Goal: Task Accomplishment & Management: Manage account settings

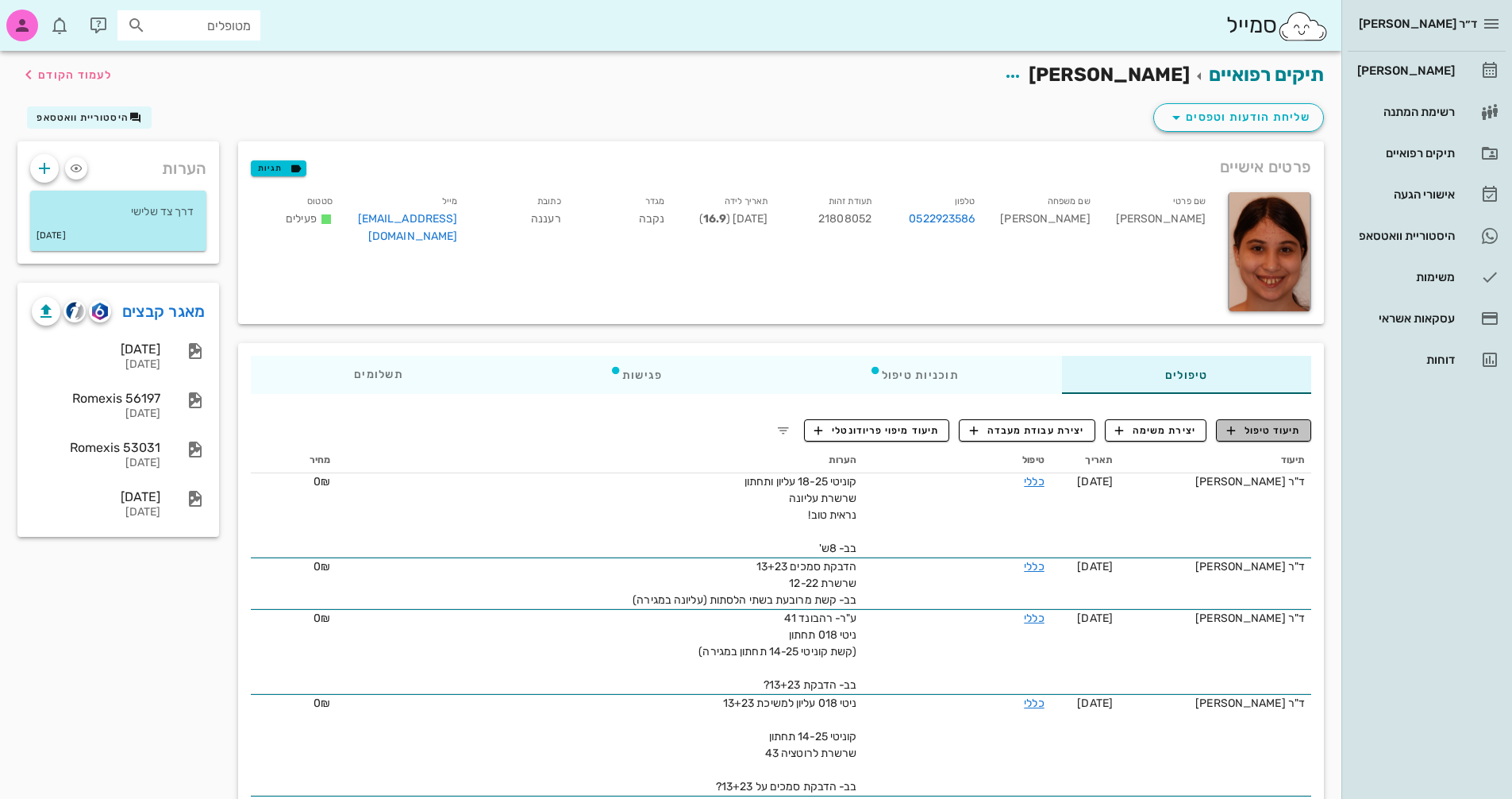
click at [1282, 437] on span "תיעוד טיפול" at bounding box center [1263, 430] width 73 height 14
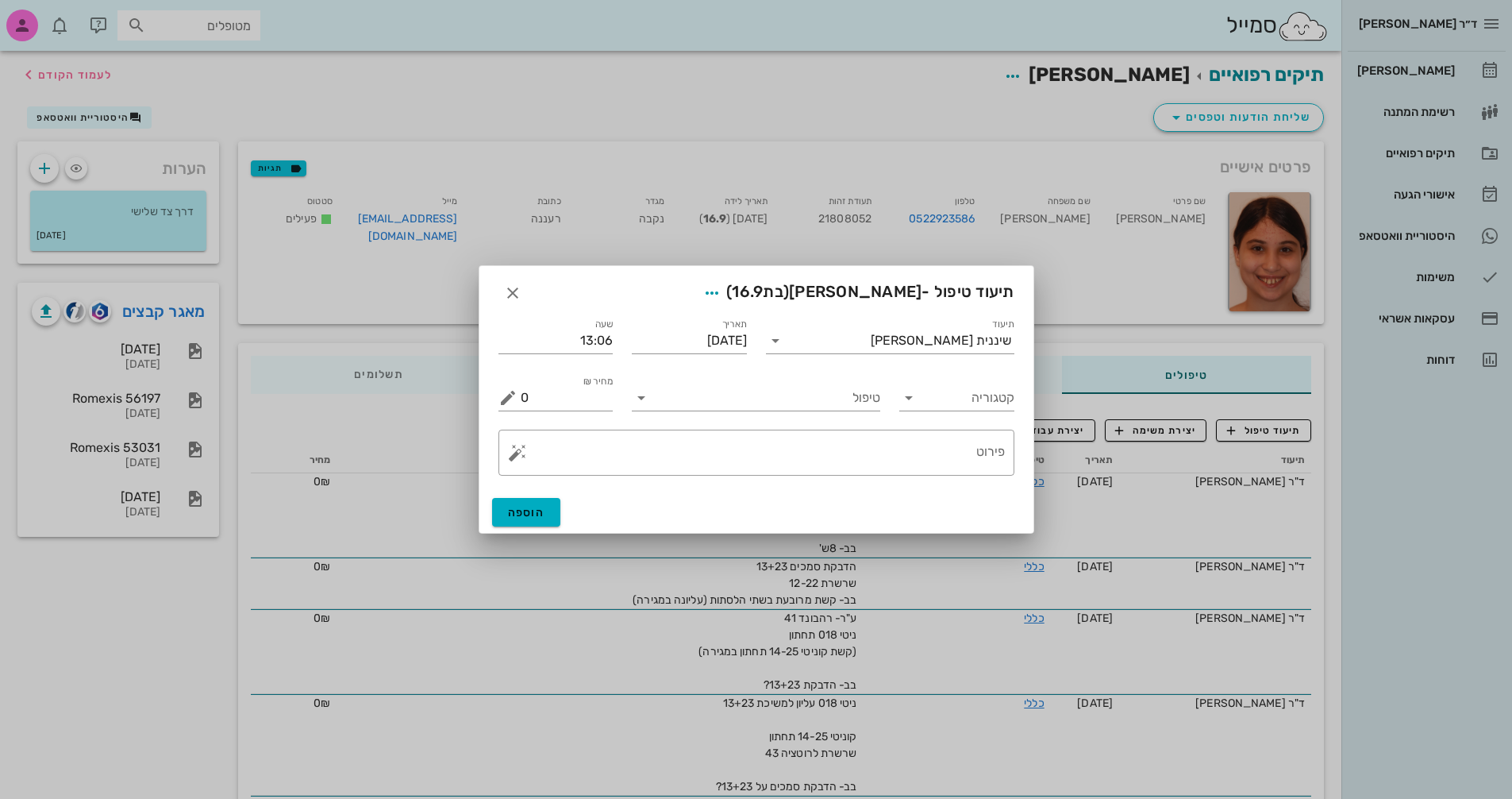
click at [896, 403] on div "קטגוריה" at bounding box center [957, 391] width 134 height 57
click at [914, 403] on icon at bounding box center [908, 397] width 19 height 19
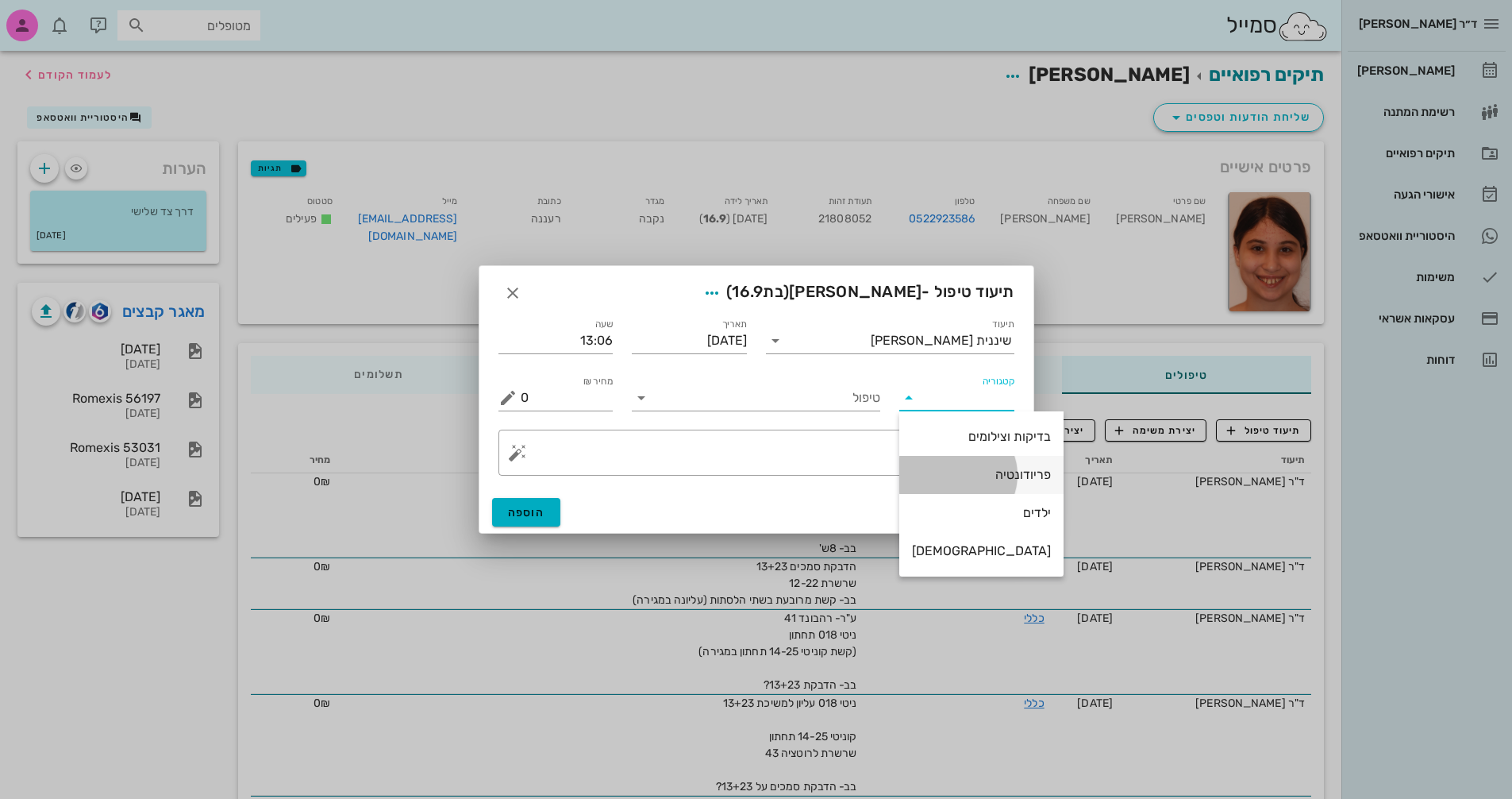
click at [960, 476] on div "פריודונטיה" at bounding box center [982, 474] width 139 height 15
type input "פריודונטיה"
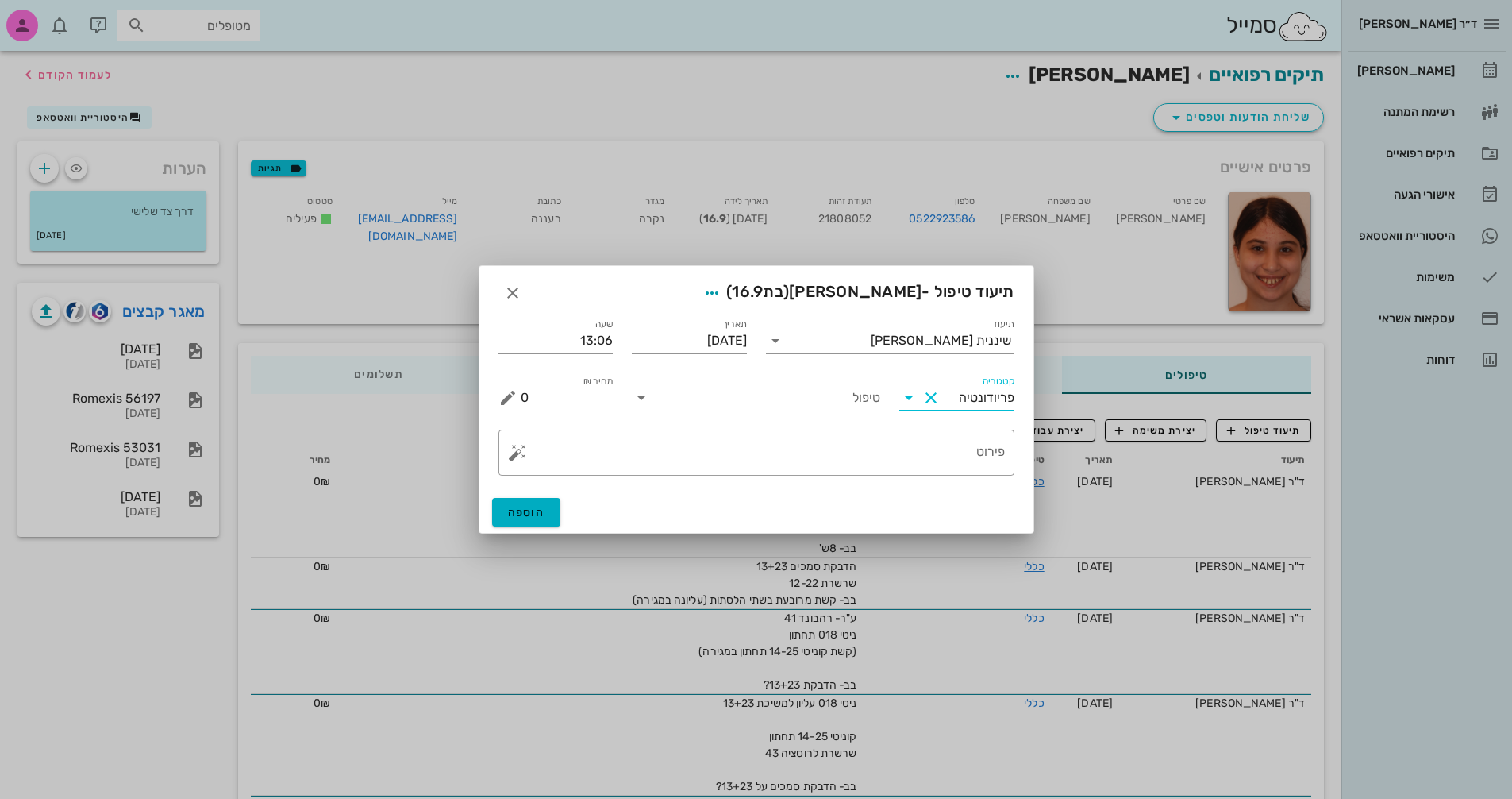
click at [765, 402] on input "טיפול" at bounding box center [767, 397] width 226 height 26
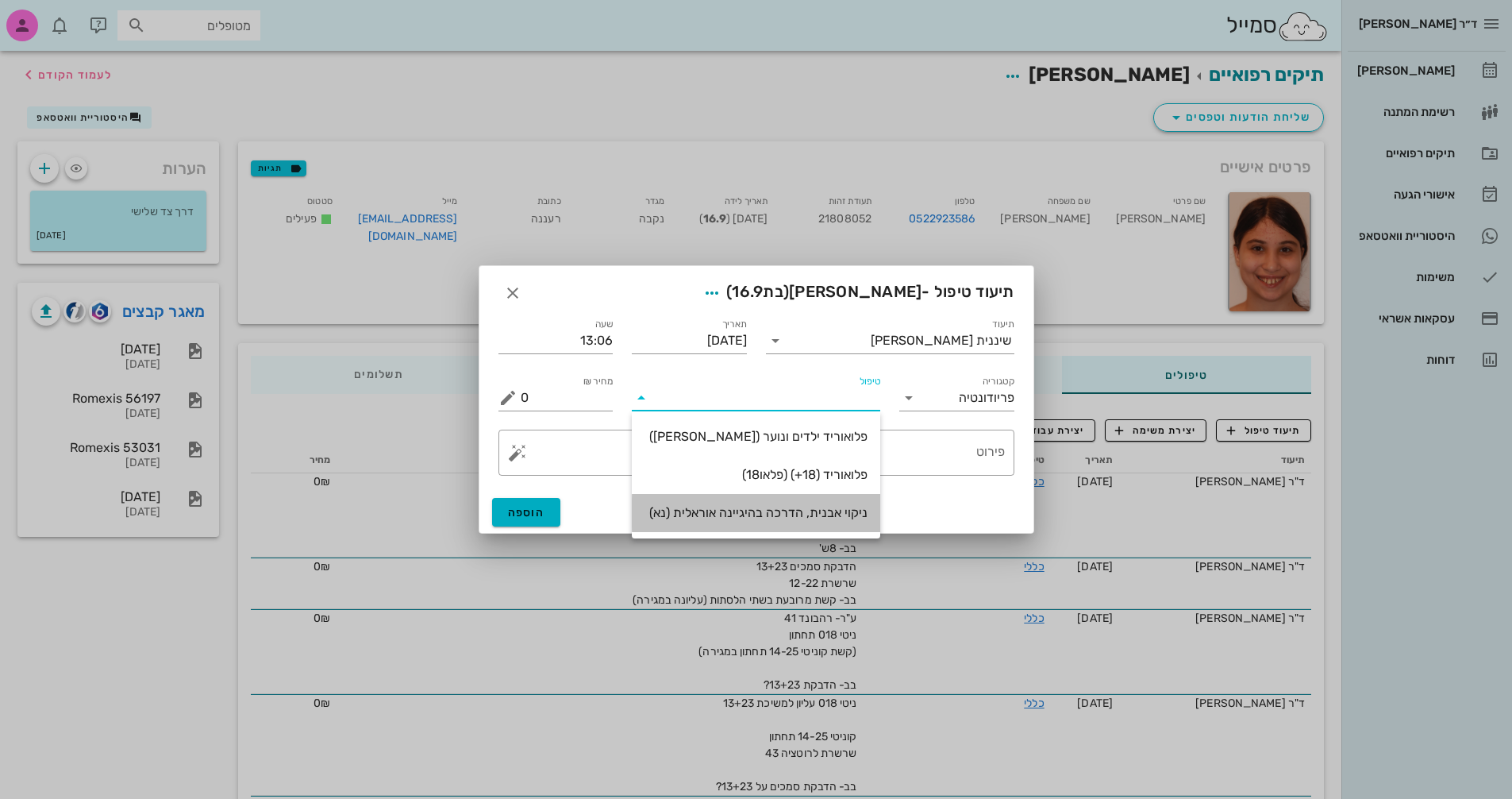
click at [821, 514] on div "ניקוי אבנית, הדרכה בהיגיינה אוראלית (נא)" at bounding box center [756, 512] width 223 height 15
type input "300"
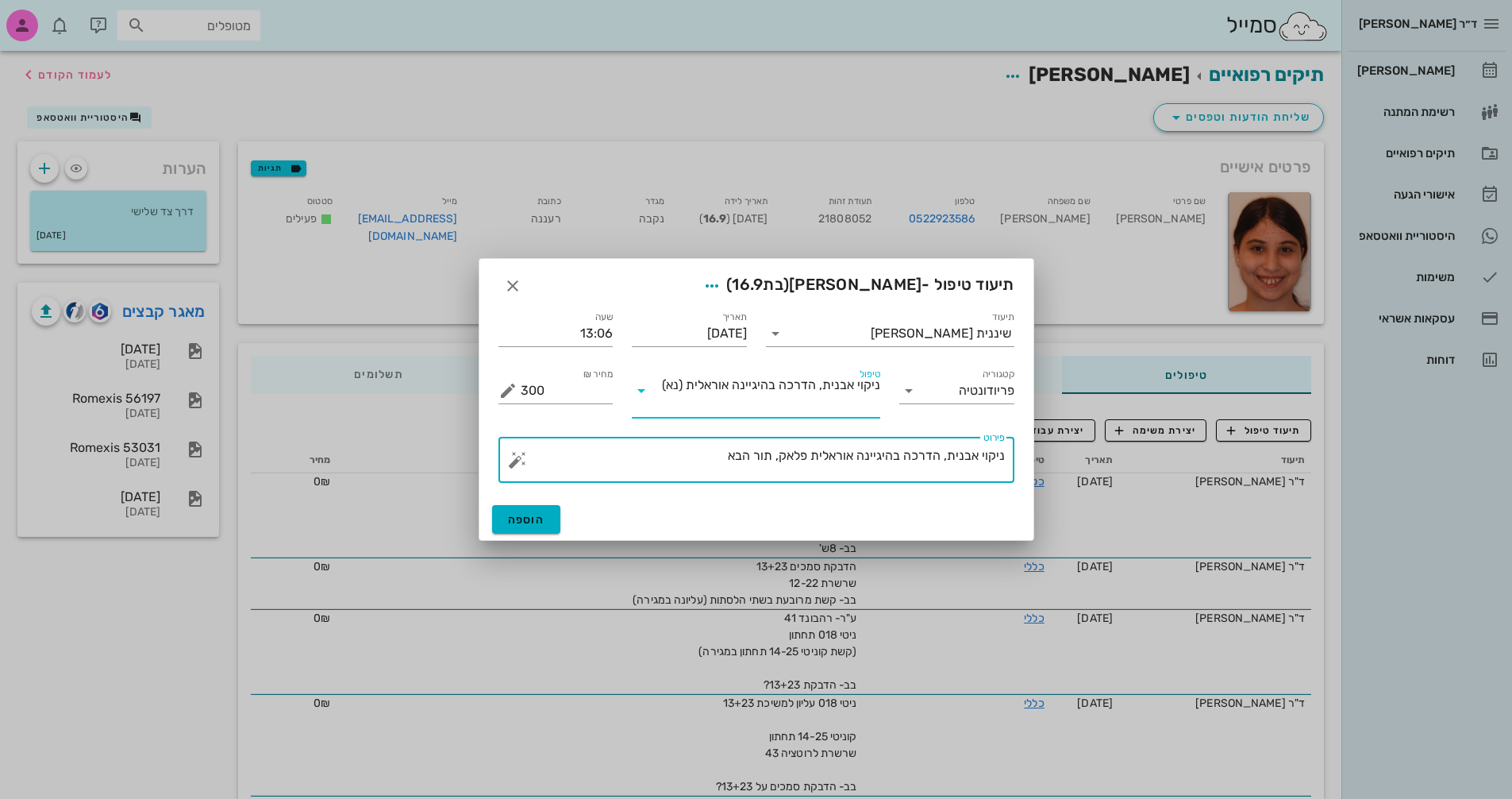
click at [677, 464] on textarea "ניקוי אבנית, הדרכה בהיגיינה אוראלית פלאק, תור הבא" at bounding box center [763, 464] width 484 height 38
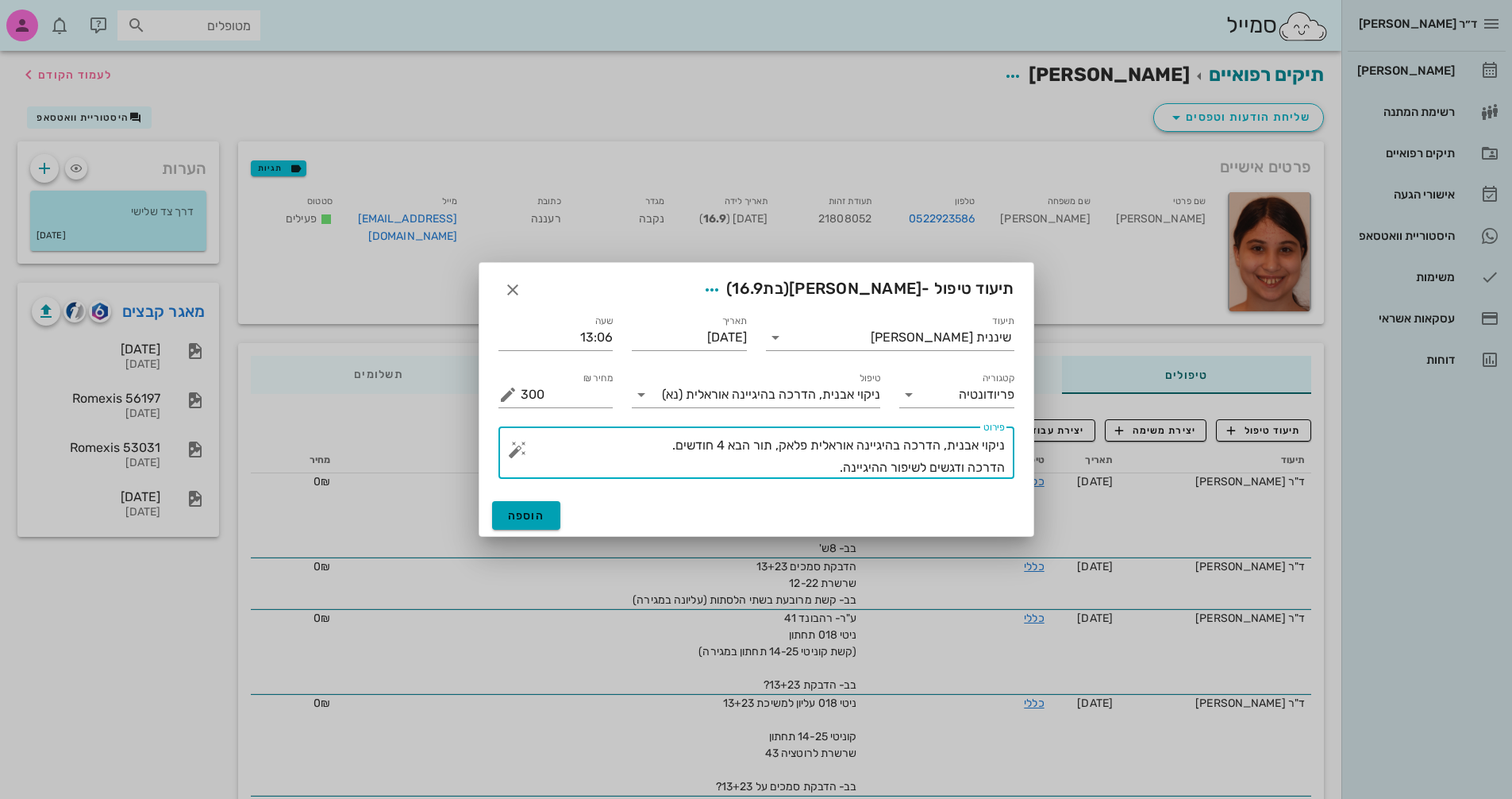
type textarea "ניקוי אבנית, הדרכה בהיגיינה אוראלית פלאק, תור הבא 4 חודשים. הדרכה ודגשים לשיפור…"
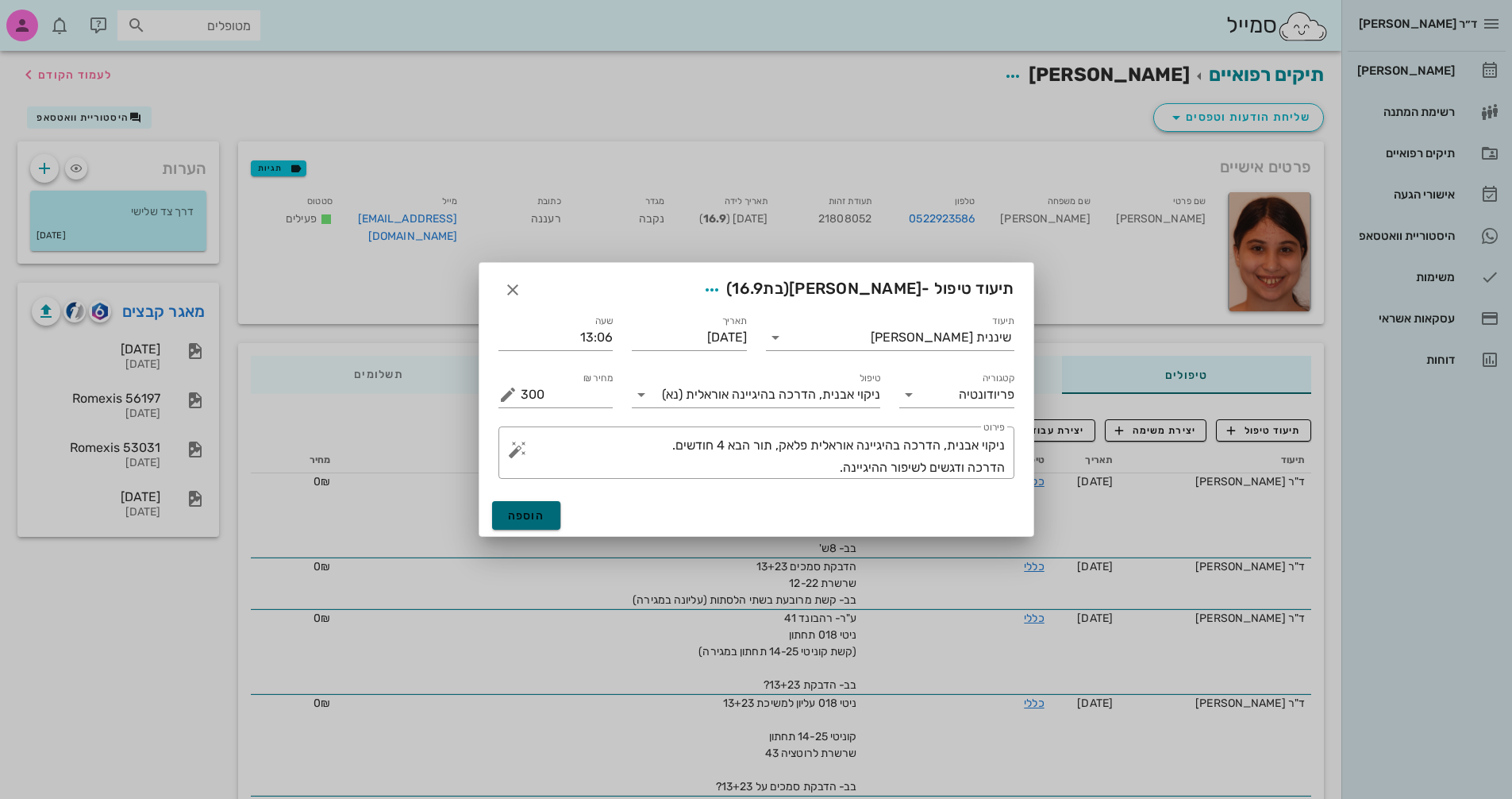
click at [543, 514] on span "הוספה" at bounding box center [526, 516] width 37 height 13
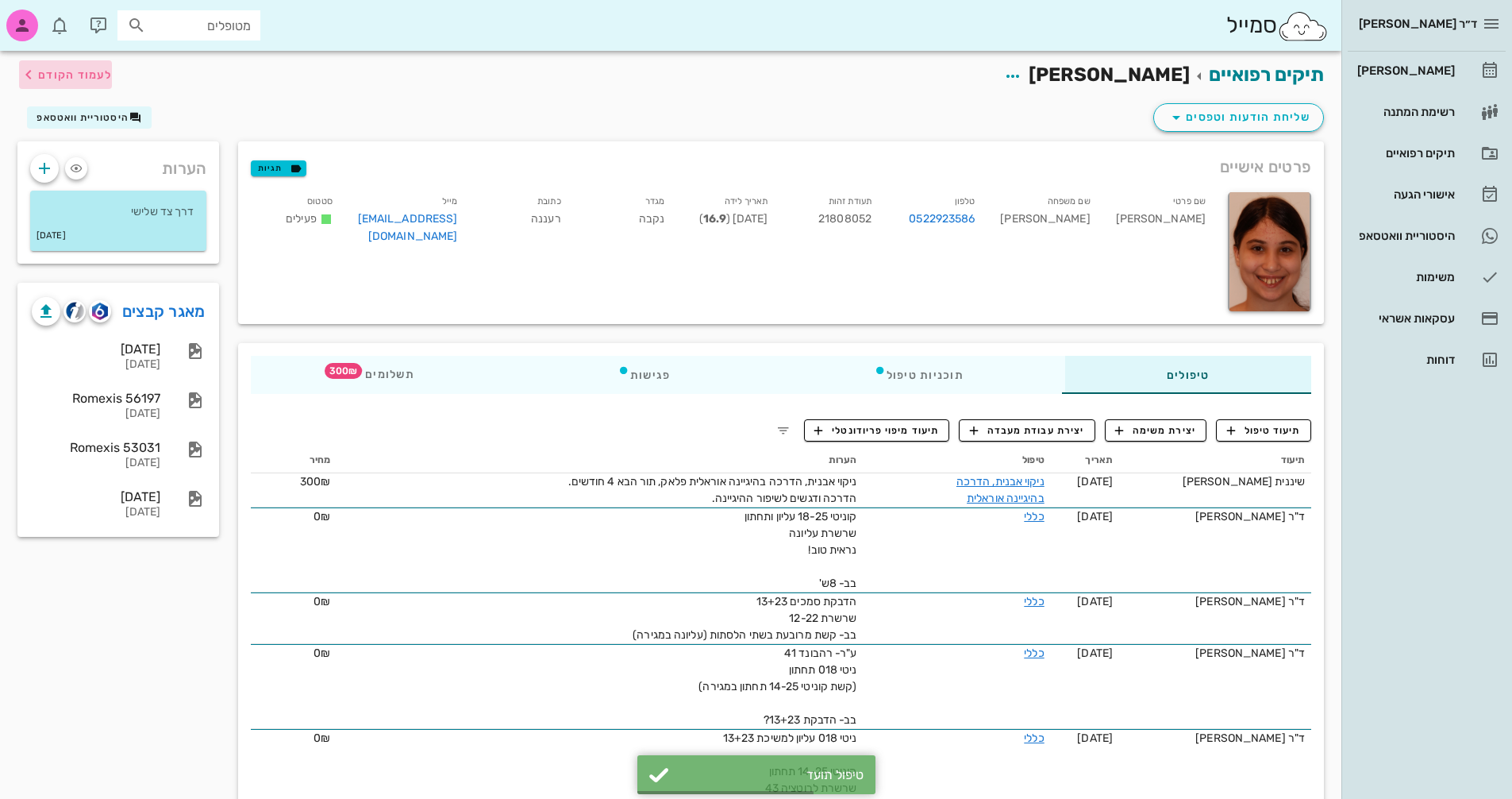
click at [72, 69] on span "לעמוד הקודם" at bounding box center [74, 75] width 73 height 13
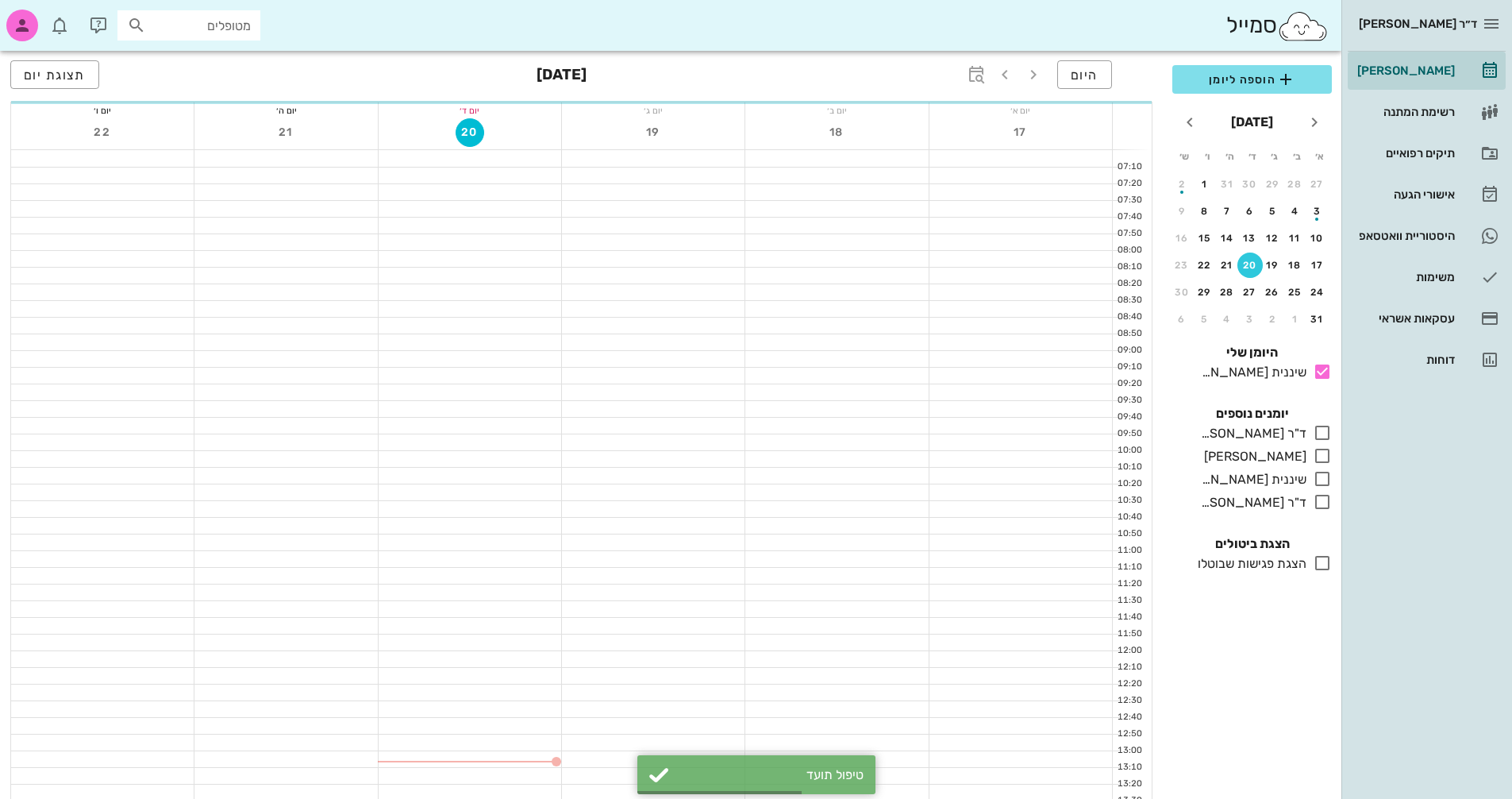
scroll to position [435, 0]
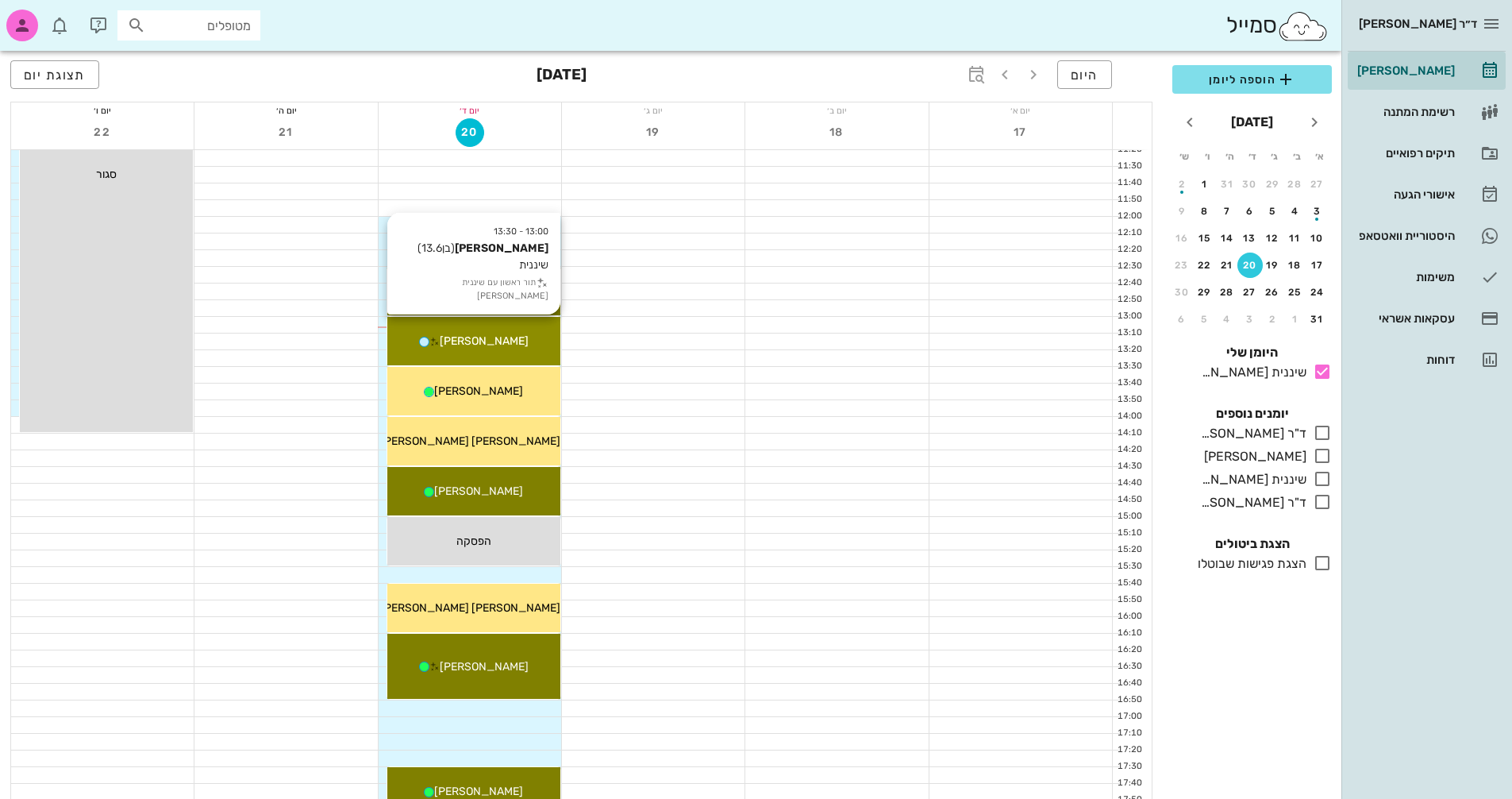
click at [512, 339] on div "[PERSON_NAME]" at bounding box center [474, 341] width 173 height 17
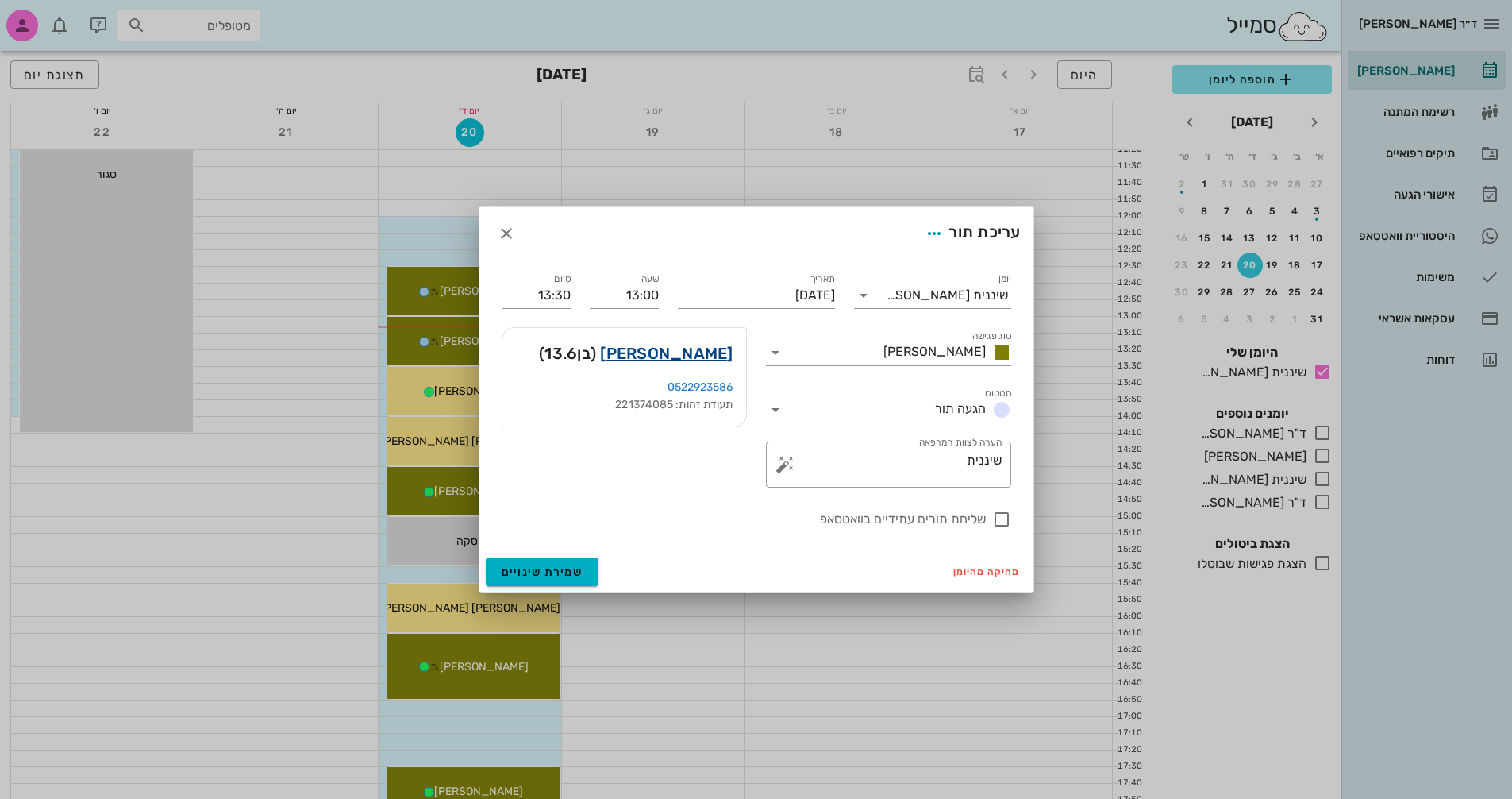
click at [713, 355] on link "[PERSON_NAME]" at bounding box center [666, 353] width 133 height 26
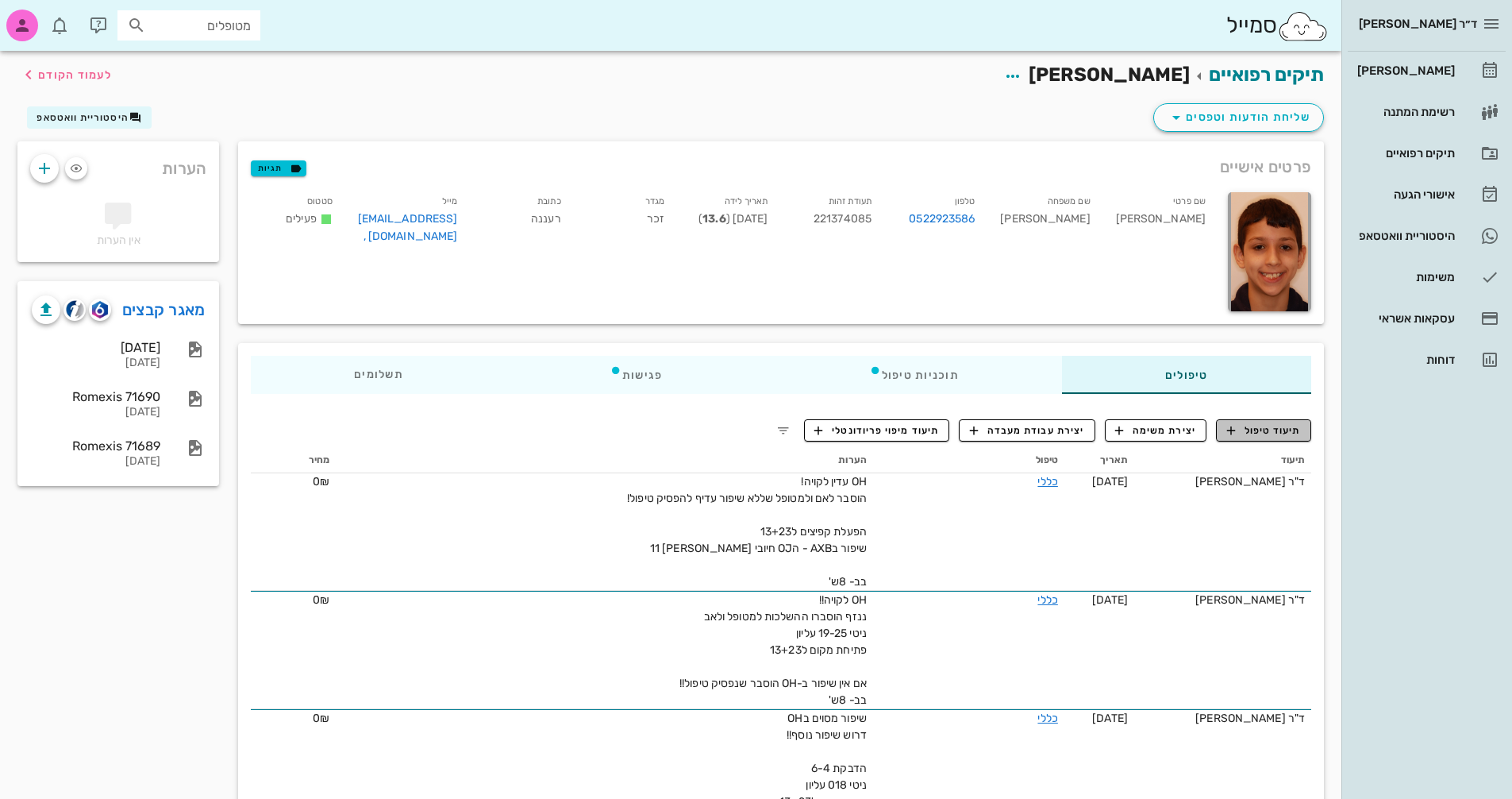
click at [1263, 431] on span "תיעוד טיפול" at bounding box center [1263, 430] width 73 height 14
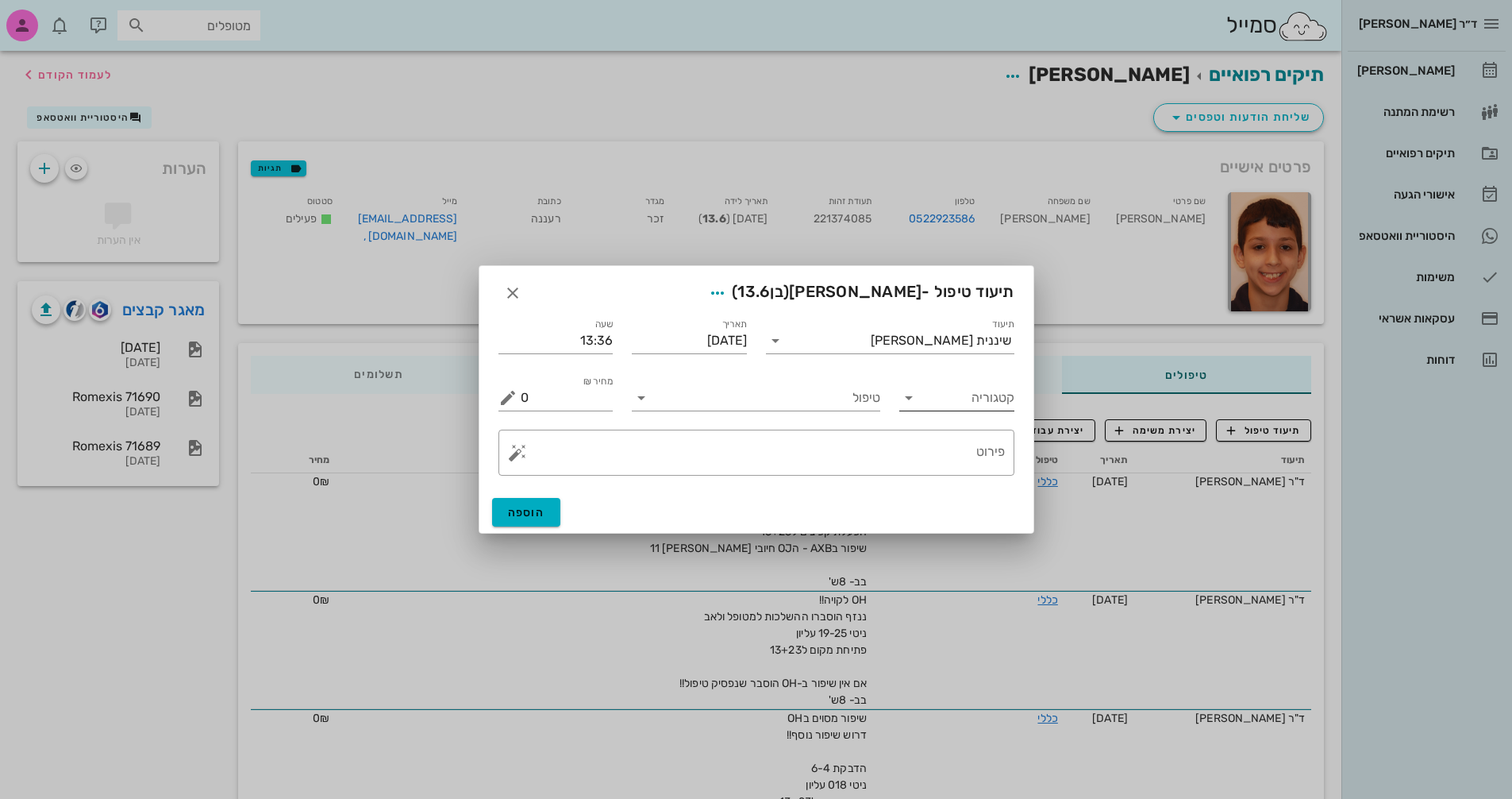
click at [966, 397] on input "קטגוריה" at bounding box center [969, 397] width 90 height 26
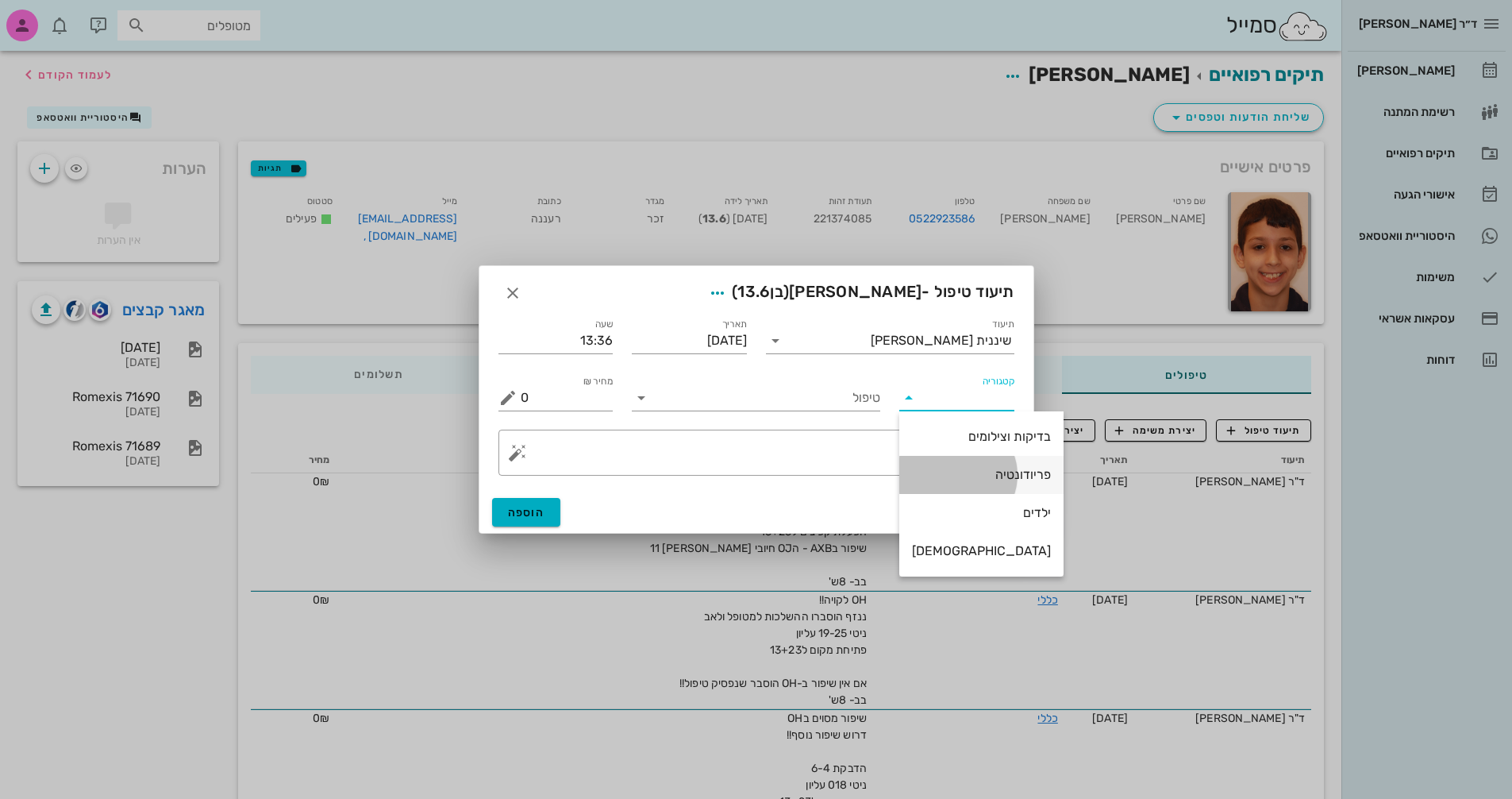
click at [978, 476] on div "פריודונטיה" at bounding box center [982, 474] width 139 height 15
type input "פריודונטיה"
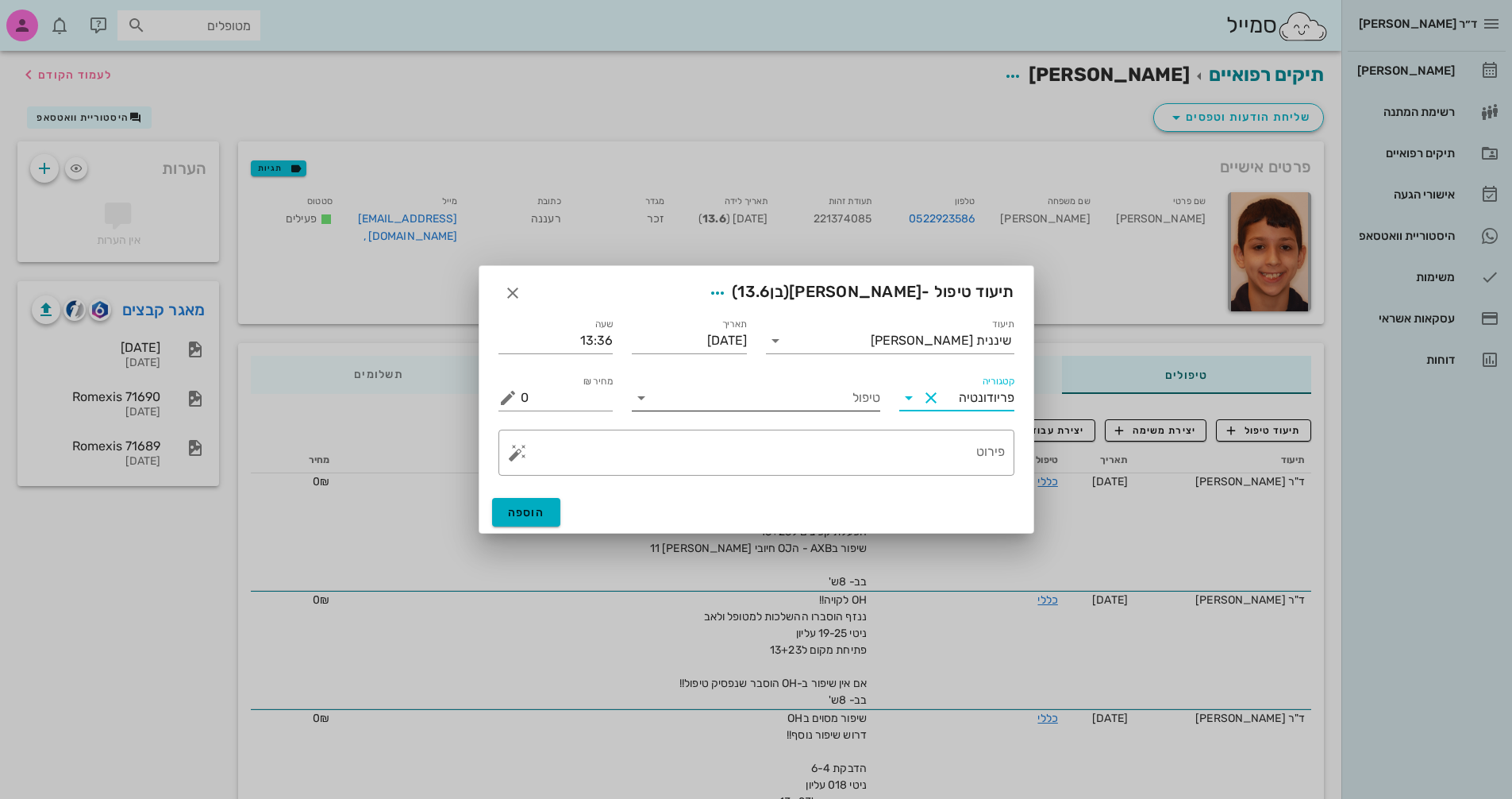
click at [799, 403] on input "טיפול" at bounding box center [767, 397] width 226 height 26
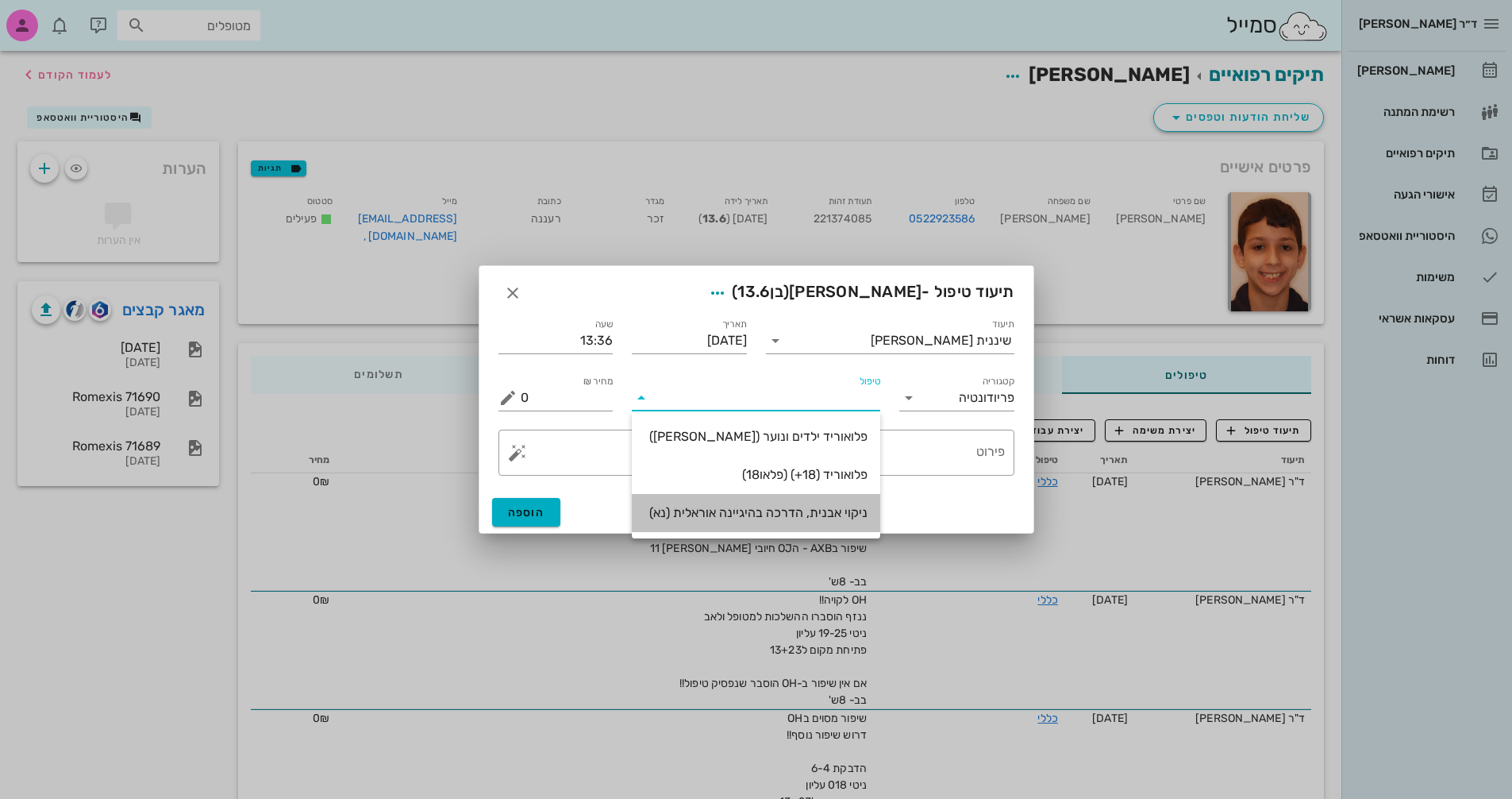
click at [829, 507] on div "ניקוי אבנית, הדרכה בהיגיינה אוראלית (נא)" at bounding box center [756, 512] width 223 height 15
type input "300"
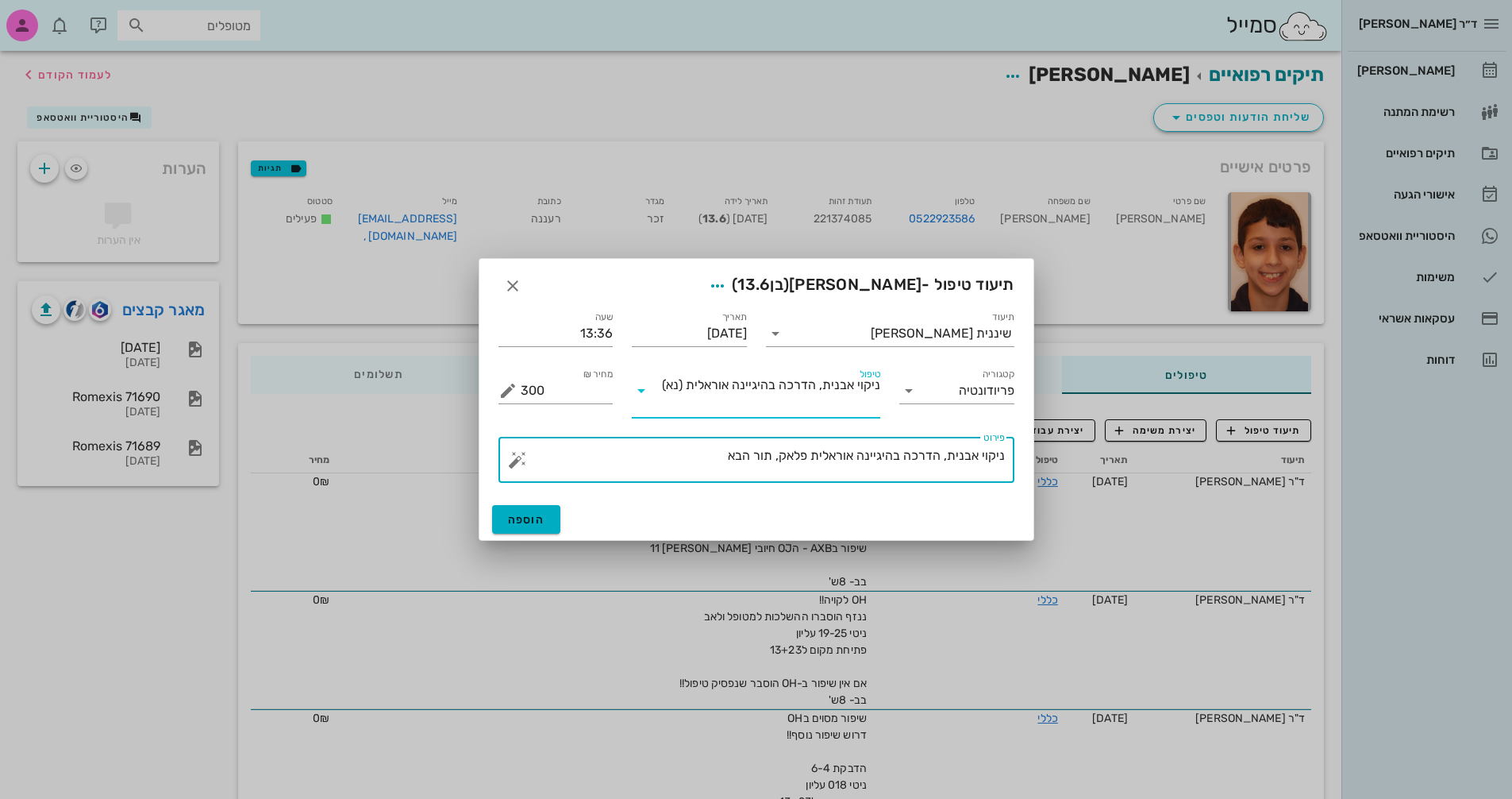
click at [721, 459] on textarea "ניקוי אבנית, הדרכה בהיגיינה אוראלית פלאק, תור הבא" at bounding box center [763, 464] width 484 height 38
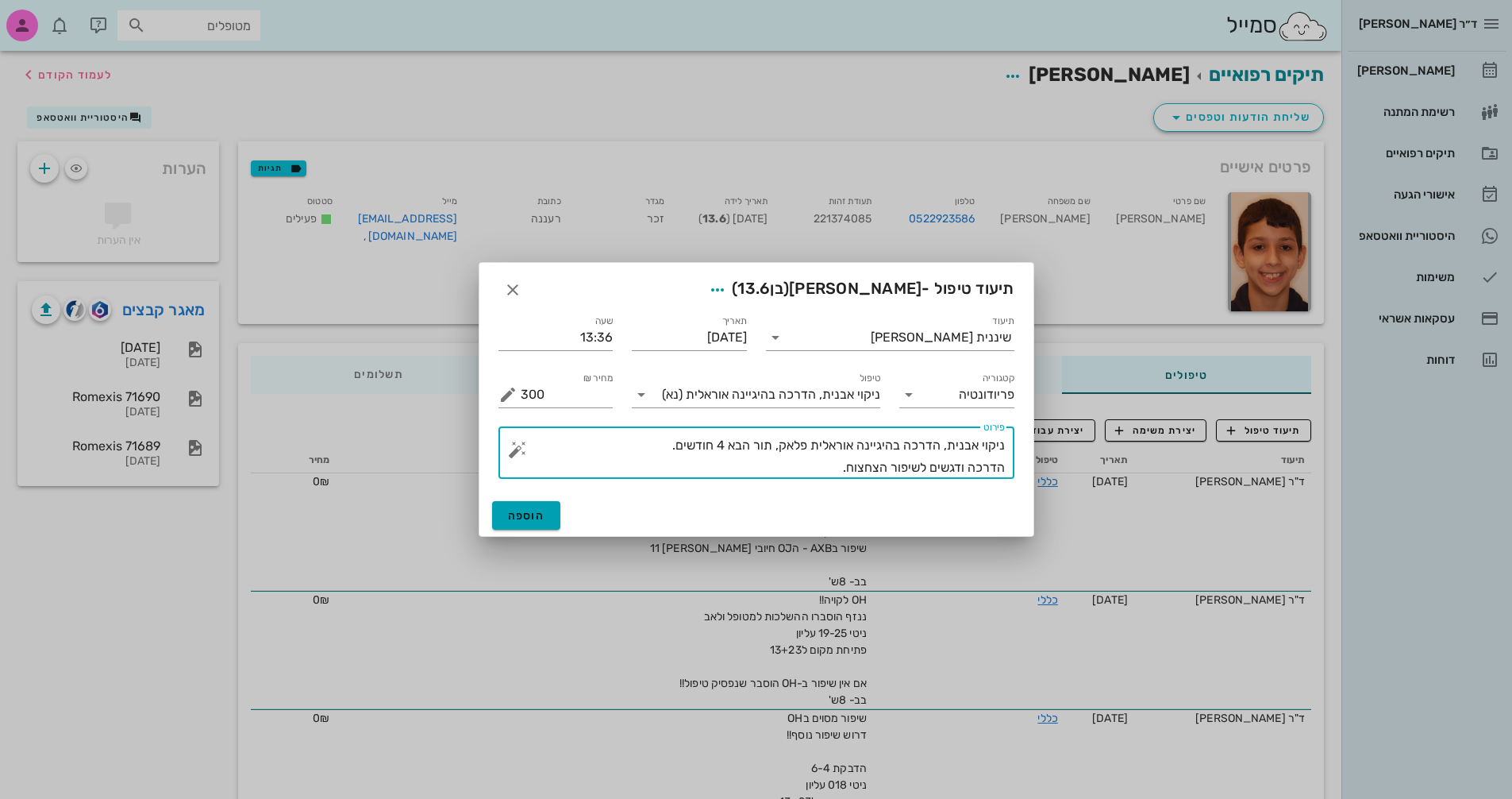
type textarea "ניקוי אבנית, הדרכה בהיגיינה אוראלית פלאק, תור הבא 4 חודשים. הדרכה ודגשים לשיפור…"
click at [504, 514] on button "הוספה" at bounding box center [527, 516] width 69 height 29
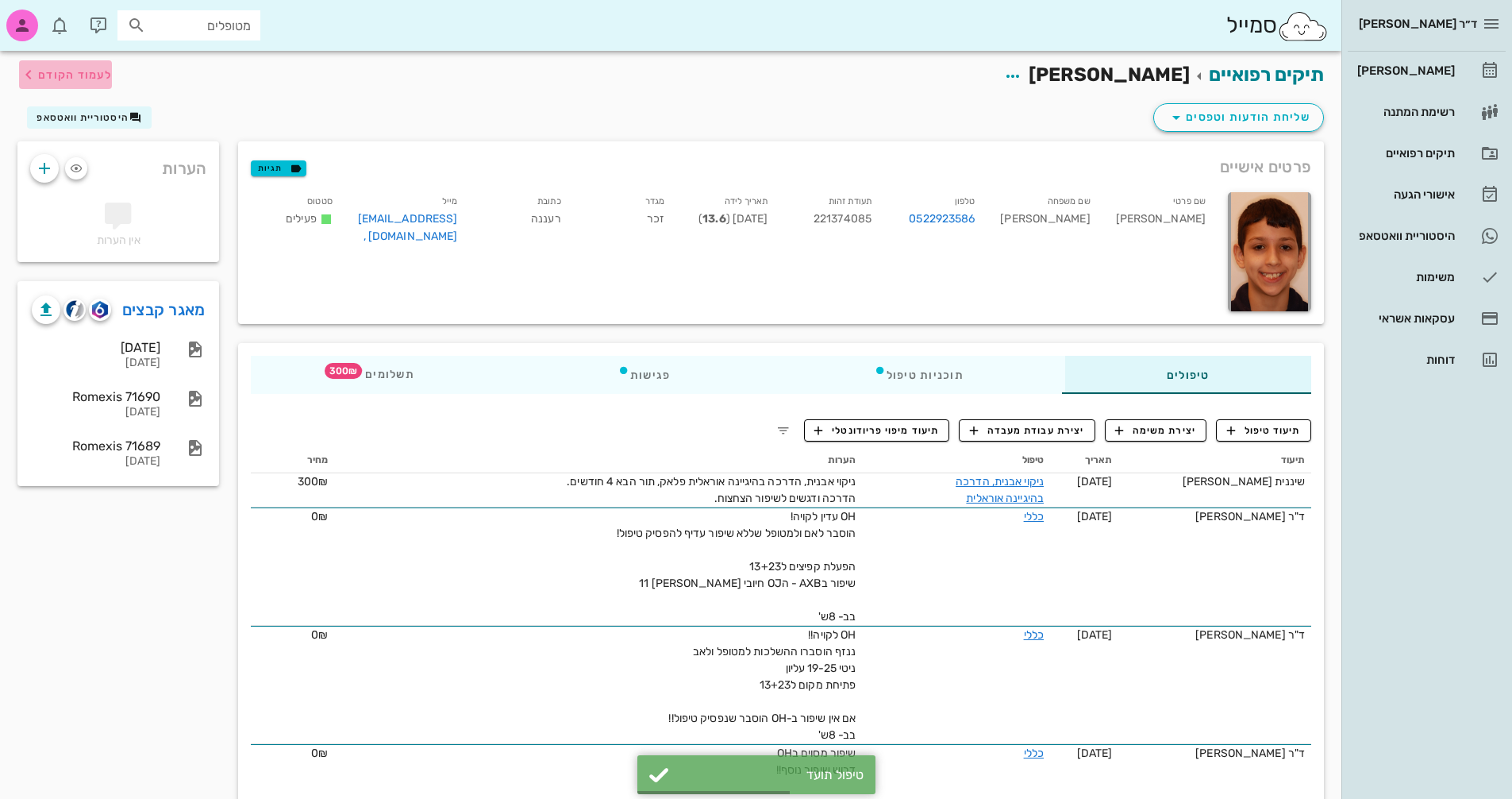
click at [91, 72] on span "לעמוד הקודם" at bounding box center [74, 75] width 73 height 13
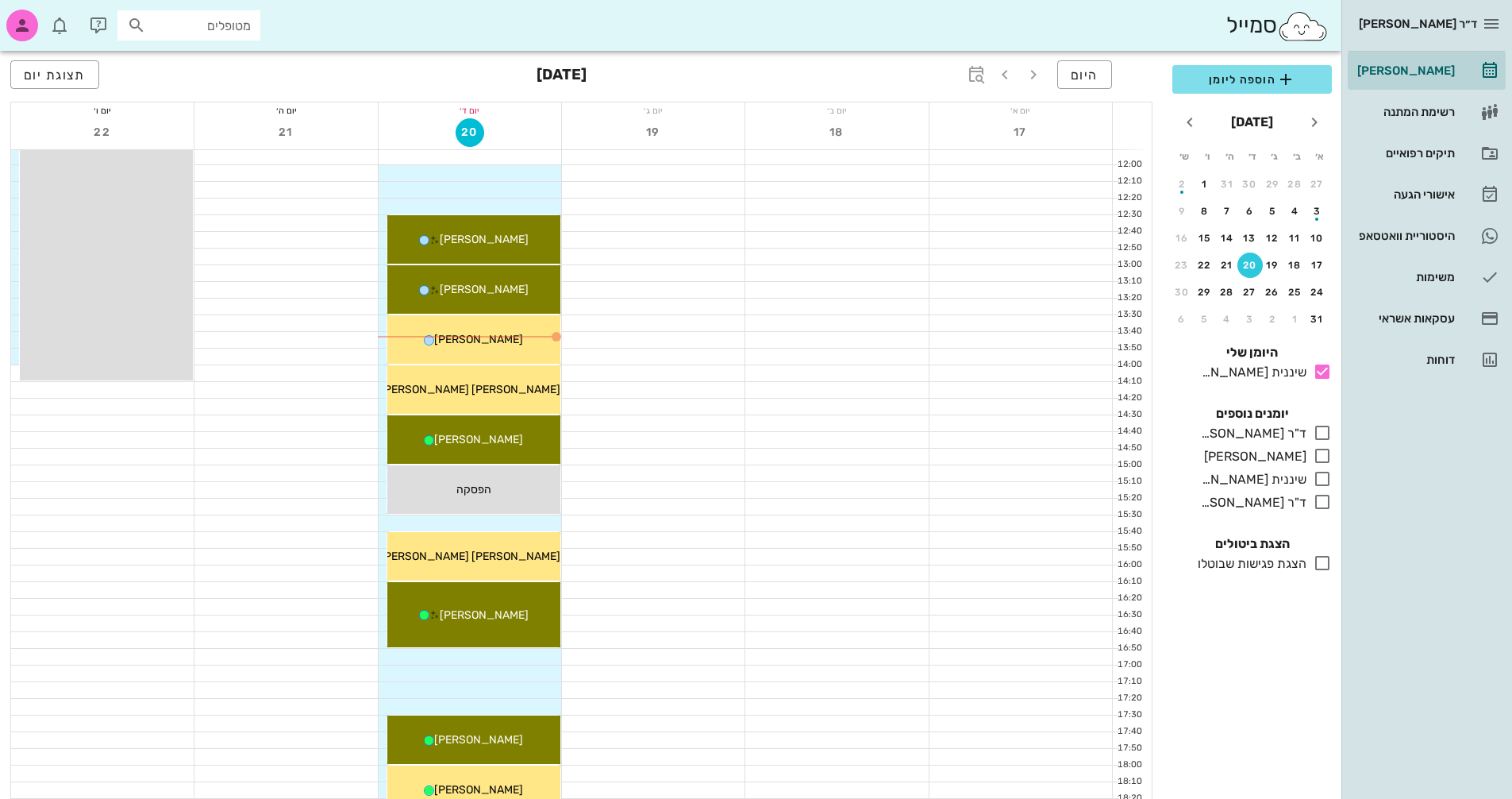
scroll to position [514, 0]
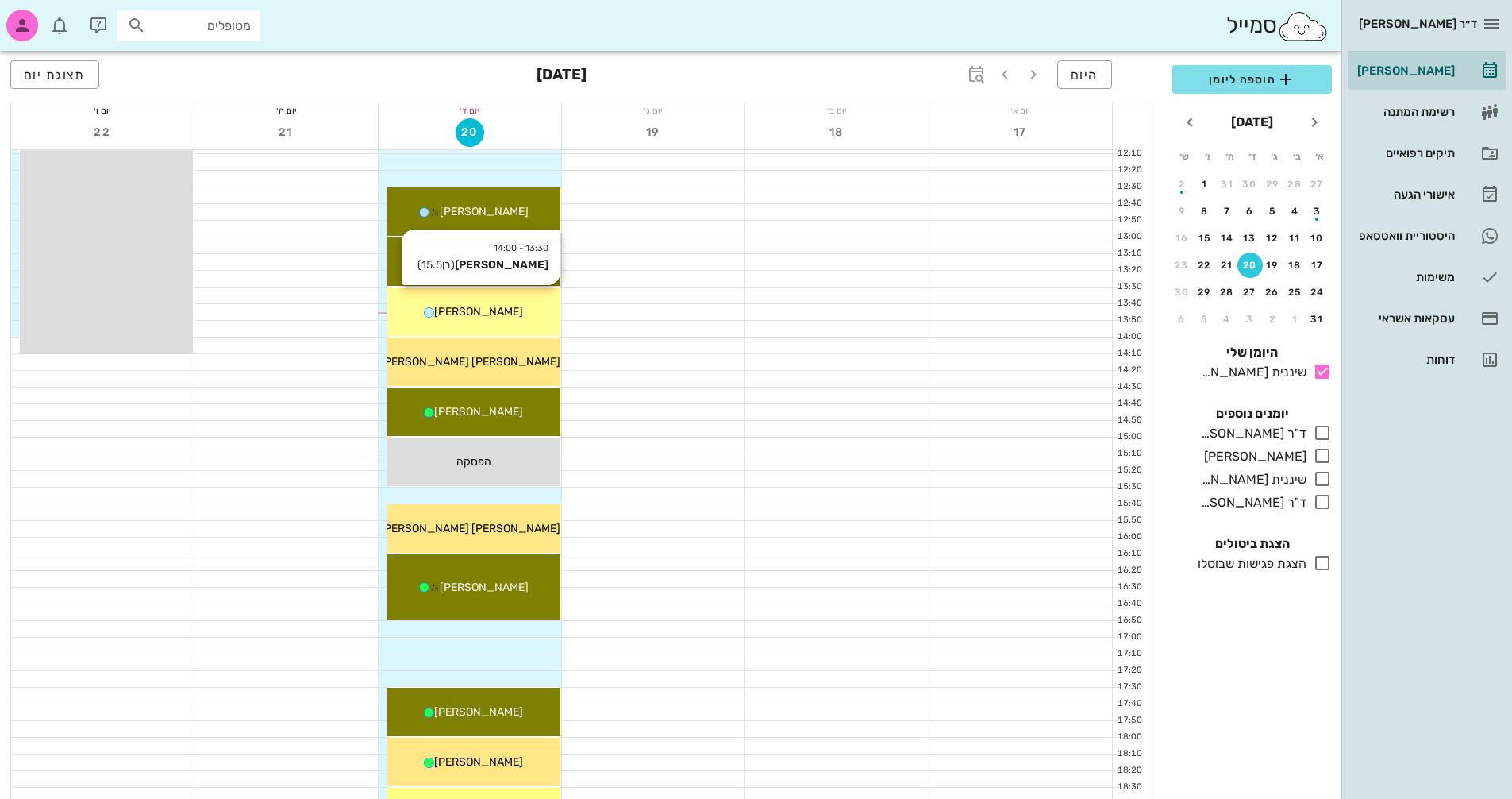
click at [501, 323] on div "13:30 - 14:00 [PERSON_NAME] (בן 15.5 ) [PERSON_NAME]" at bounding box center [474, 312] width 173 height 49
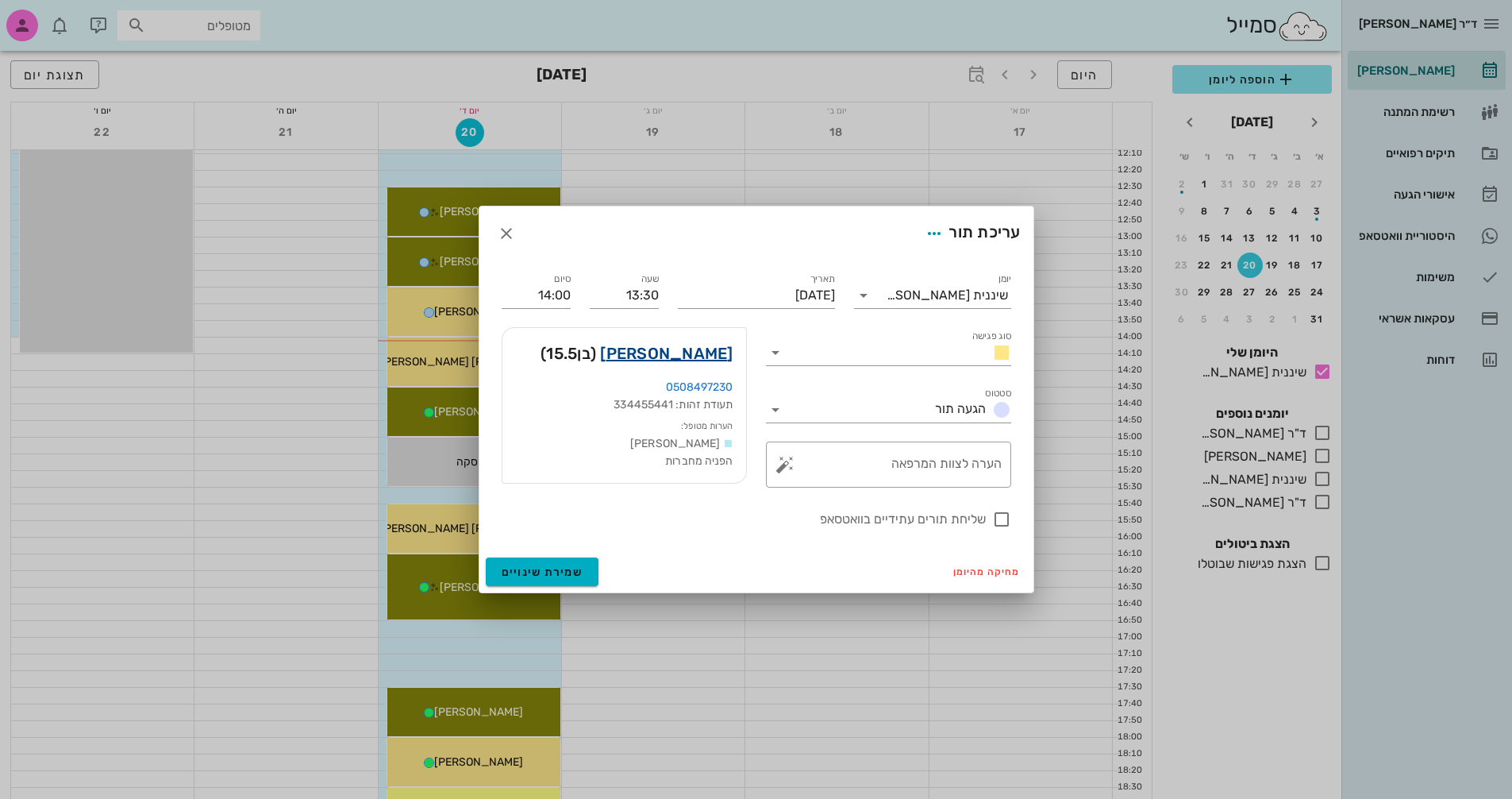
click at [729, 355] on link "[PERSON_NAME]" at bounding box center [666, 353] width 133 height 26
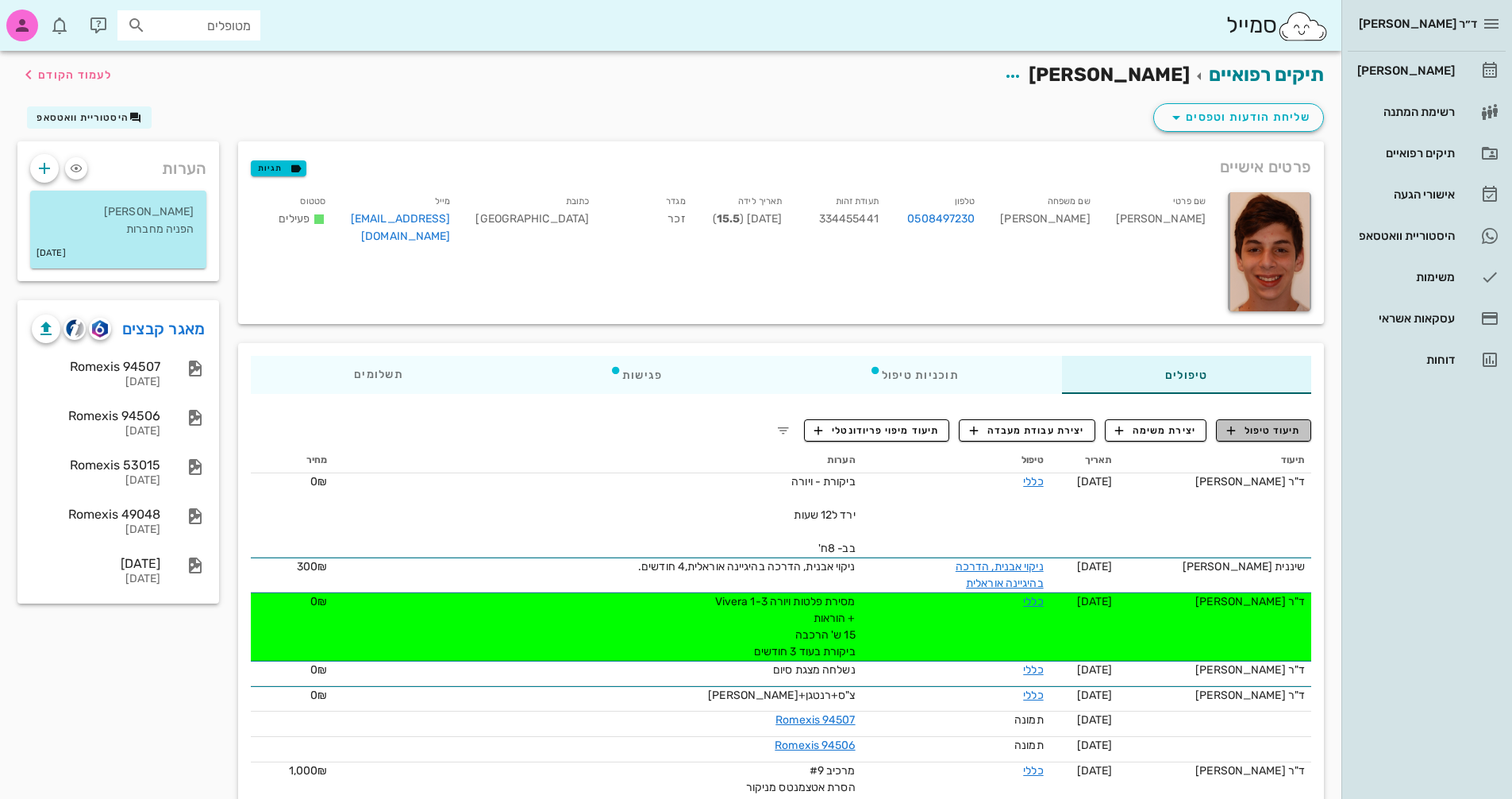
click at [1274, 436] on span "תיעוד טיפול" at bounding box center [1263, 430] width 73 height 14
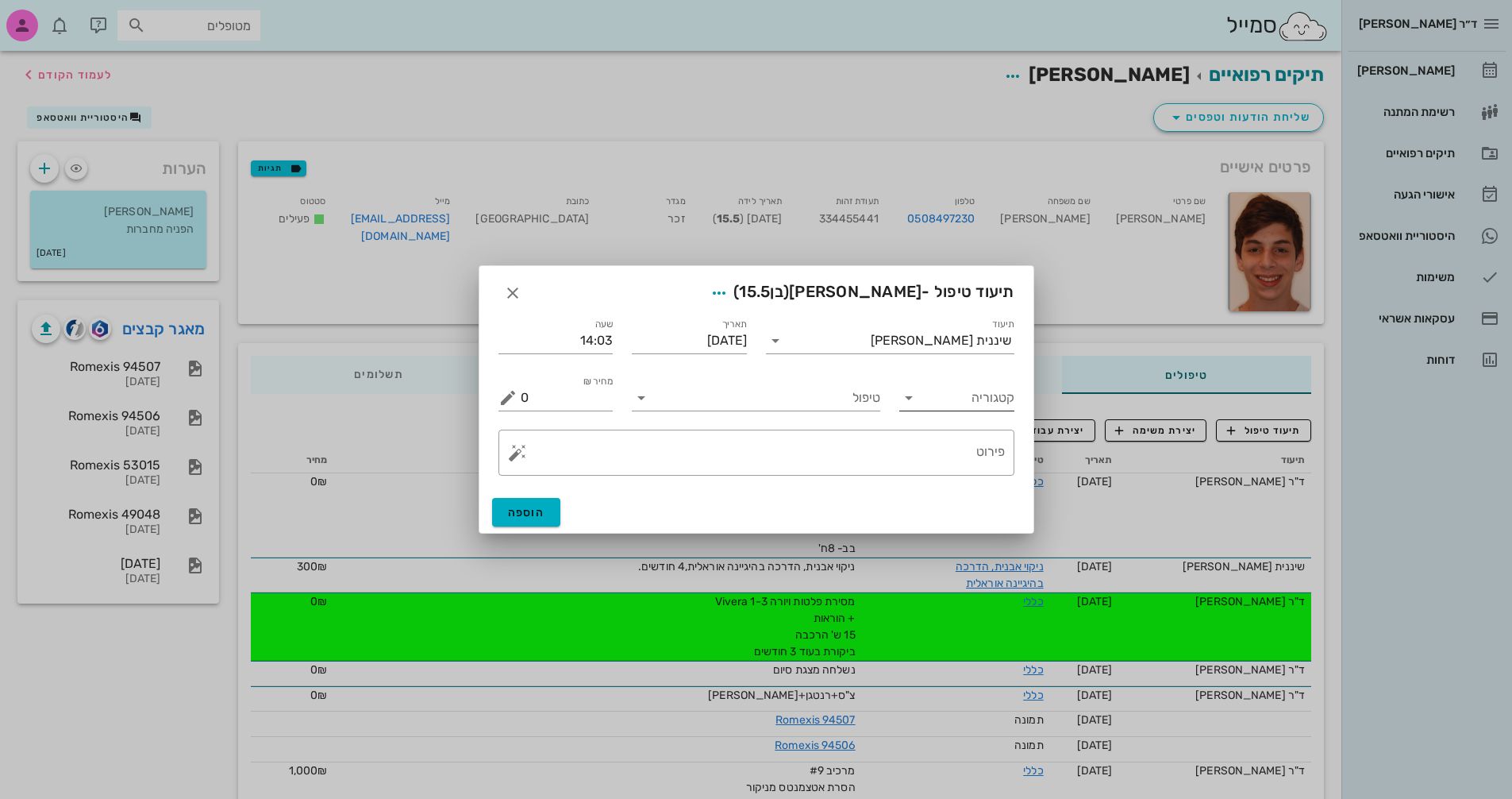
click at [982, 403] on input "קטגוריה" at bounding box center [969, 397] width 90 height 26
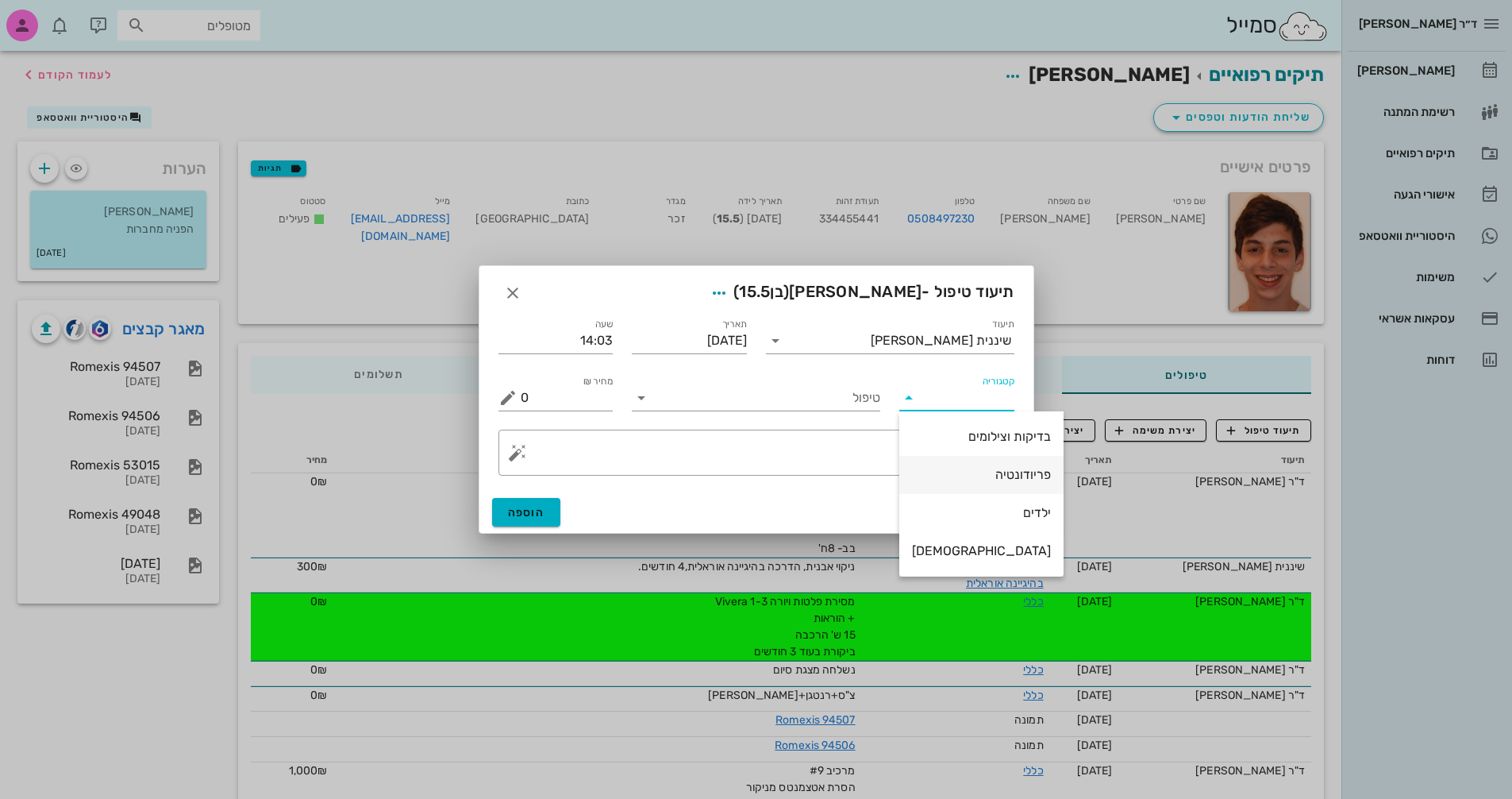
click at [973, 470] on div "פריודונטיה" at bounding box center [982, 474] width 139 height 15
type input "פריודונטיה"
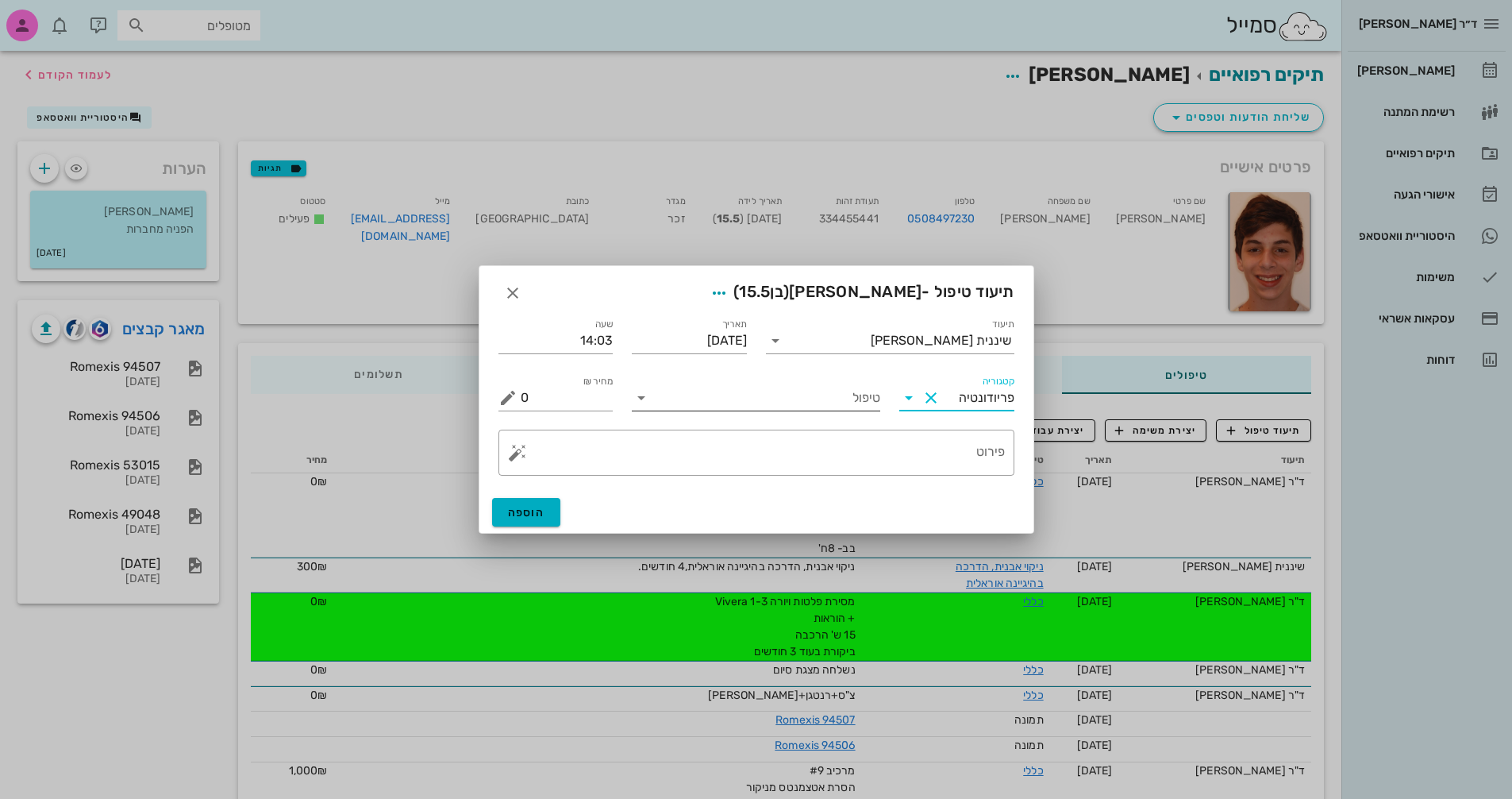
click at [640, 398] on icon at bounding box center [641, 397] width 19 height 19
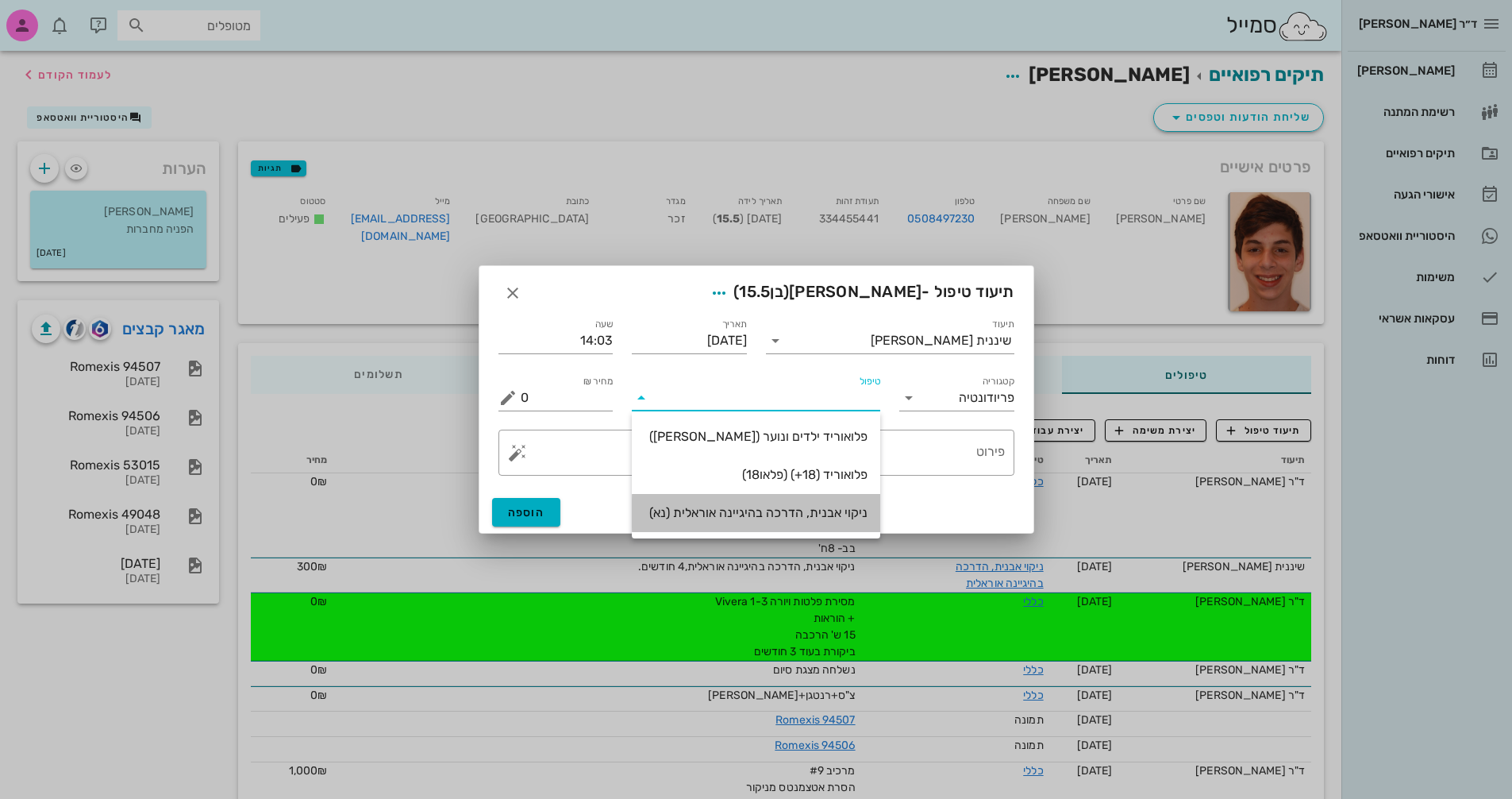
click at [768, 521] on div "ניקוי אבנית, הדרכה בהיגיינה אוראלית (נא)" at bounding box center [756, 512] width 223 height 34
type input "300"
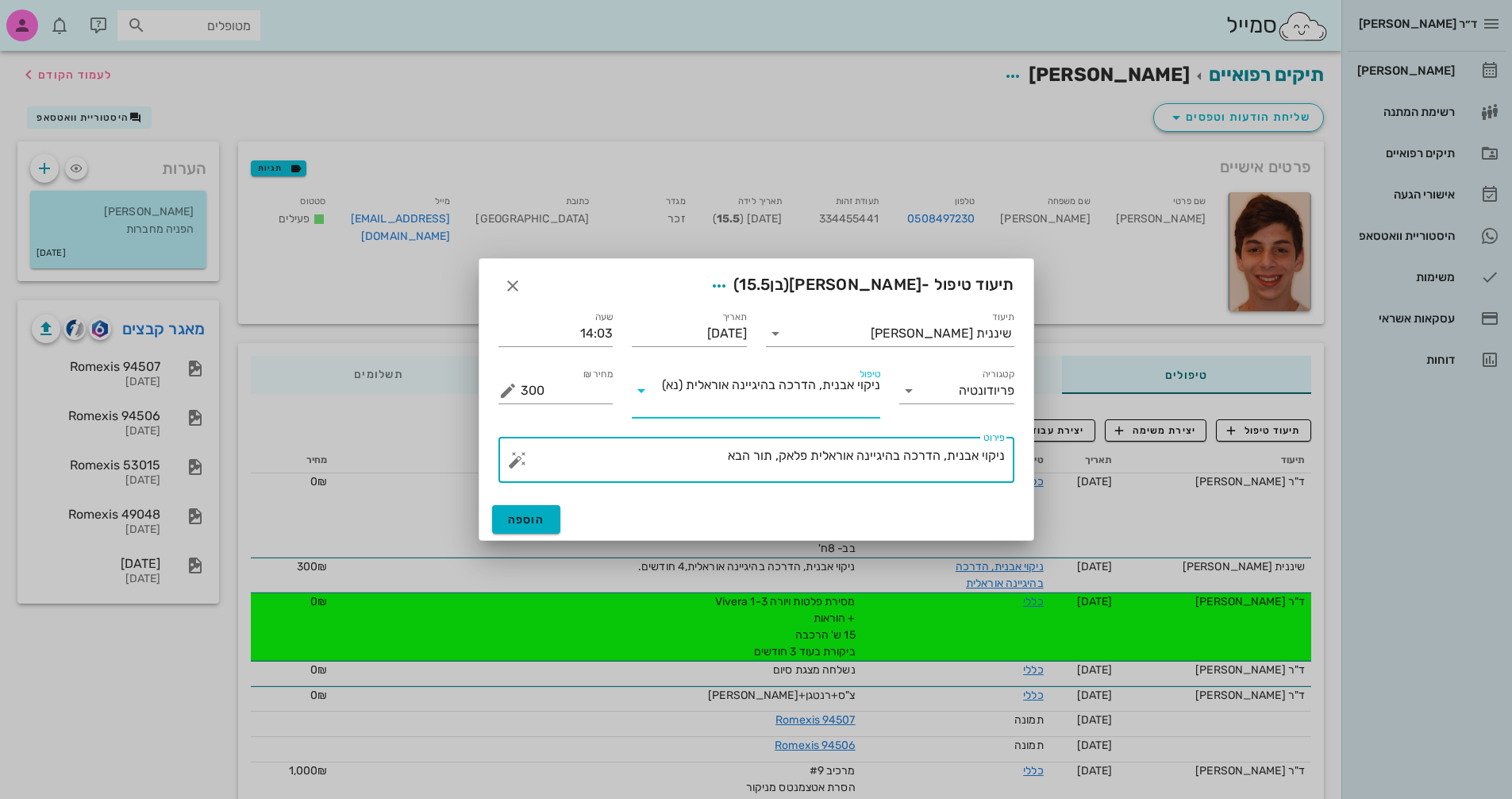
click at [705, 460] on textarea "ניקוי אבנית, הדרכה בהיגיינה אוראלית פלאק, תור הבא" at bounding box center [763, 464] width 484 height 38
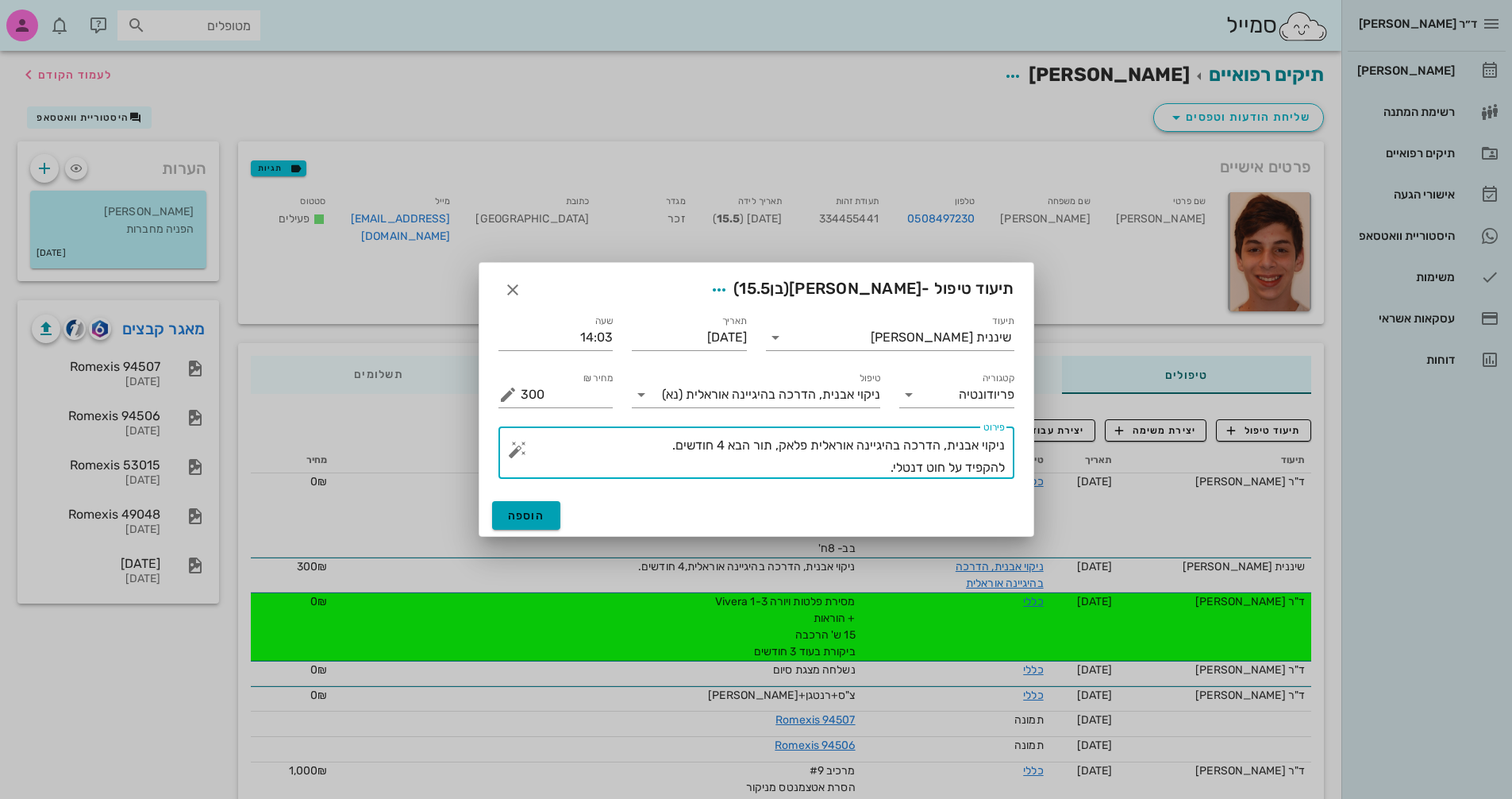
type textarea "ניקוי אבנית, הדרכה בהיגיינה אוראלית פלאק, תור הבא 4 חודשים. להקפיד על חוט דנטלי."
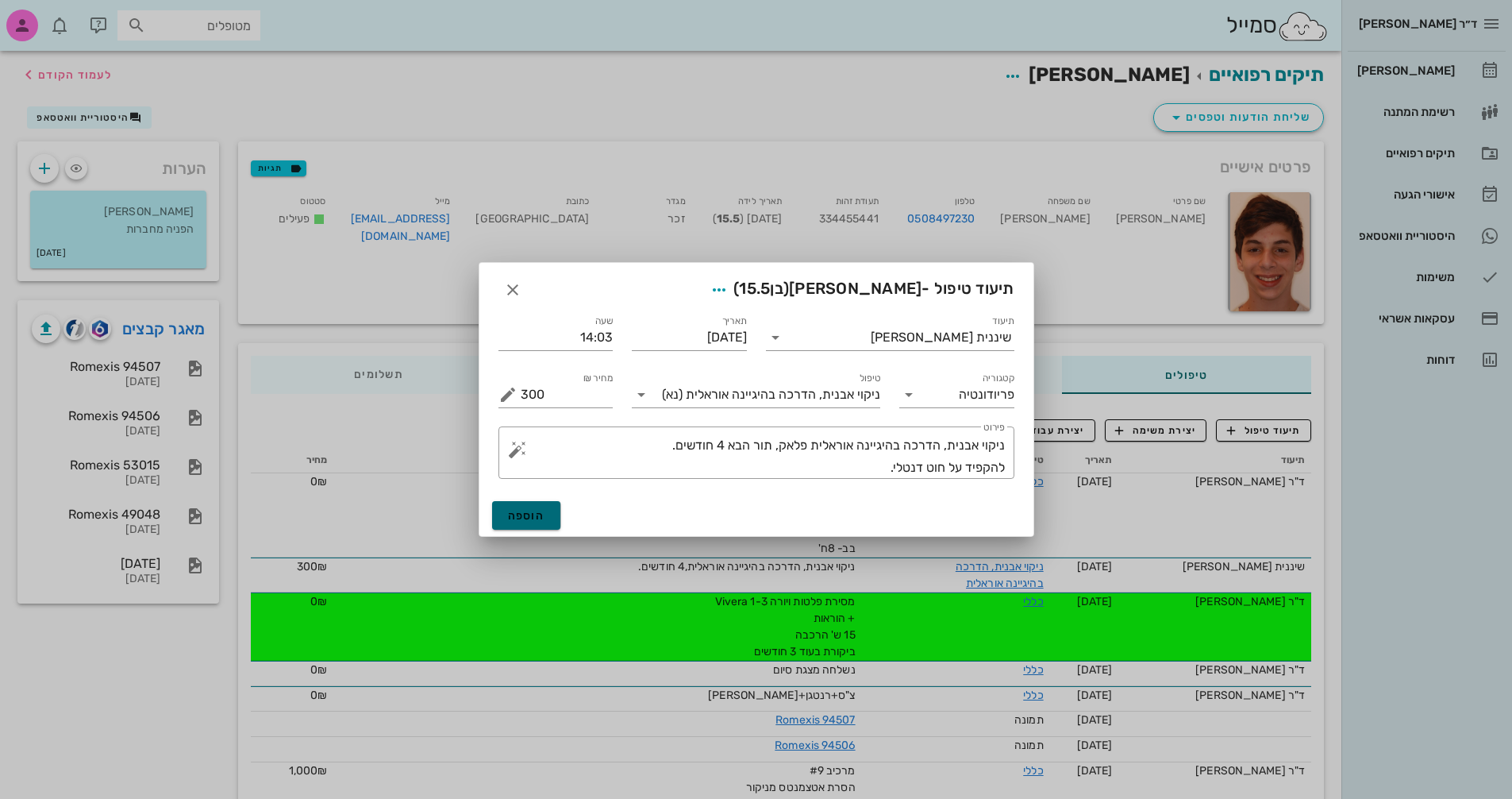
click at [538, 505] on button "הוספה" at bounding box center [527, 516] width 69 height 29
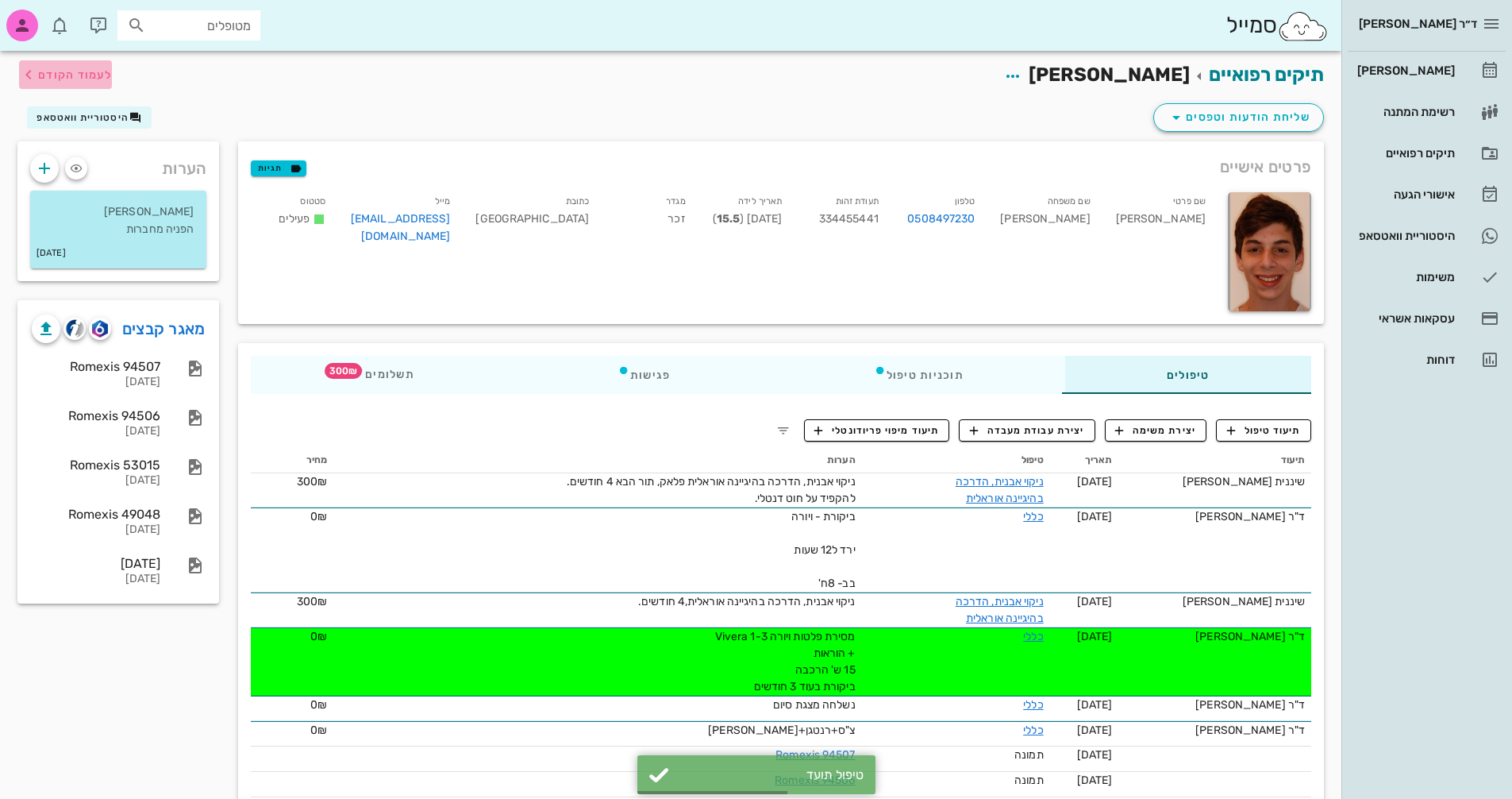
click at [68, 69] on span "לעמוד הקודם" at bounding box center [74, 75] width 73 height 13
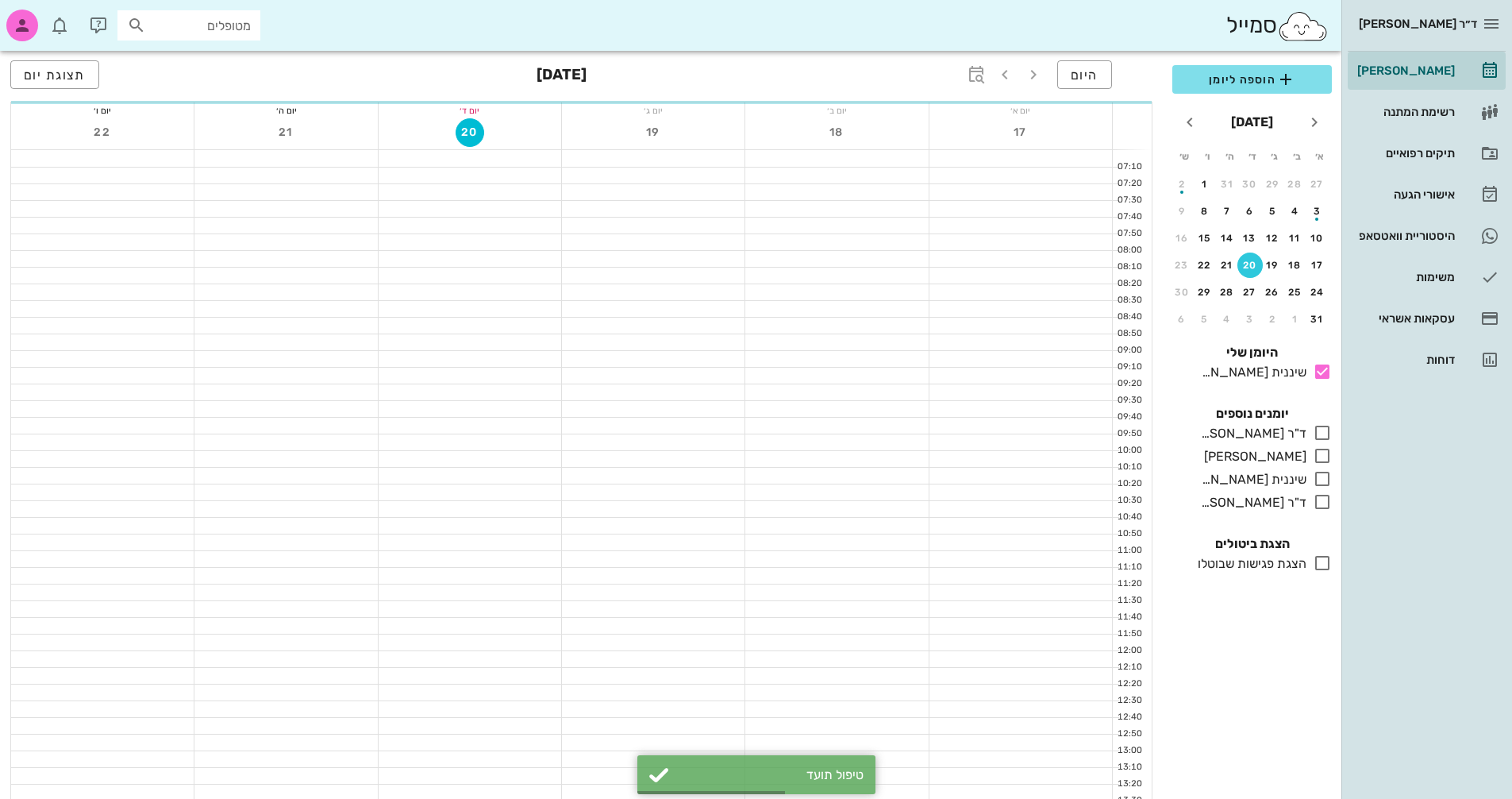
scroll to position [514, 0]
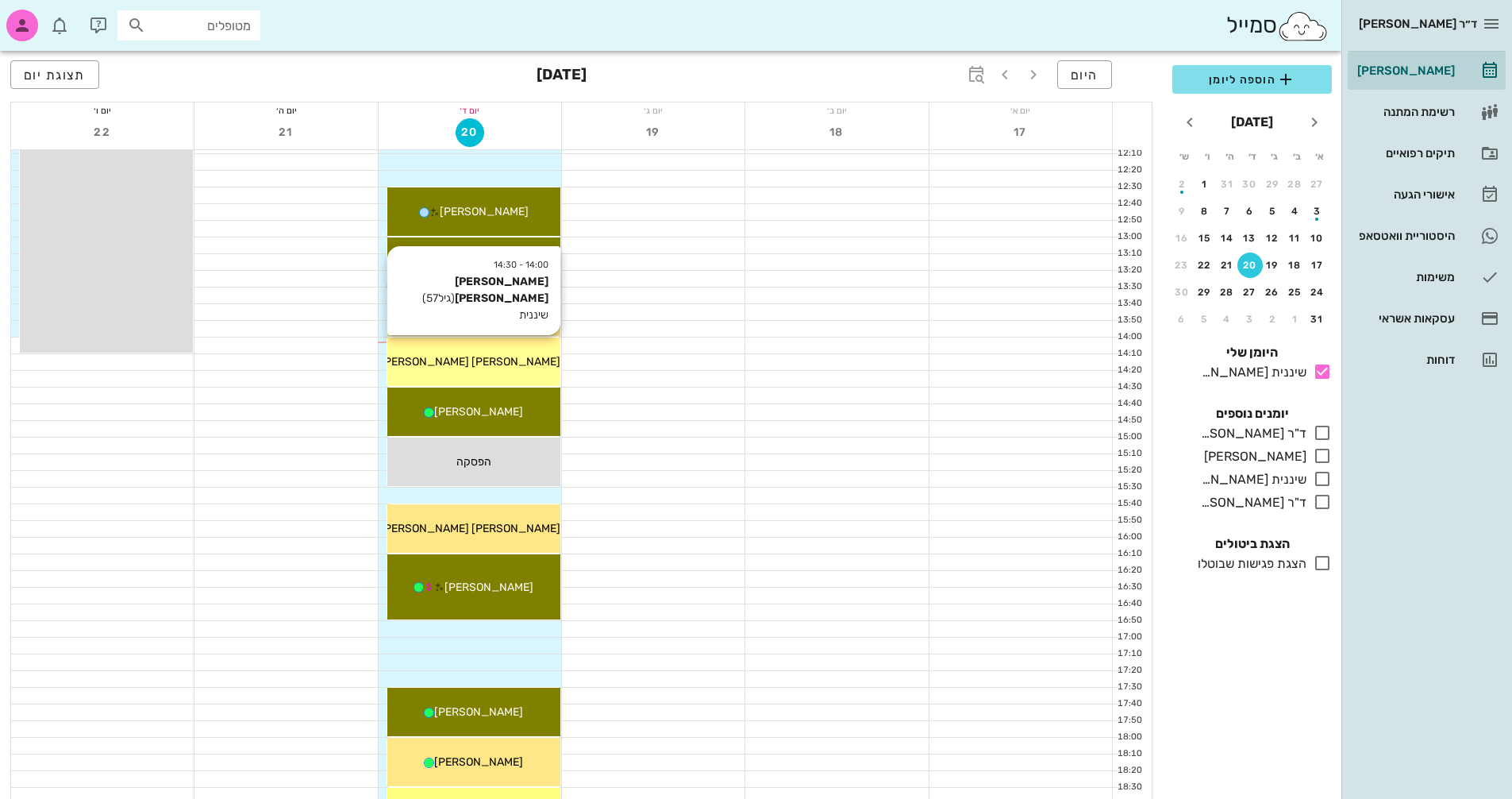
click at [512, 368] on div "[PERSON_NAME] [PERSON_NAME]" at bounding box center [474, 362] width 173 height 17
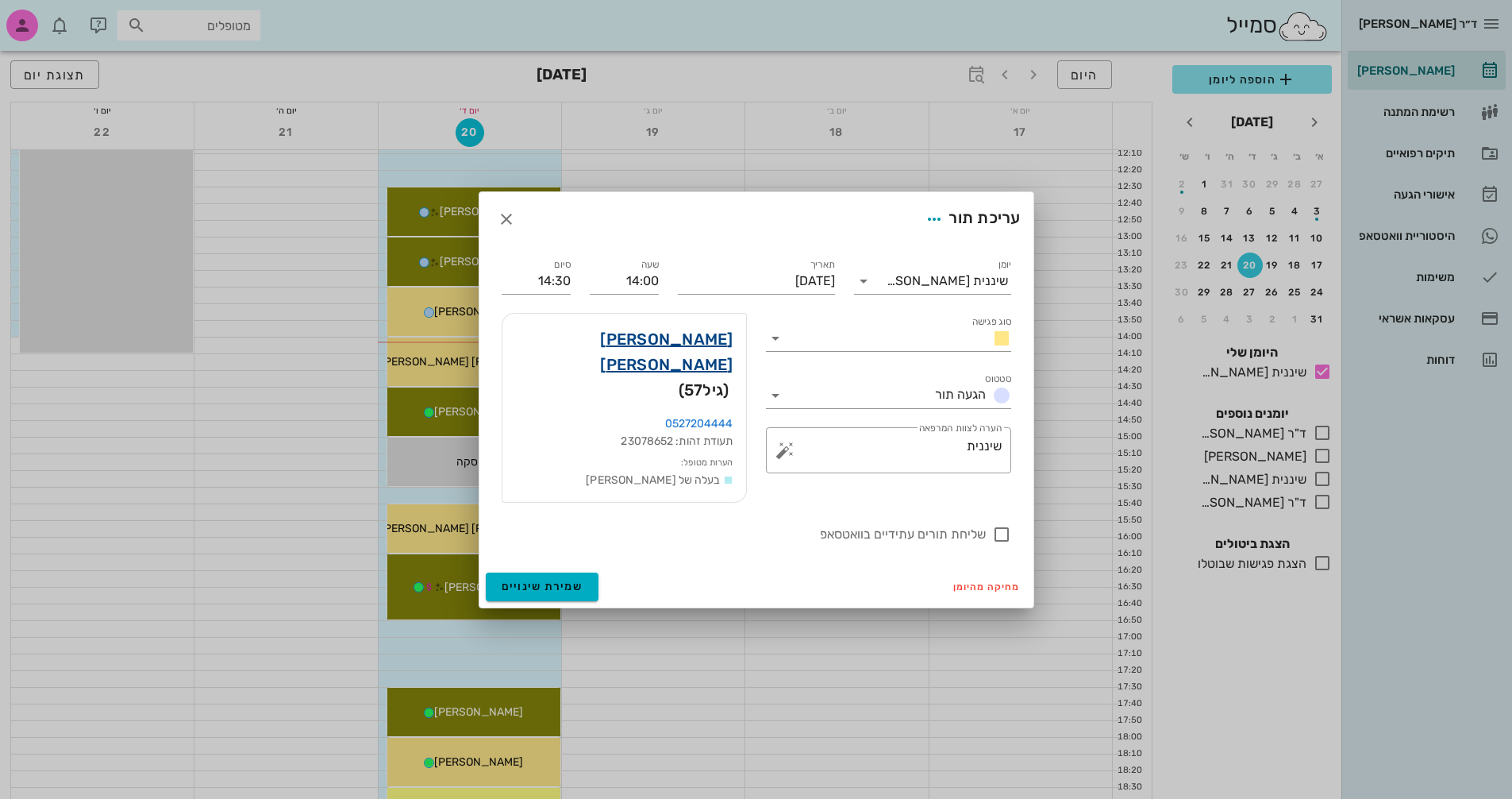
click at [711, 347] on link "[PERSON_NAME] [PERSON_NAME]" at bounding box center [624, 352] width 218 height 51
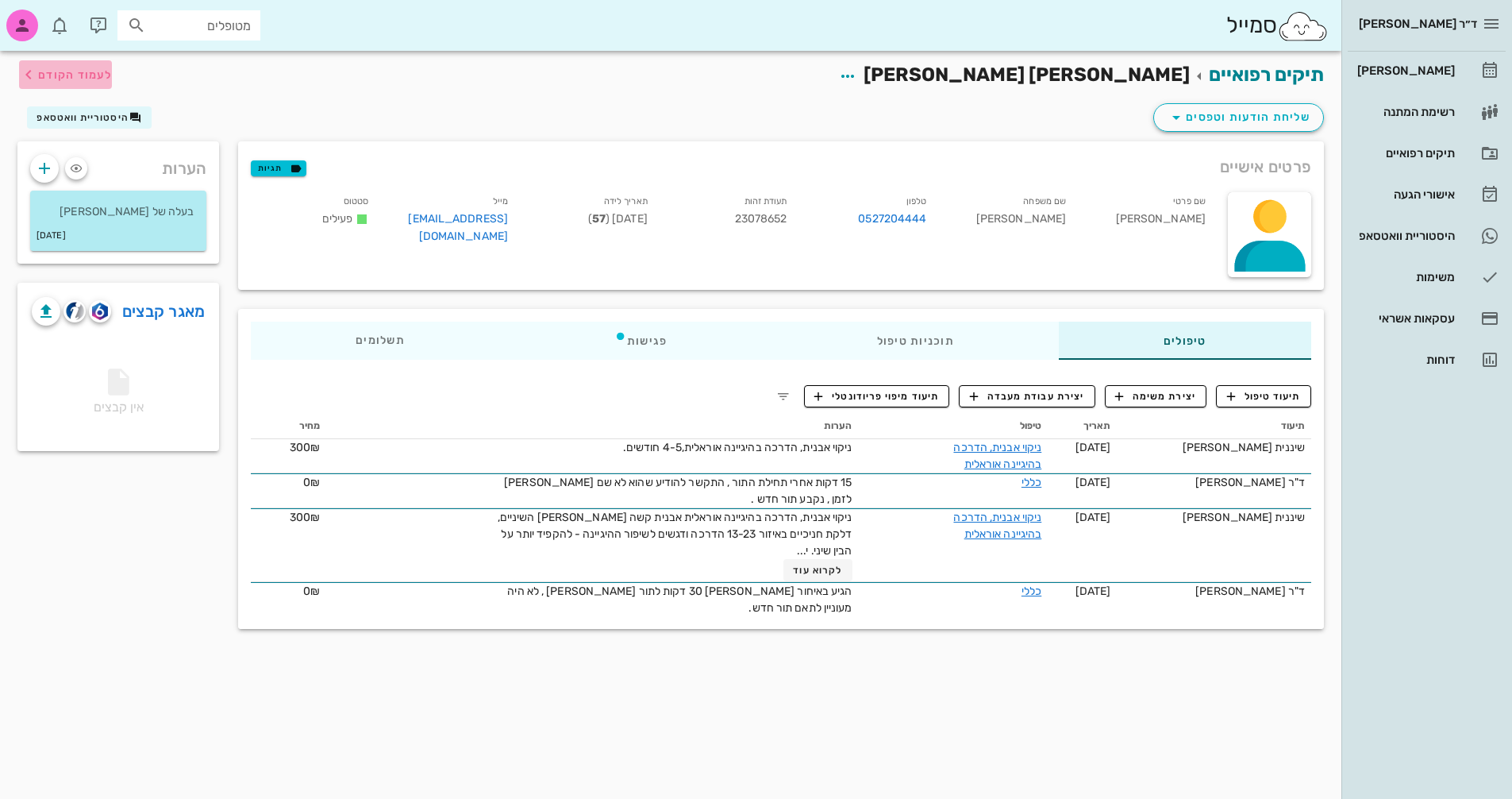
click at [78, 74] on span "לעמוד הקודם" at bounding box center [74, 75] width 73 height 13
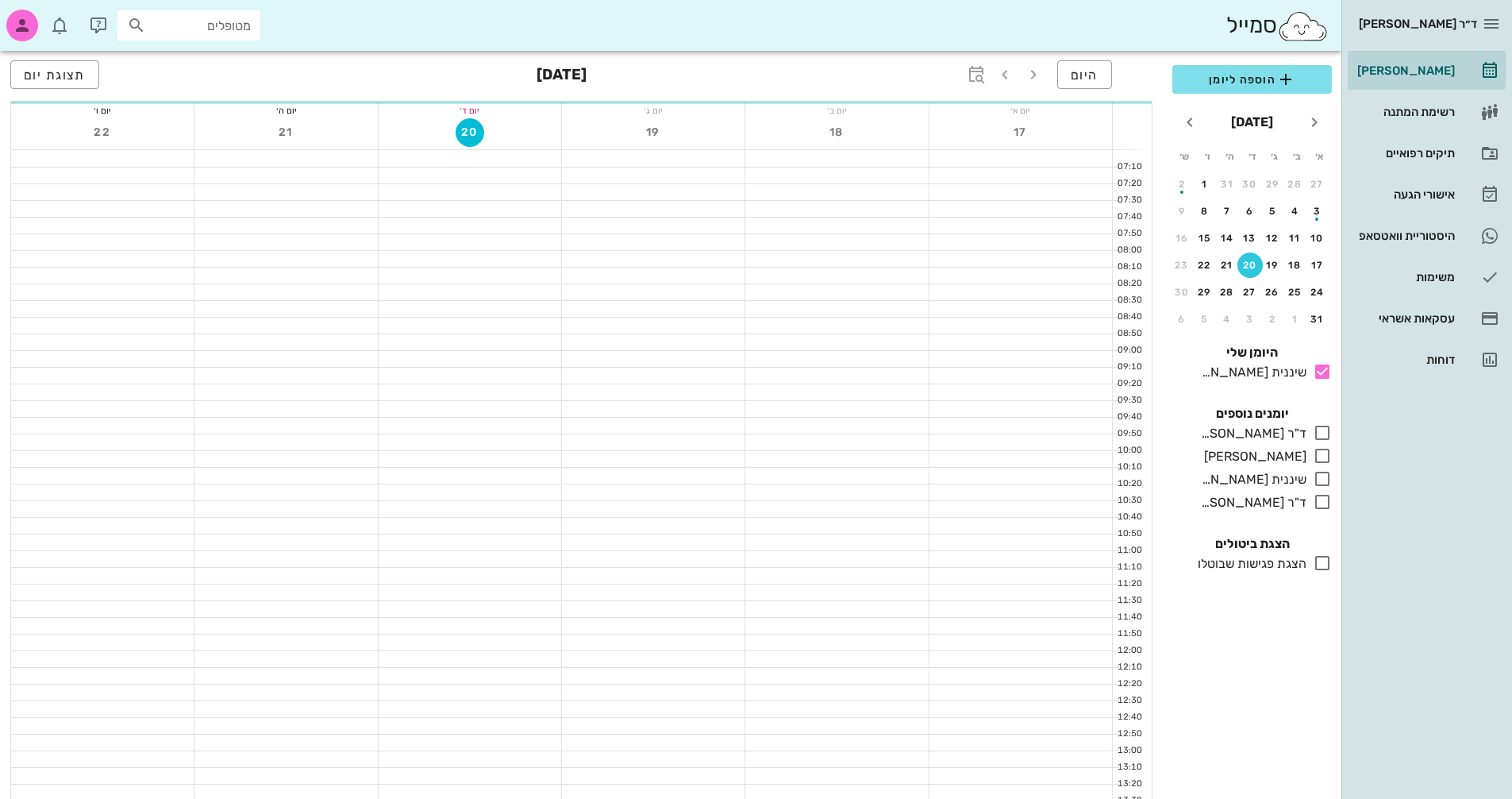
scroll to position [514, 0]
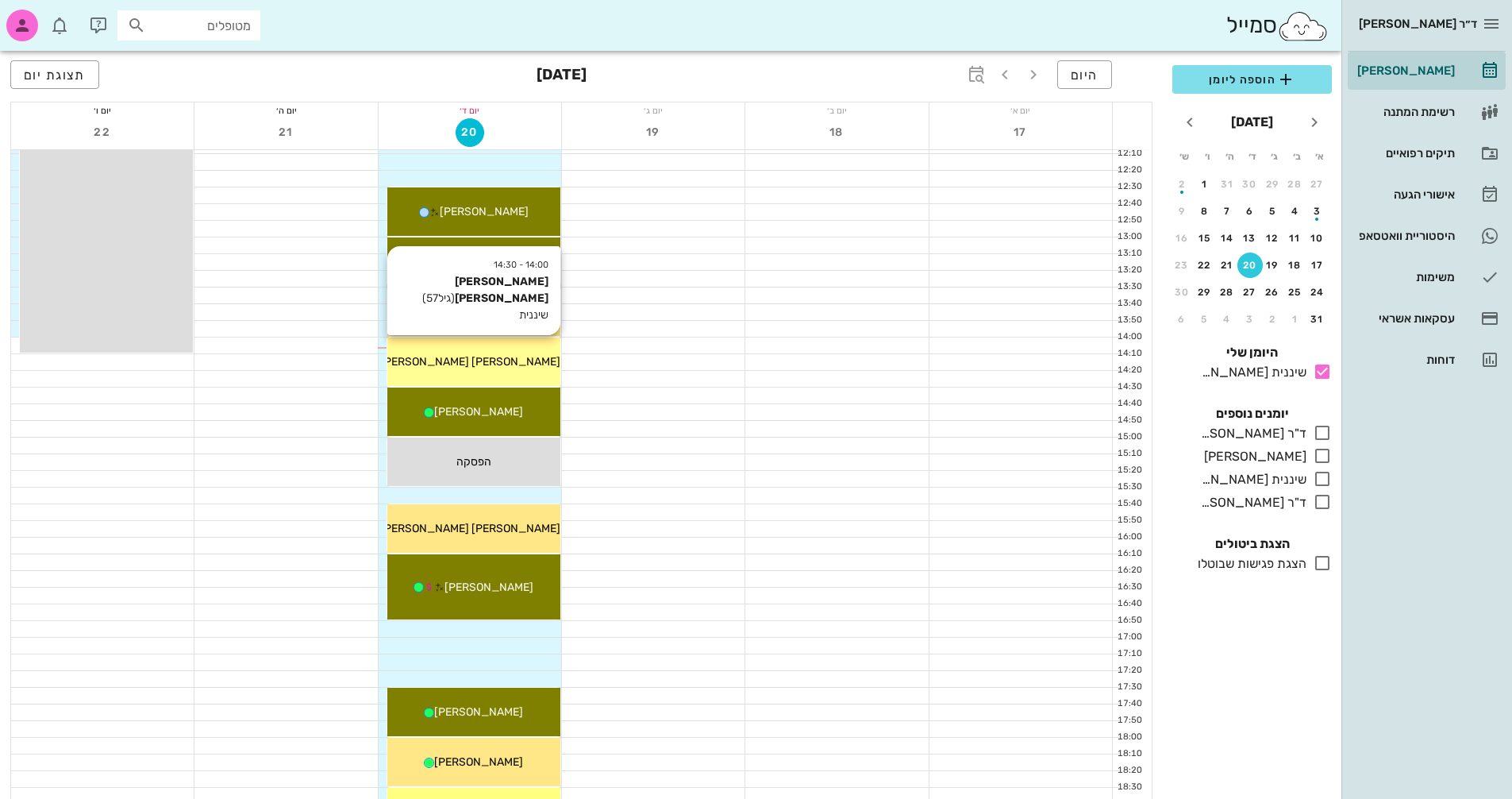
click at [524, 369] on div "[PERSON_NAME] [PERSON_NAME]" at bounding box center [474, 362] width 173 height 17
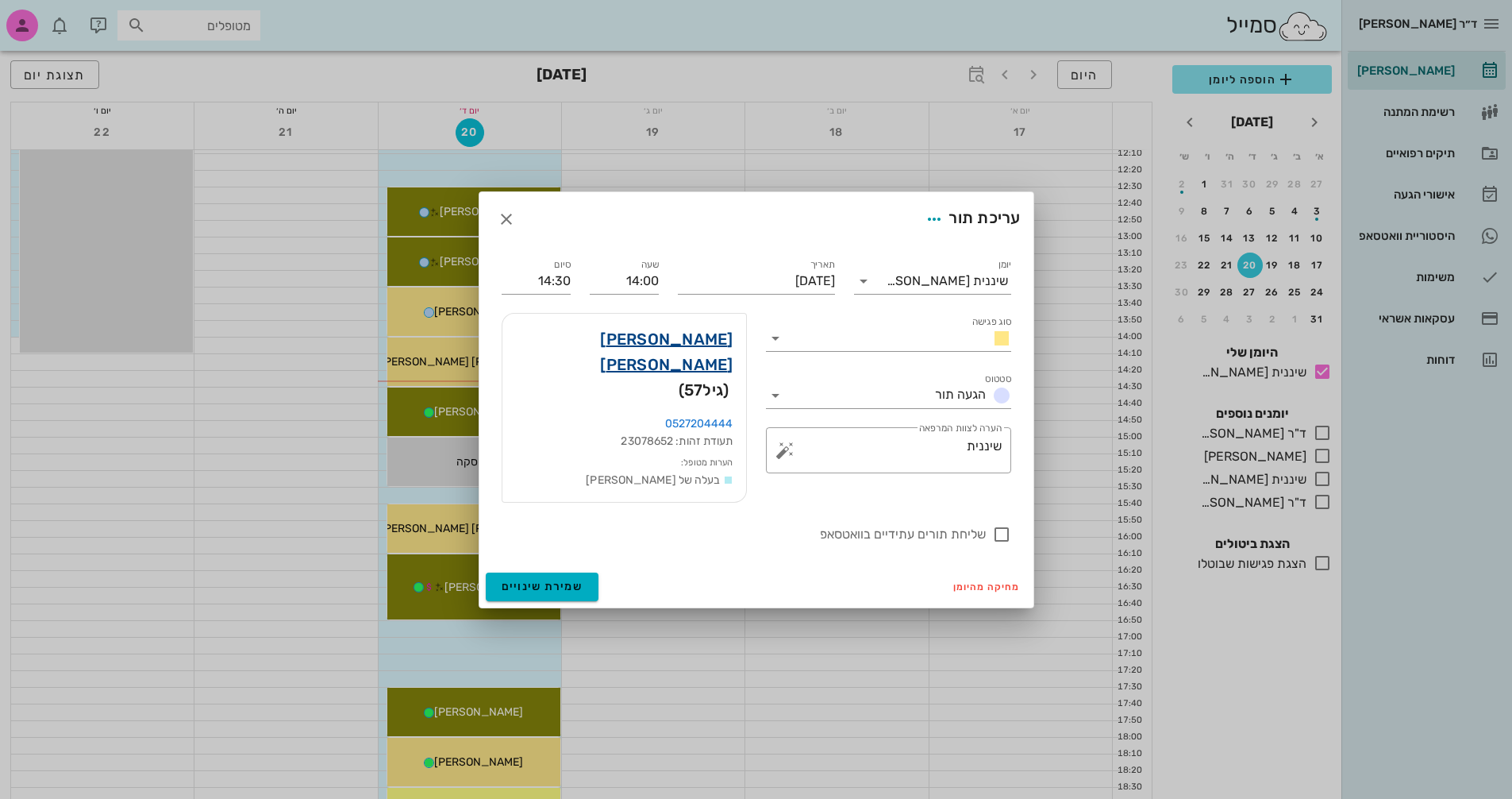
click at [694, 349] on link "[PERSON_NAME] [PERSON_NAME]" at bounding box center [624, 352] width 218 height 51
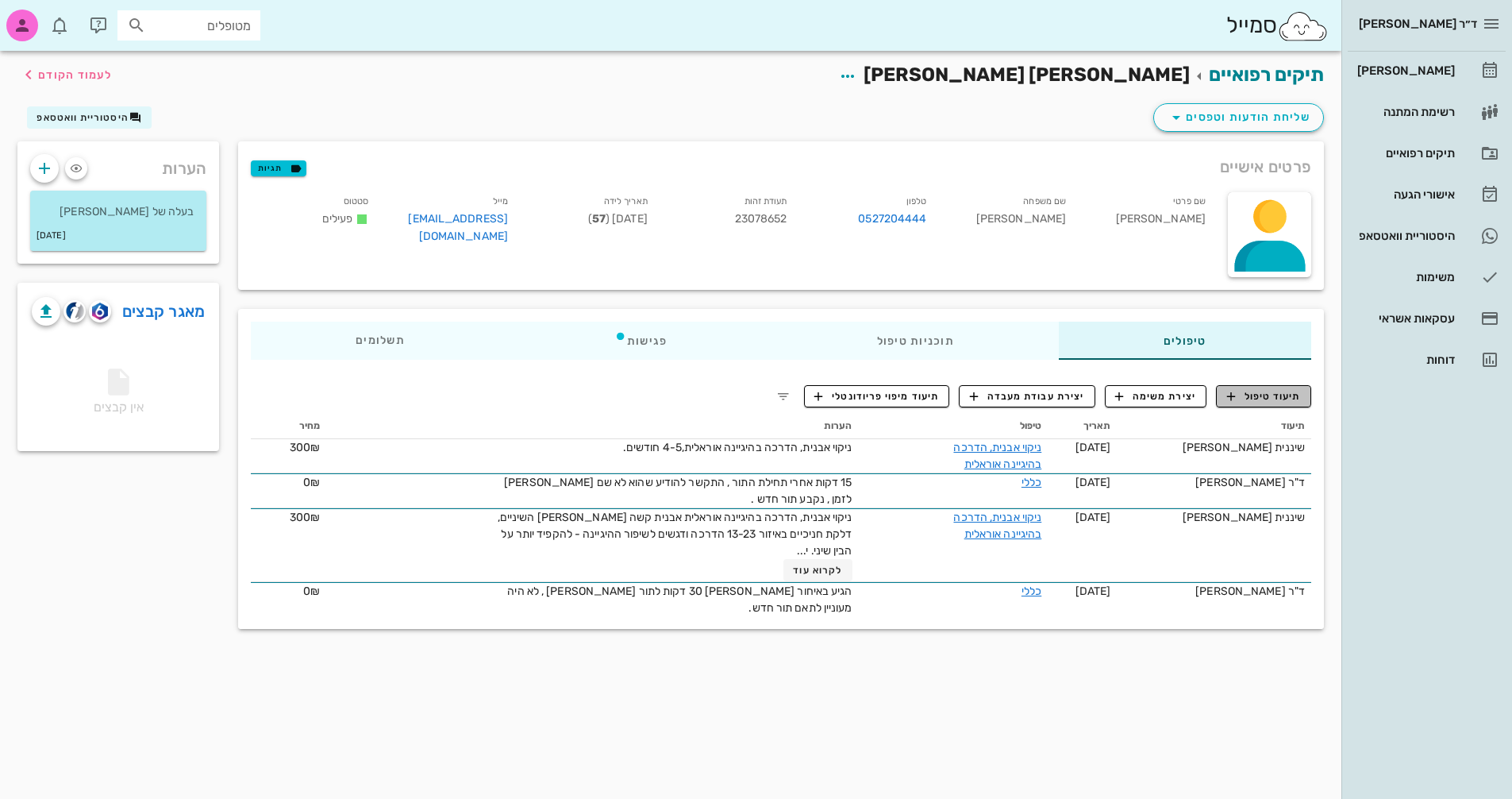
click at [1258, 398] on span "תיעוד טיפול" at bounding box center [1263, 396] width 73 height 14
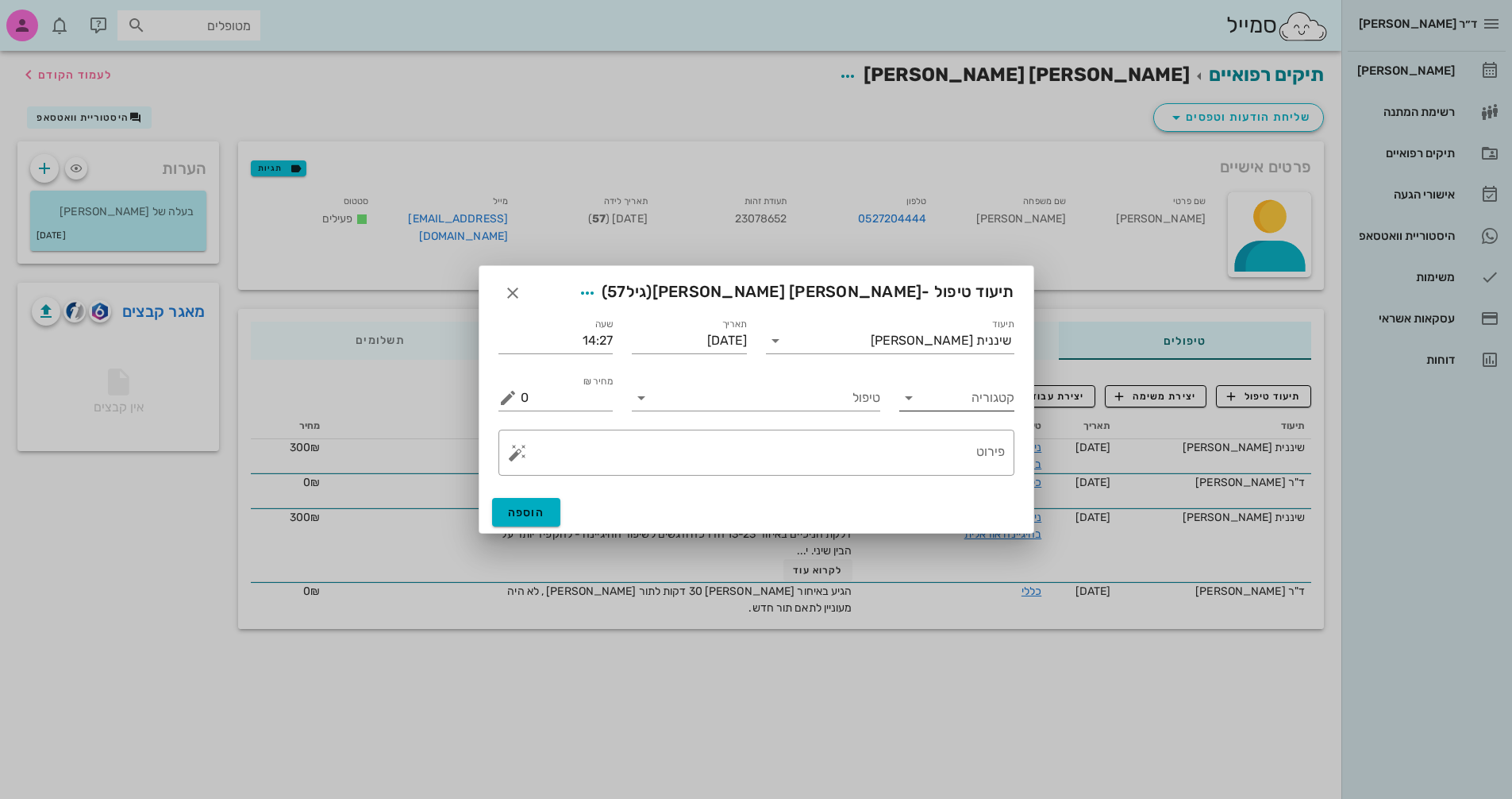
click at [910, 401] on icon at bounding box center [908, 397] width 19 height 19
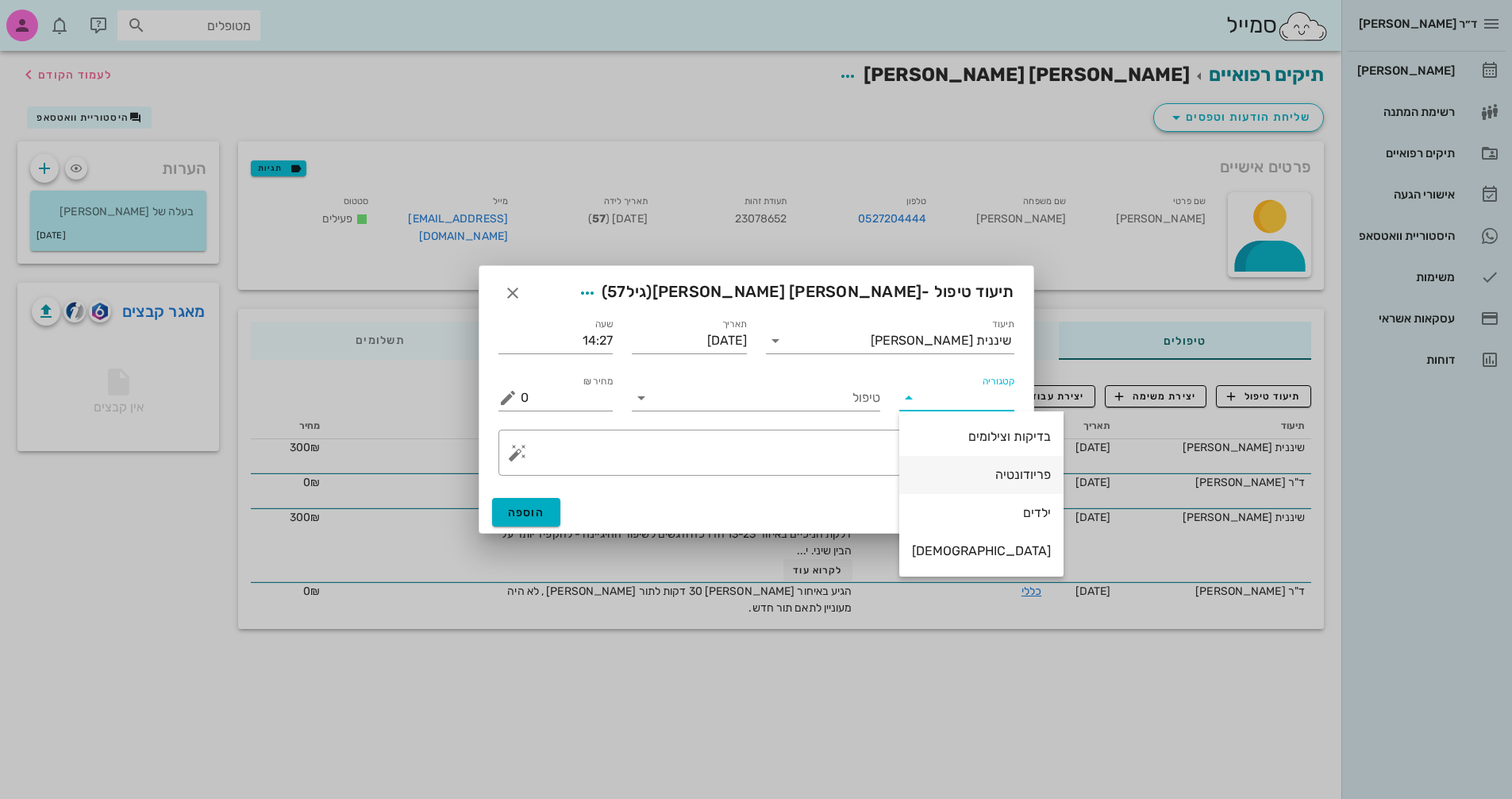
click at [981, 473] on div "פריודונטיה" at bounding box center [982, 474] width 139 height 15
type input "פריודונטיה"
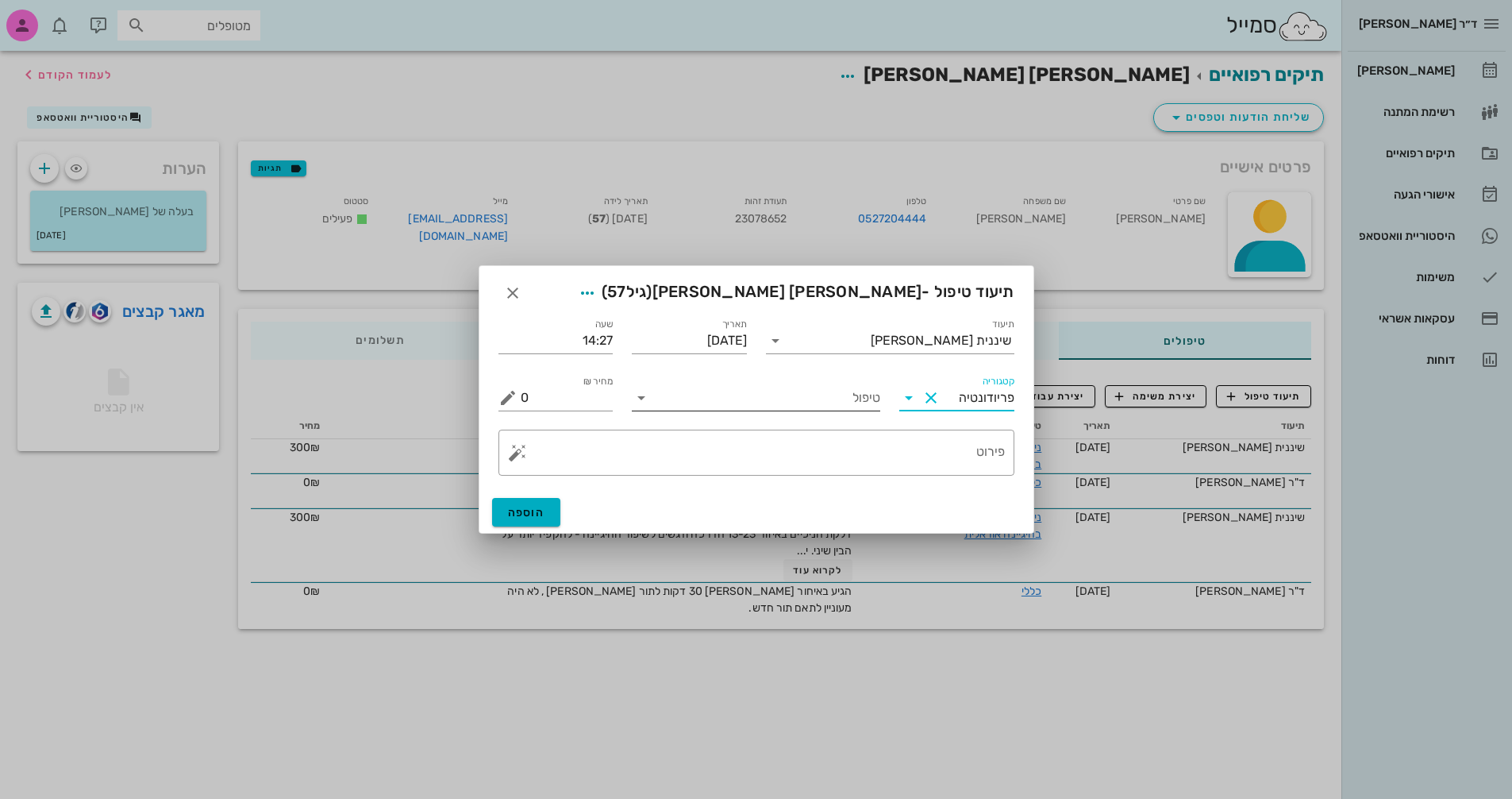
click at [640, 402] on icon at bounding box center [641, 397] width 19 height 19
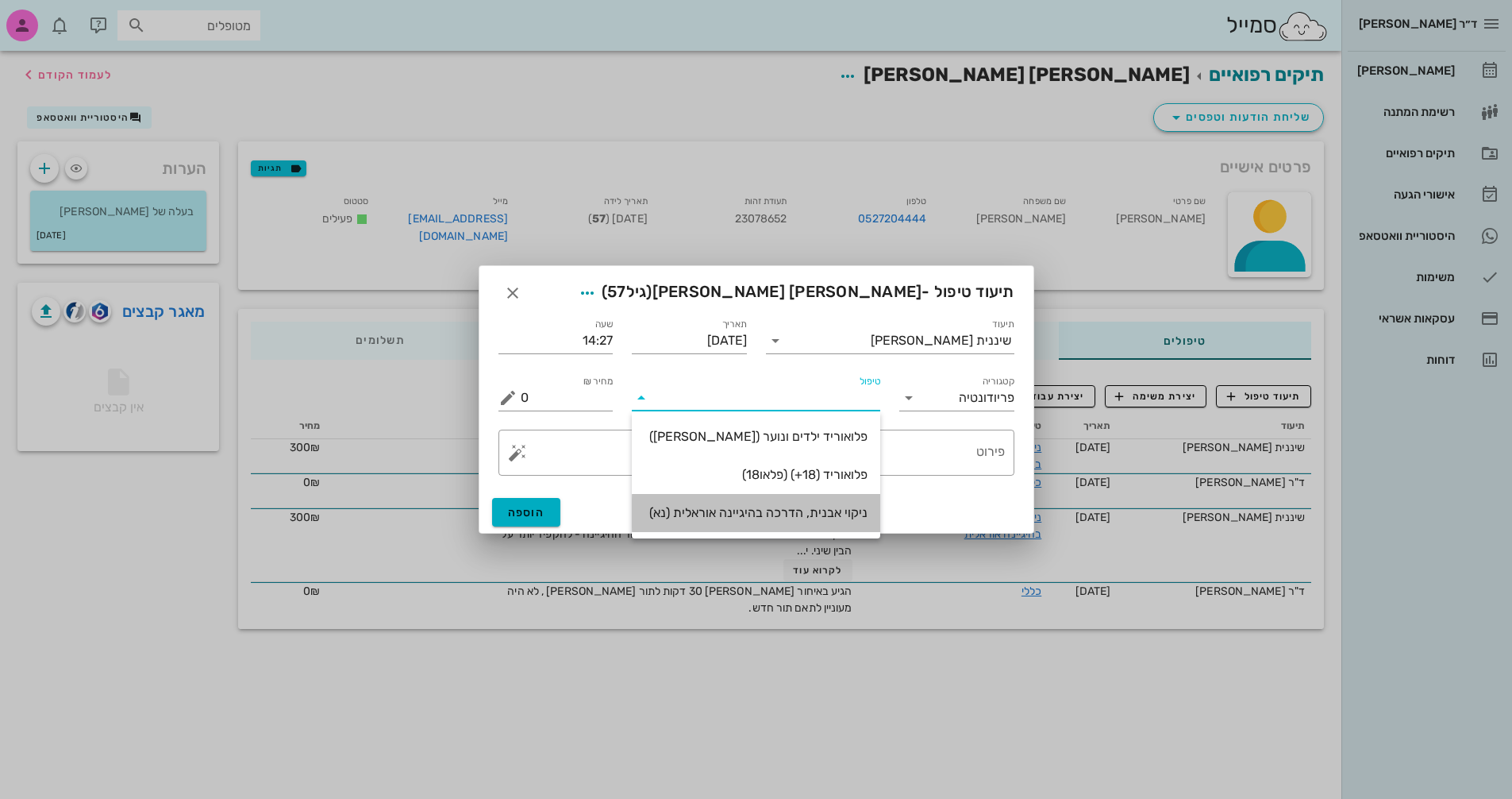
click at [836, 515] on div "ניקוי אבנית, הדרכה בהיגיינה אוראלית (נא)" at bounding box center [756, 512] width 223 height 15
type input "300"
type textarea "ניקוי אבנית, הדרכה בהיגיינה אוראלית פלאק, תור הבא"
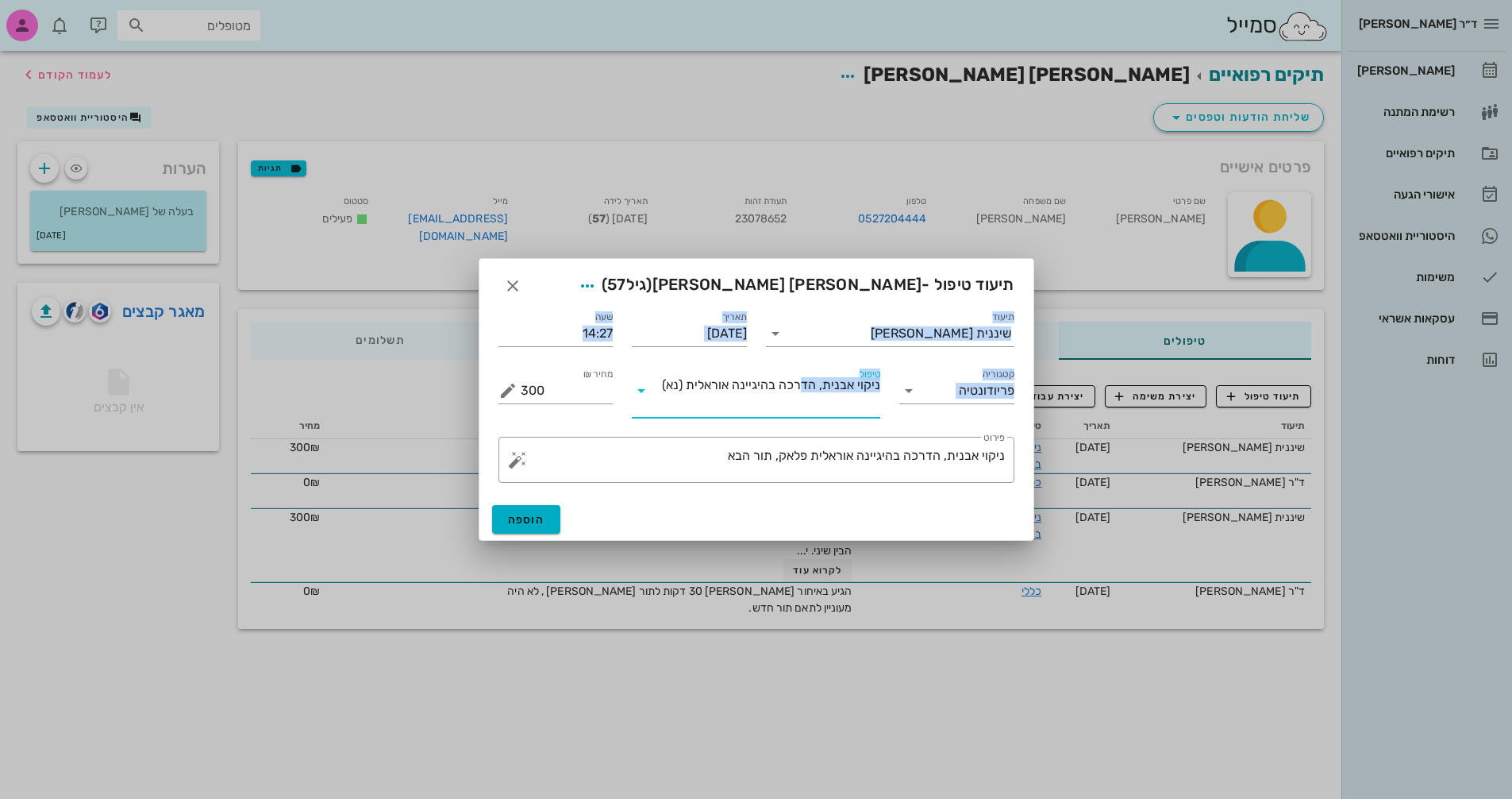
drag, startPoint x: 625, startPoint y: 281, endPoint x: 647, endPoint y: 492, distance: 212.1
click at [728, 318] on div "תיעוד טיפול - [PERSON_NAME] בר [PERSON_NAME] (גיל 57 ) תיעוד שיננית [PERSON_NAM…" at bounding box center [756, 399] width 556 height 283
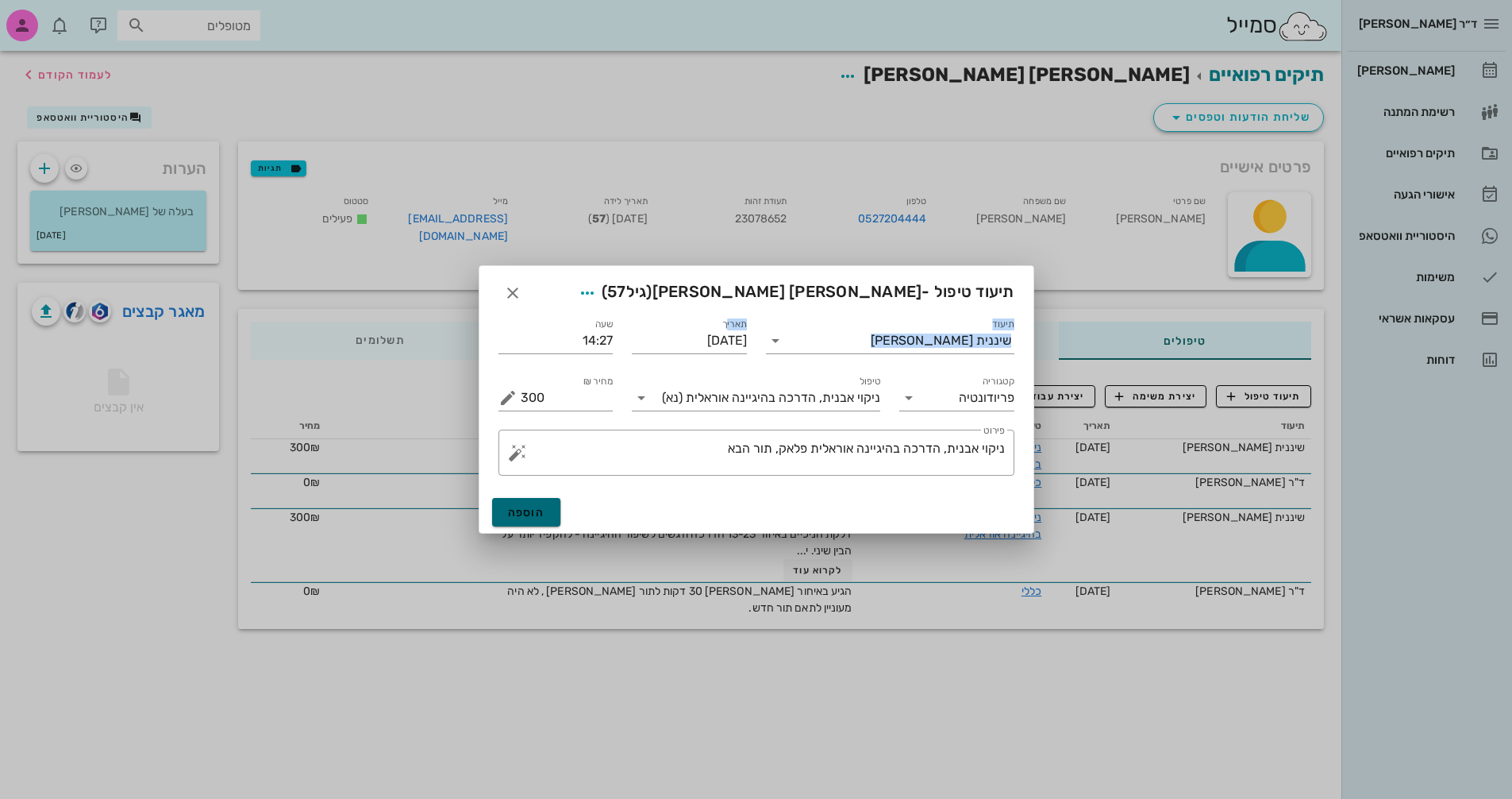
click at [533, 514] on span "הוספה" at bounding box center [526, 512] width 37 height 13
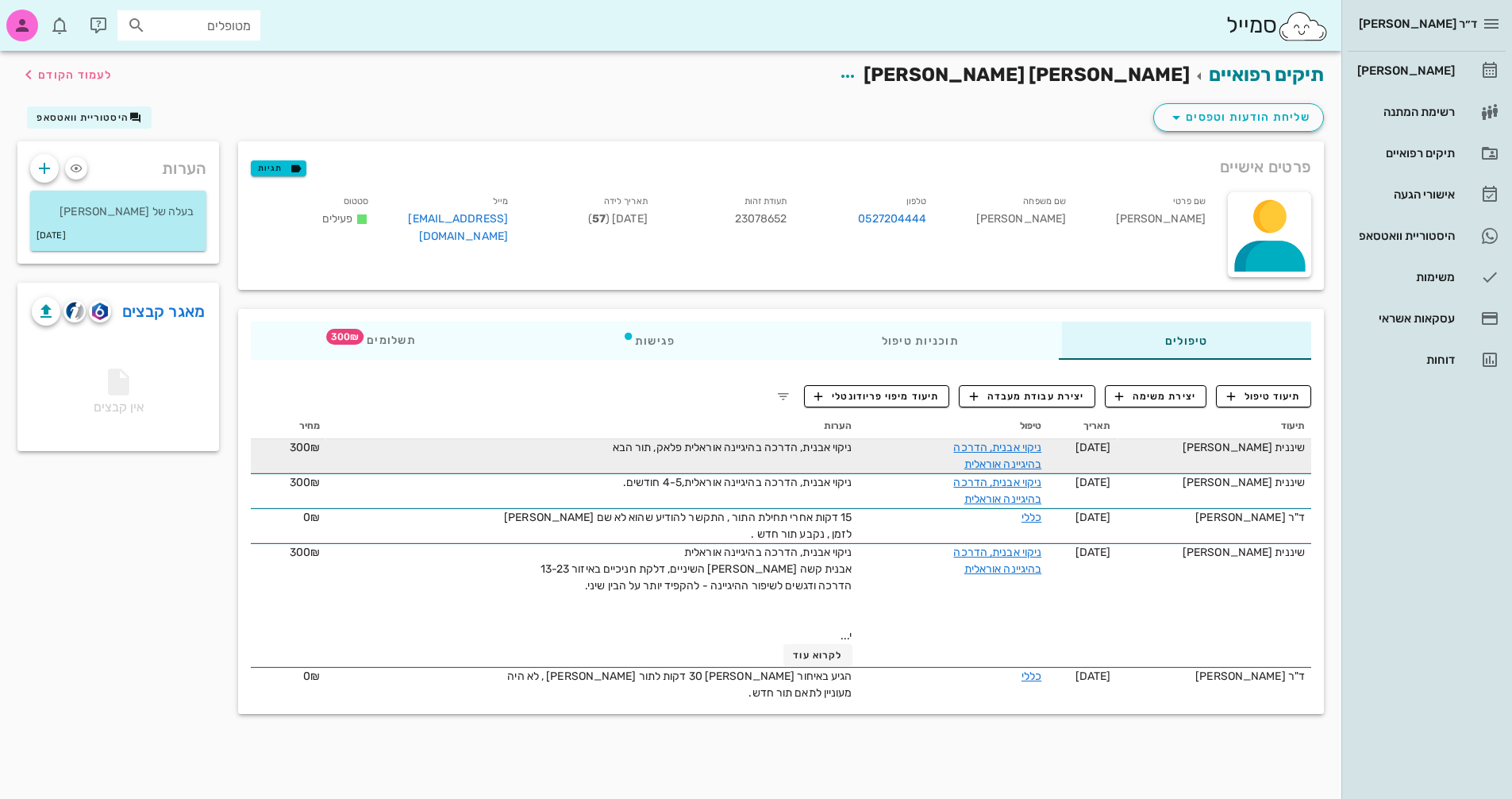
click at [800, 450] on span "ניקוי אבנית, הדרכה בהיגיינה אוראלית פלאק, תור הבא" at bounding box center [732, 448] width 239 height 13
click at [1029, 445] on link "ניקוי אבנית, הדרכה בהיגיינה אוראלית" at bounding box center [998, 456] width 88 height 31
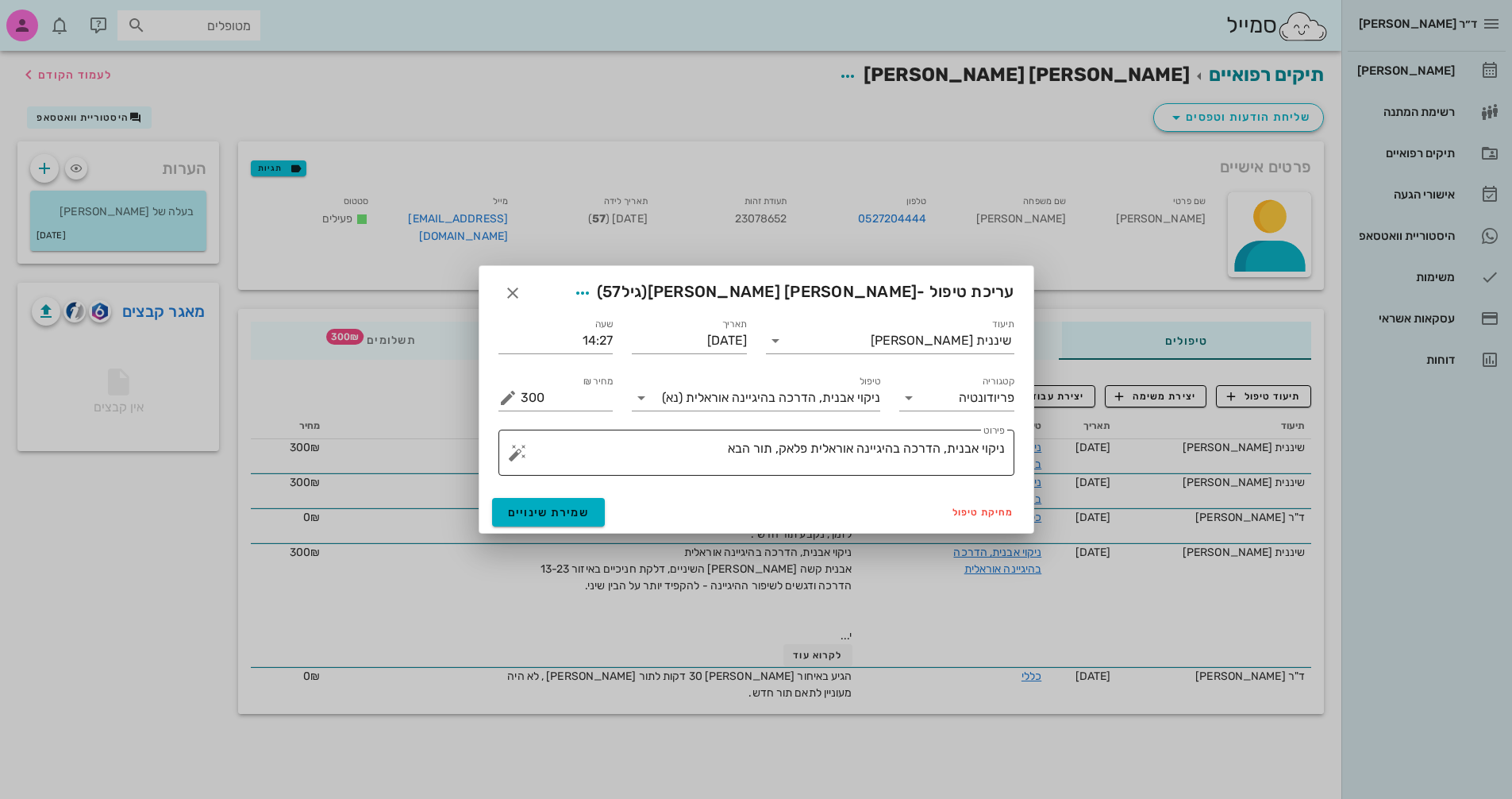
click at [699, 452] on textarea "ניקוי אבנית, הדרכה בהיגיינה אוראלית פלאק, תור הבא" at bounding box center [763, 457] width 484 height 38
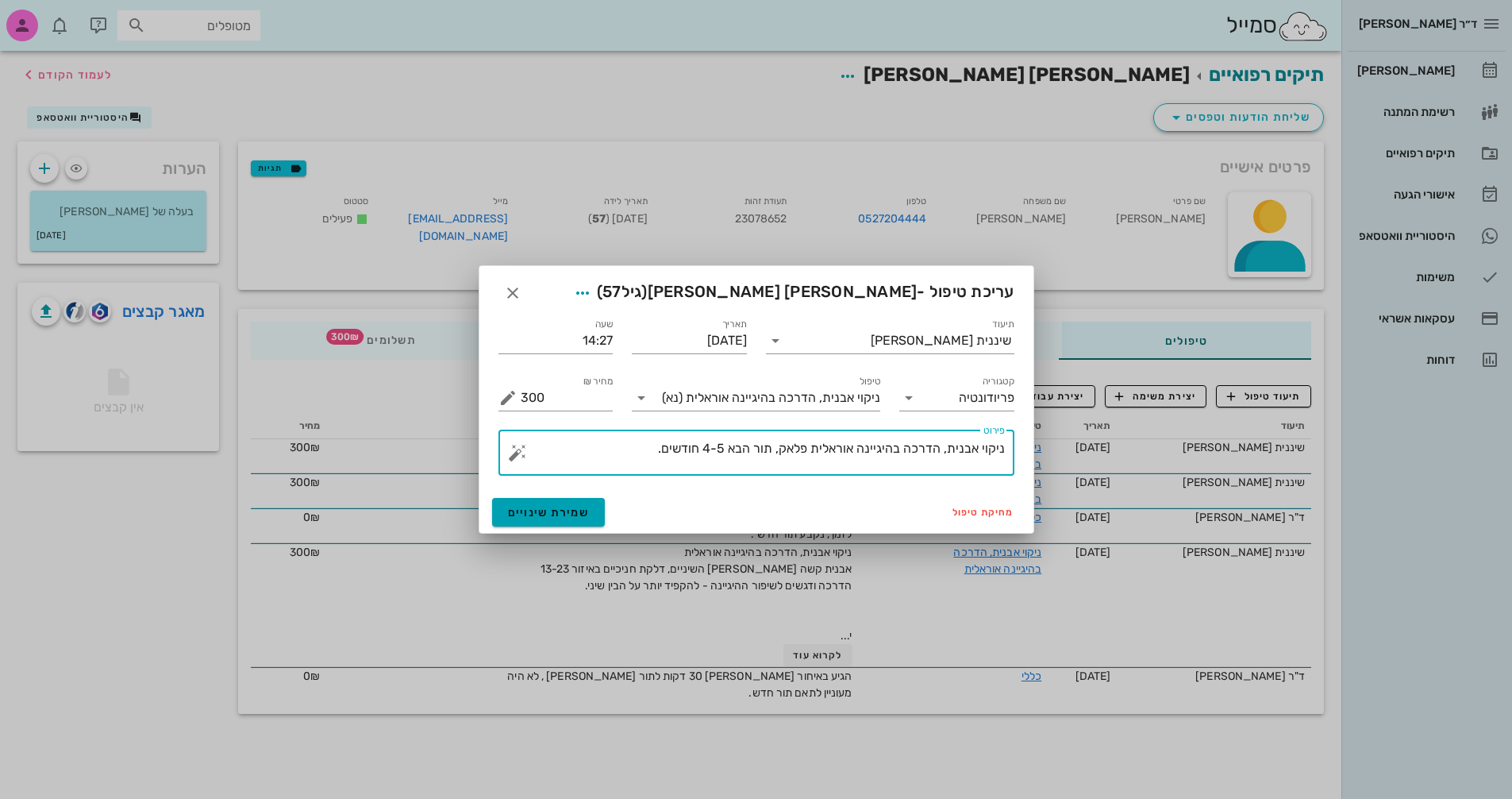
type textarea "ניקוי אבנית, הדרכה בהיגיינה אוראלית פלאק, תור הבא 4-5 חודשים."
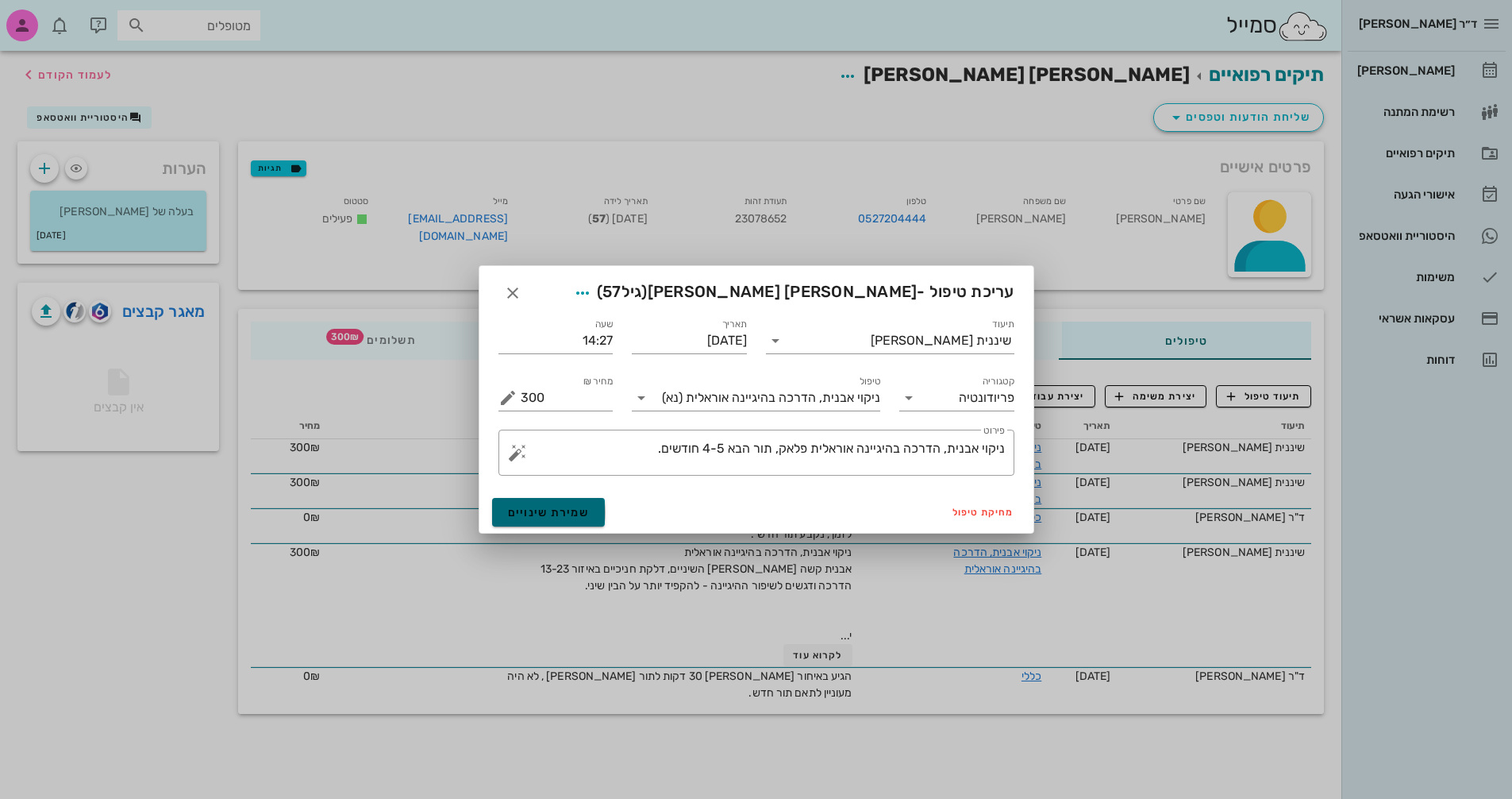
click at [571, 515] on span "שמירת שינויים" at bounding box center [548, 512] width 82 height 13
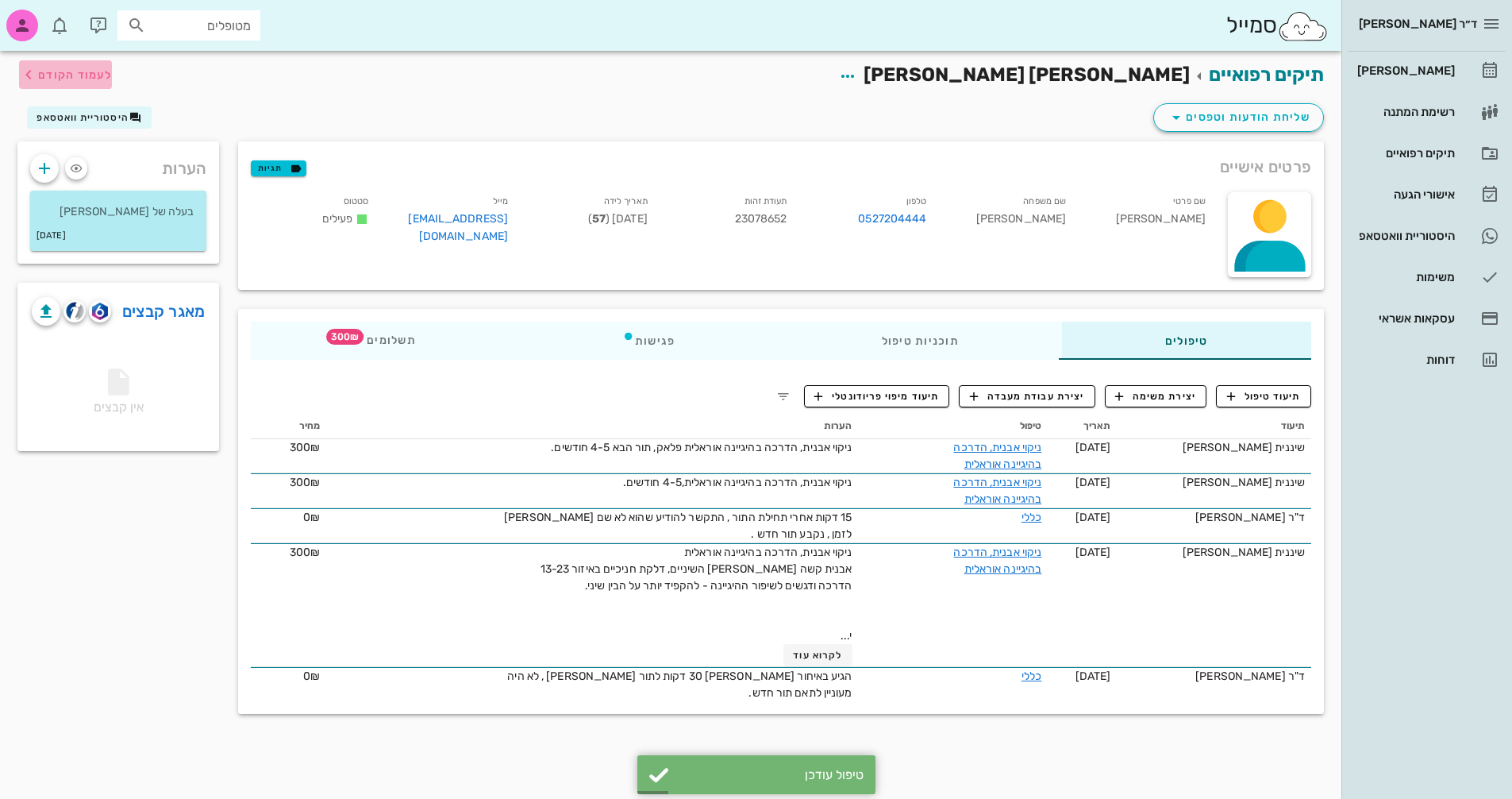
click at [45, 71] on span "לעמוד הקודם" at bounding box center [74, 75] width 73 height 13
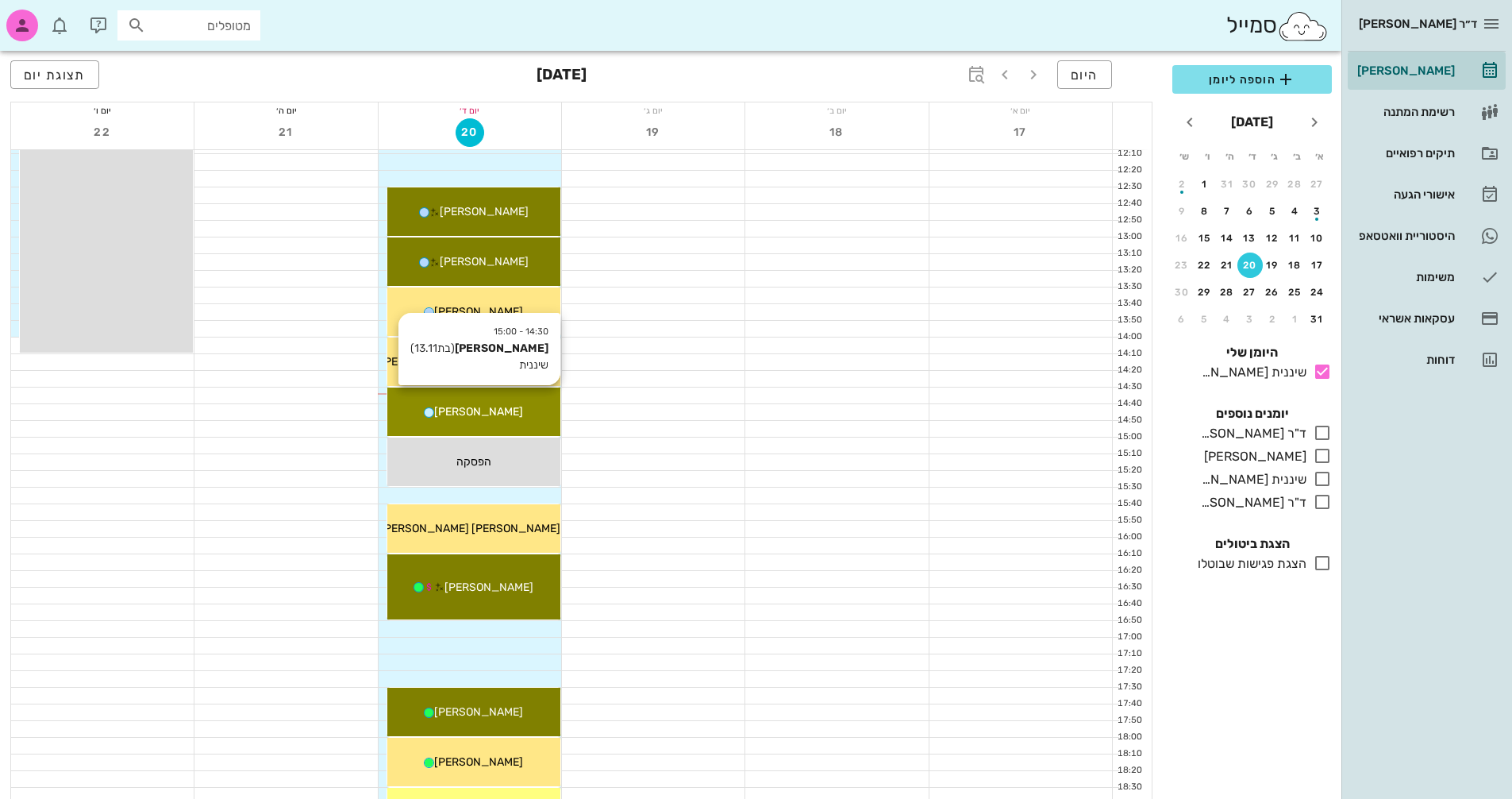
click at [552, 404] on div "[PERSON_NAME]" at bounding box center [474, 411] width 173 height 17
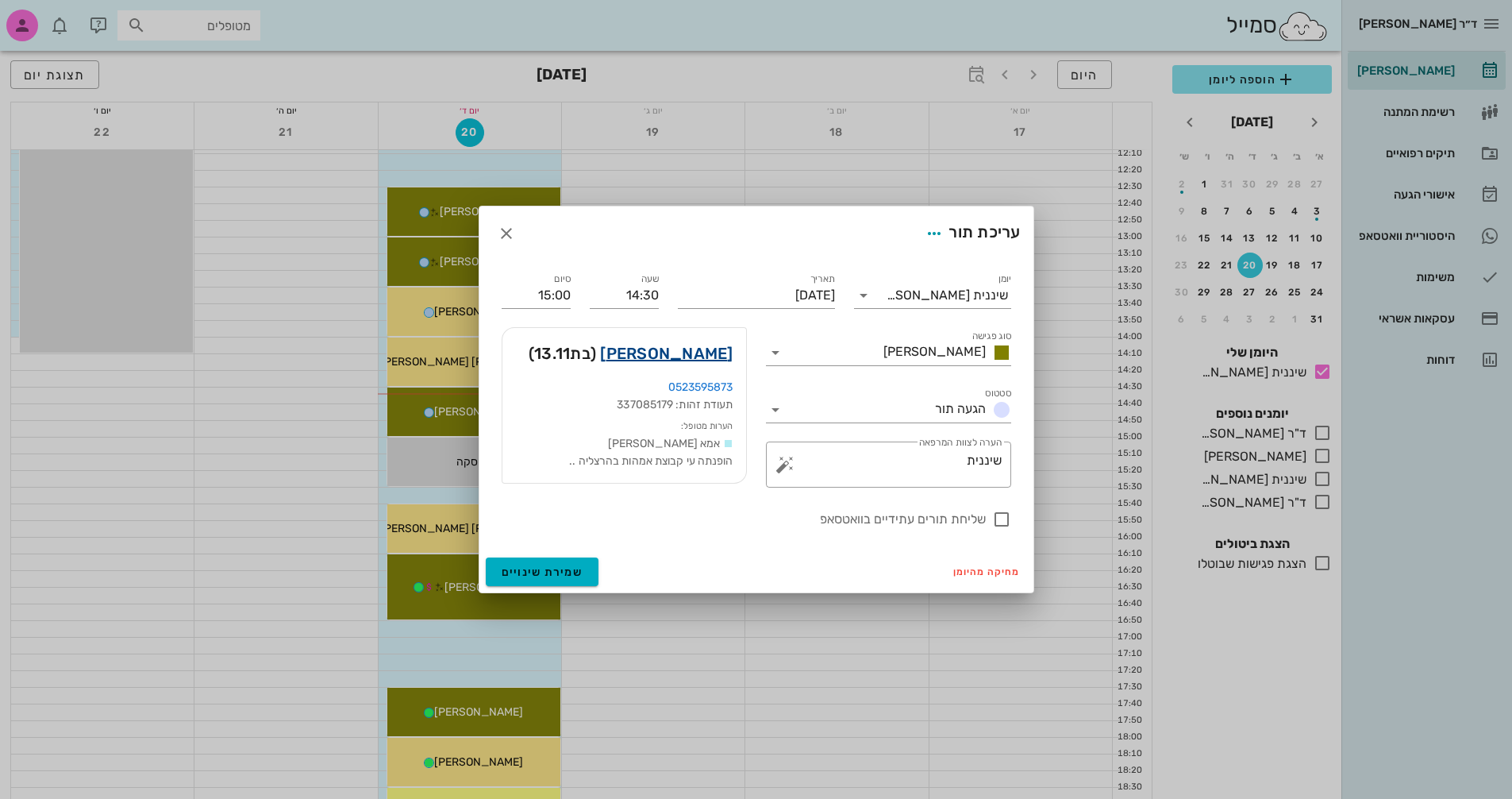
click at [688, 357] on link "[PERSON_NAME]" at bounding box center [666, 353] width 133 height 26
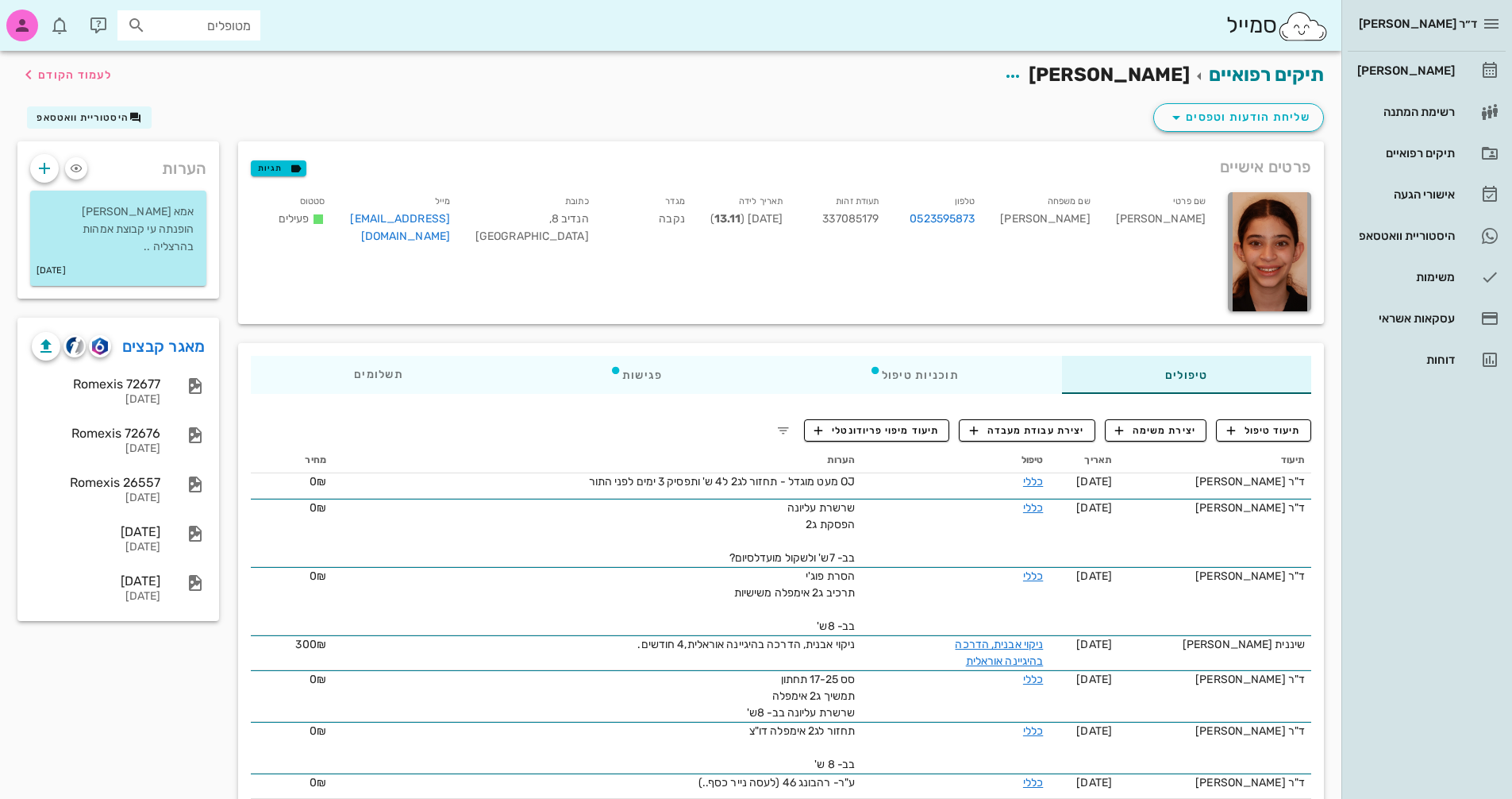
scroll to position [79, 0]
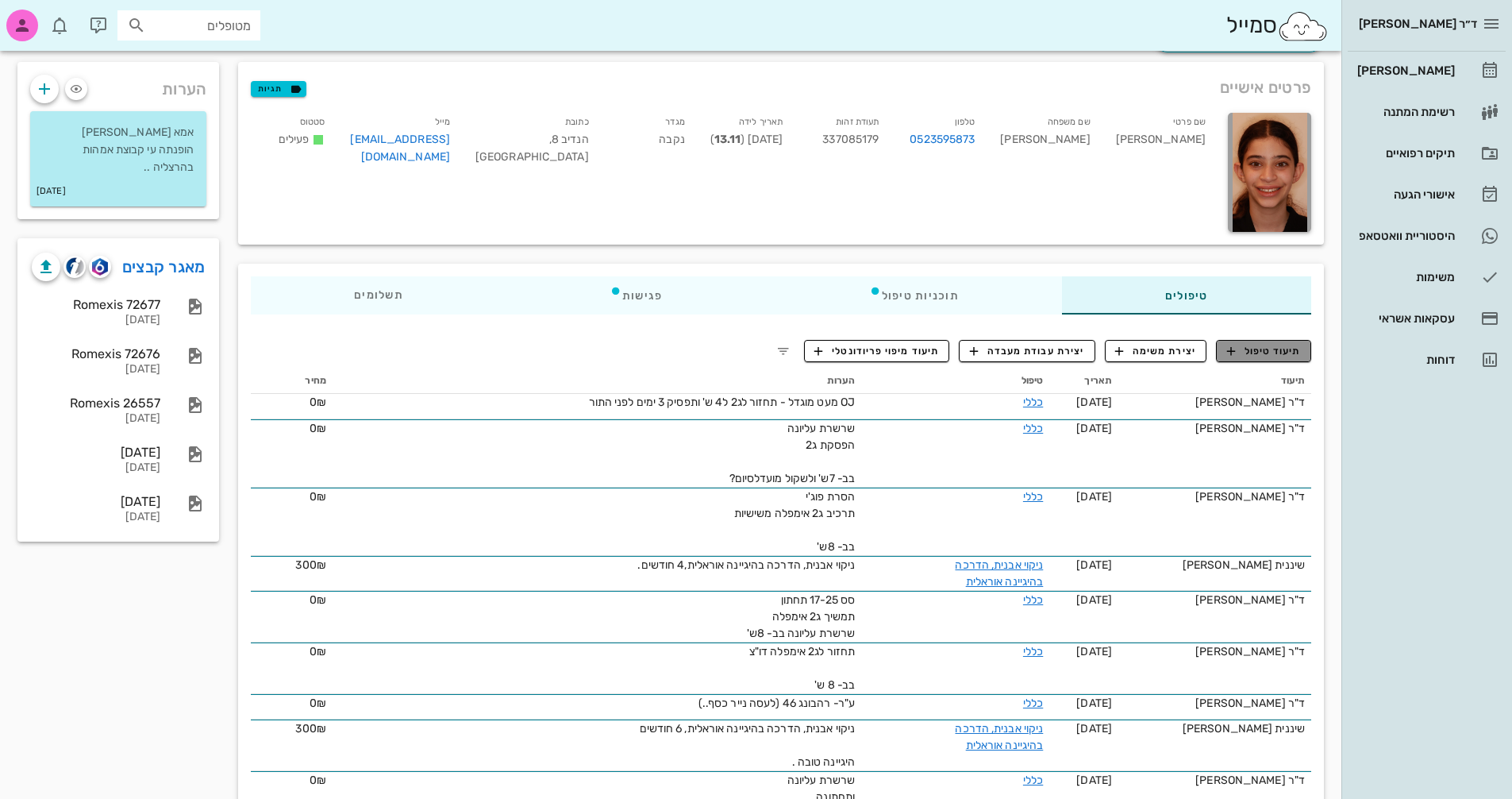
click at [1282, 347] on span "תיעוד טיפול" at bounding box center [1263, 350] width 73 height 14
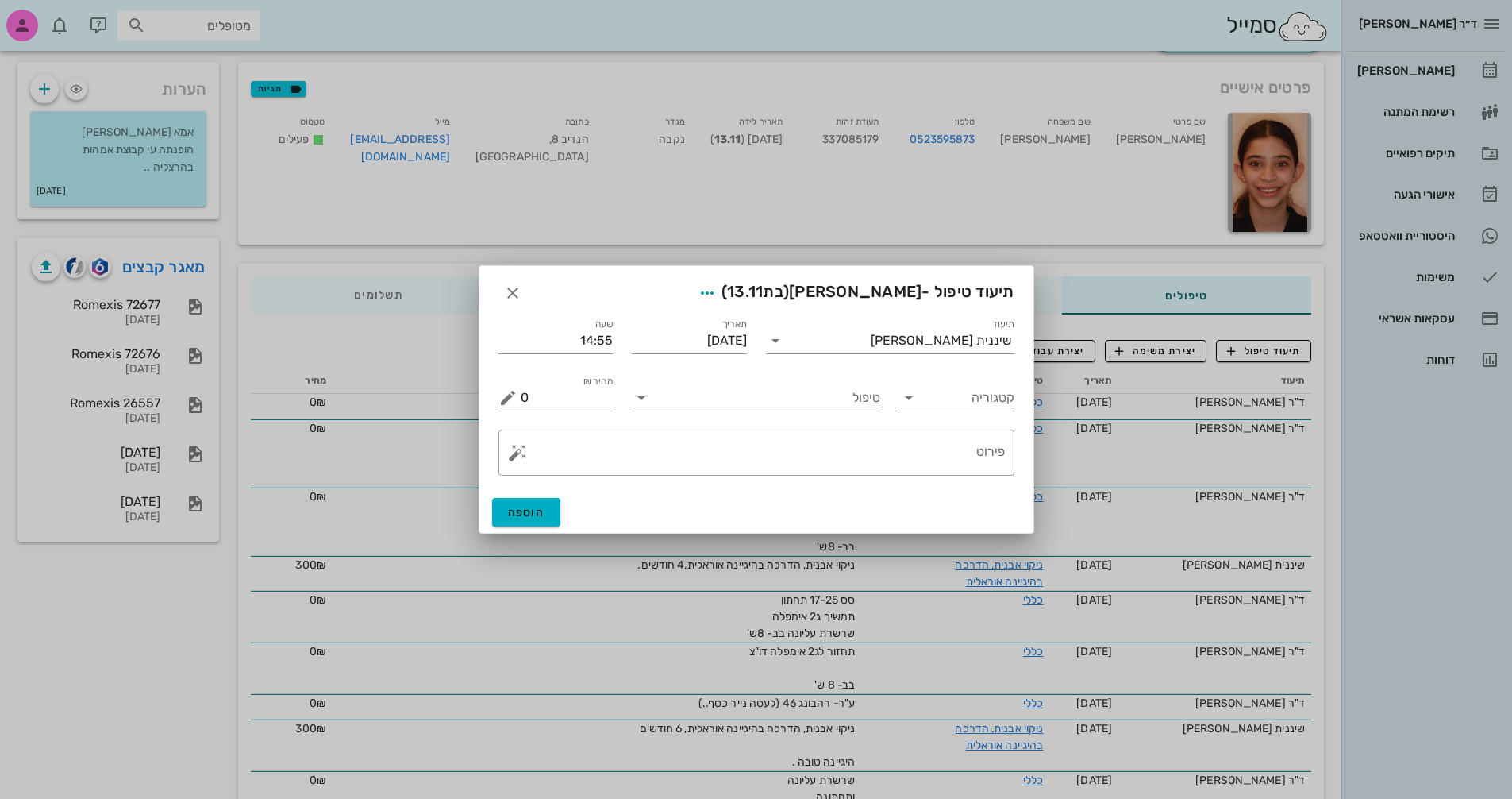
click at [913, 396] on icon at bounding box center [908, 397] width 19 height 19
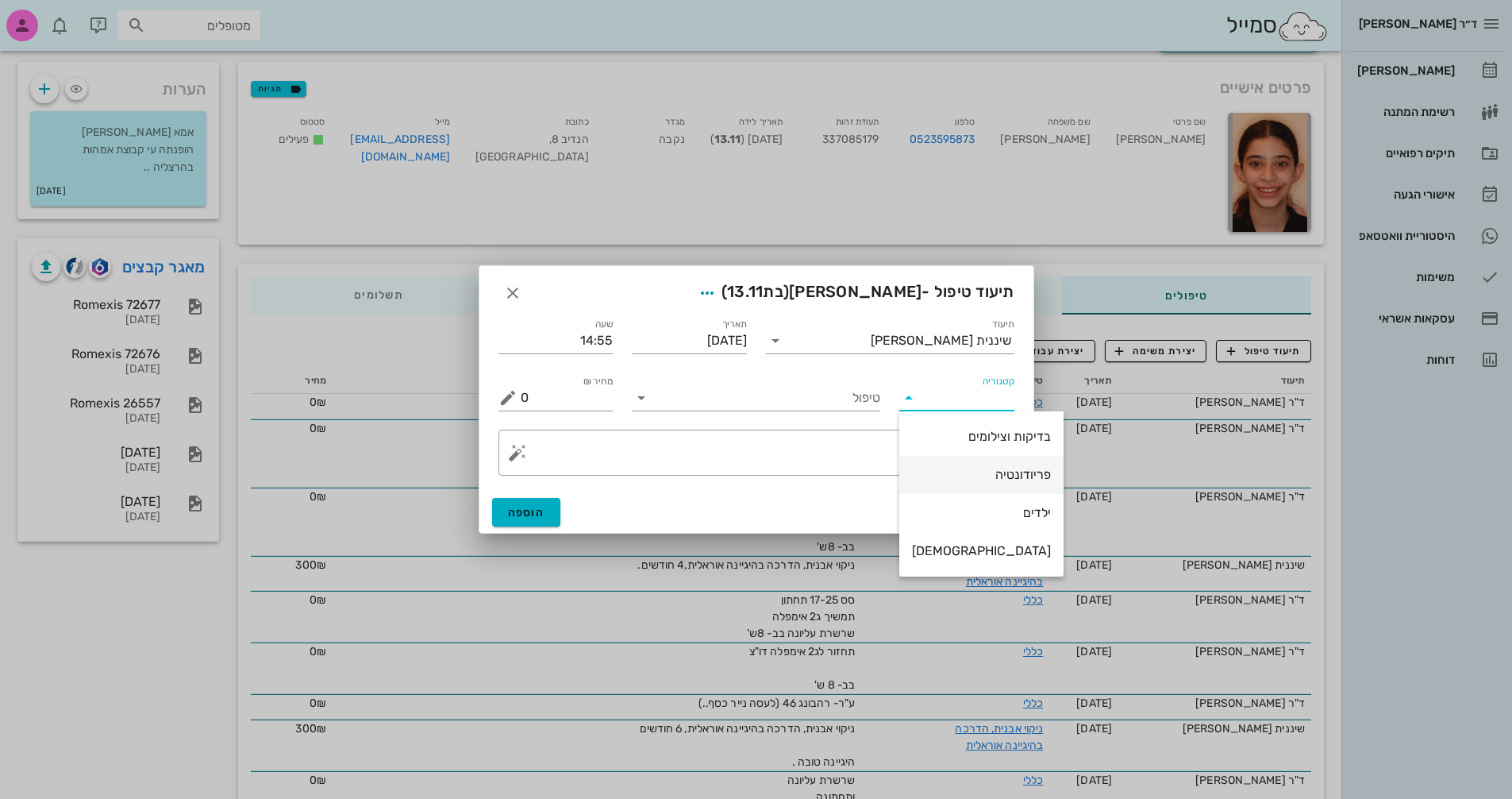
click at [991, 472] on div "פריודונטיה" at bounding box center [982, 474] width 139 height 15
type input "פריודונטיה"
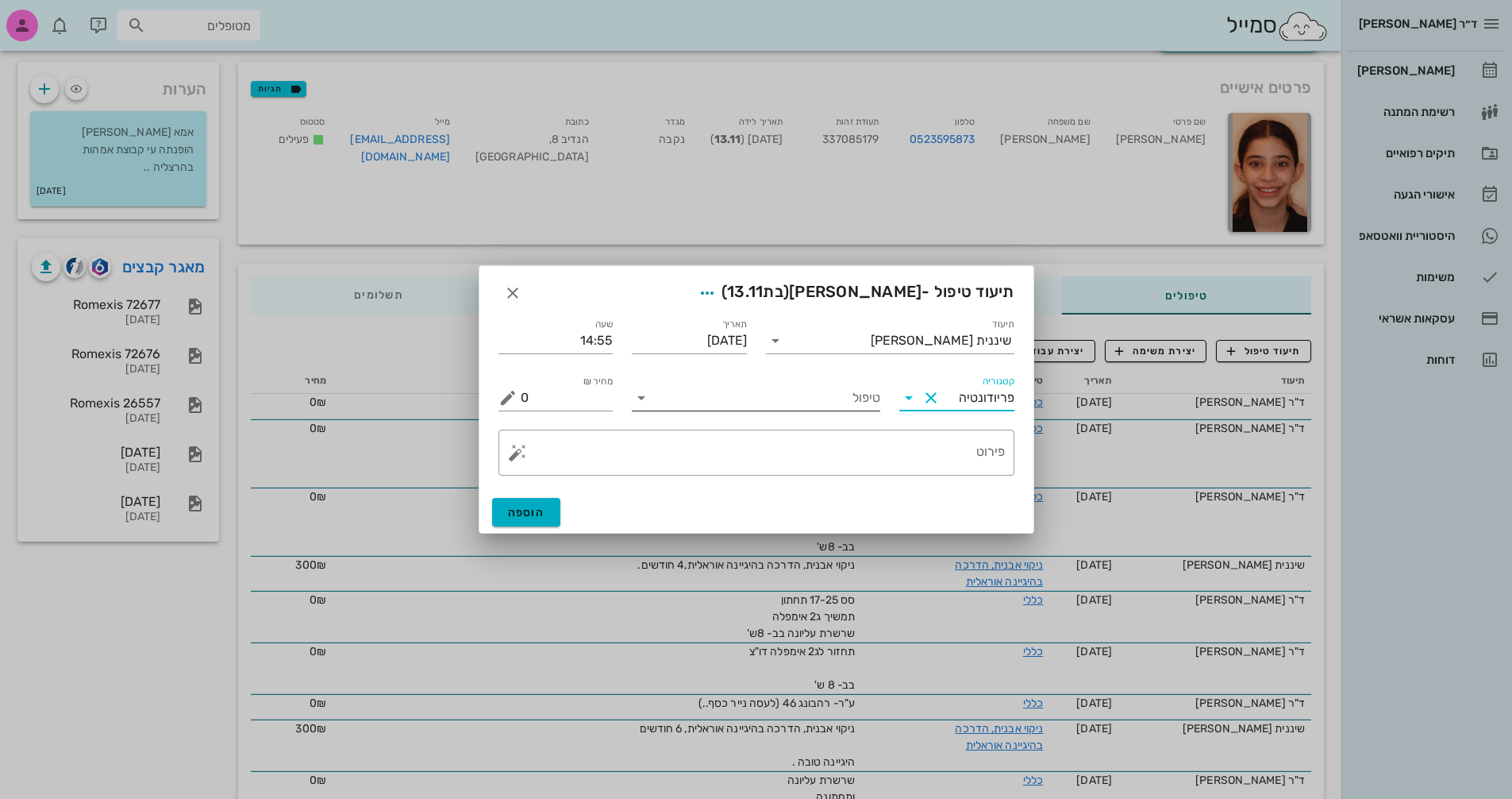
click at [645, 403] on icon at bounding box center [641, 397] width 19 height 19
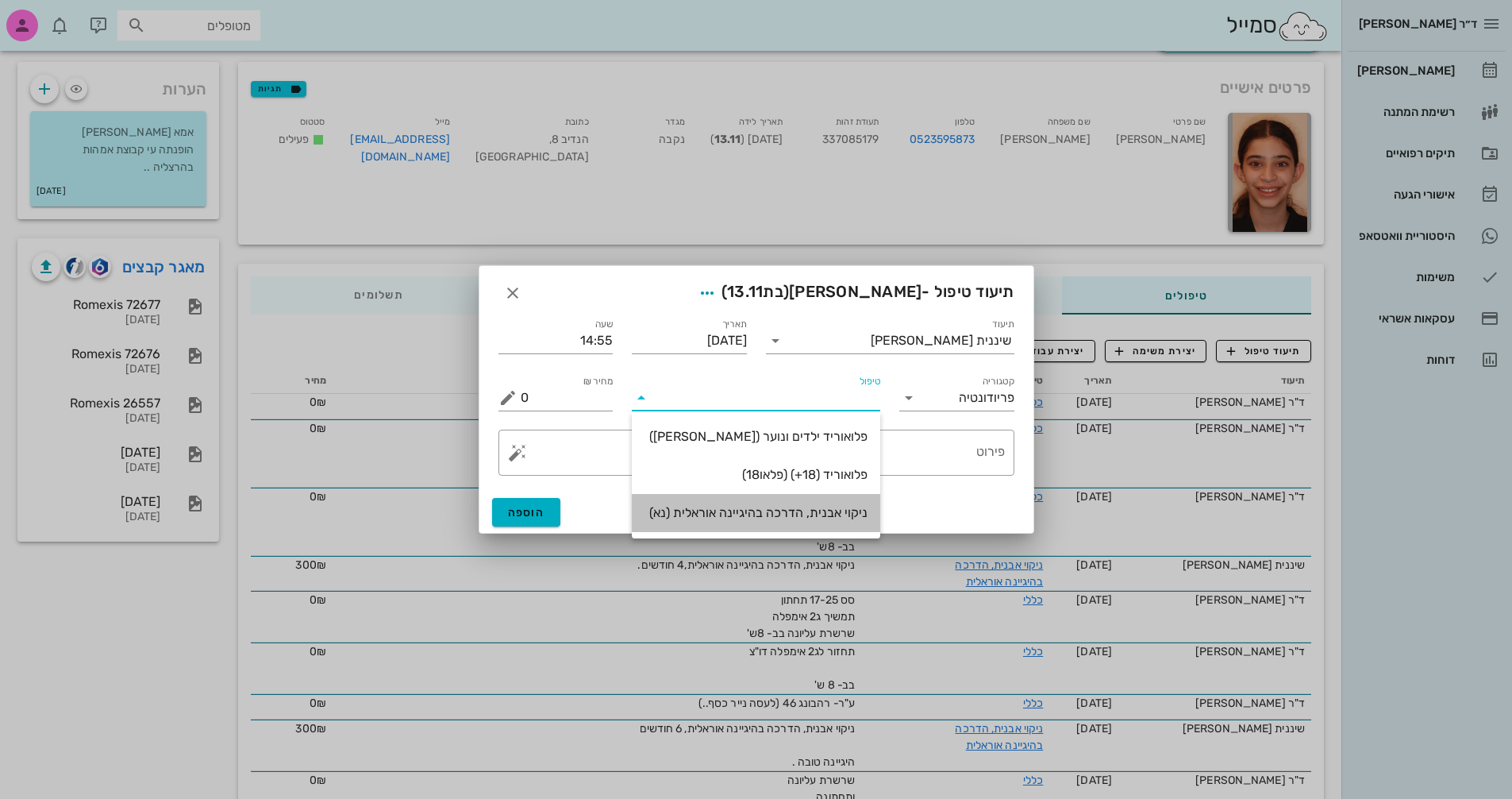
click at [832, 511] on div "ניקוי אבנית, הדרכה בהיגיינה אוראלית (נא)" at bounding box center [756, 512] width 223 height 15
type input "300"
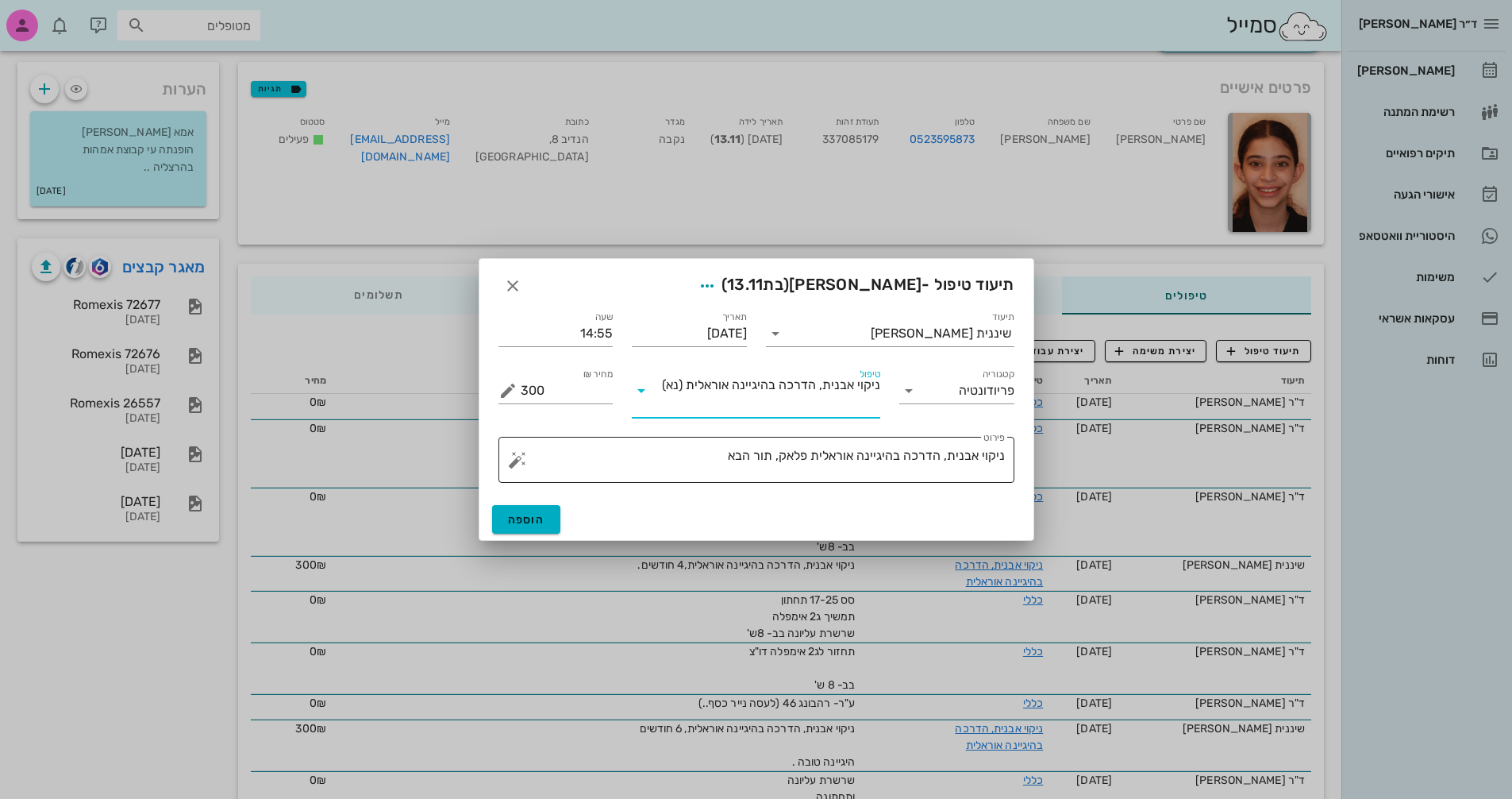
click at [671, 459] on textarea "ניקוי אבנית, הדרכה בהיגיינה אוראלית פלאק, תור הבא" at bounding box center [763, 464] width 484 height 38
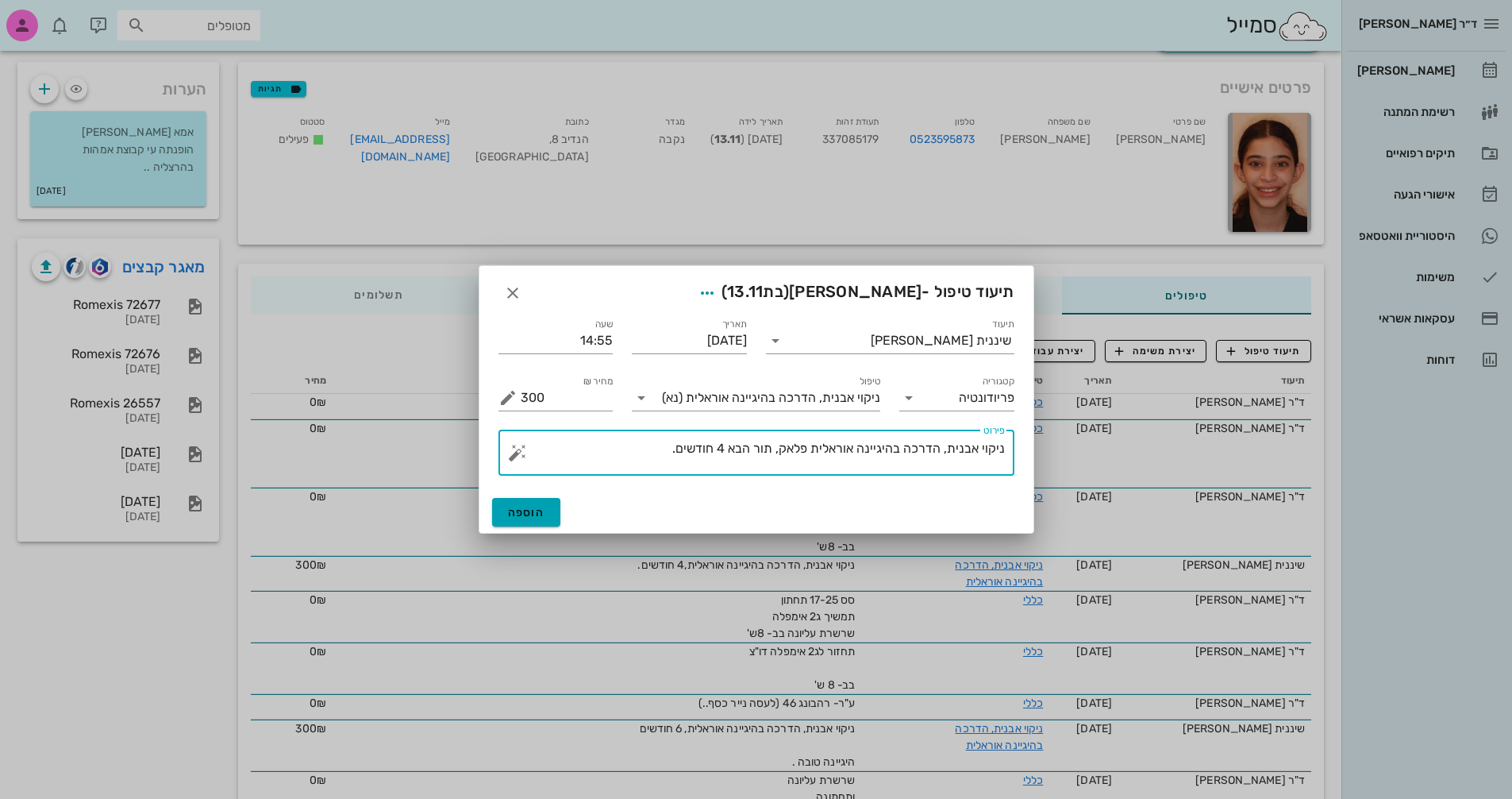
type textarea "ניקוי אבנית, הדרכה בהיגיינה אוראלית פלאק, תור הבא 4 חודשים."
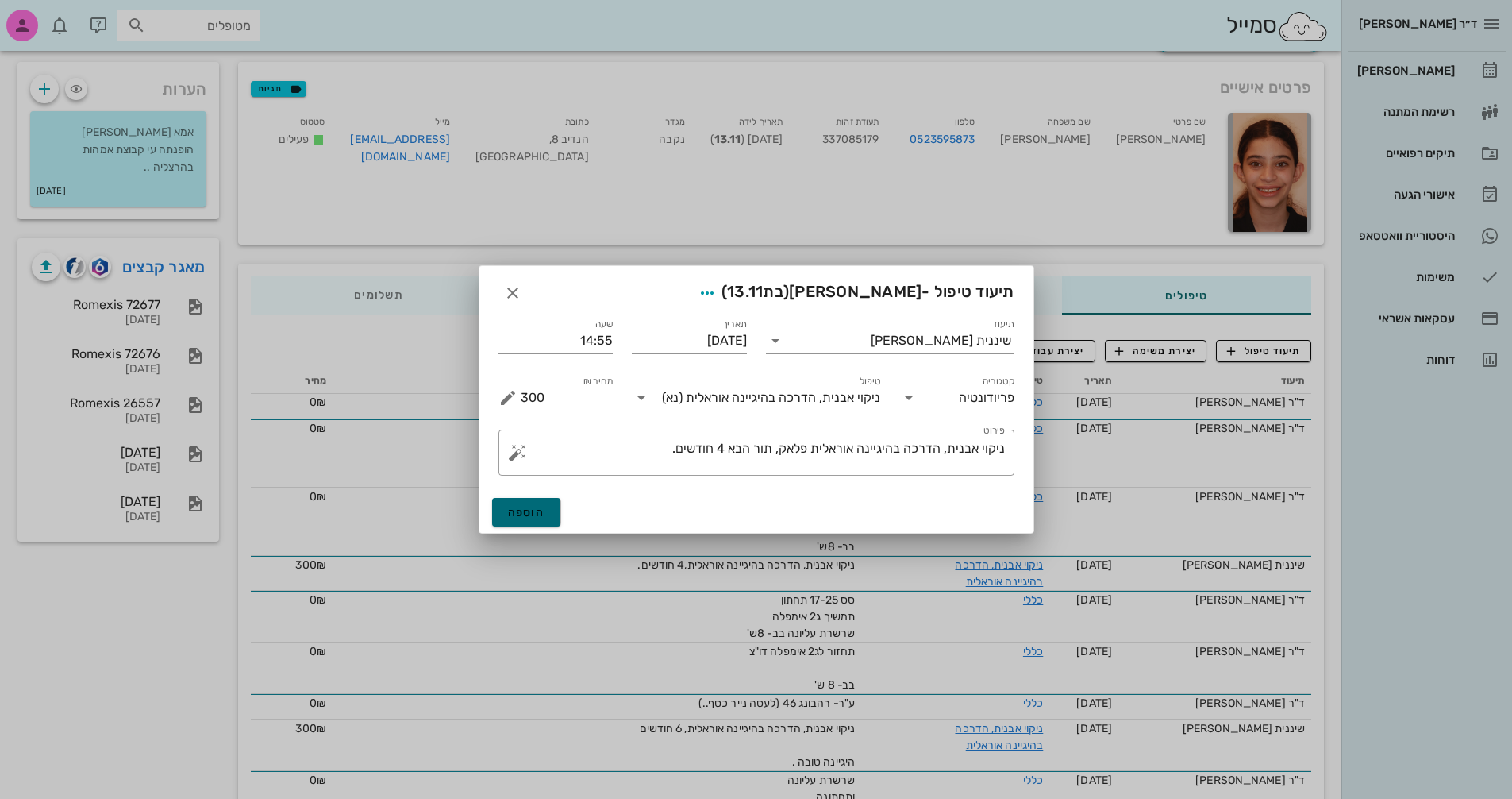
click at [534, 525] on button "הוספה" at bounding box center [527, 512] width 69 height 29
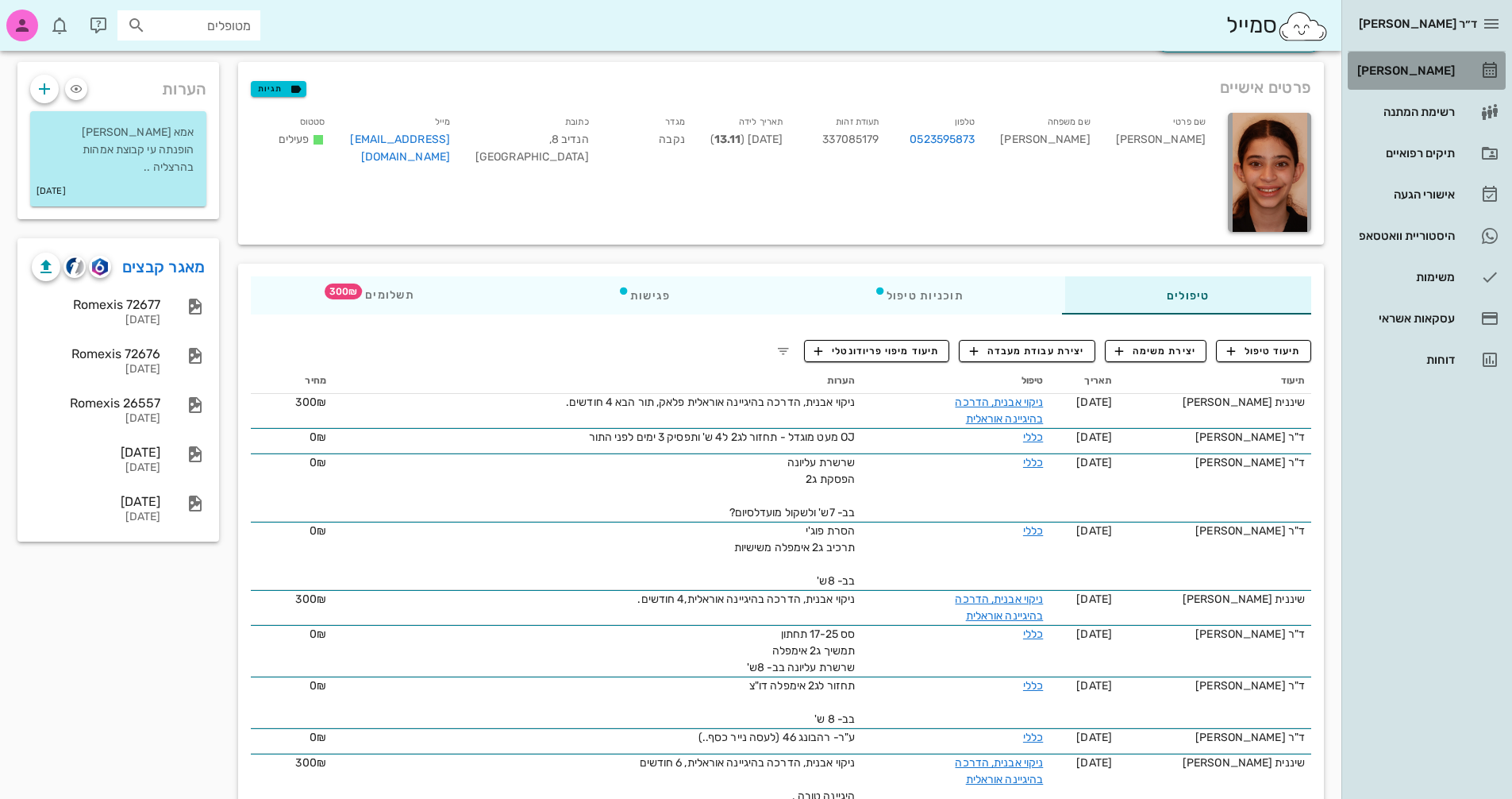
click at [1443, 75] on div "[PERSON_NAME]" at bounding box center [1405, 70] width 101 height 12
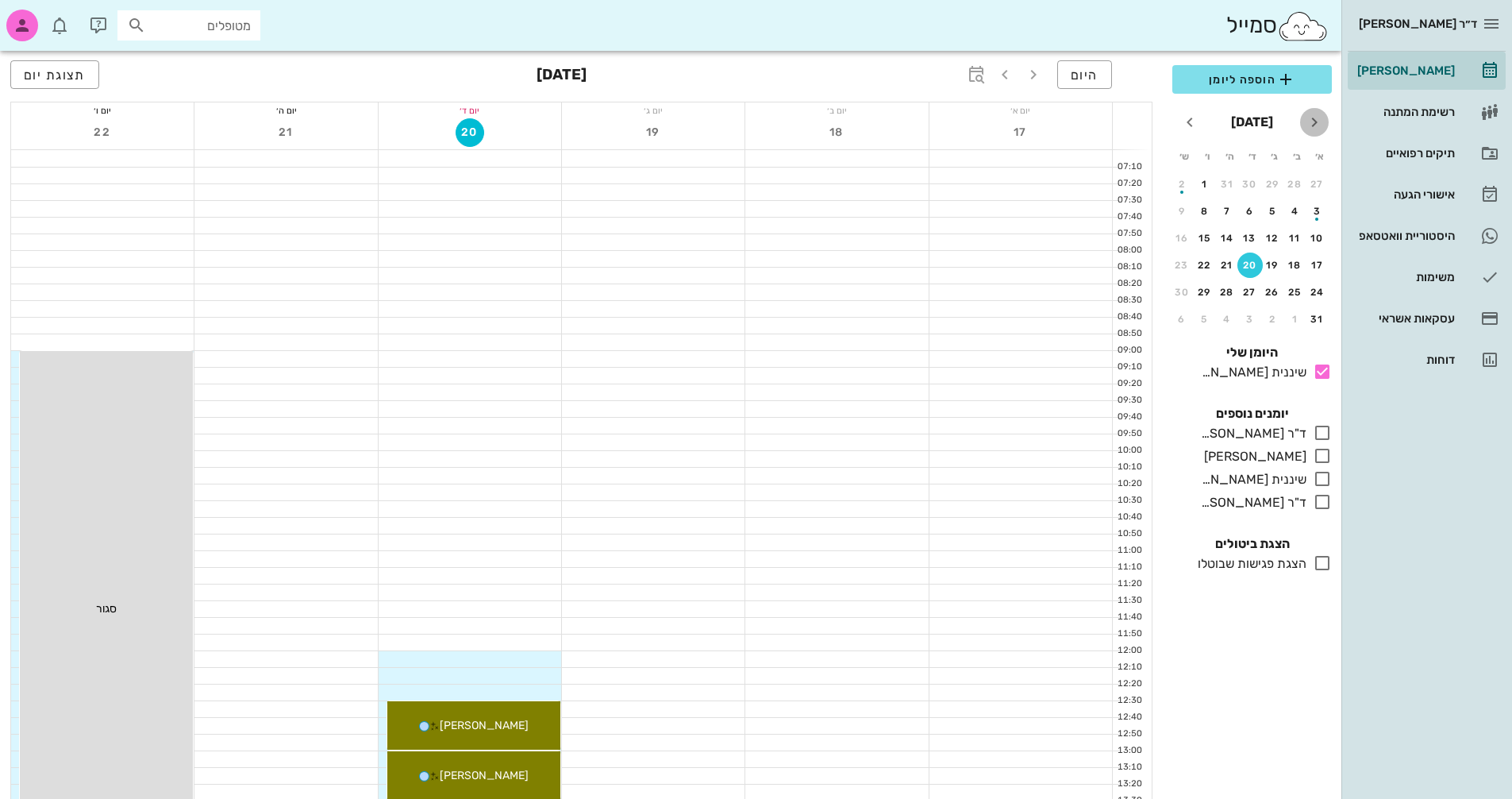
click at [1311, 127] on icon "חודש שעבר" at bounding box center [1315, 122] width 19 height 19
click at [1192, 126] on icon "חודש הבא" at bounding box center [1190, 122] width 19 height 19
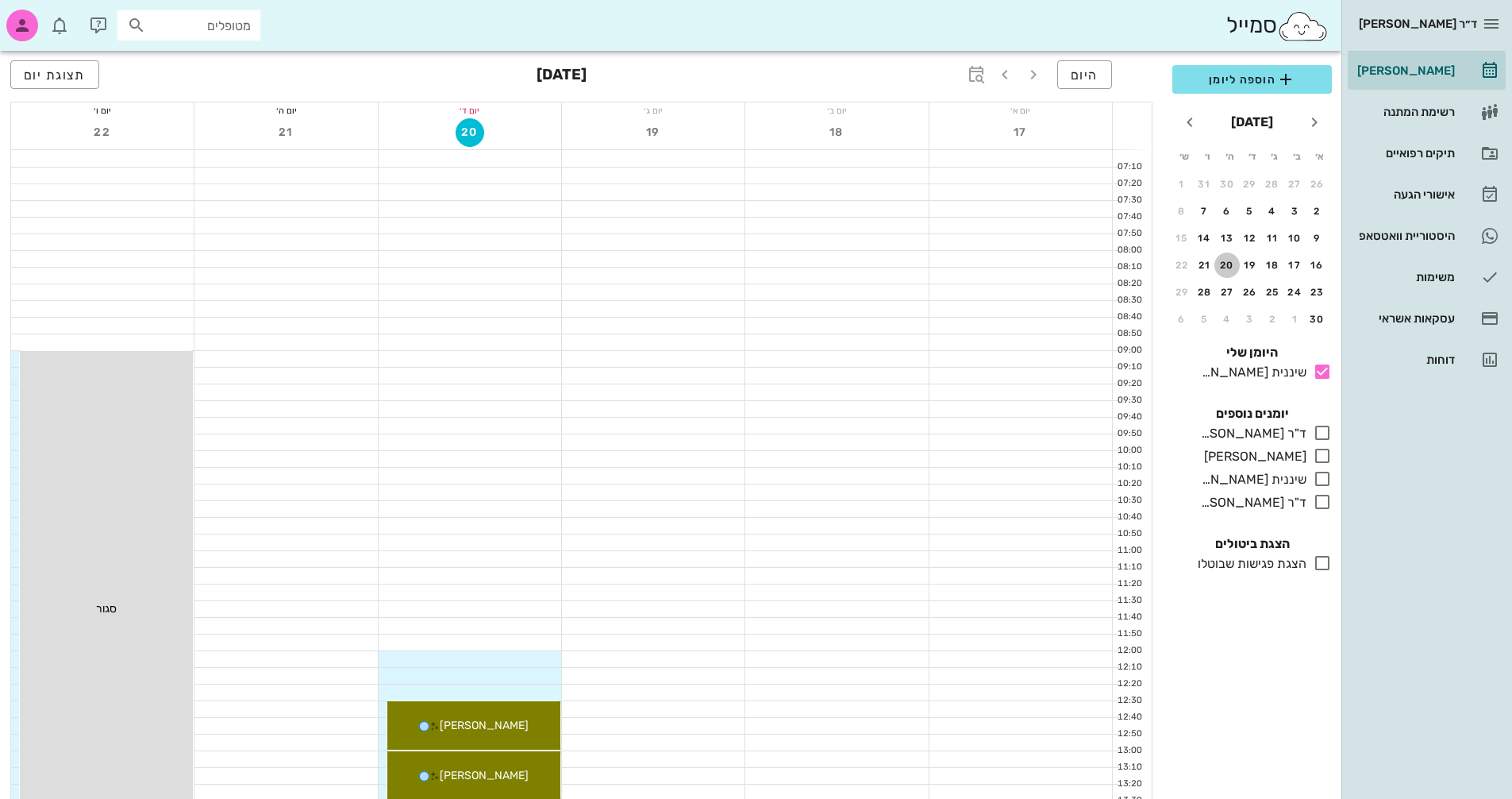
click at [1231, 267] on div "20" at bounding box center [1227, 264] width 26 height 11
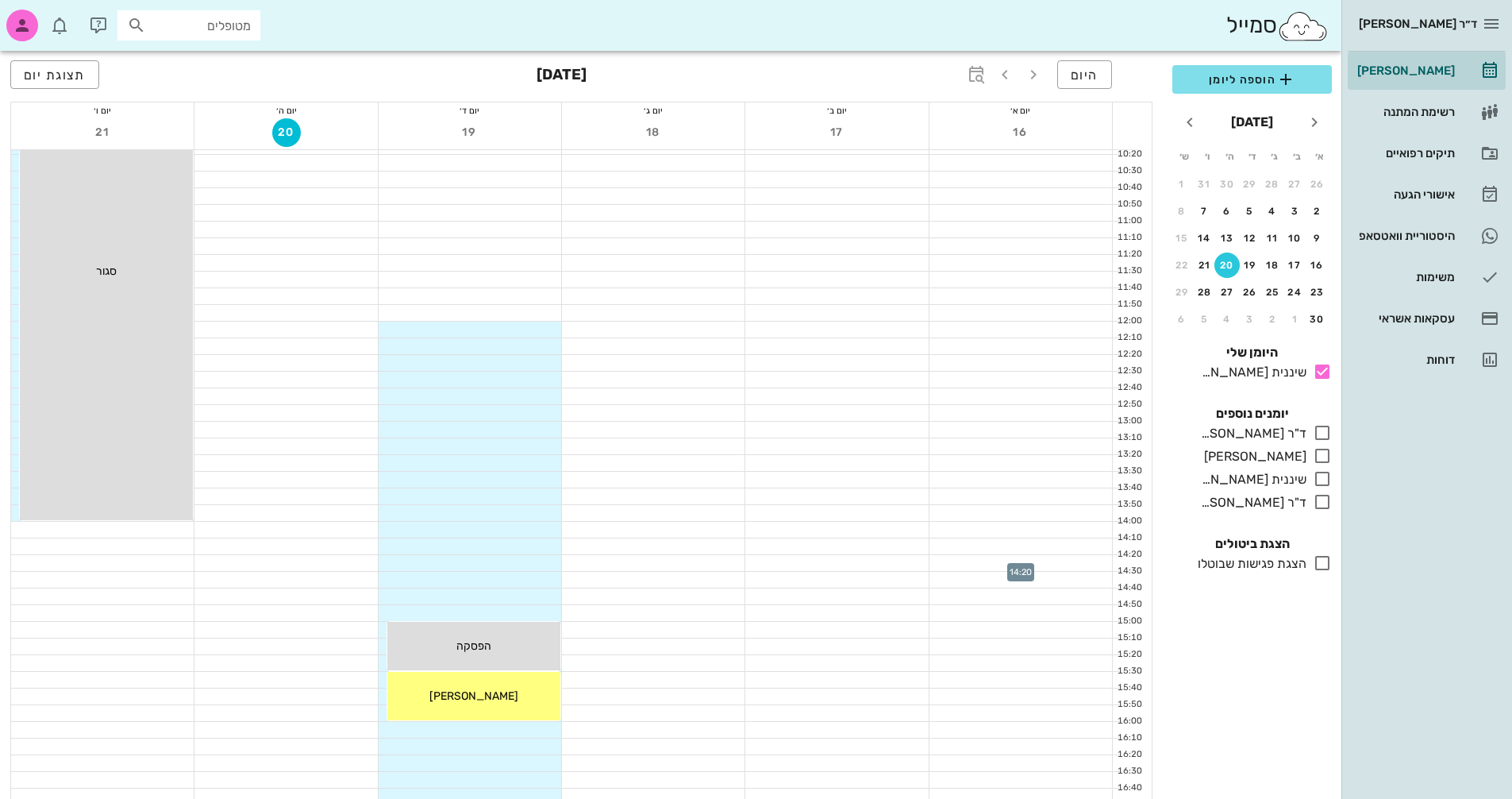
scroll to position [318, 0]
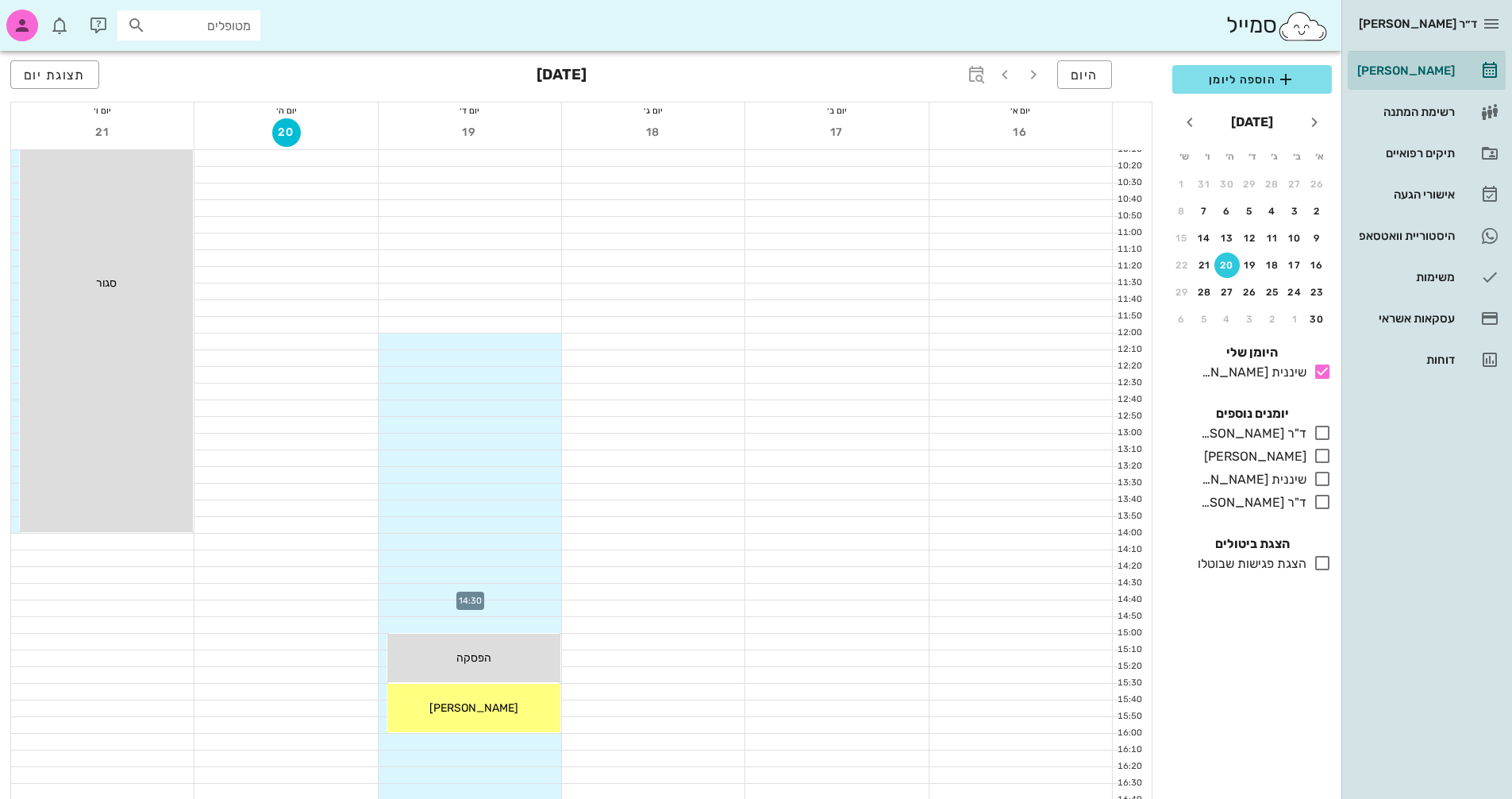
click at [547, 590] on div at bounding box center [470, 592] width 182 height 16
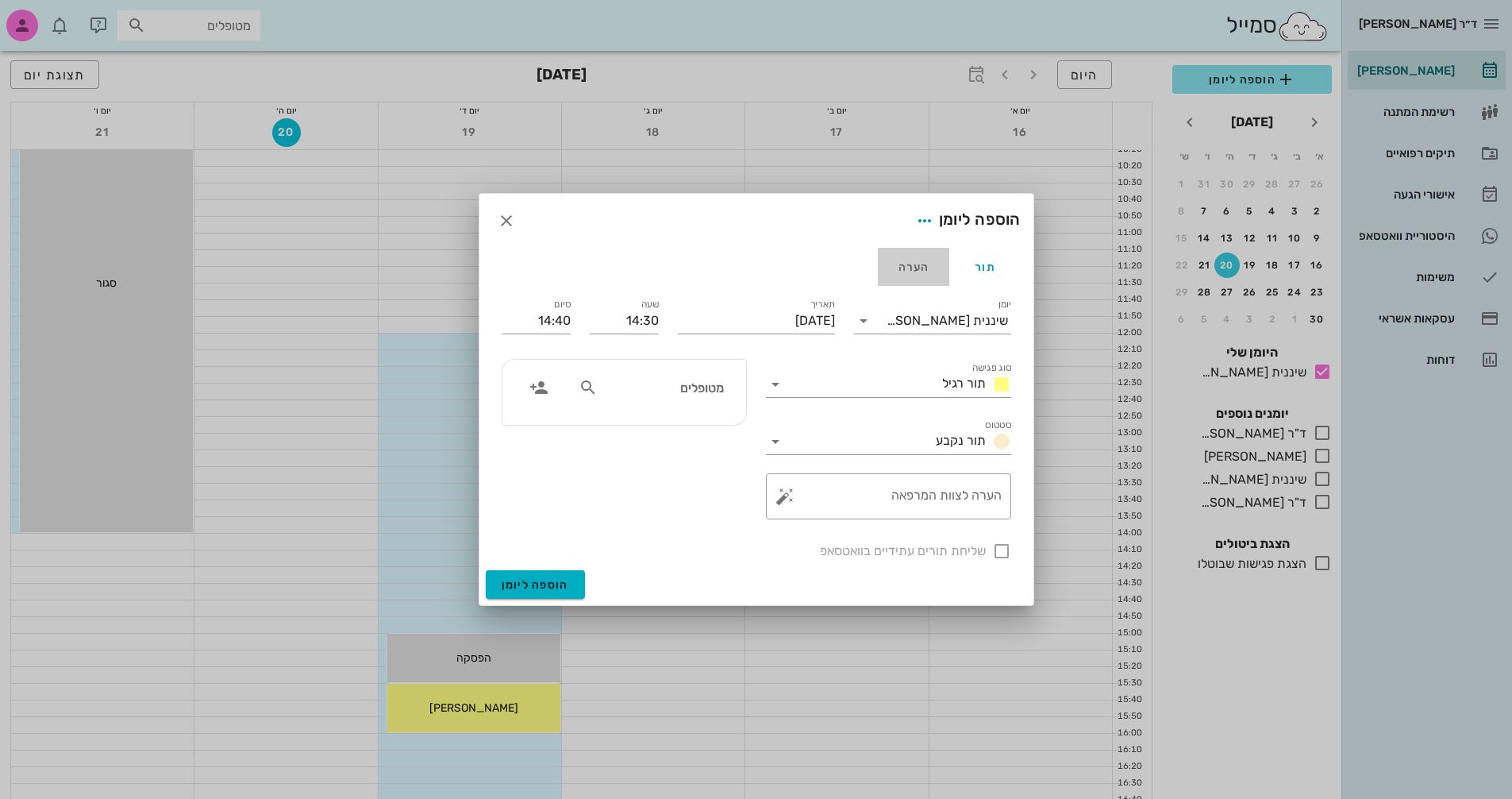
click at [912, 264] on div "הערה" at bounding box center [913, 267] width 72 height 38
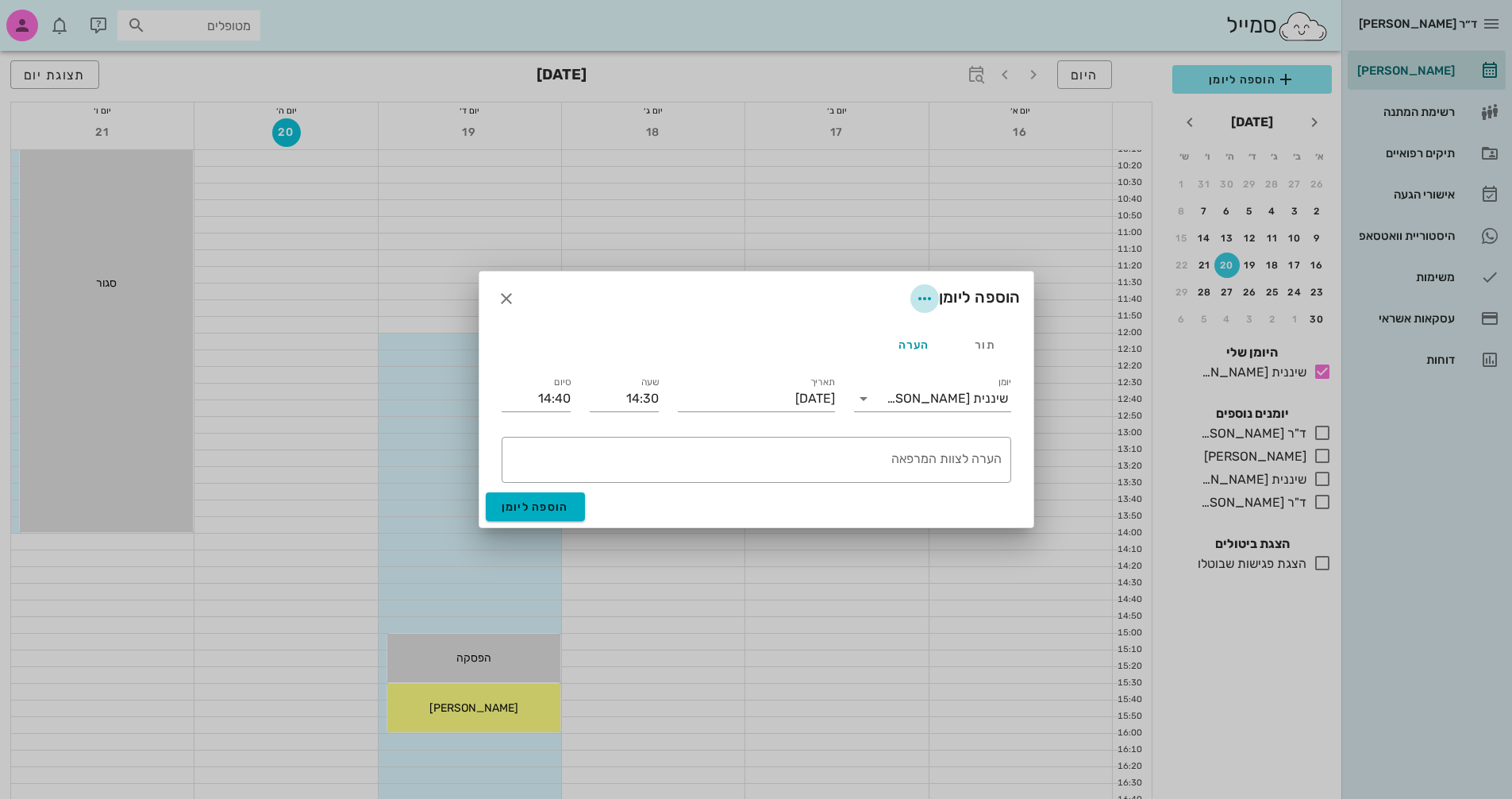
click at [918, 302] on icon "button" at bounding box center [925, 298] width 19 height 19
click at [903, 331] on div "צבע ההערה" at bounding box center [874, 340] width 123 height 41
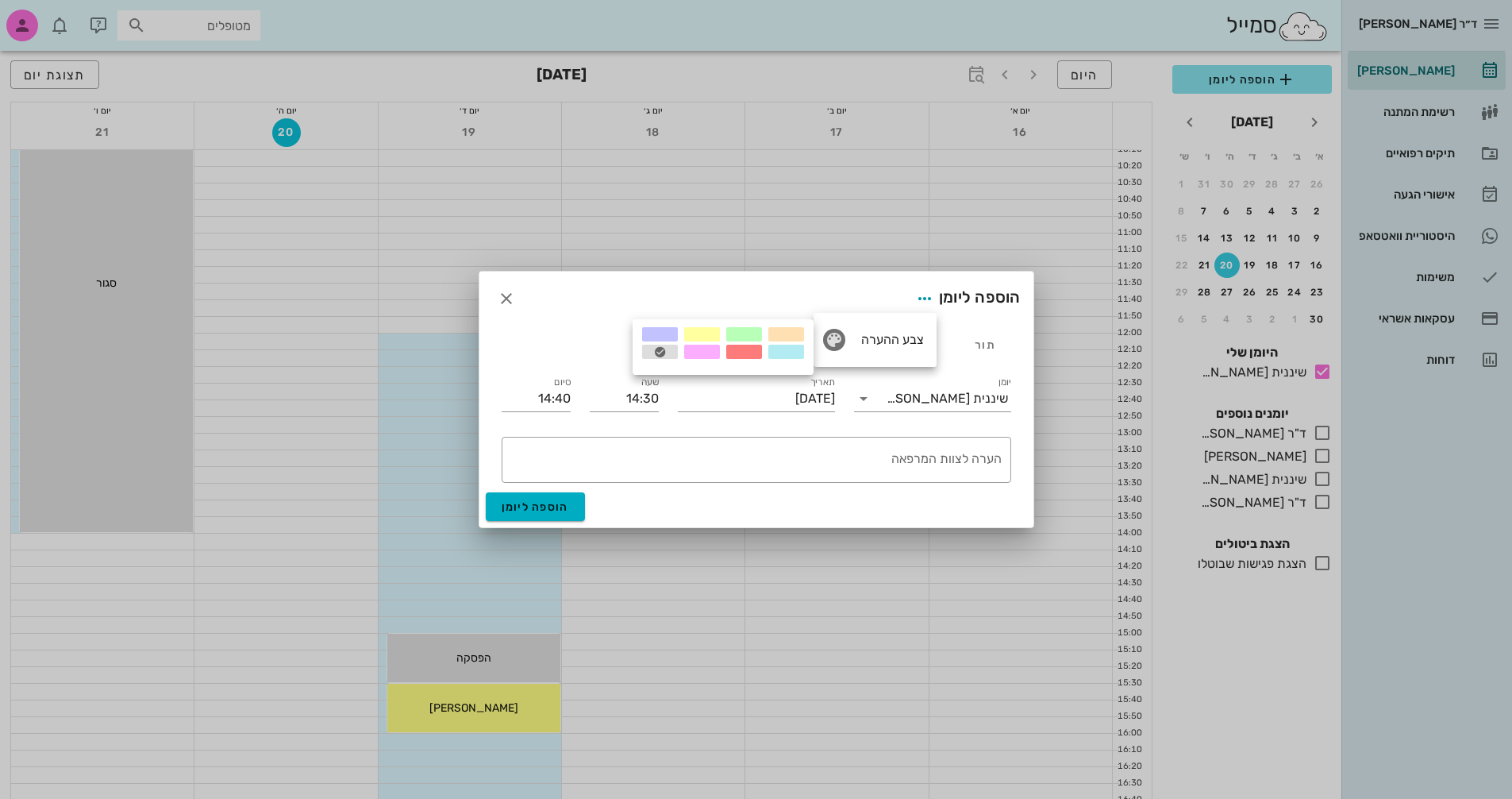
click at [746, 351] on div at bounding box center [744, 351] width 36 height 14
click at [825, 461] on textarea "הערה לצוות המרפאה" at bounding box center [753, 464] width 497 height 38
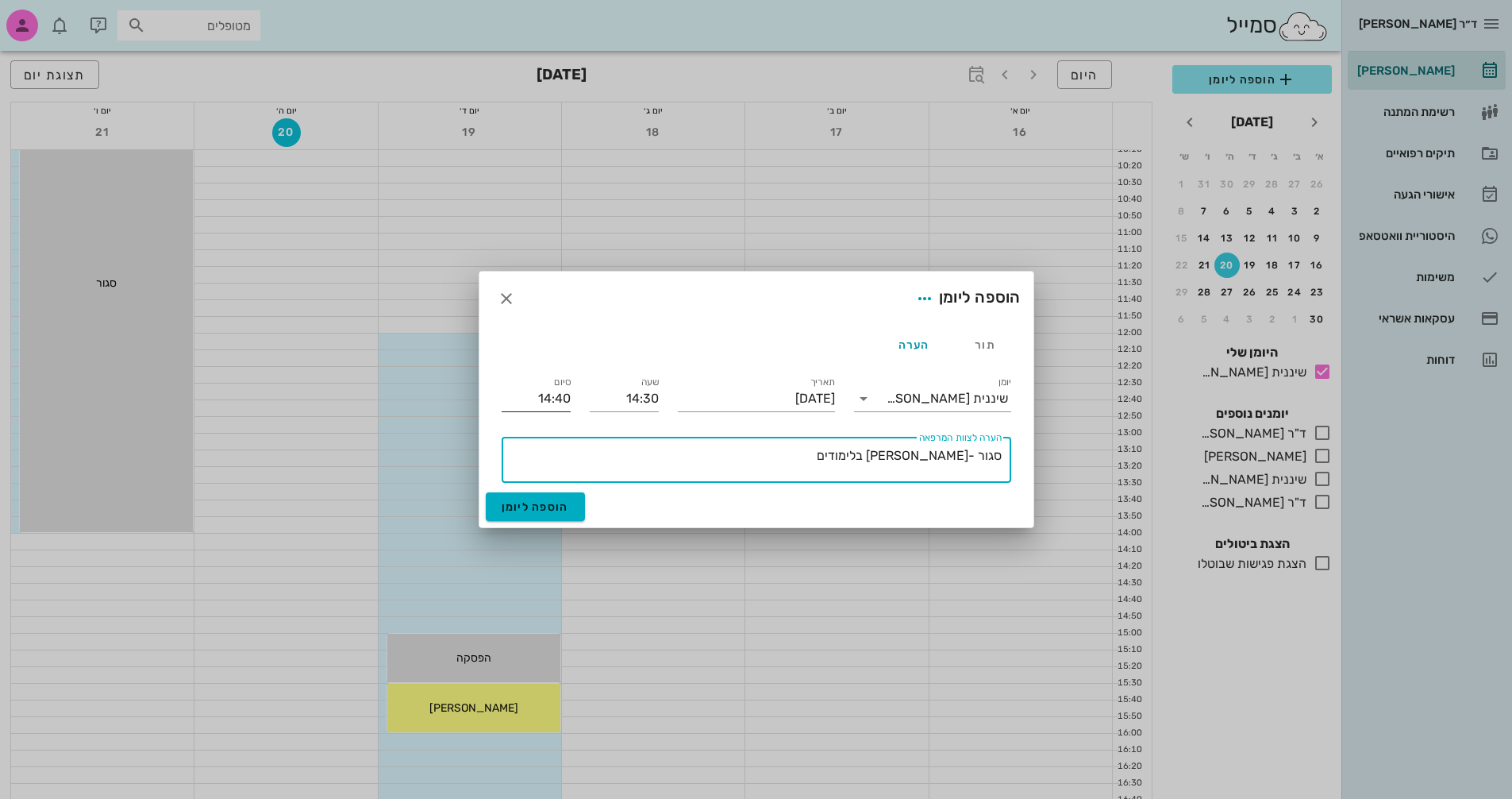
type textarea "סגור -[PERSON_NAME] בלימודים"
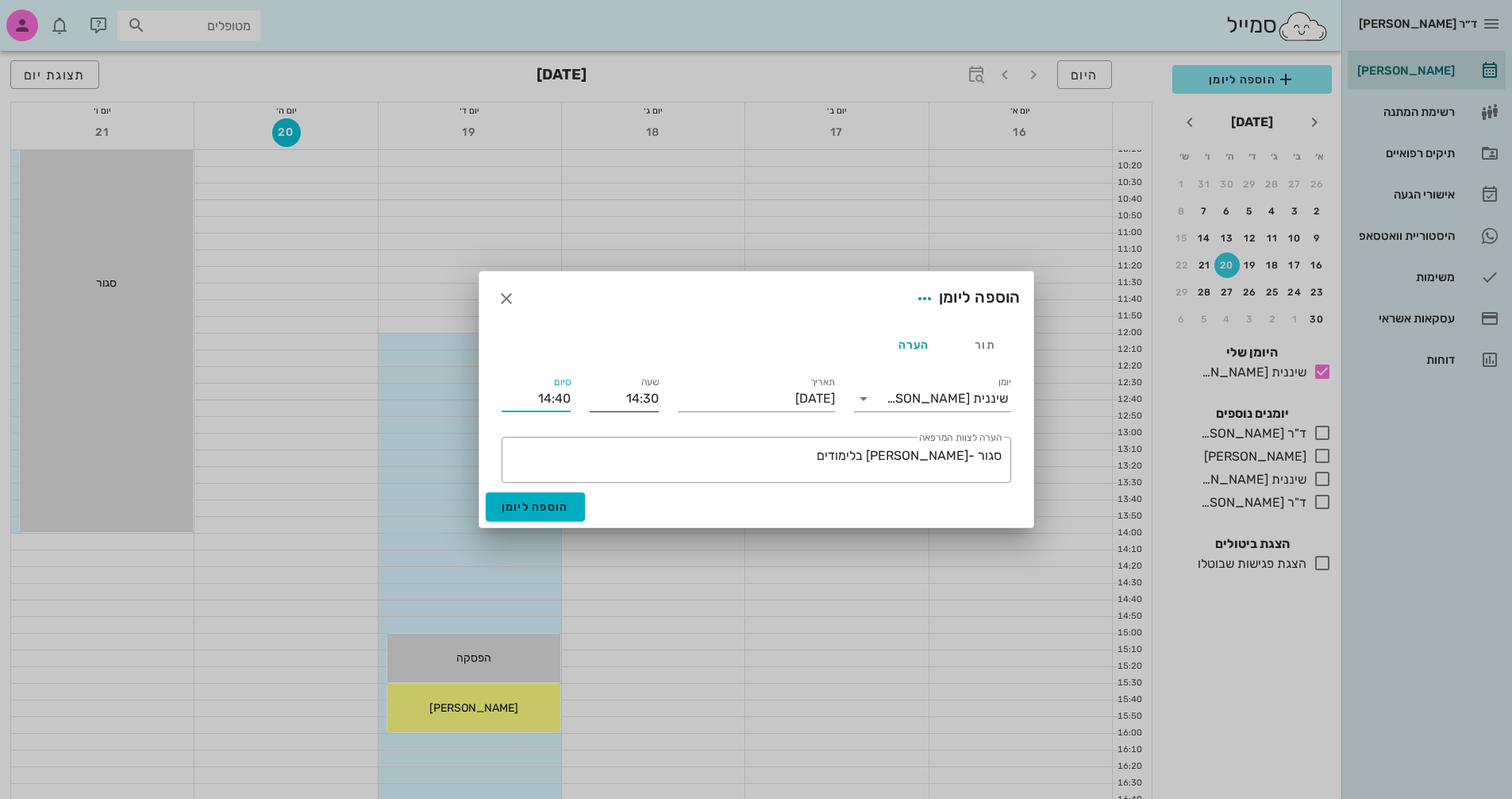
drag, startPoint x: 528, startPoint y: 399, endPoint x: 628, endPoint y: 397, distance: 100.0
click at [628, 397] on div "יומן שיננית [PERSON_NAME] תאריך [DATE] שעה 14:30 סיום 14:40 ​ הערה לצוות המרפאה…" at bounding box center [756, 428] width 528 height 129
type input "19:00"
click at [545, 511] on form "הוספה ליומן תור הערה יומן שיננית [PERSON_NAME] סוג פגישה תור רגיל סטטוס תור נקב…" at bounding box center [756, 400] width 554 height 256
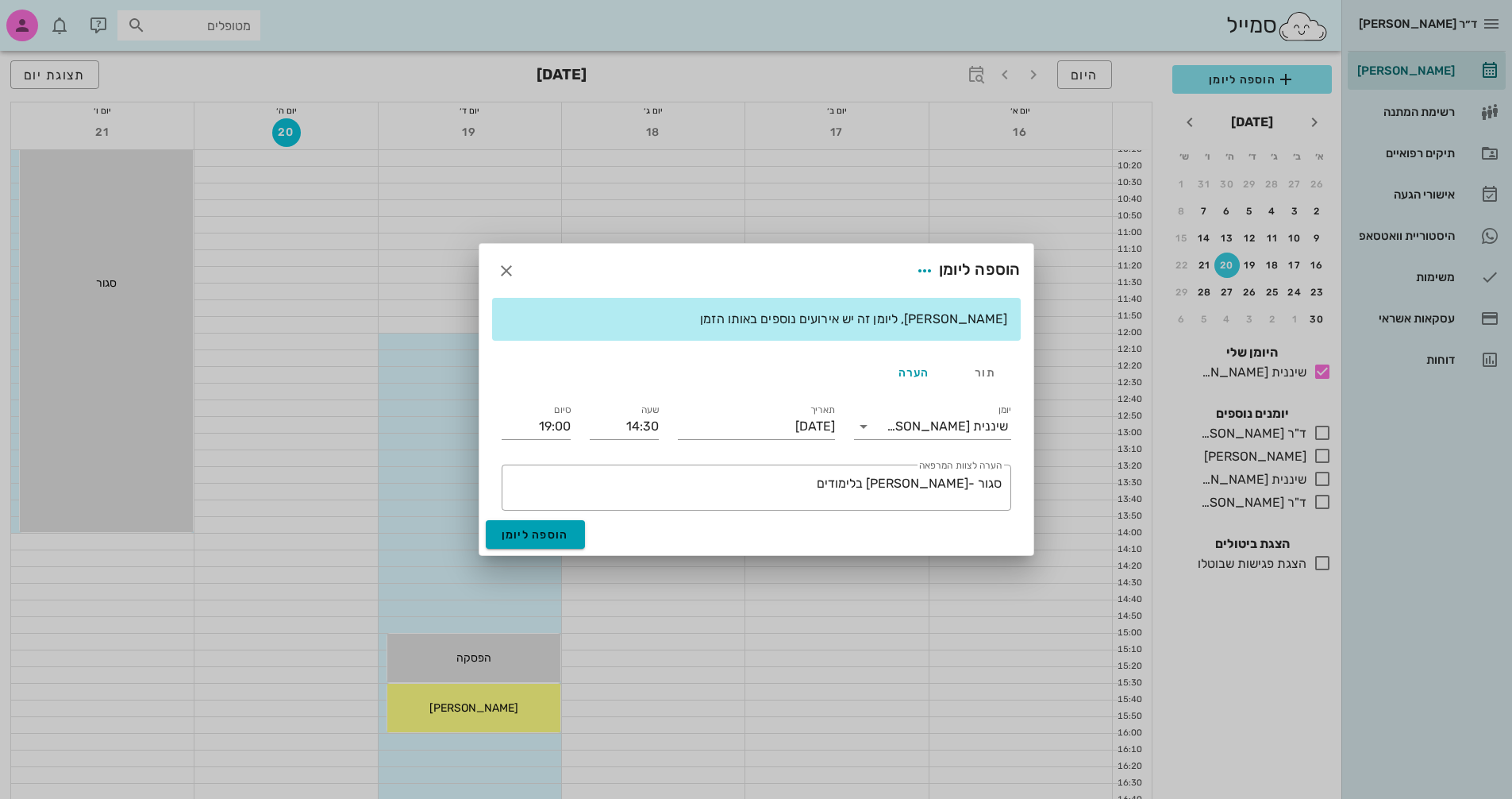
click at [545, 511] on div "​ הערה לצוות המרפאה סגור -[PERSON_NAME] בלימודים" at bounding box center [756, 487] width 528 height 65
click at [548, 538] on span "הוספה ליומן" at bounding box center [536, 535] width 68 height 13
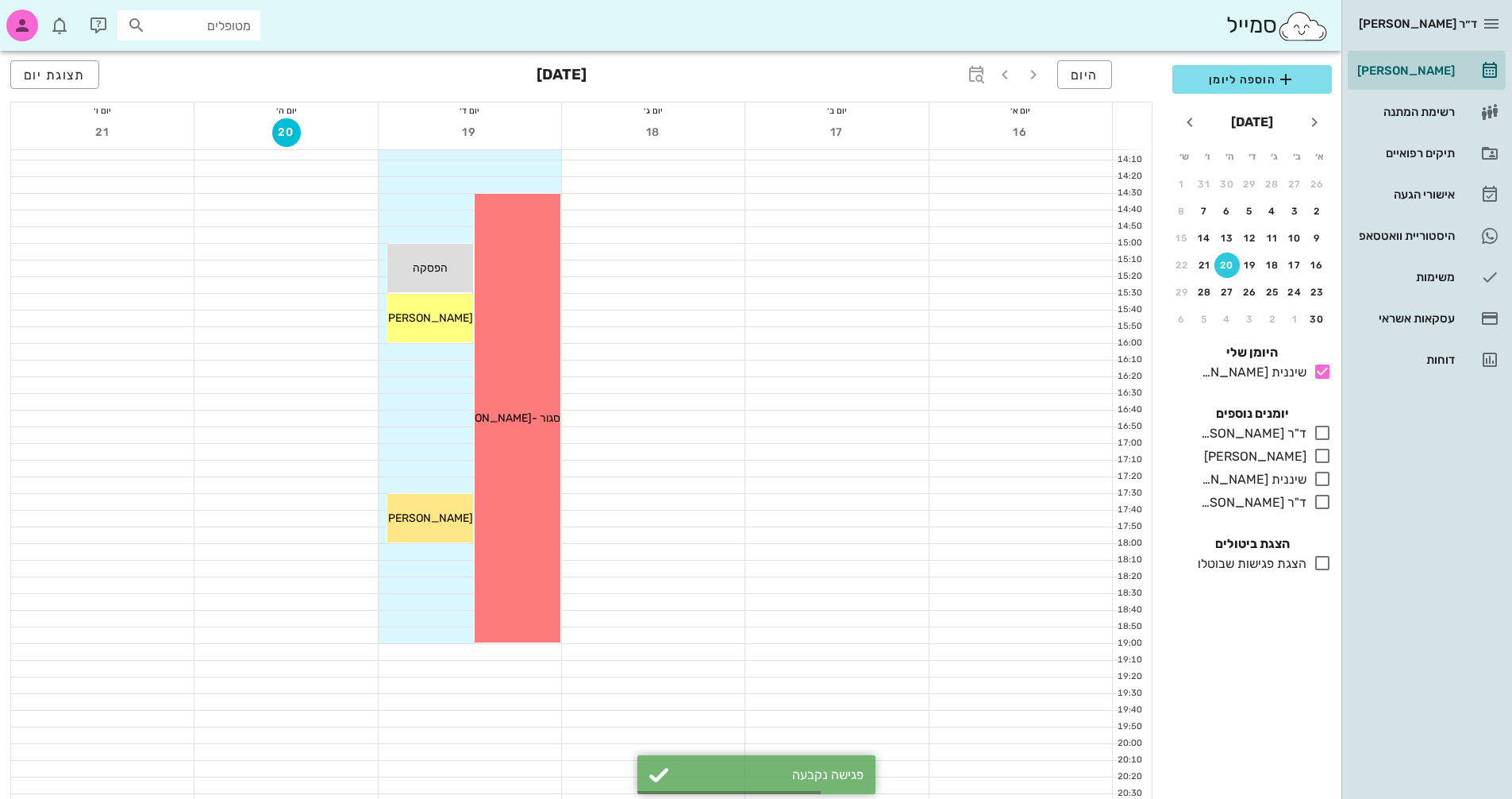
scroll to position [715, 0]
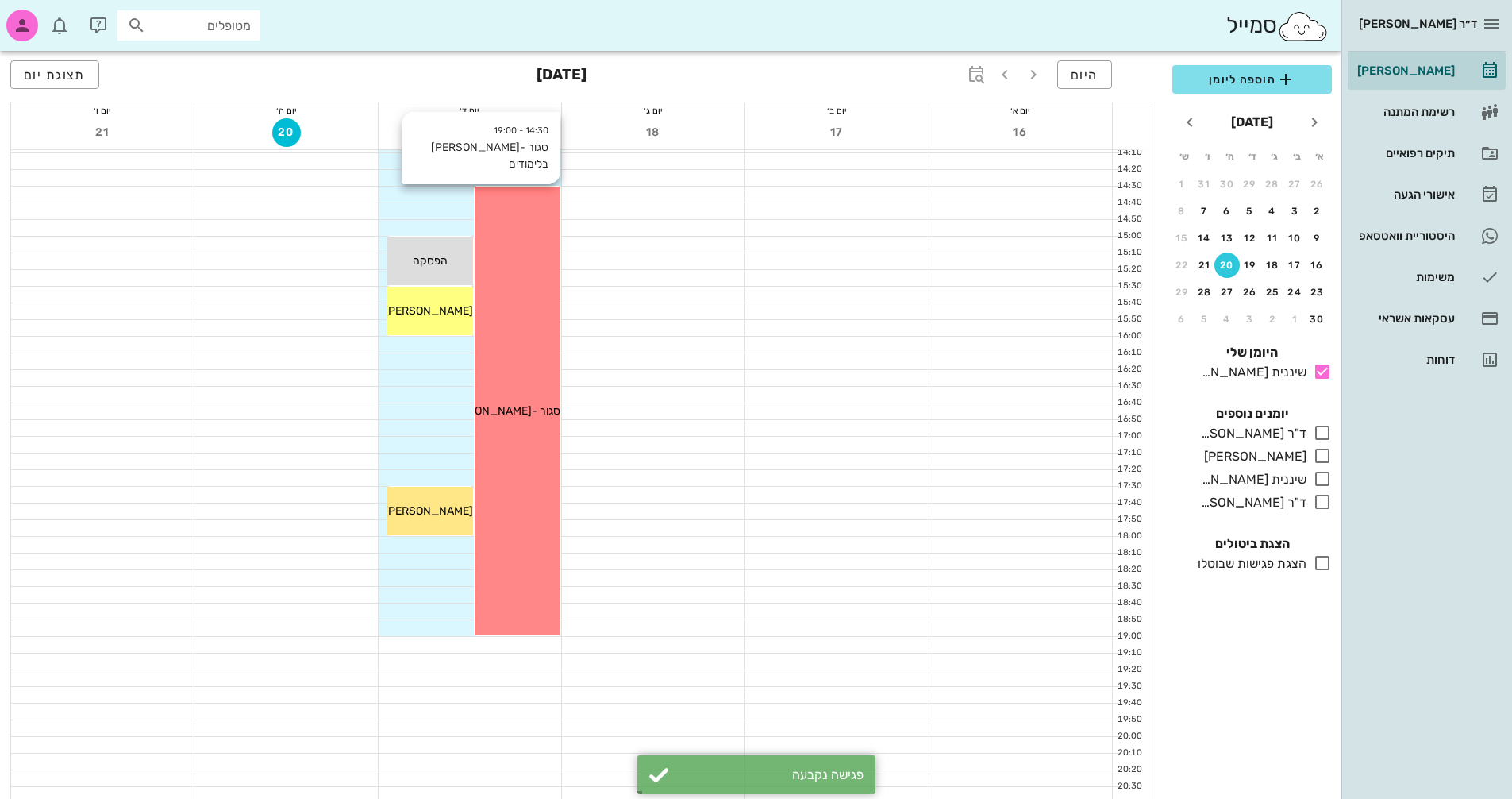
drag, startPoint x: 543, startPoint y: 366, endPoint x: 531, endPoint y: 347, distance: 22.5
click at [531, 347] on div "14:30 - 19:00 סגור -[PERSON_NAME] בלימודים סגור -[PERSON_NAME] בלימודים" at bounding box center [518, 411] width 86 height 449
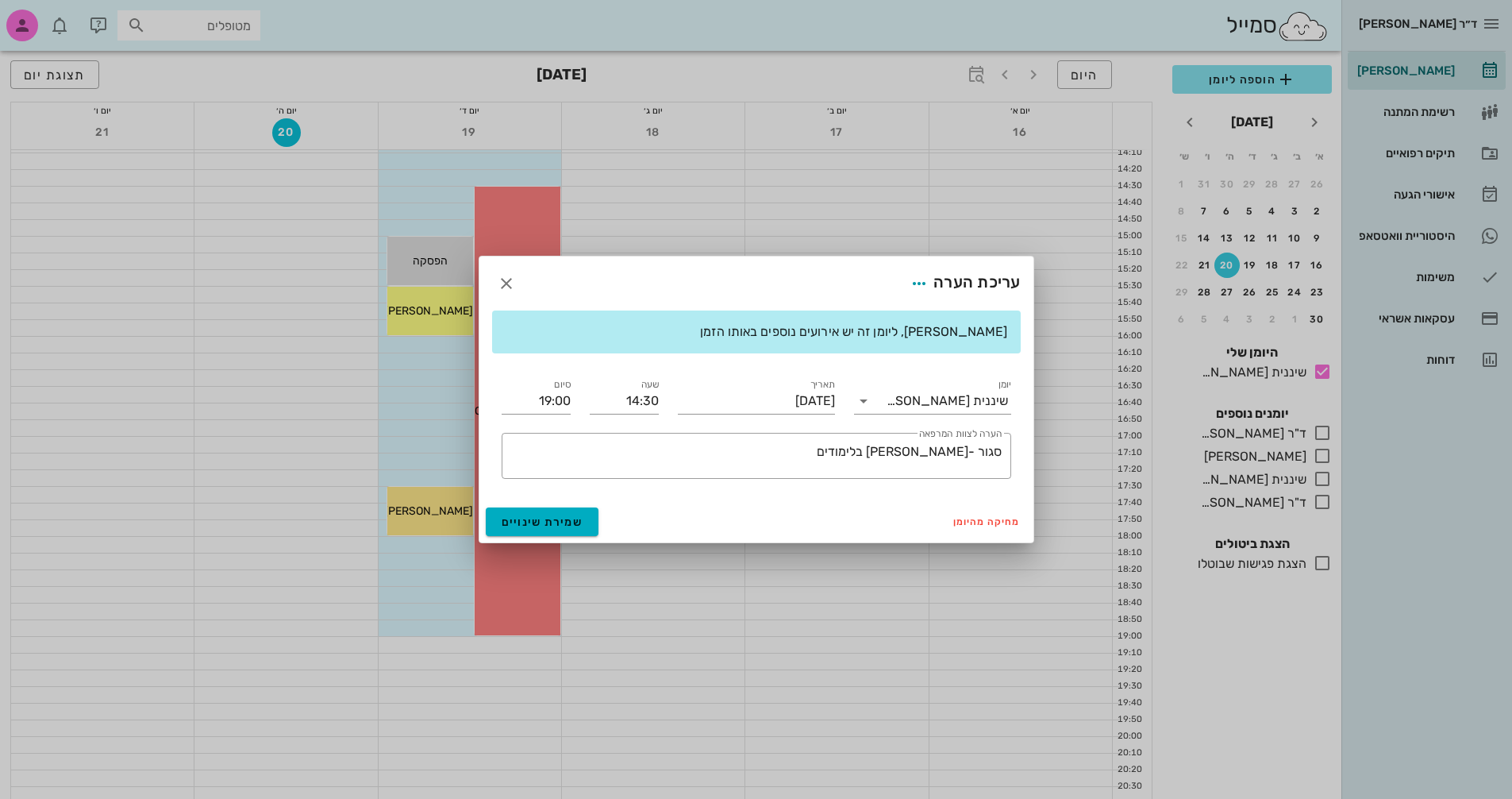
click at [679, 193] on div at bounding box center [756, 399] width 1512 height 799
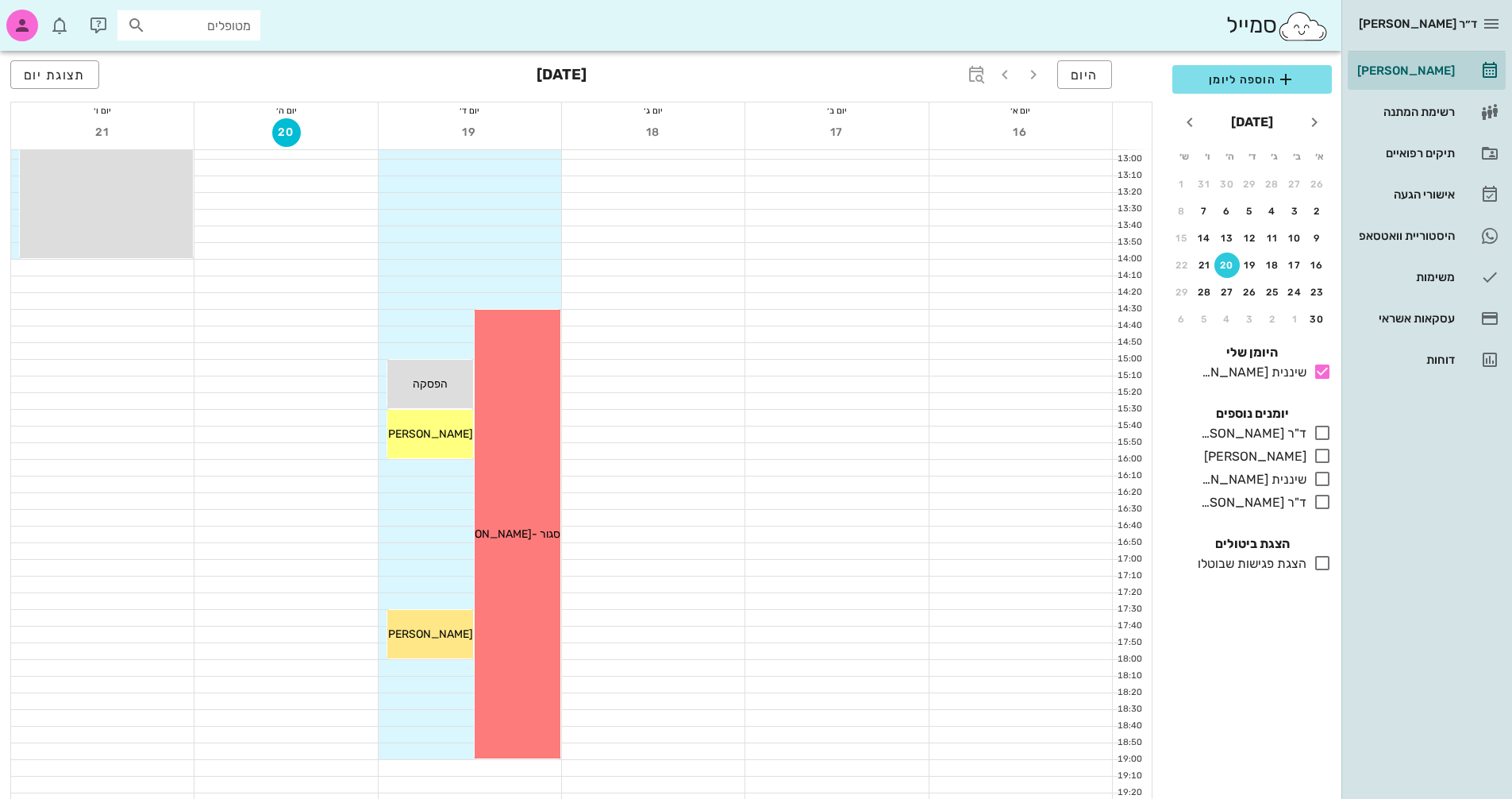
scroll to position [477, 0]
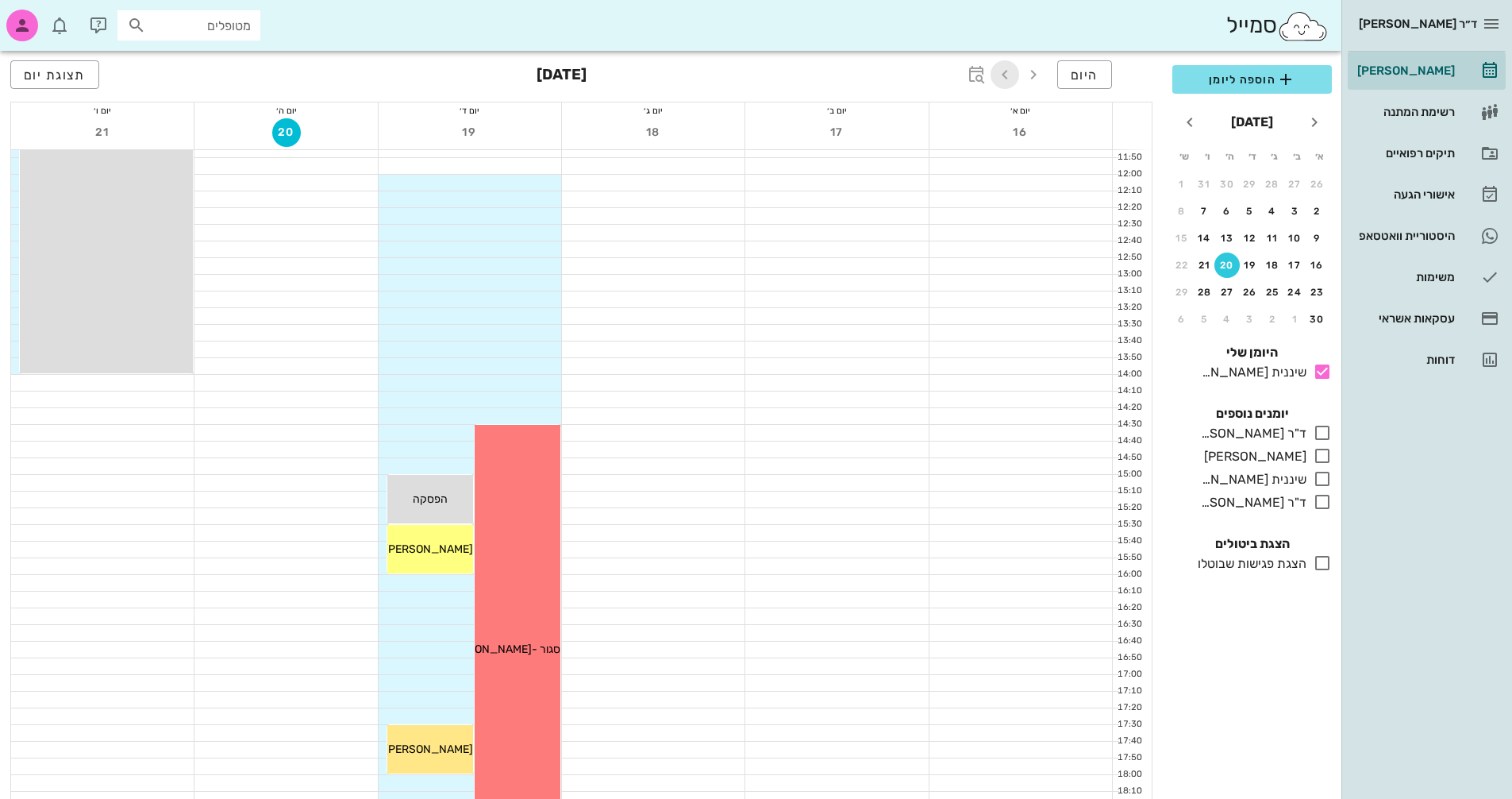
click at [1003, 75] on icon "button" at bounding box center [1005, 74] width 19 height 19
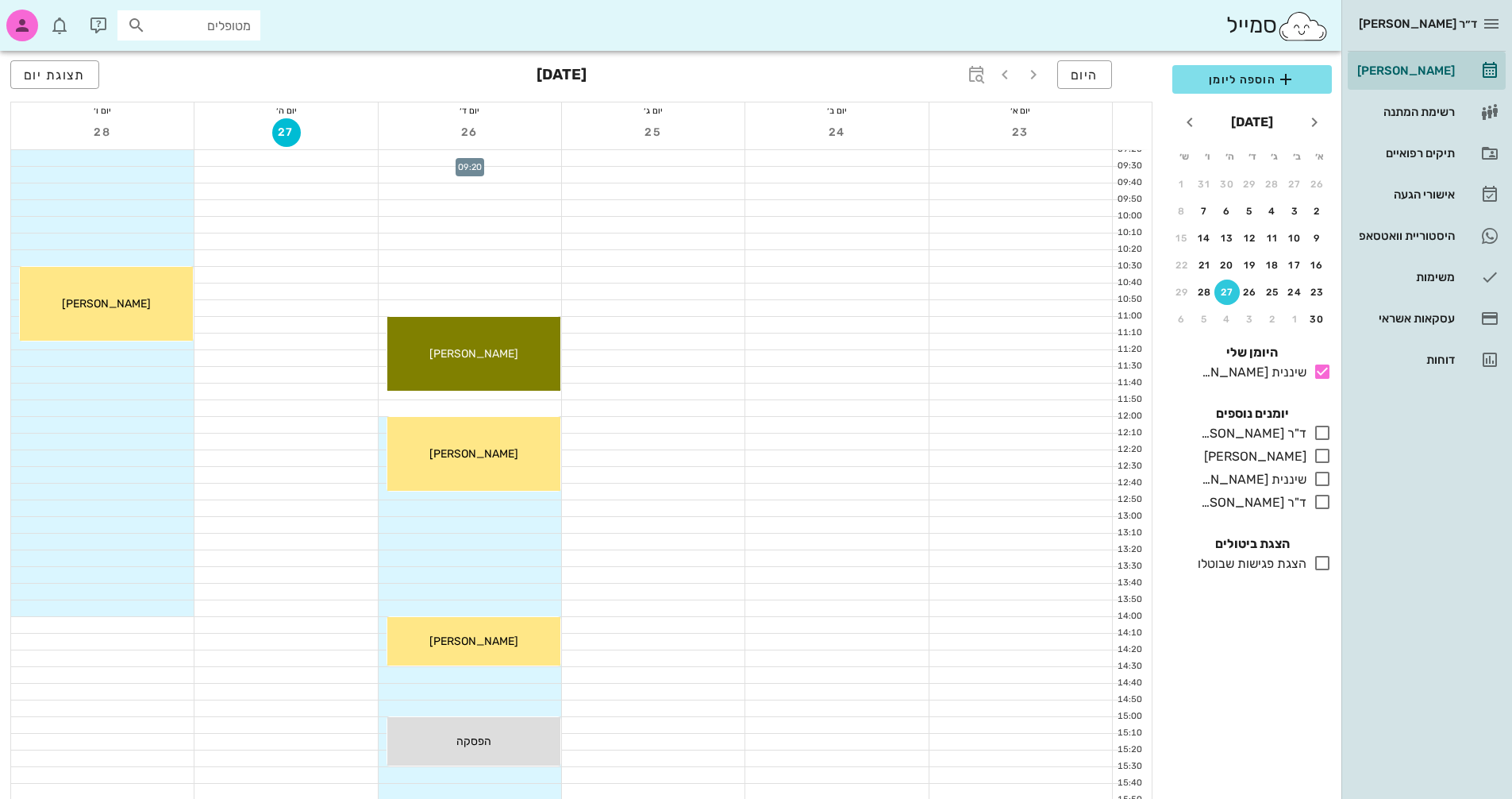
scroll to position [318, 0]
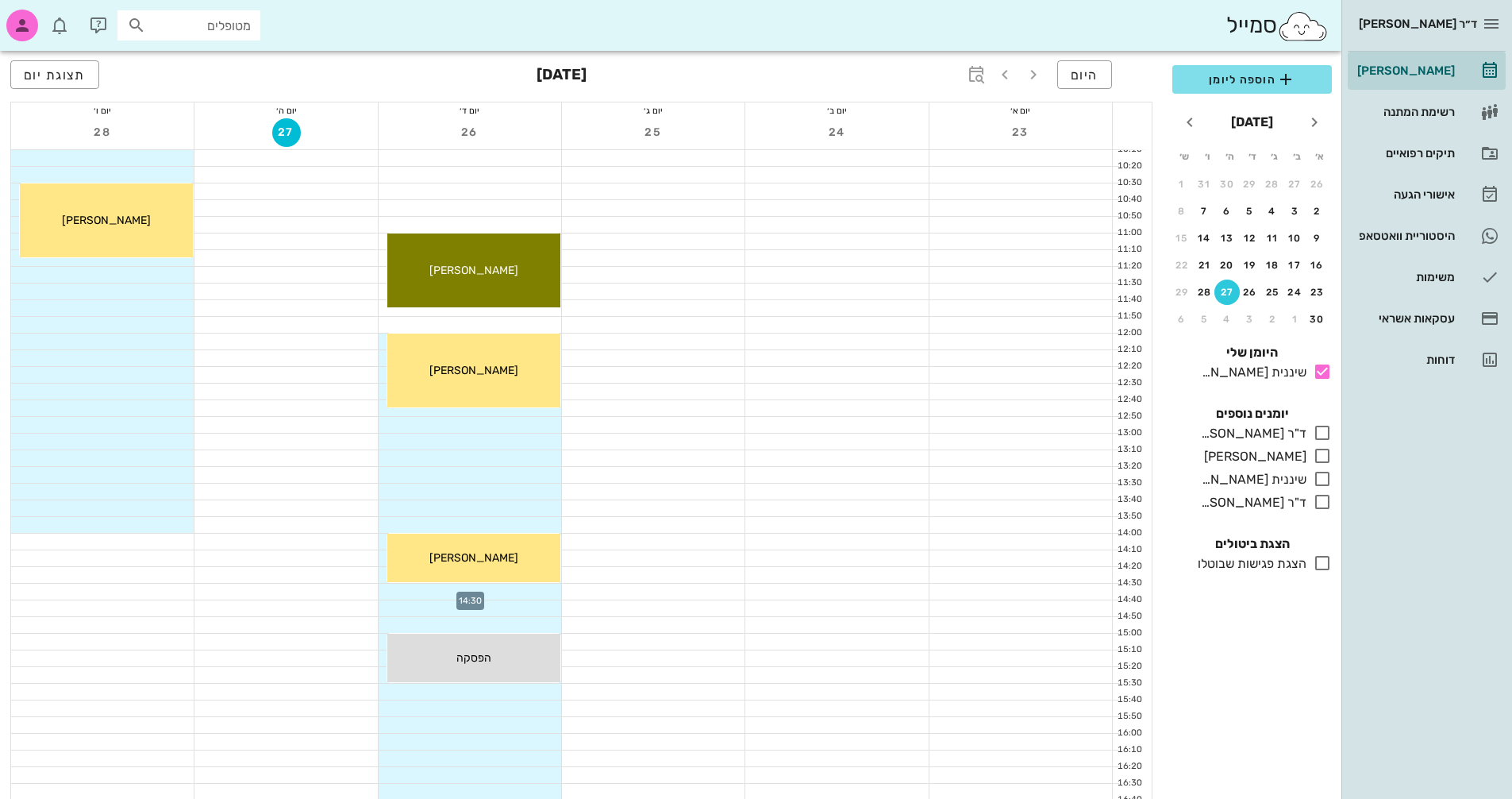
click at [546, 585] on div at bounding box center [470, 592] width 182 height 16
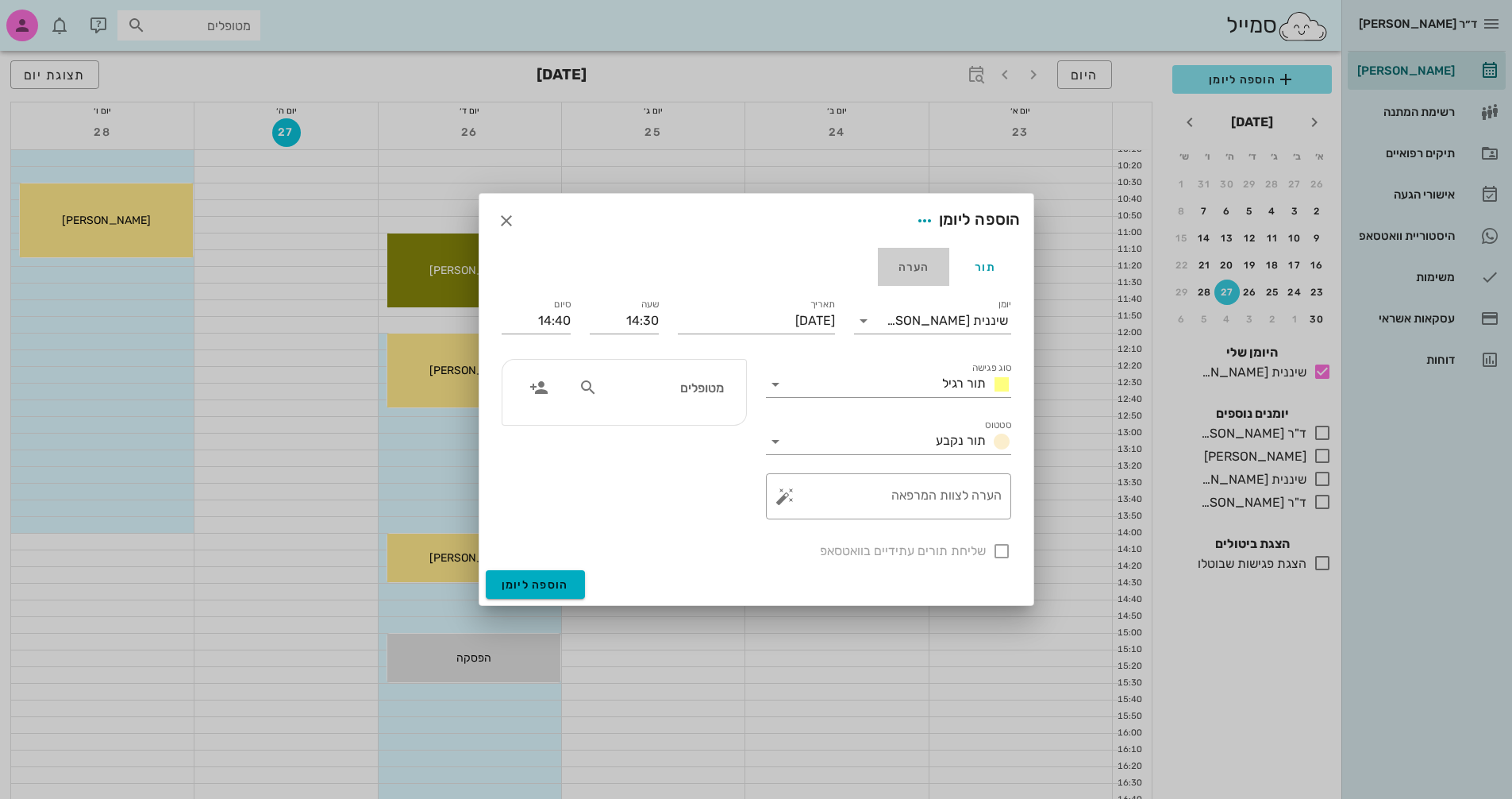
click at [918, 266] on div "הערה" at bounding box center [913, 267] width 72 height 38
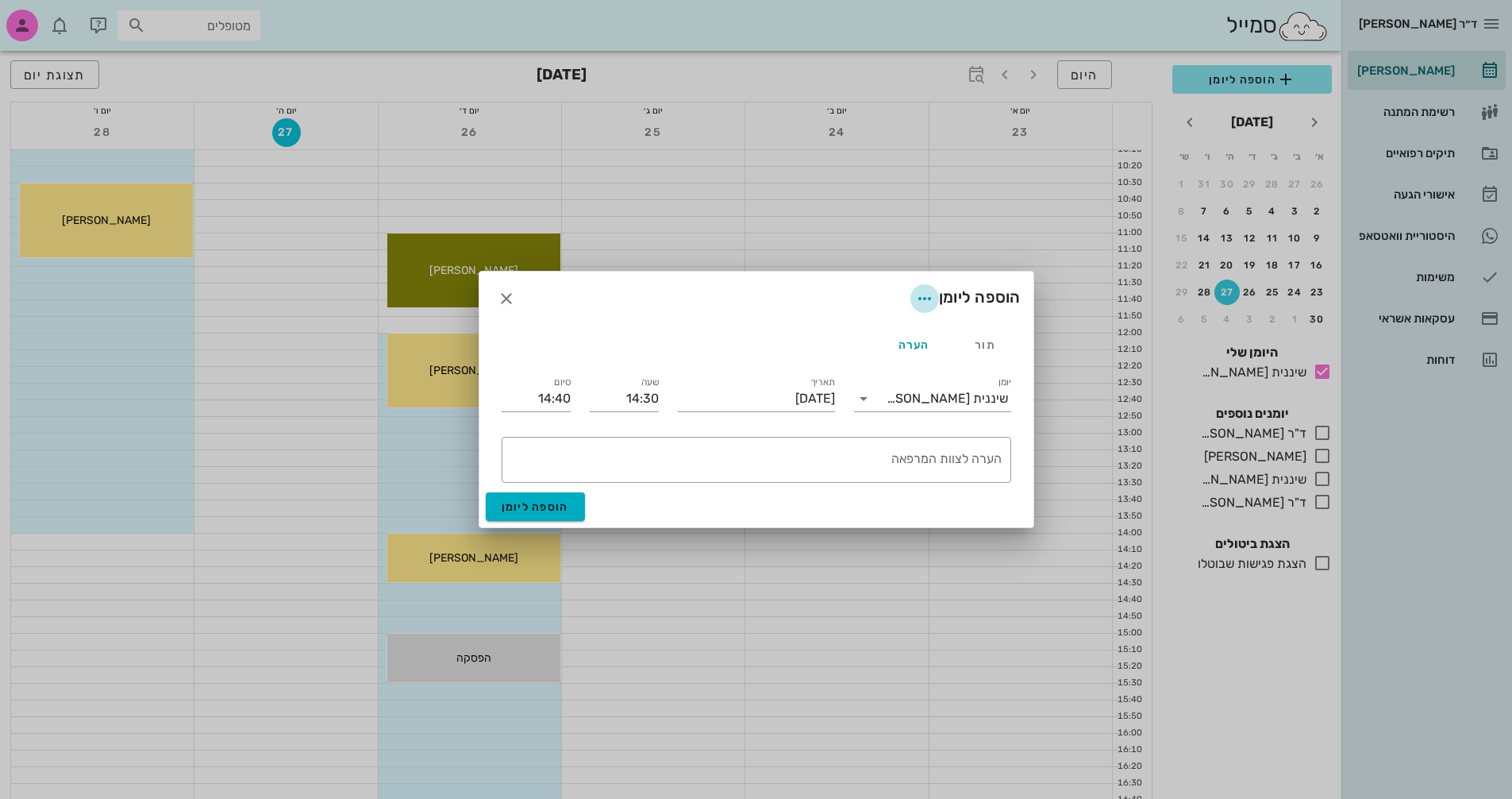
click at [920, 298] on icon "button" at bounding box center [925, 298] width 19 height 19
click at [885, 335] on div "צבע ההערה" at bounding box center [891, 340] width 66 height 15
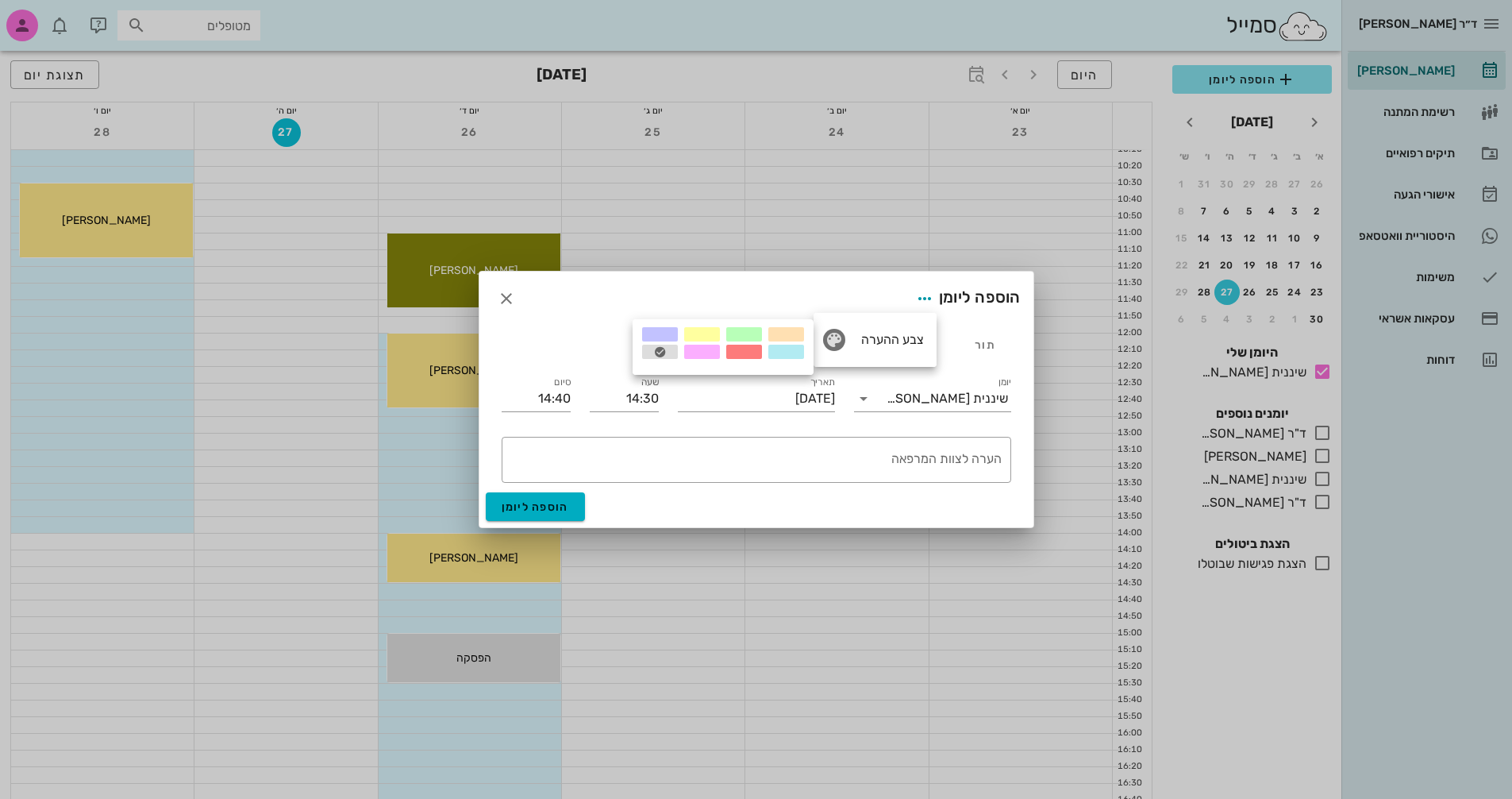
click at [745, 351] on div at bounding box center [744, 351] width 36 height 14
click at [925, 462] on textarea "הערה לצוות המרפאה" at bounding box center [753, 464] width 497 height 38
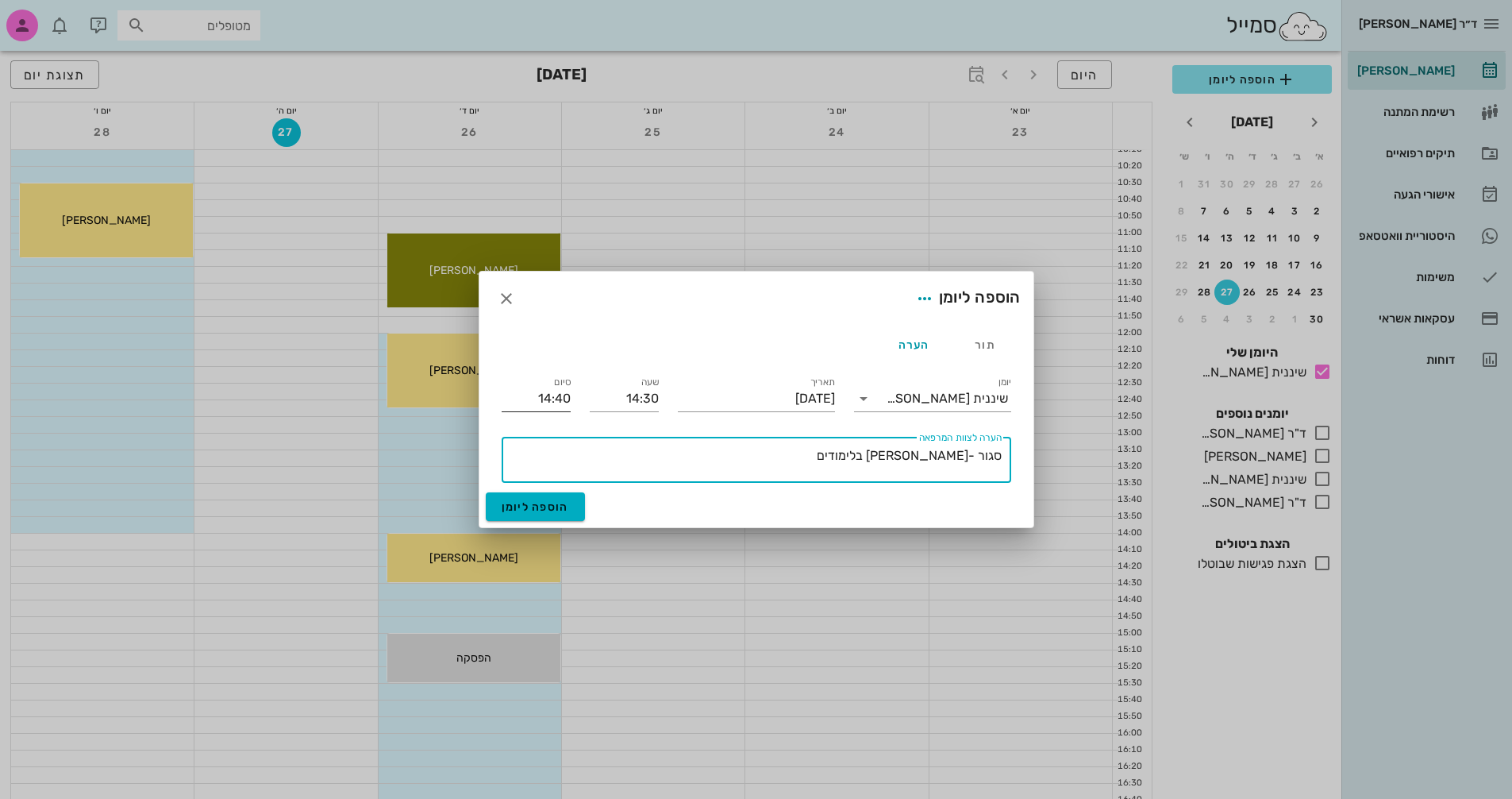
type textarea "סגור -[PERSON_NAME] בלימודים"
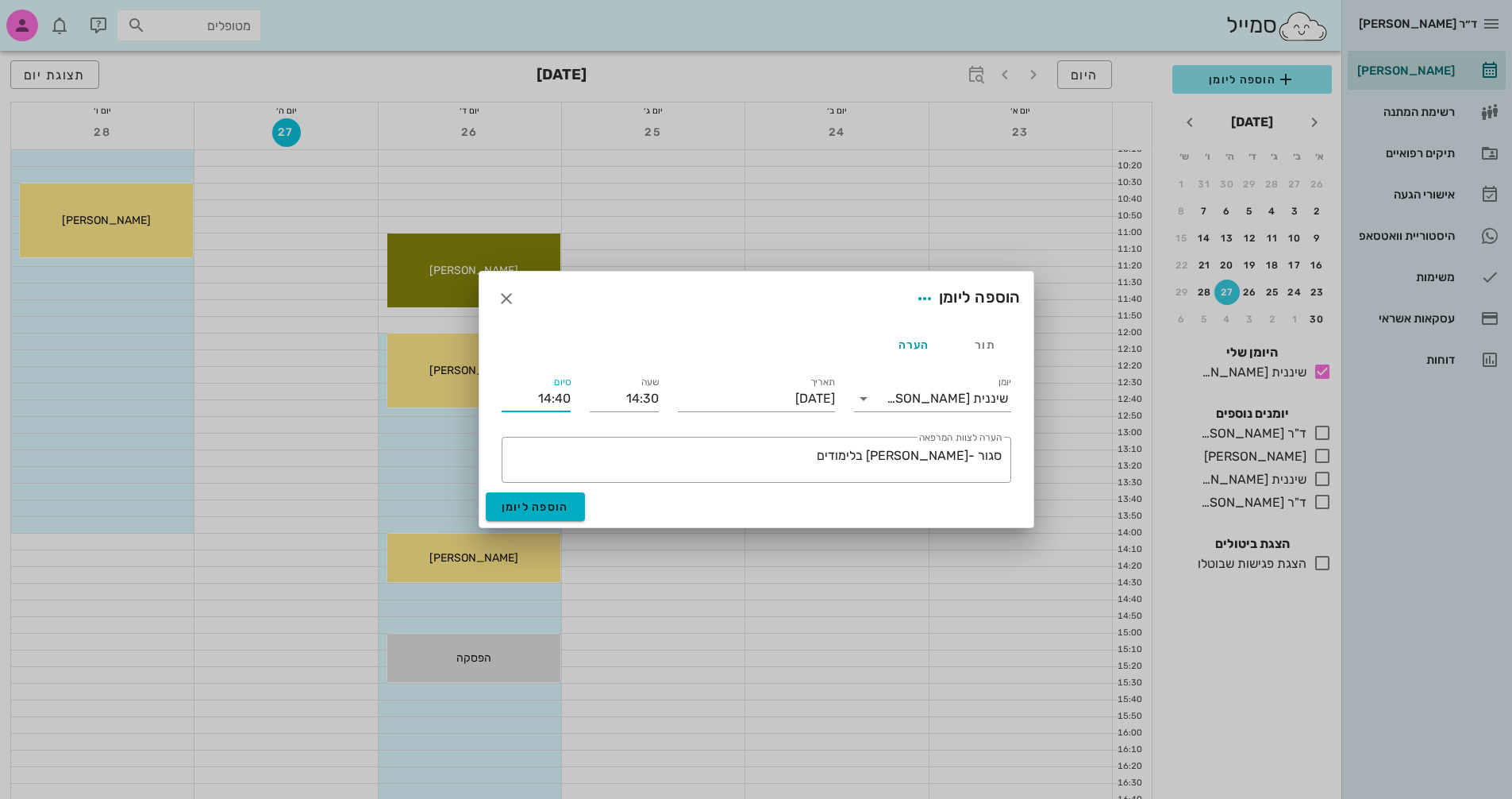
drag, startPoint x: 523, startPoint y: 401, endPoint x: 581, endPoint y: 401, distance: 58.0
click at [581, 401] on div "יומן שיננית [PERSON_NAME] תאריך [DATE] שעה 14:30 סיום 14:40 ​ הערה לצוות המרפאה…" at bounding box center [756, 428] width 528 height 129
type input "19:00"
click at [542, 509] on form "הוספה ליומן תור הערה יומן שיננית [PERSON_NAME] סוג פגישה תור רגיל סטטוס תור נקב…" at bounding box center [756, 400] width 554 height 256
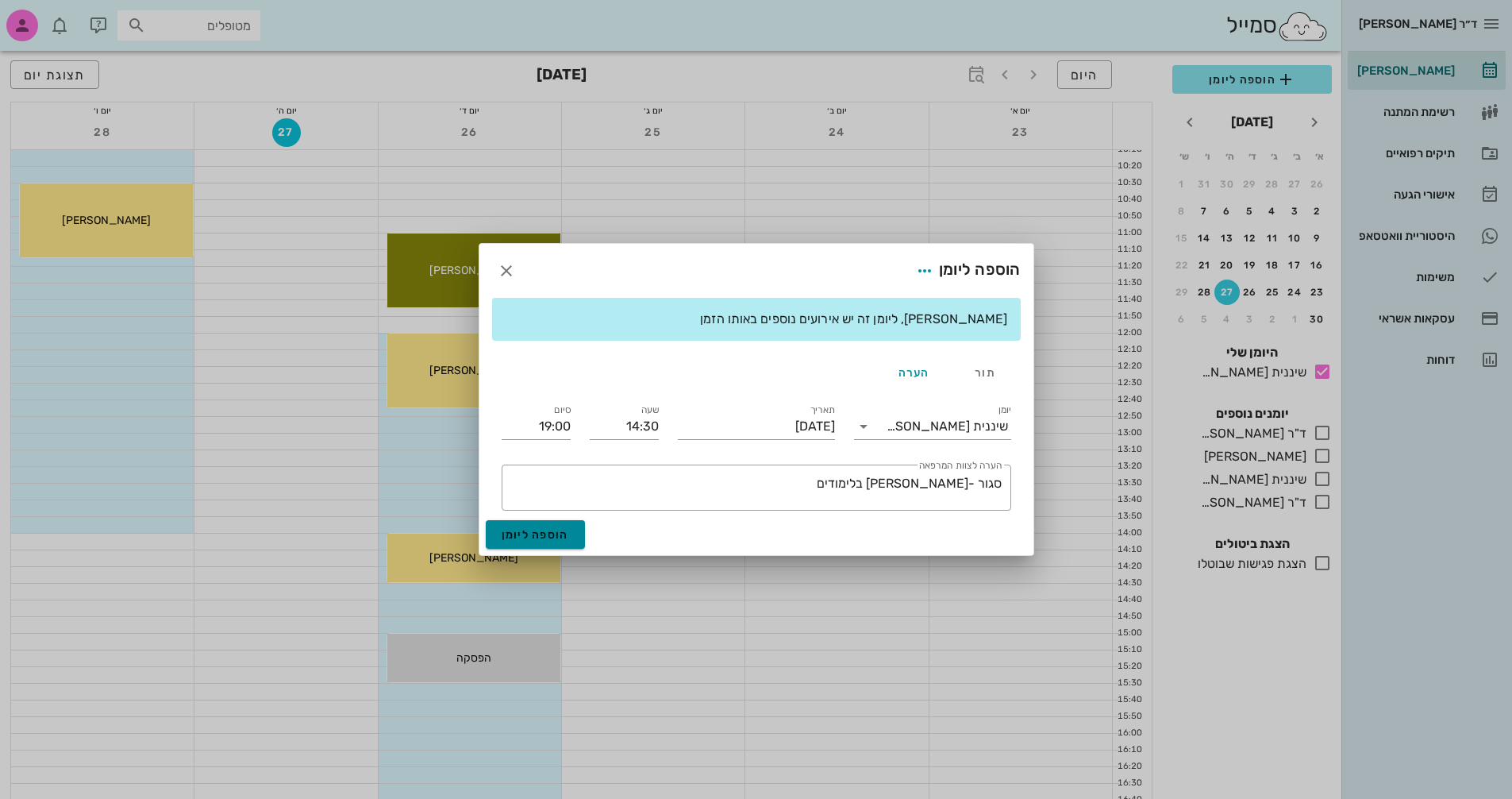
click at [551, 530] on span "הוספה ליומן" at bounding box center [536, 535] width 68 height 13
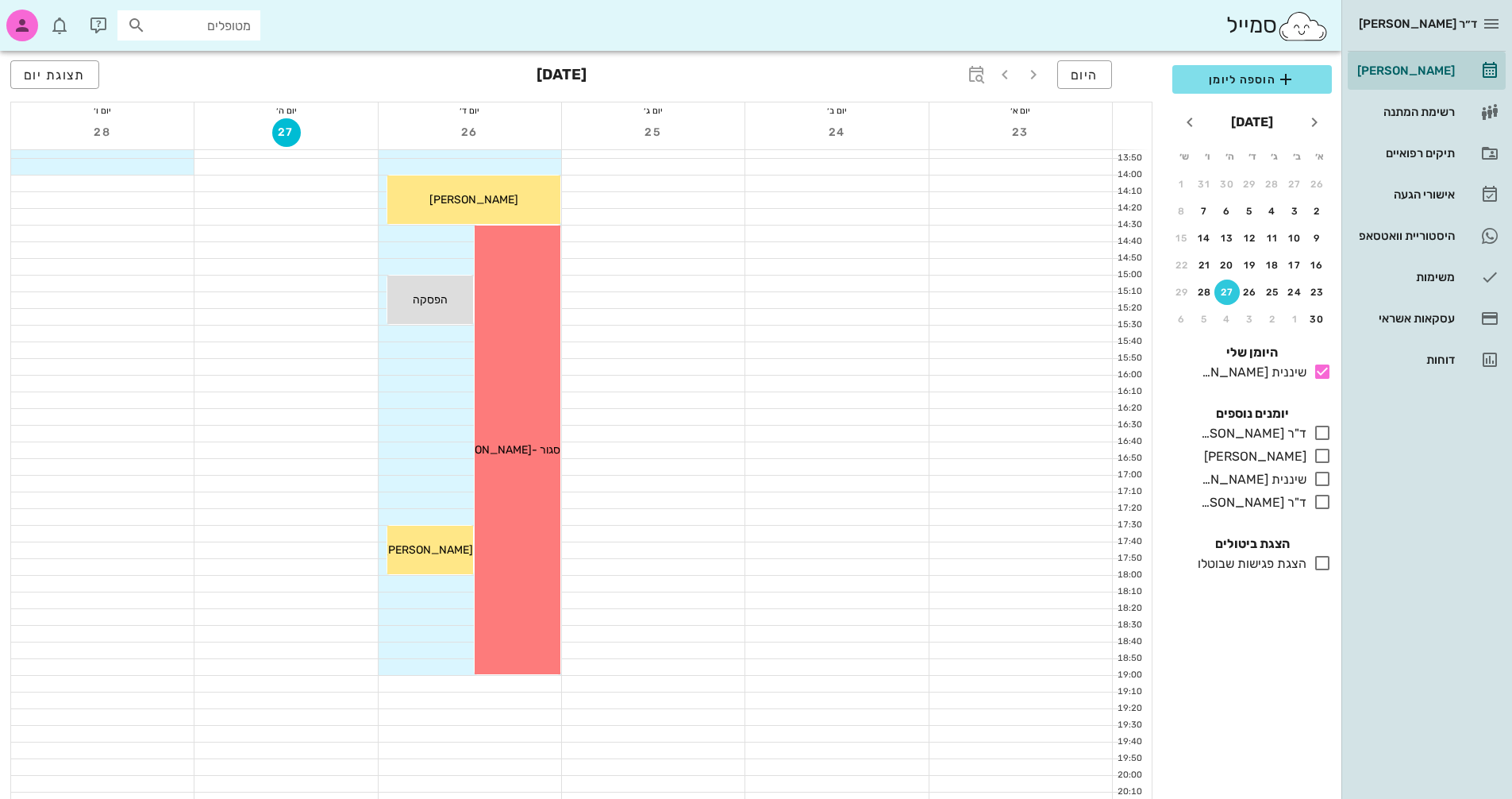
scroll to position [477, 0]
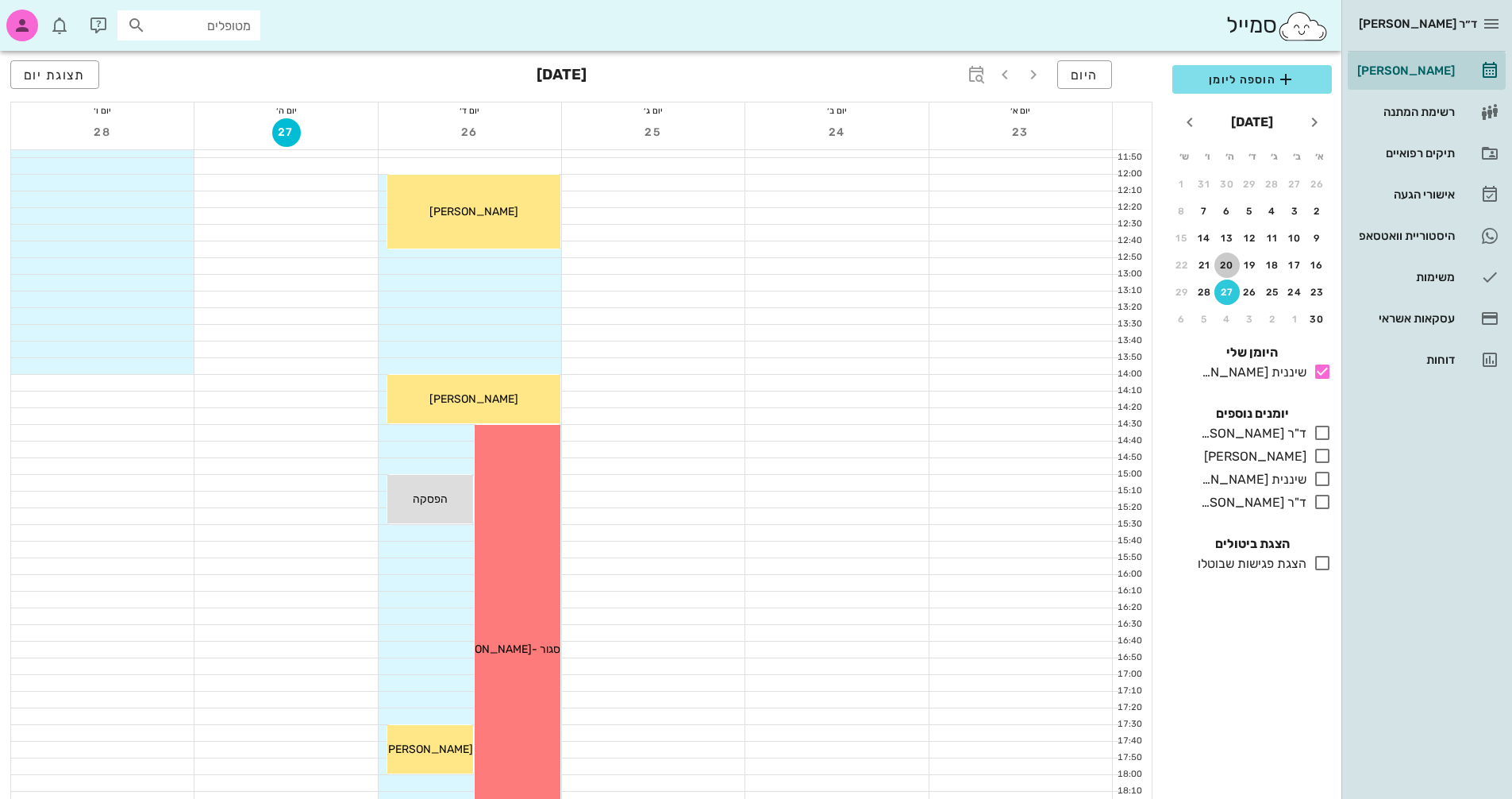
click at [1222, 268] on div "20" at bounding box center [1227, 264] width 26 height 11
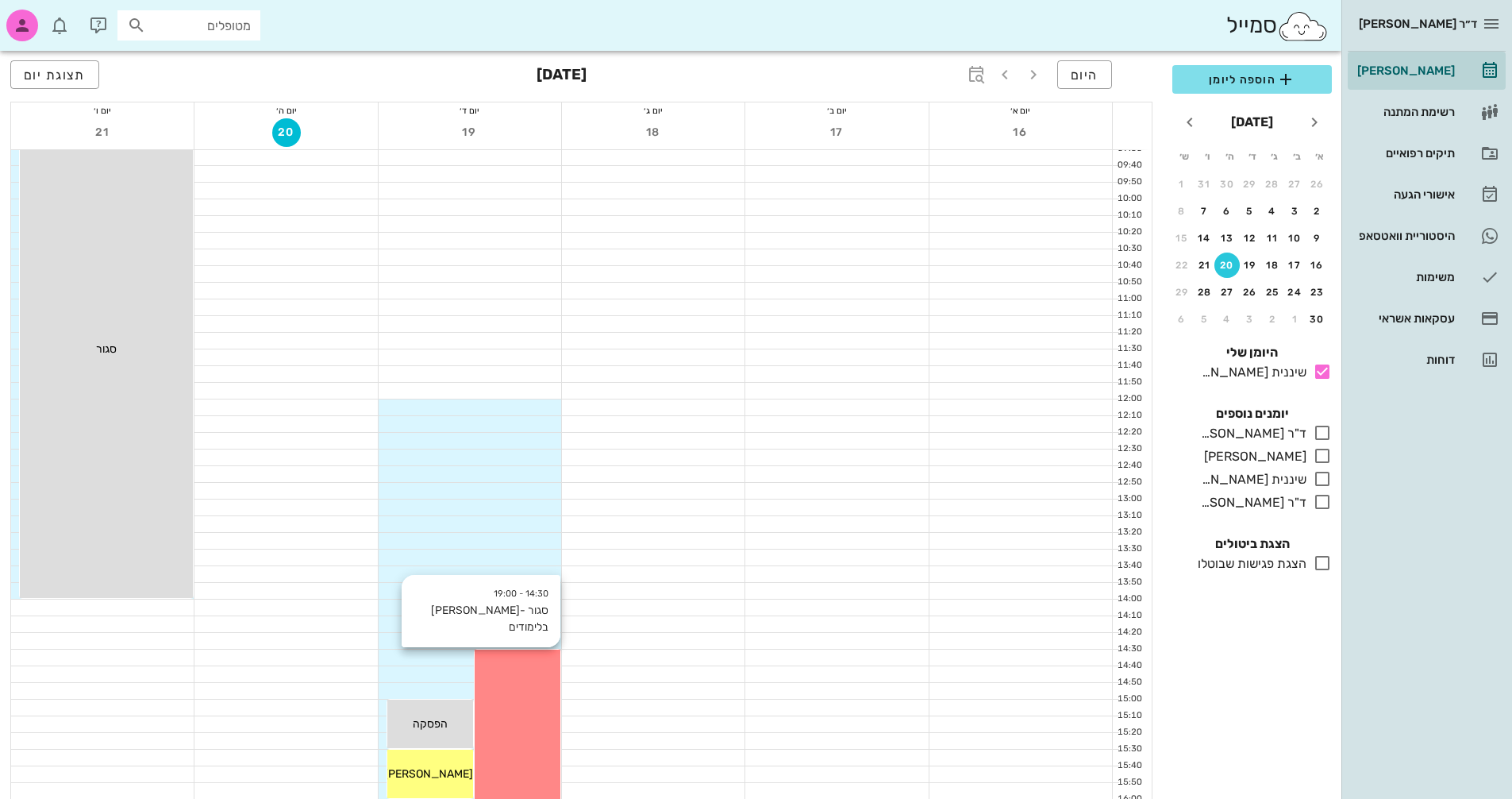
scroll to position [397, 0]
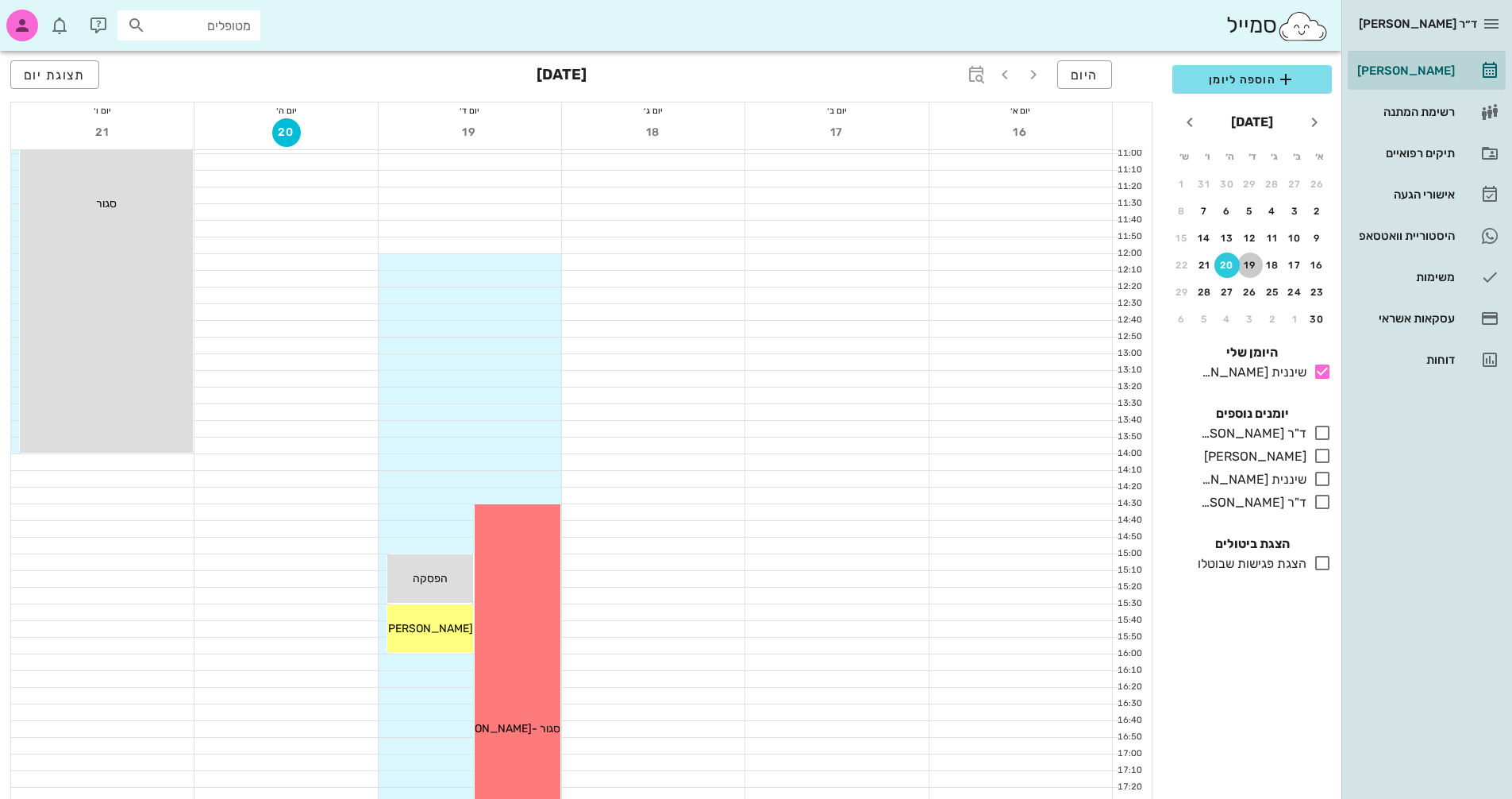
click at [1254, 264] on div "19" at bounding box center [1250, 264] width 26 height 11
click at [1249, 227] on button "12" at bounding box center [1250, 238] width 26 height 26
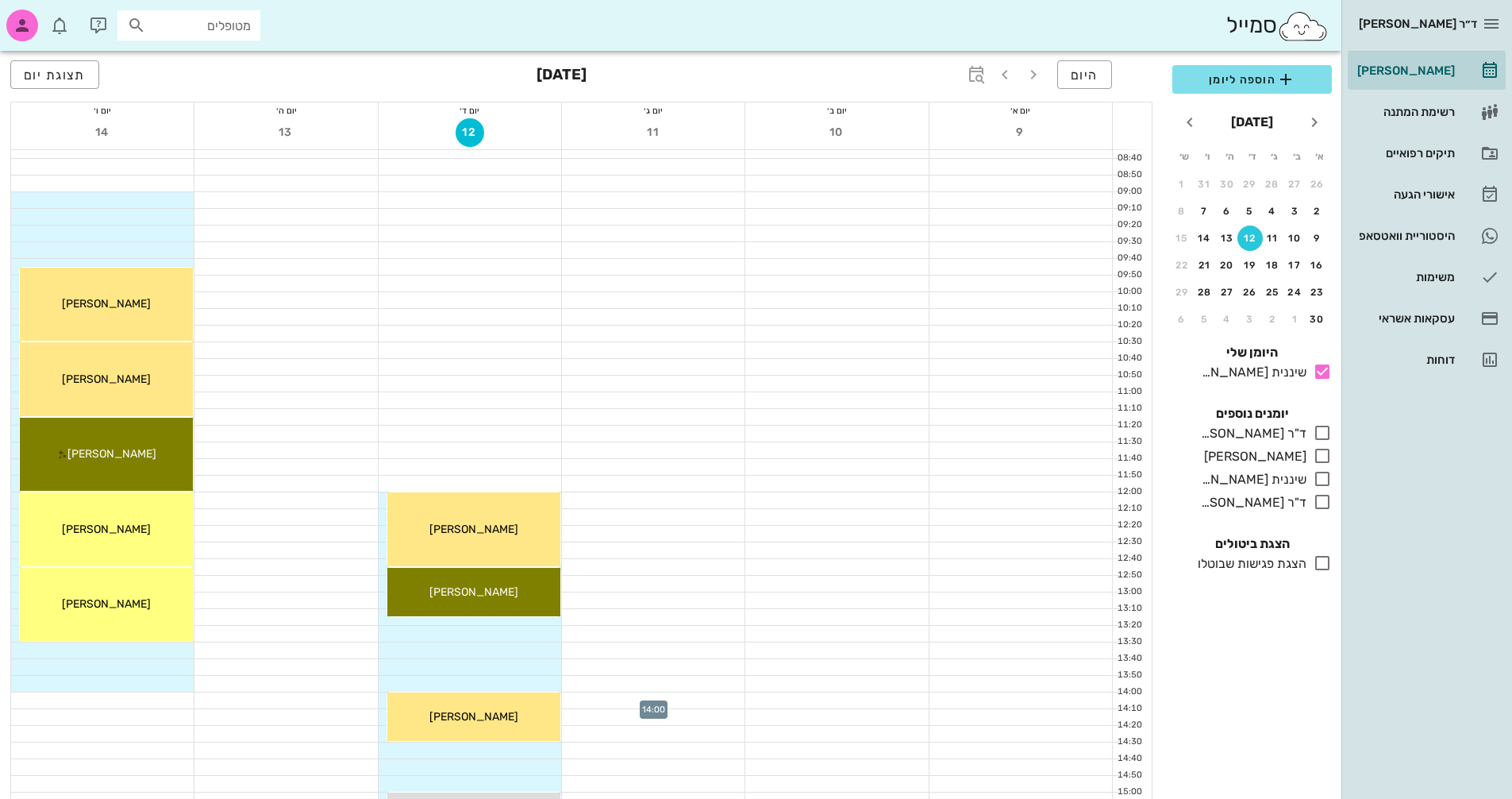
scroll to position [238, 0]
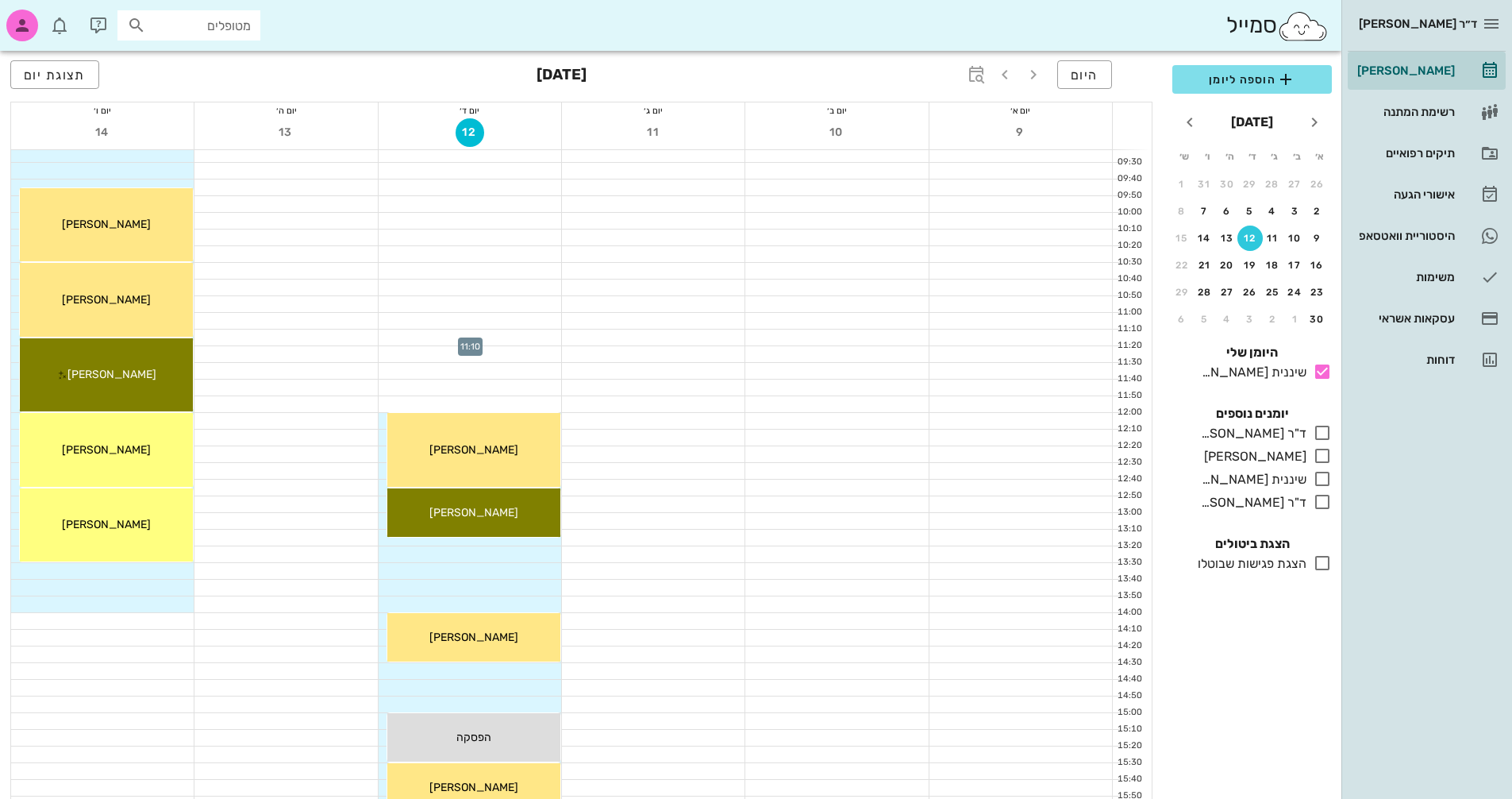
click at [538, 338] on div at bounding box center [470, 337] width 182 height 16
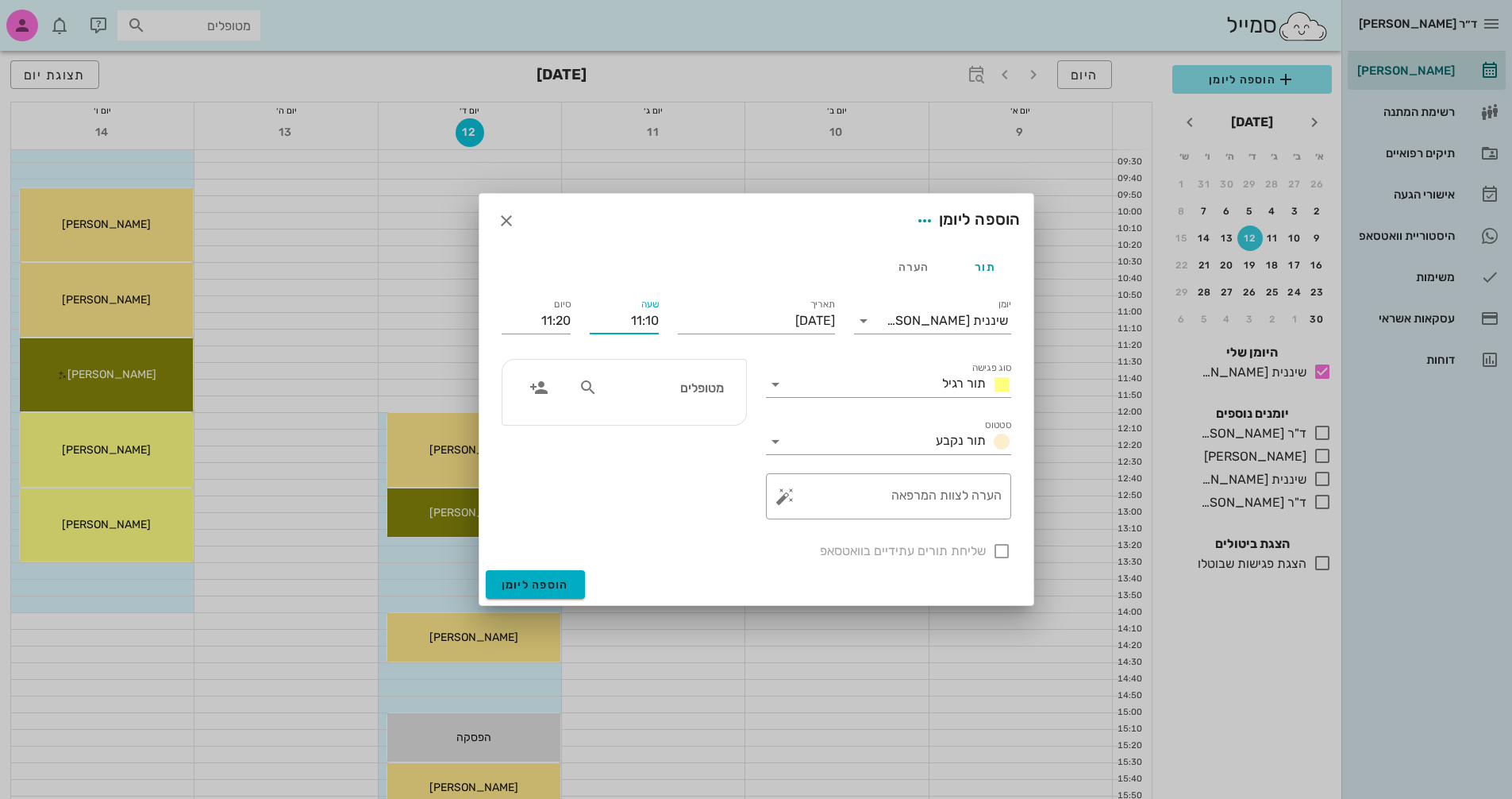
drag, startPoint x: 626, startPoint y: 321, endPoint x: 673, endPoint y: 325, distance: 47.2
click at [673, 325] on div "יומן שיננית [PERSON_NAME] סוג פגישה תור רגיל סטטוס תור נקבע תאריך [DATE] שעה 11…" at bounding box center [756, 428] width 528 height 284
type input "14:30"
drag, startPoint x: 538, startPoint y: 319, endPoint x: 586, endPoint y: 319, distance: 48.0
click at [586, 319] on div "יומן שיננית [PERSON_NAME] סוג פגישה תור רגיל סטטוס תור נקבע תאריך [DATE] שעה 14…" at bounding box center [756, 428] width 528 height 284
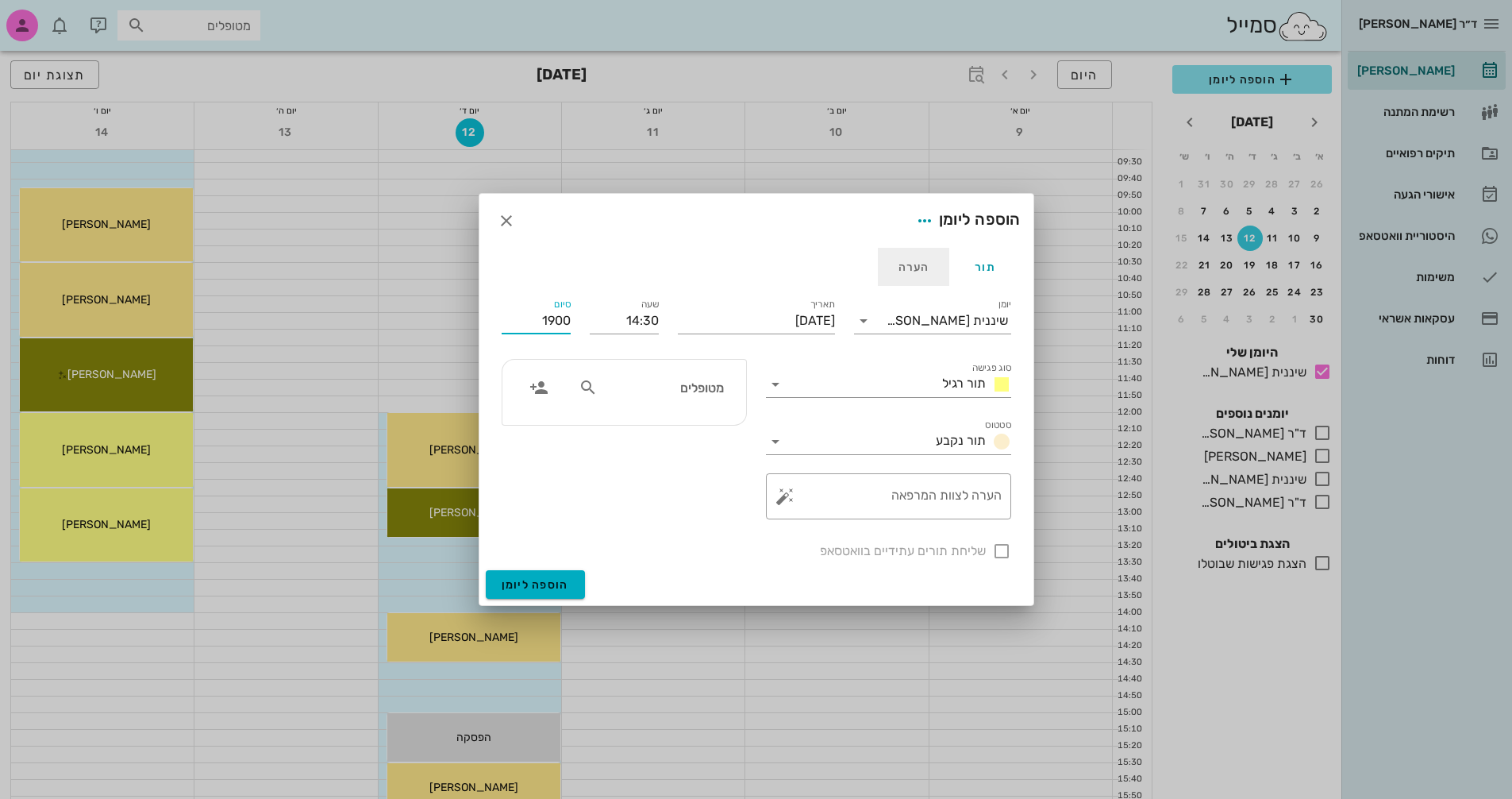
type input "19:00"
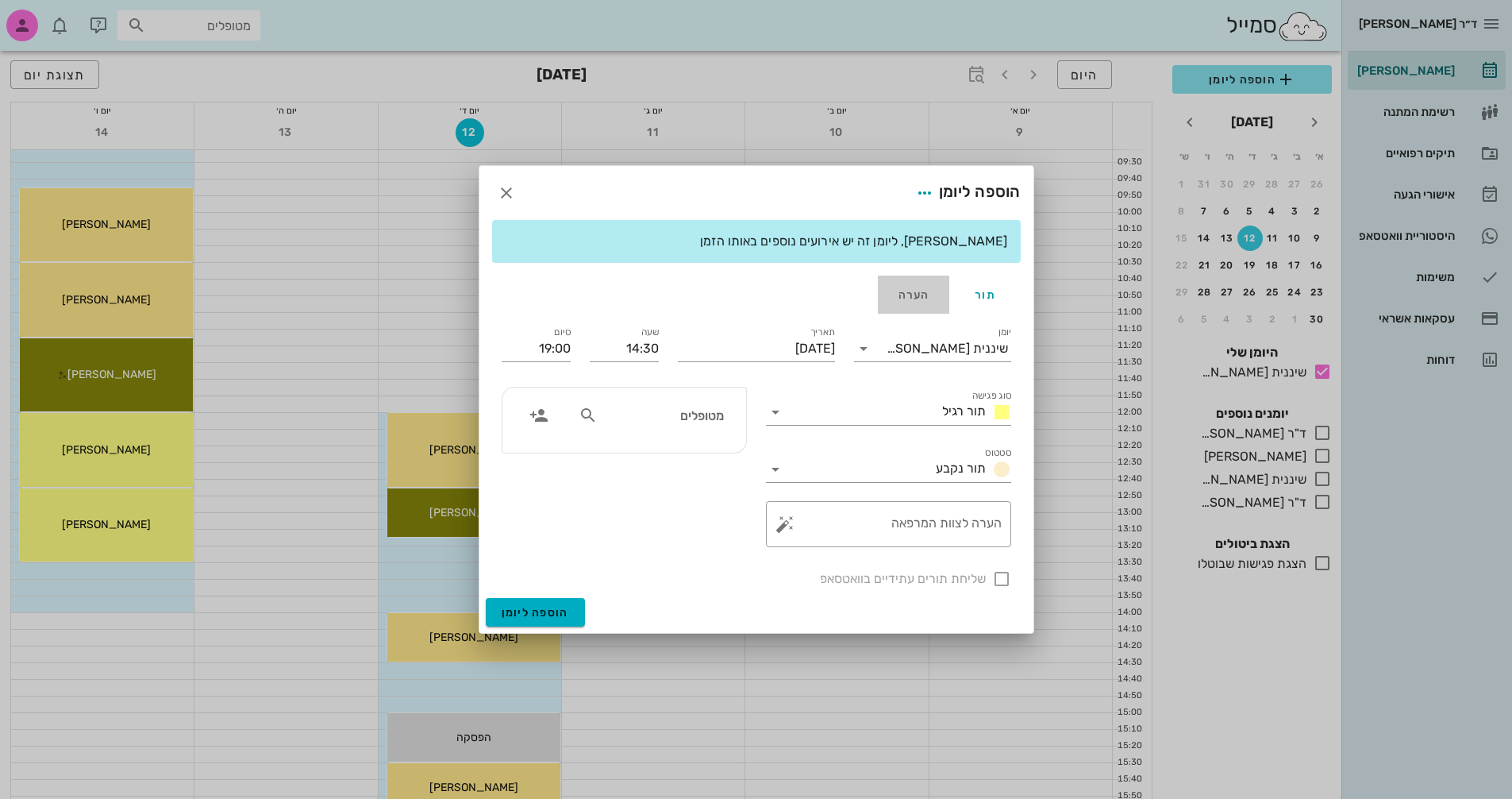
click at [917, 269] on div "[PERSON_NAME], ליומן זה יש אירועים נוספים באותו הזמן תור הערה יומן שיננית [PERS…" at bounding box center [756, 409] width 554 height 378
click at [926, 195] on icon "button" at bounding box center [925, 193] width 19 height 19
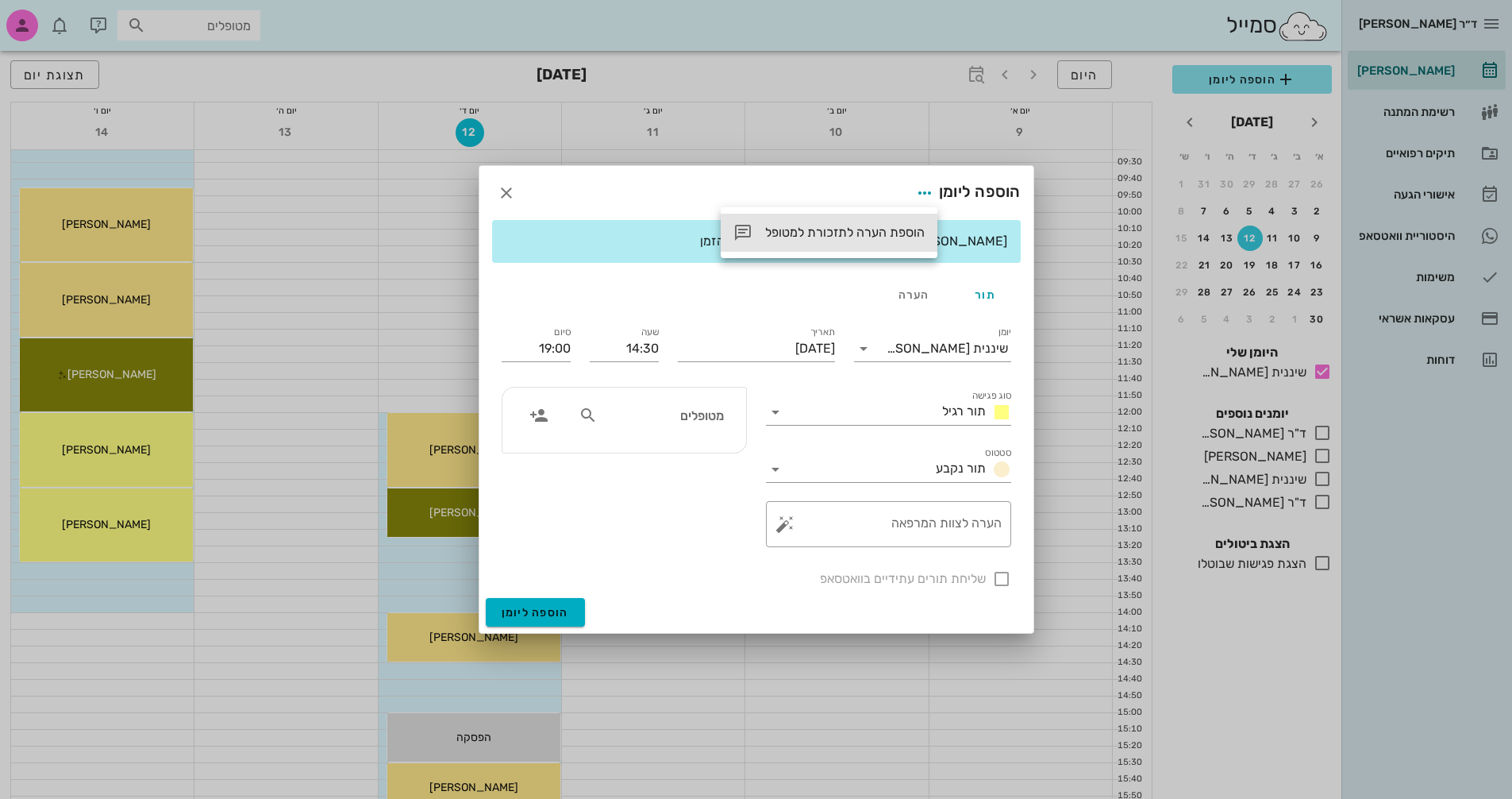
click at [893, 233] on div "הוספת הערה לתזכורת למטופל" at bounding box center [845, 232] width 159 height 15
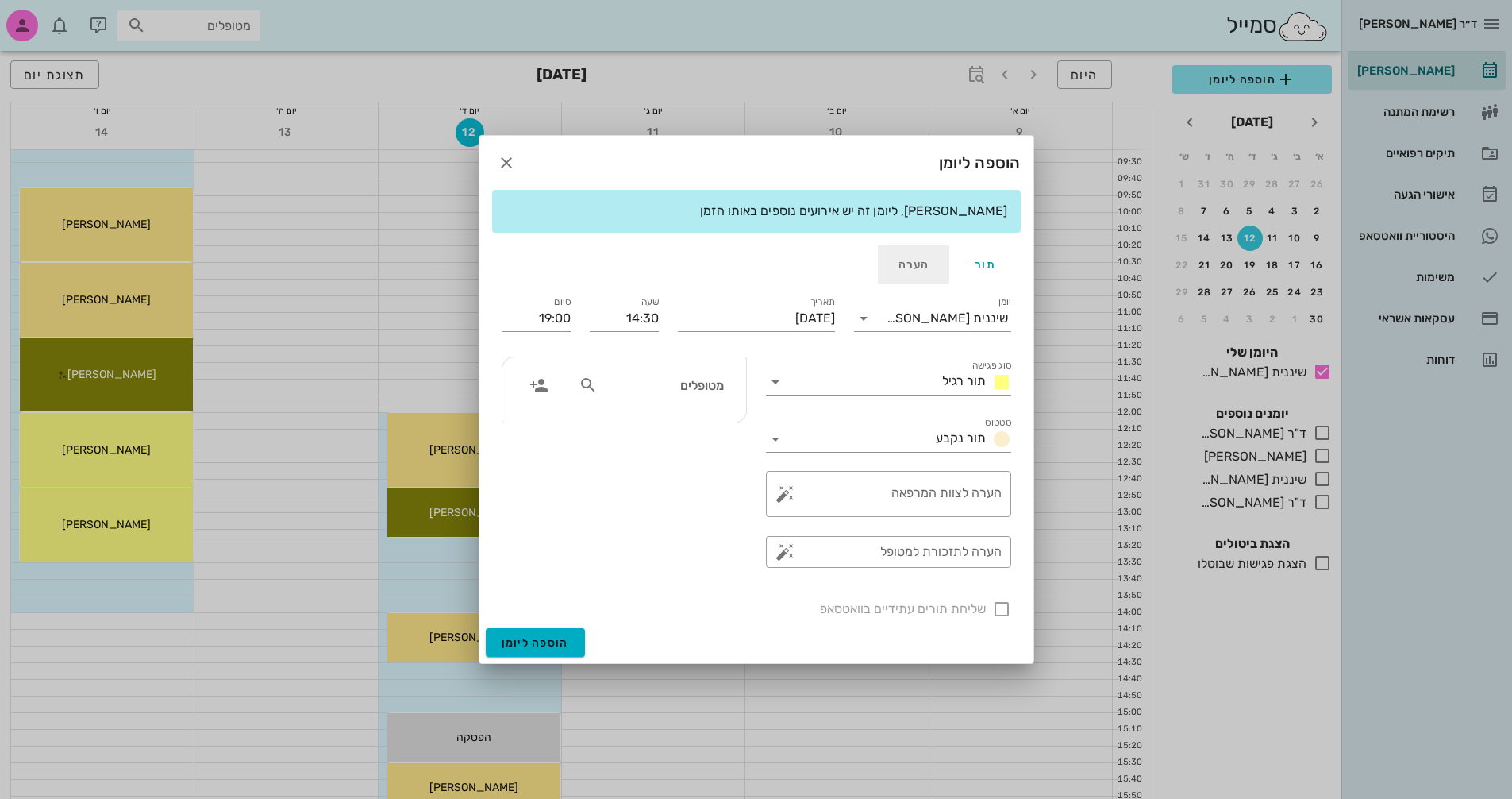
click at [916, 264] on div "הערה" at bounding box center [913, 264] width 72 height 38
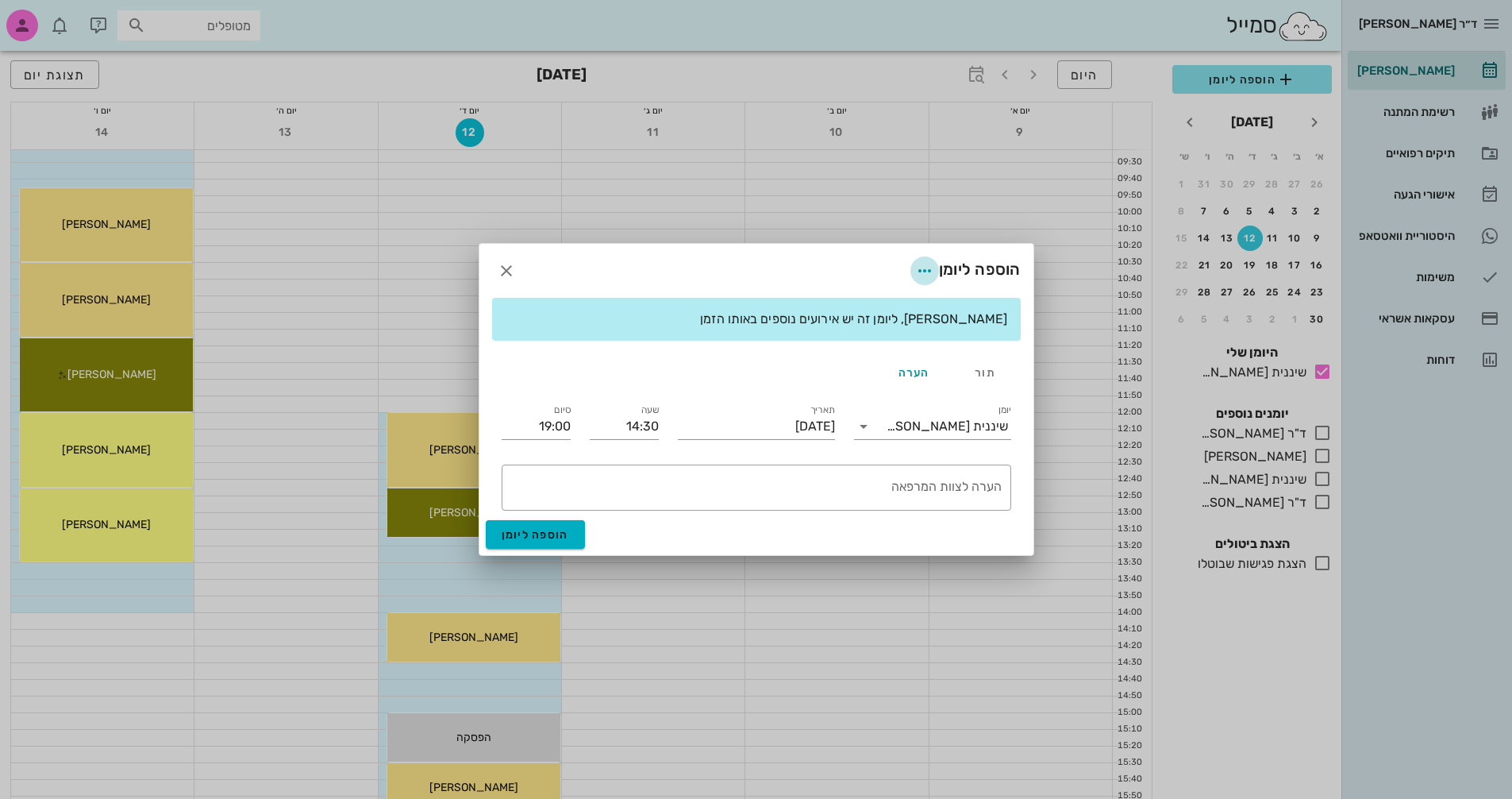
click at [918, 271] on icon "button" at bounding box center [925, 270] width 19 height 19
click at [890, 314] on div "צבע ההערה" at bounding box center [891, 312] width 66 height 15
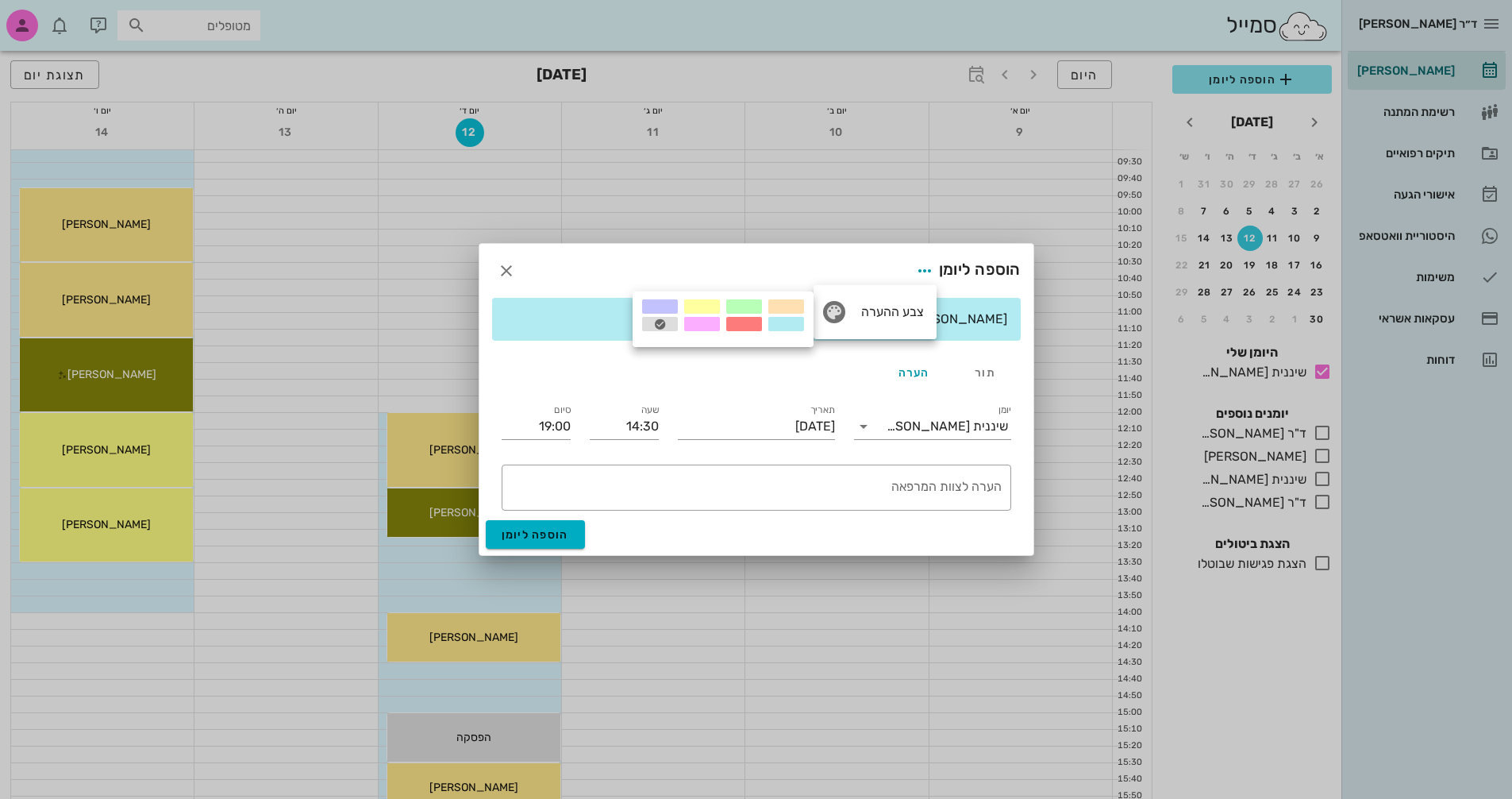
click at [748, 326] on div at bounding box center [744, 324] width 36 height 14
click at [865, 490] on textarea "הערה לצוות המרפאה" at bounding box center [753, 492] width 497 height 38
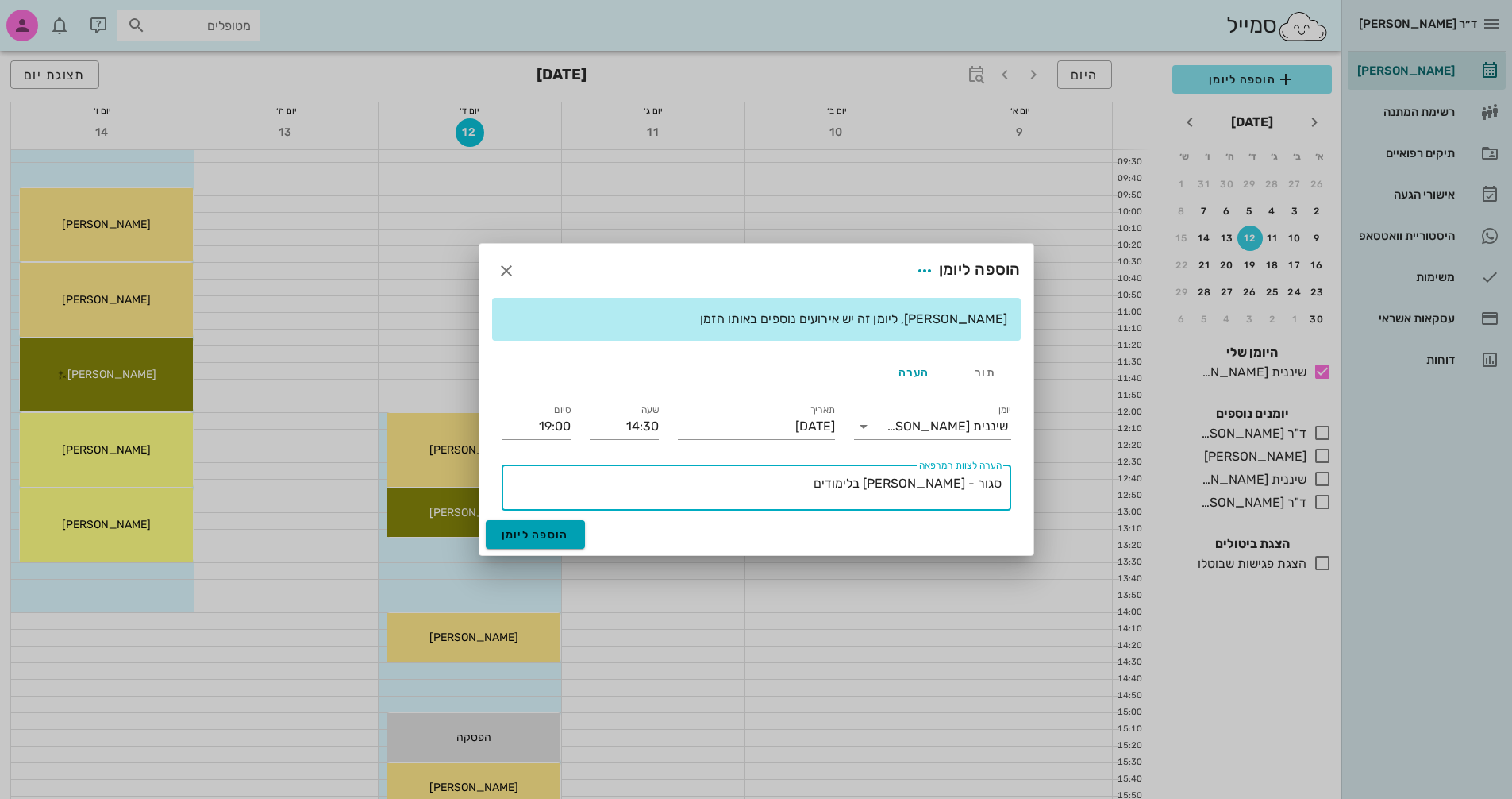
type textarea "סגור - [PERSON_NAME] בלימודים"
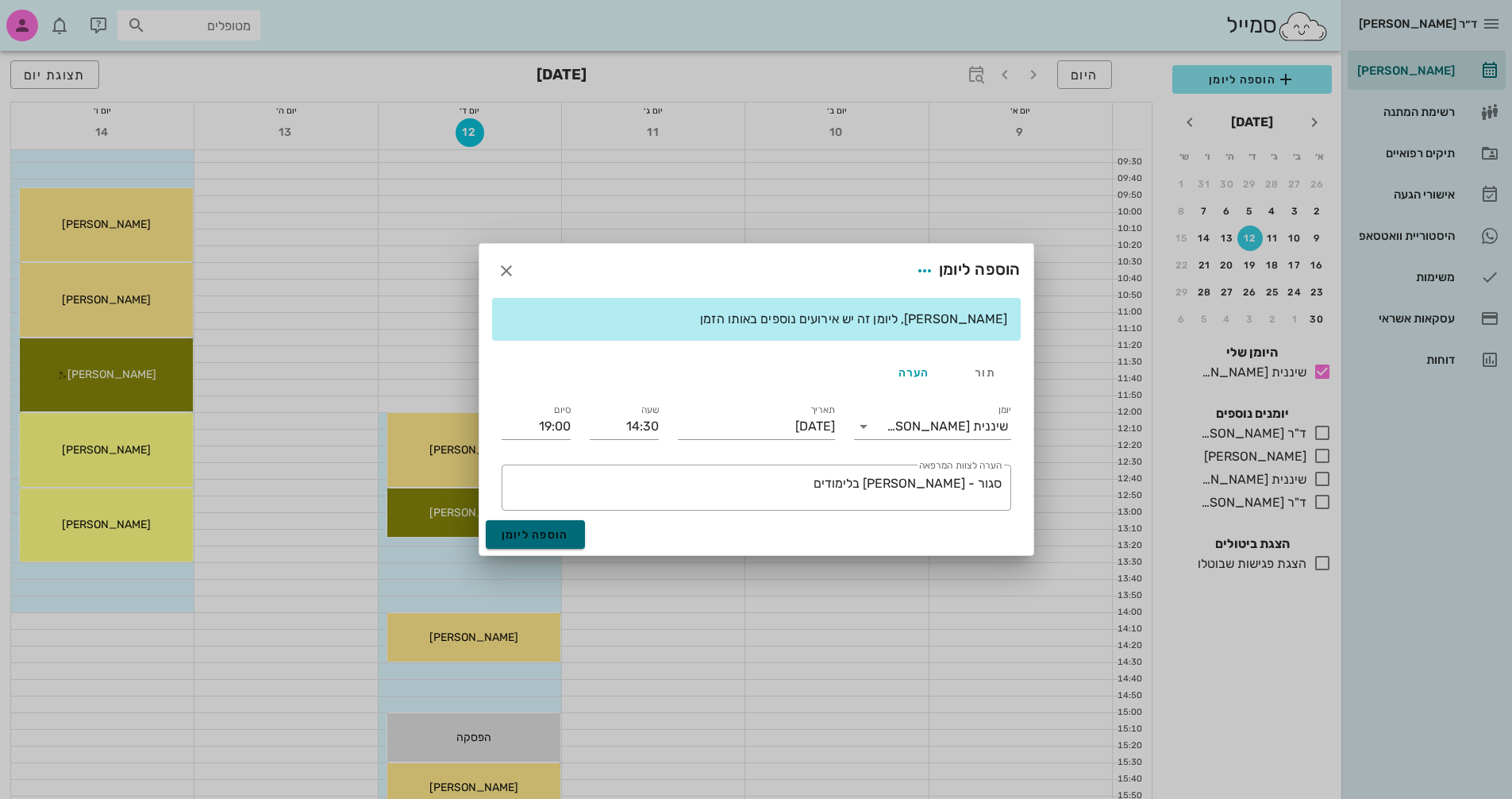
click at [553, 536] on span "הוספה ליומן" at bounding box center [536, 535] width 68 height 13
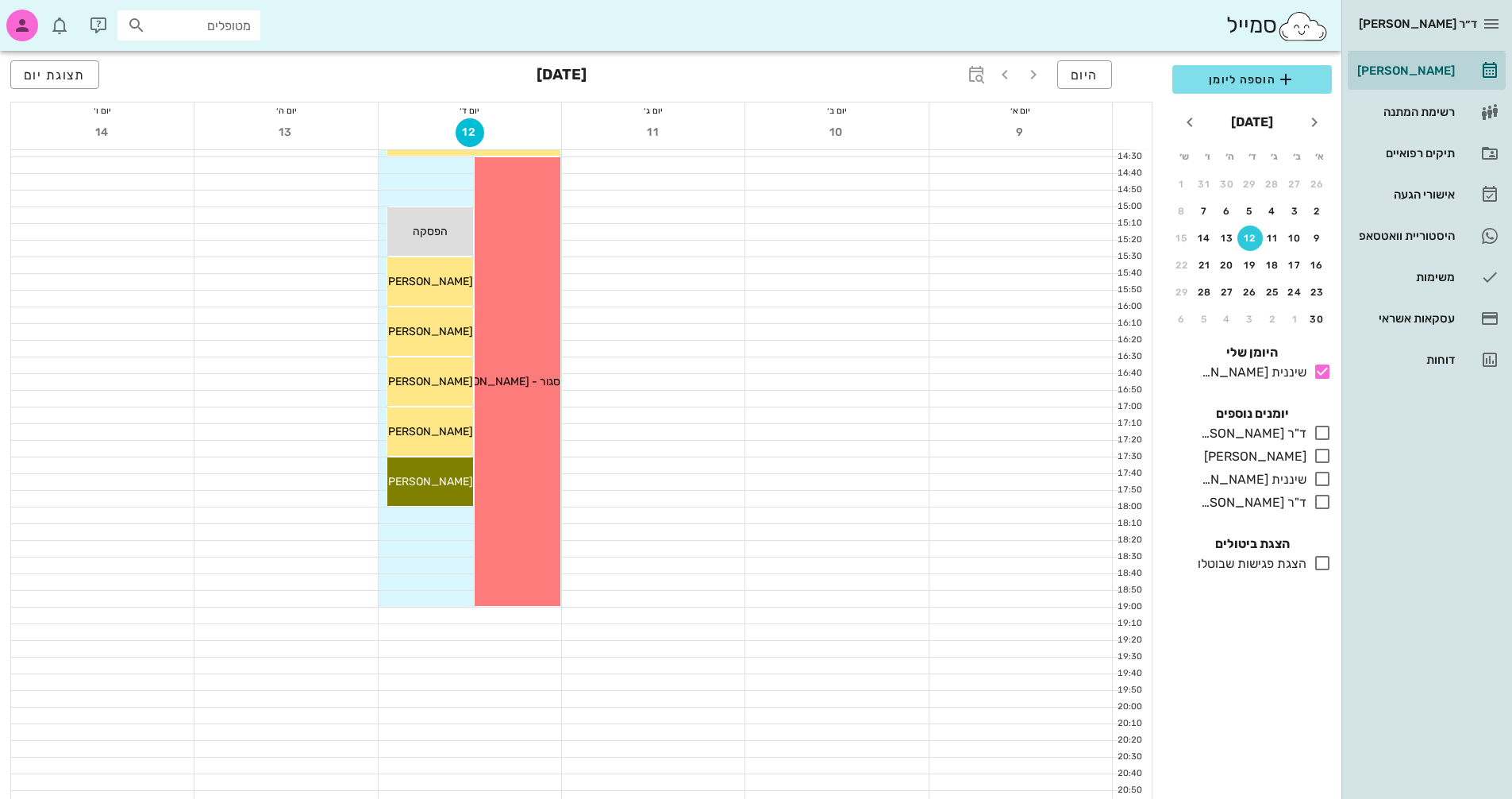
scroll to position [752, 0]
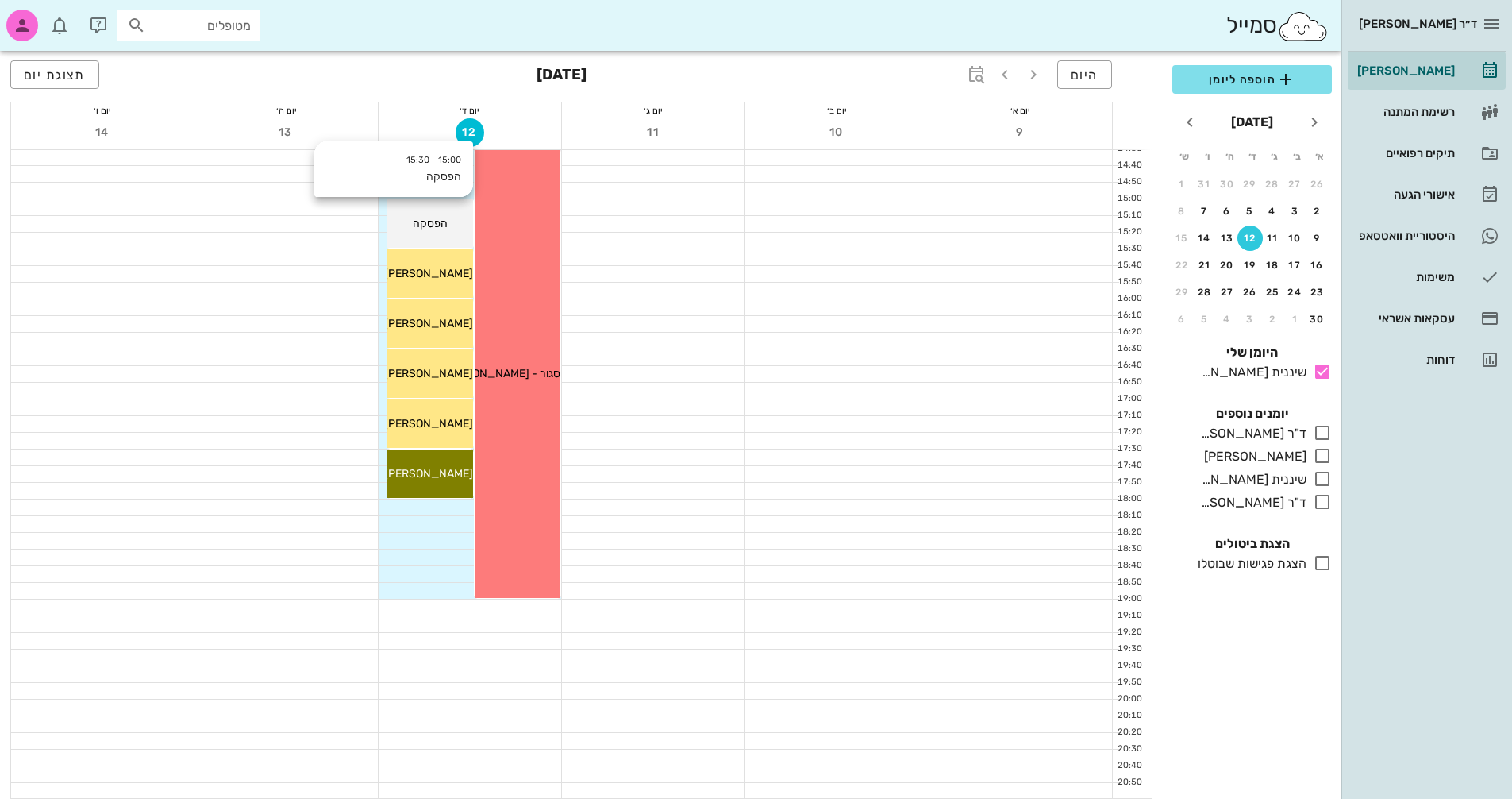
click at [432, 219] on span "הפסקה" at bounding box center [430, 223] width 35 height 13
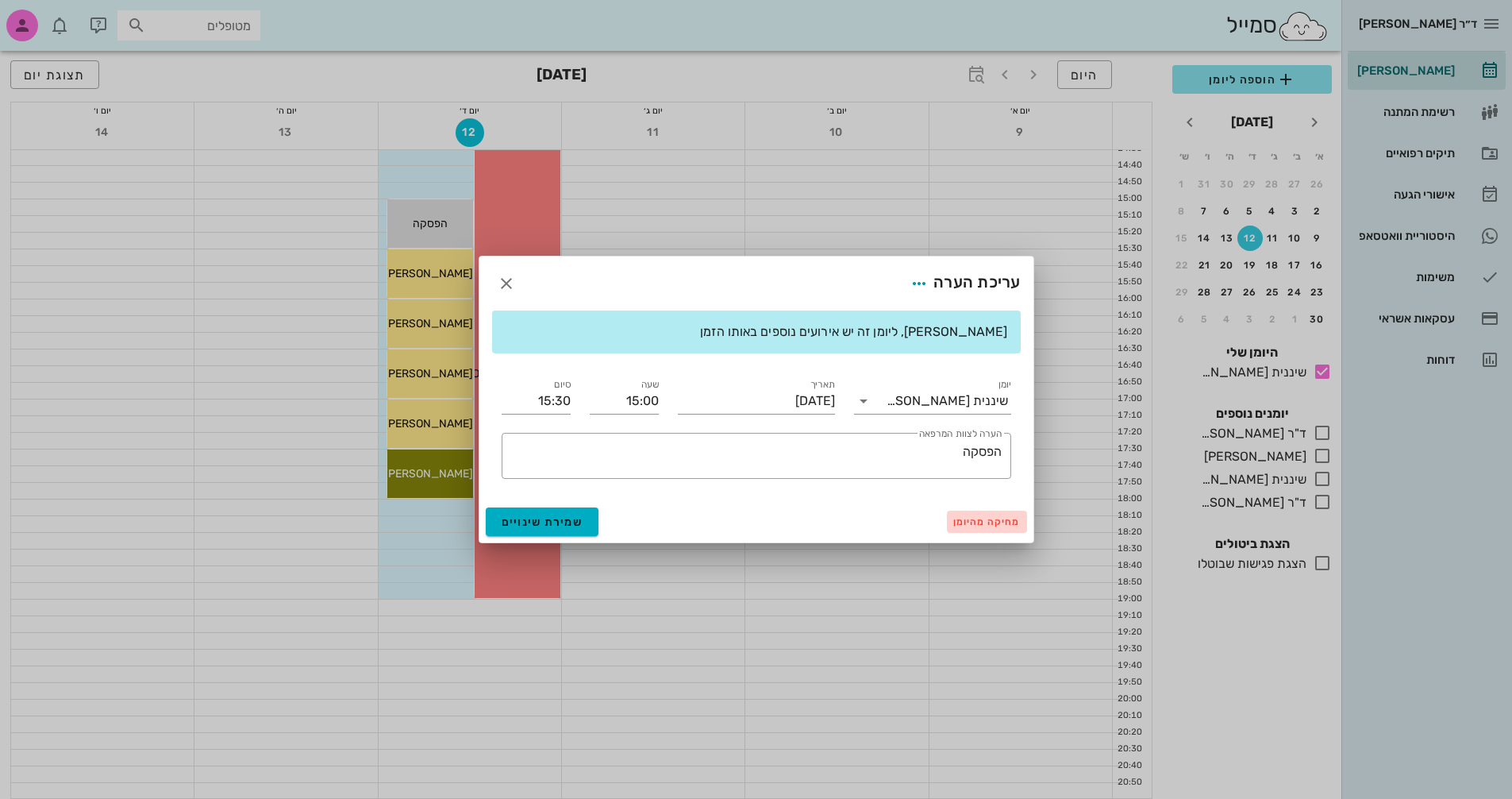
click at [1003, 521] on span "מחיקה מהיומן" at bounding box center [988, 521] width 68 height 11
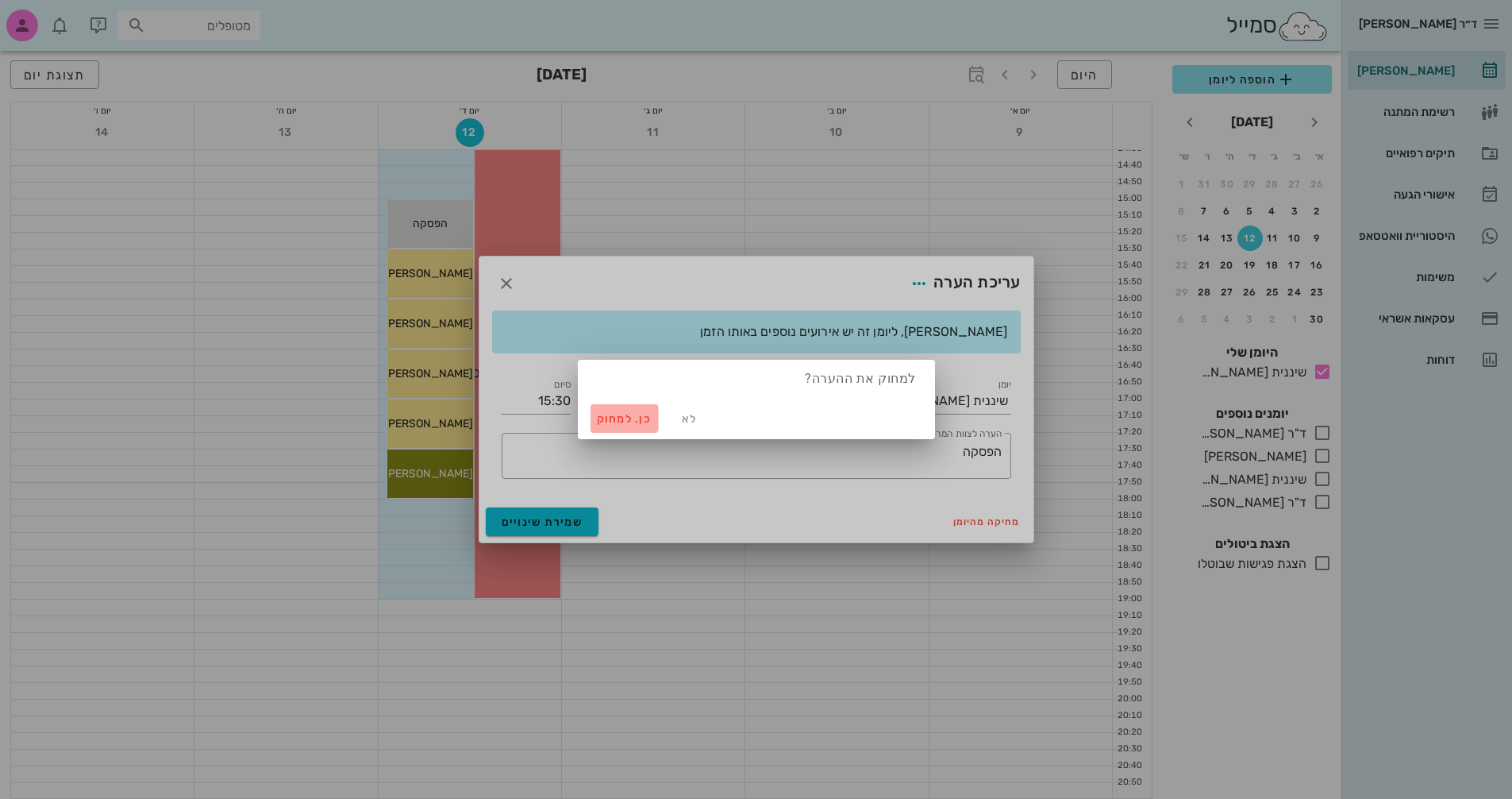
click at [637, 416] on span "כן. למחוק" at bounding box center [624, 419] width 55 height 13
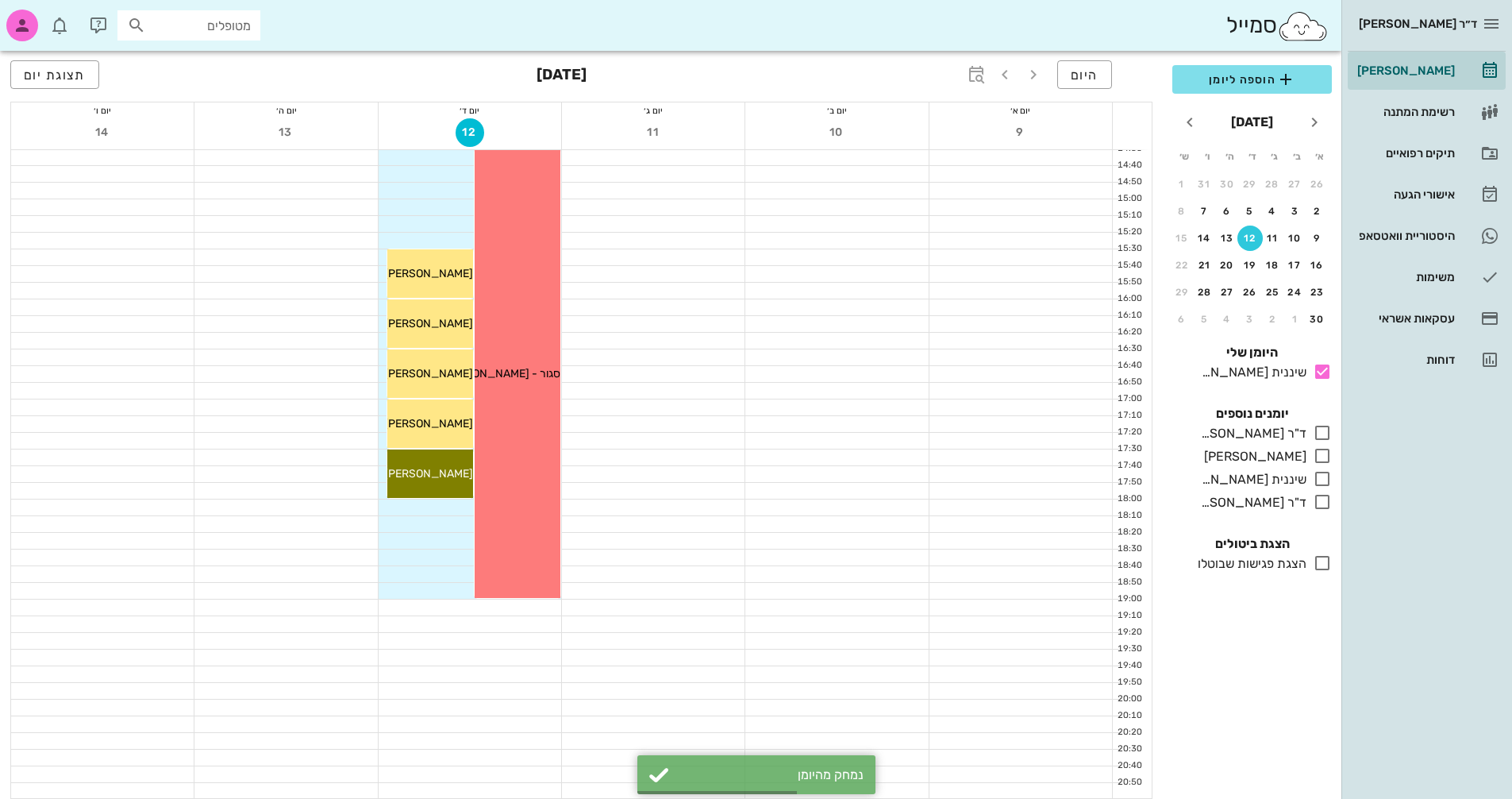
scroll to position [196, 0]
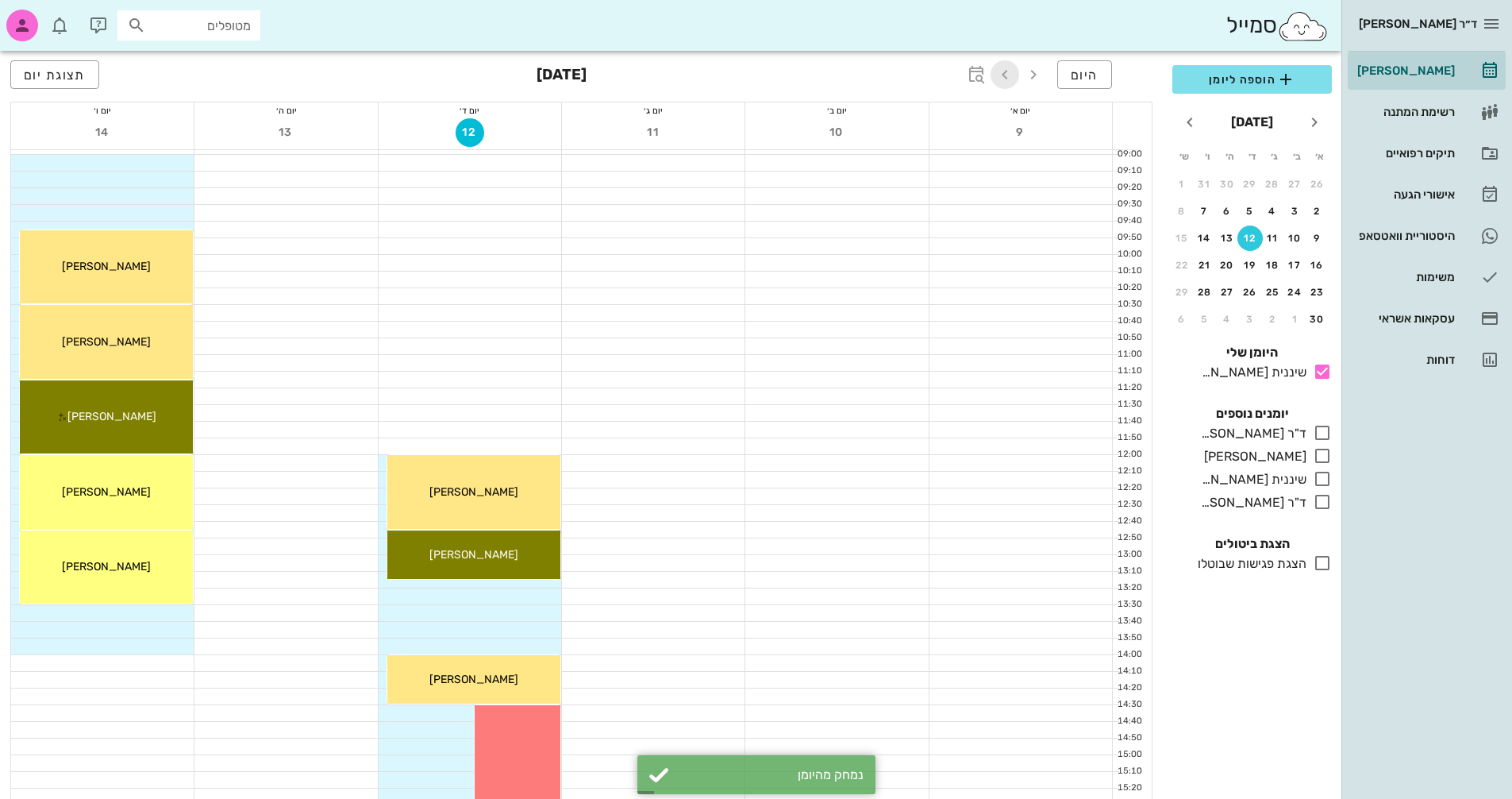
click at [1002, 75] on icon "button" at bounding box center [1005, 74] width 19 height 19
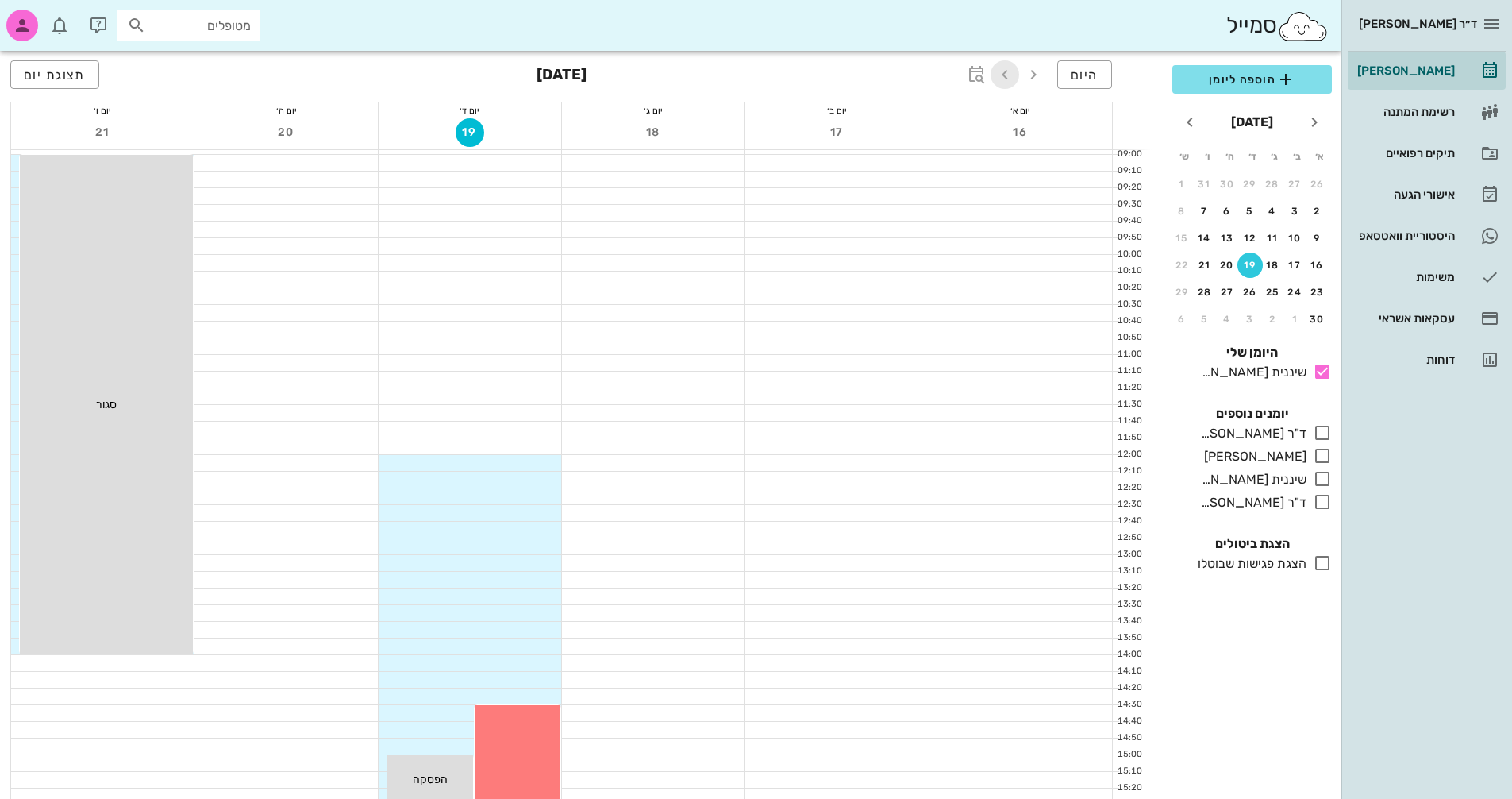
click at [1002, 75] on icon "button" at bounding box center [1005, 74] width 19 height 19
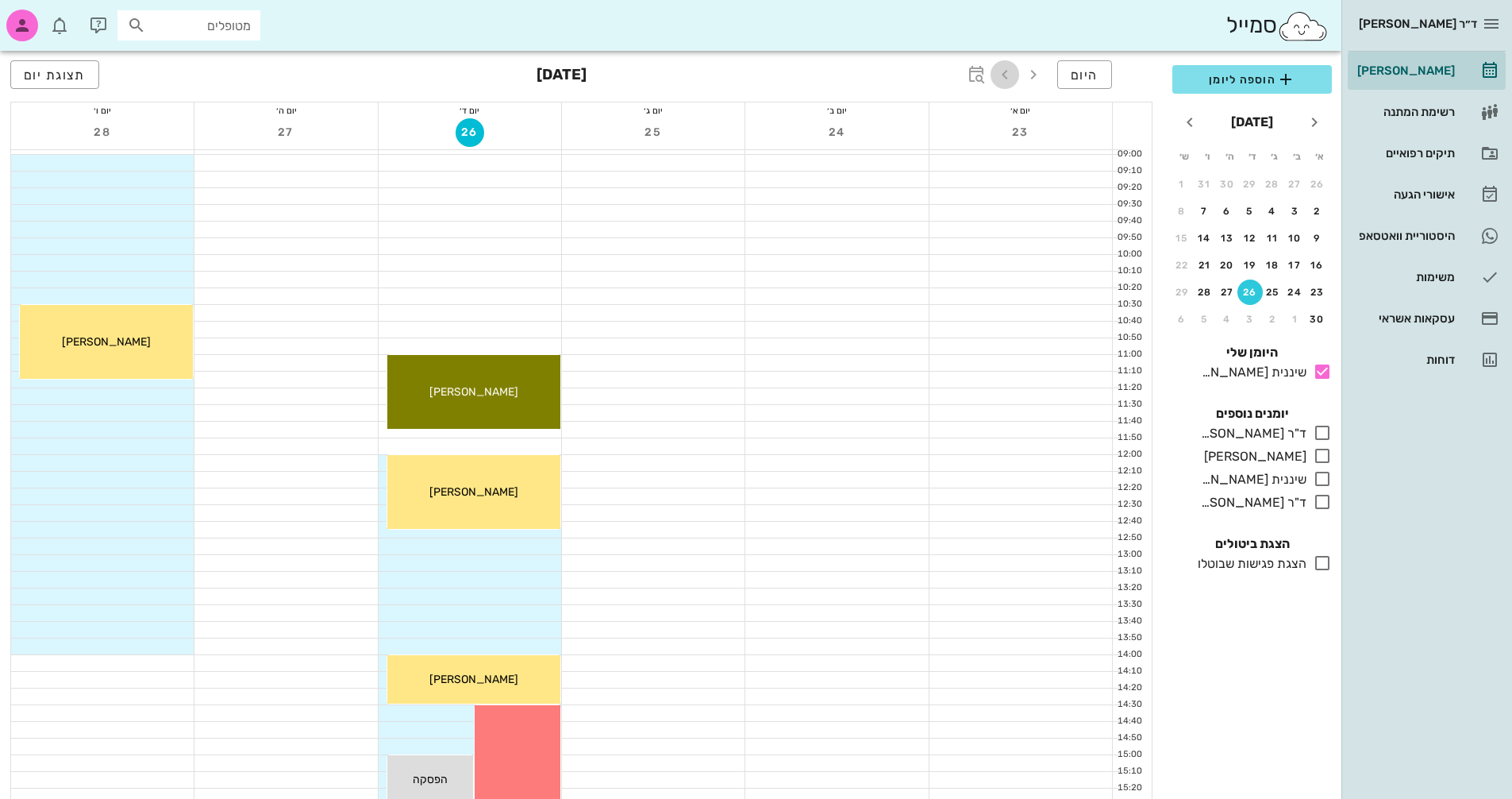
click at [1002, 75] on icon "button" at bounding box center [1005, 74] width 19 height 19
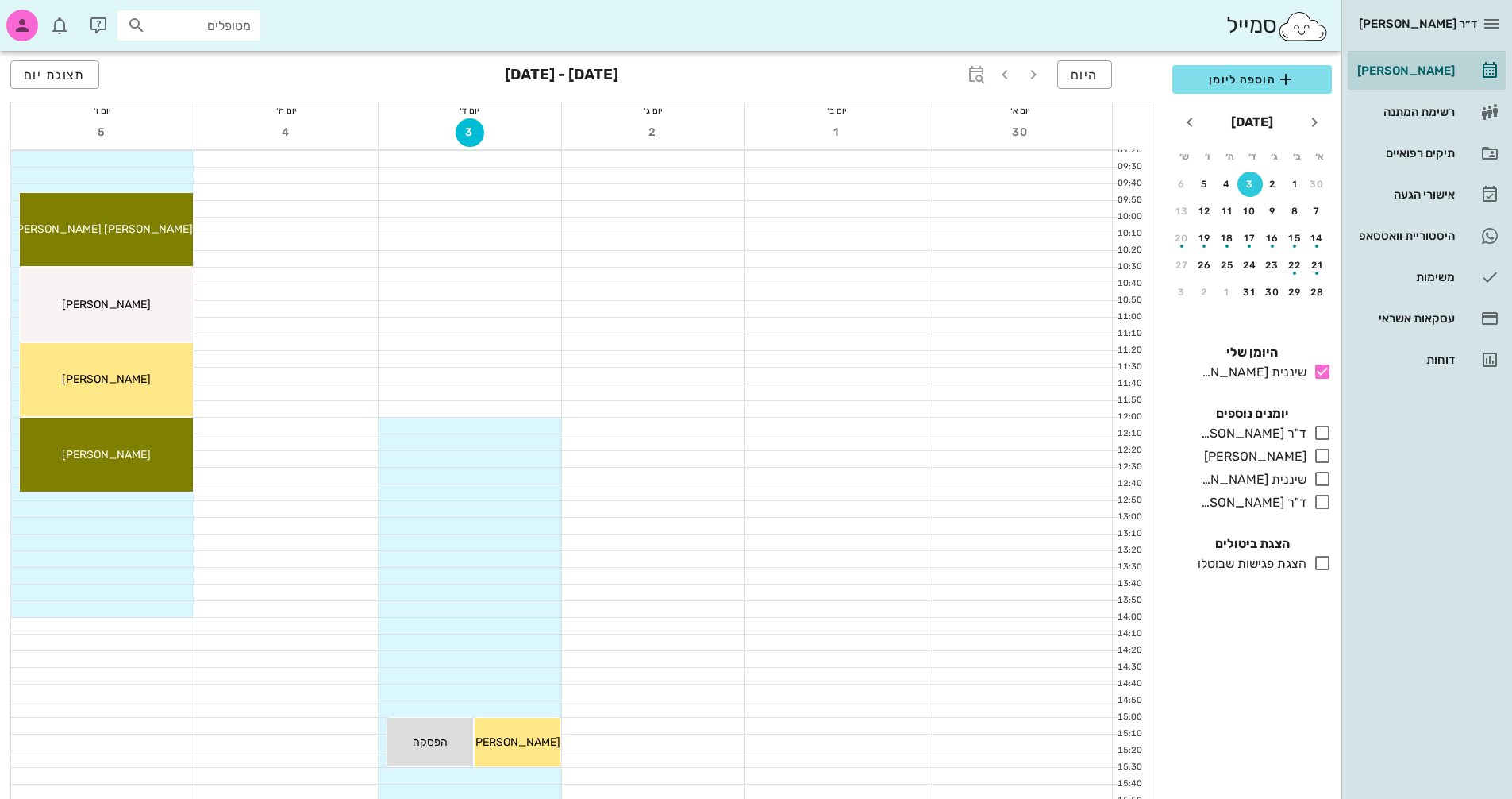
scroll to position [514, 0]
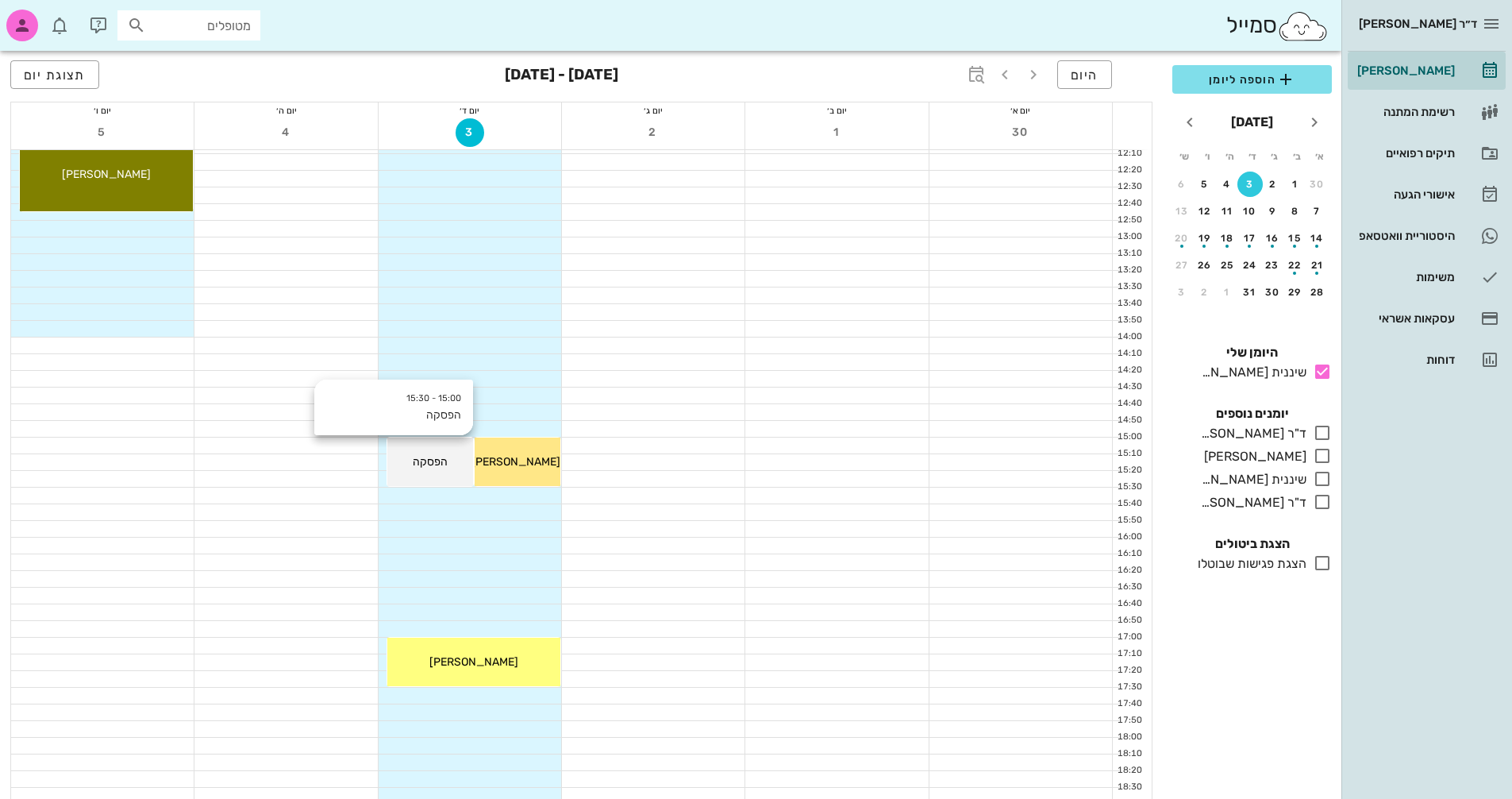
click at [416, 463] on span "הפסקה" at bounding box center [430, 462] width 35 height 13
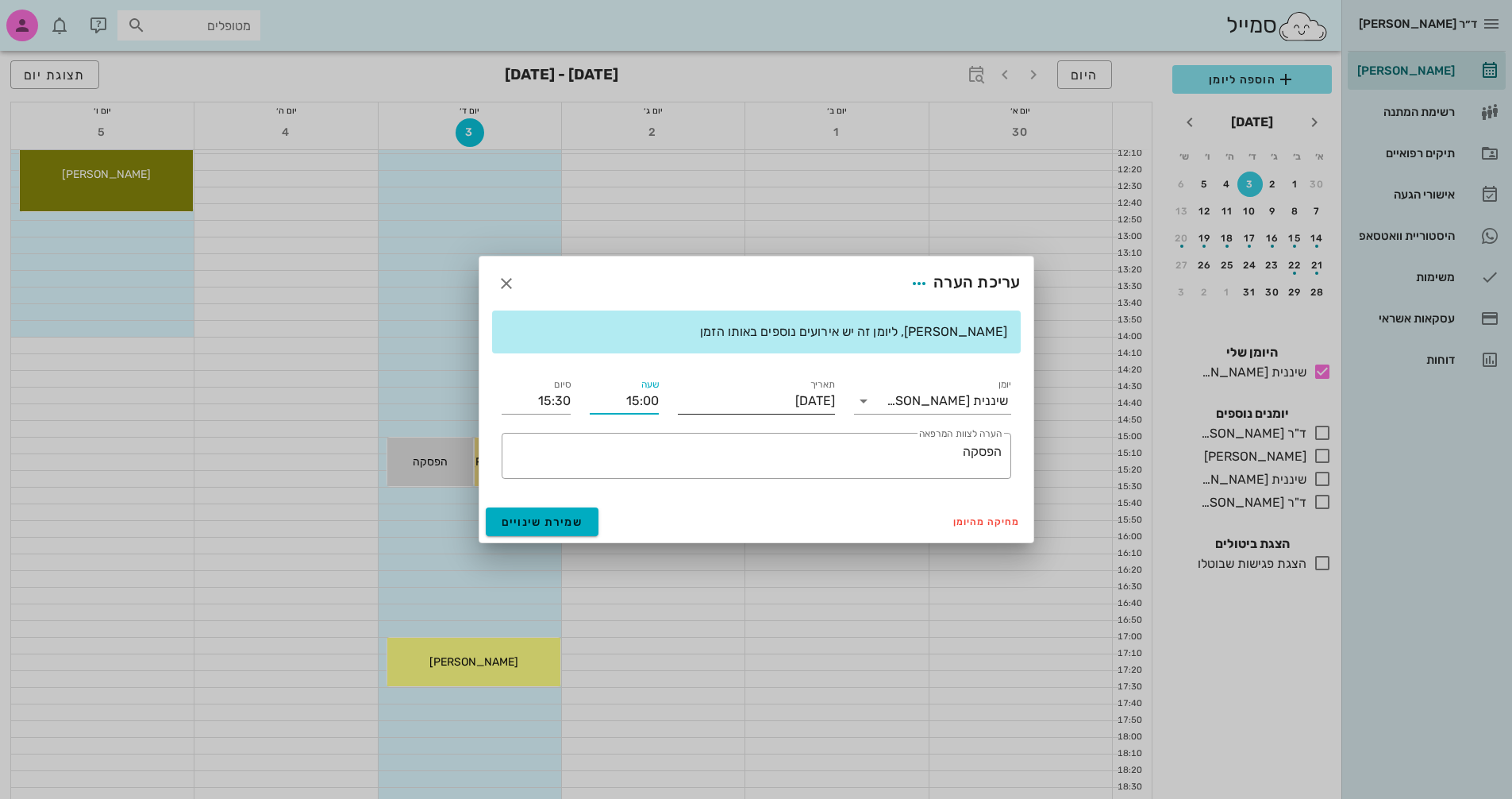
drag, startPoint x: 611, startPoint y: 393, endPoint x: 680, endPoint y: 393, distance: 69.0
click at [680, 393] on div "יומן שיננית [PERSON_NAME] תאריך [DATE] שעה 15:00 סיום 15:30 ​ הערה לצוות המרפאה…" at bounding box center [756, 427] width 528 height 122
type input "14:30"
type input "15:00"
click at [535, 407] on div "יומן שיננית [PERSON_NAME] תאריך [DATE] שעה 14:30 סיום 15:00 ​ הערה לצוות המרפאה…" at bounding box center [756, 427] width 528 height 122
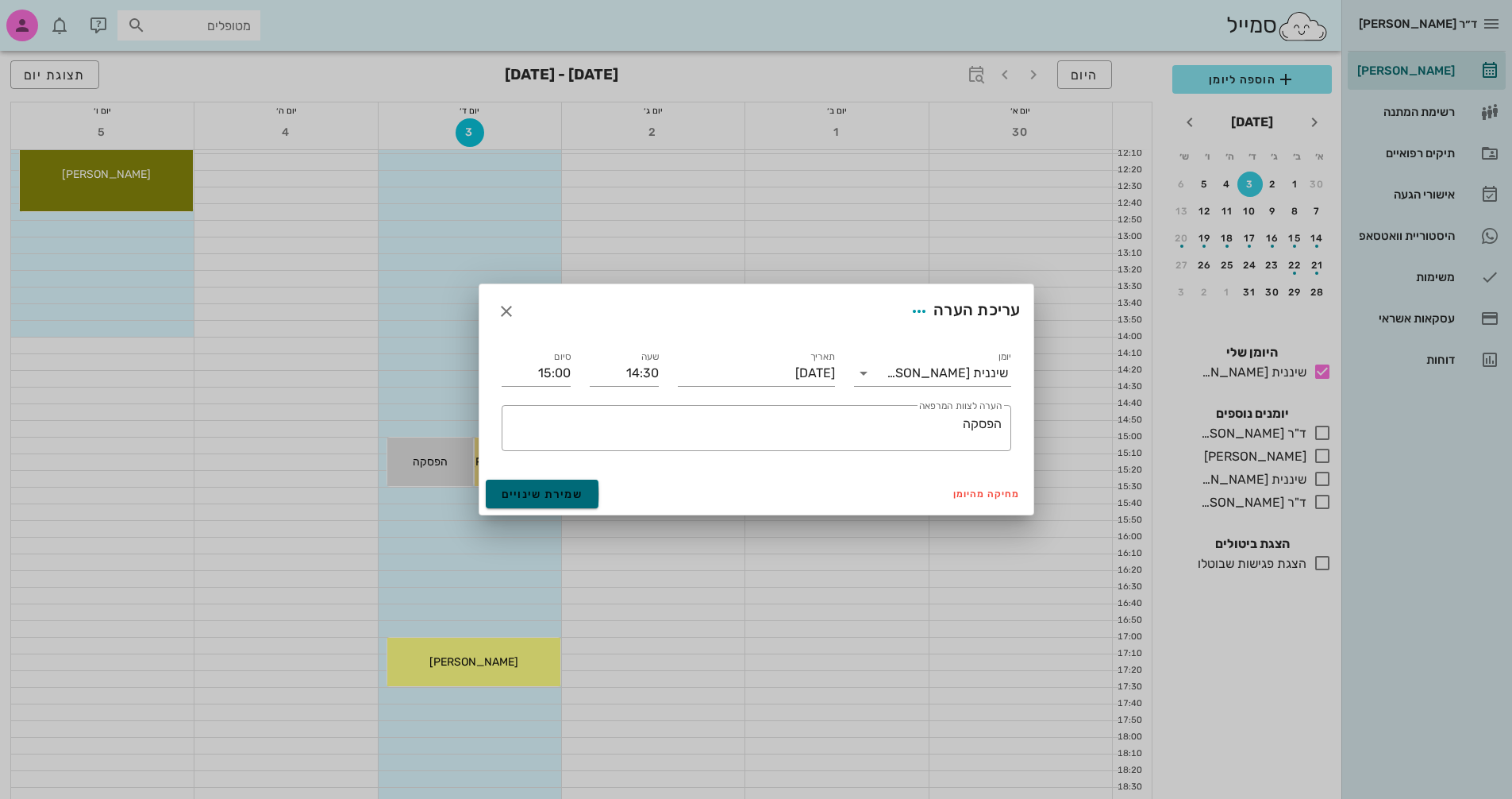
click at [538, 487] on span "שמירת שינויים" at bounding box center [543, 494] width 82 height 13
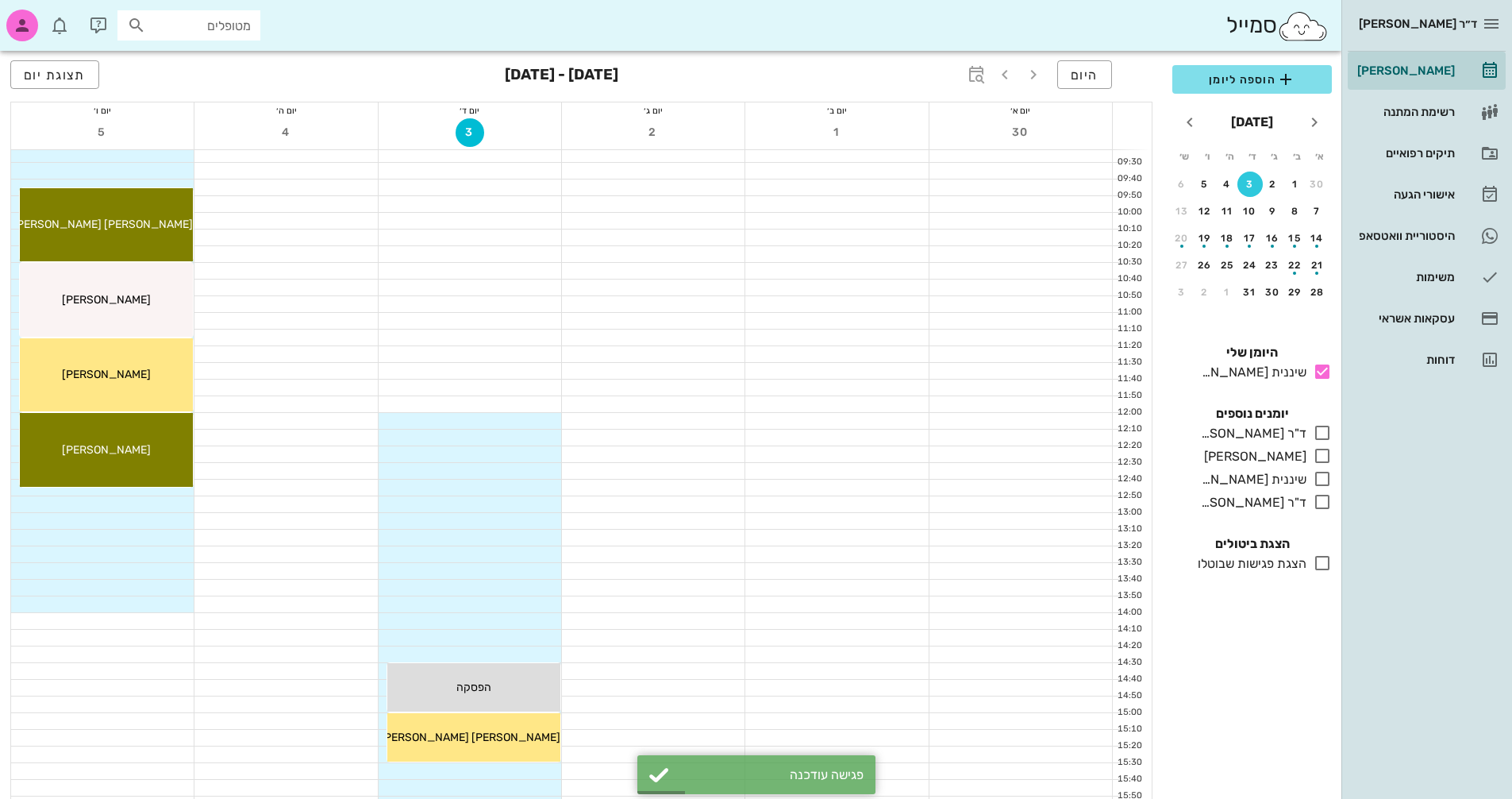
scroll to position [37, 0]
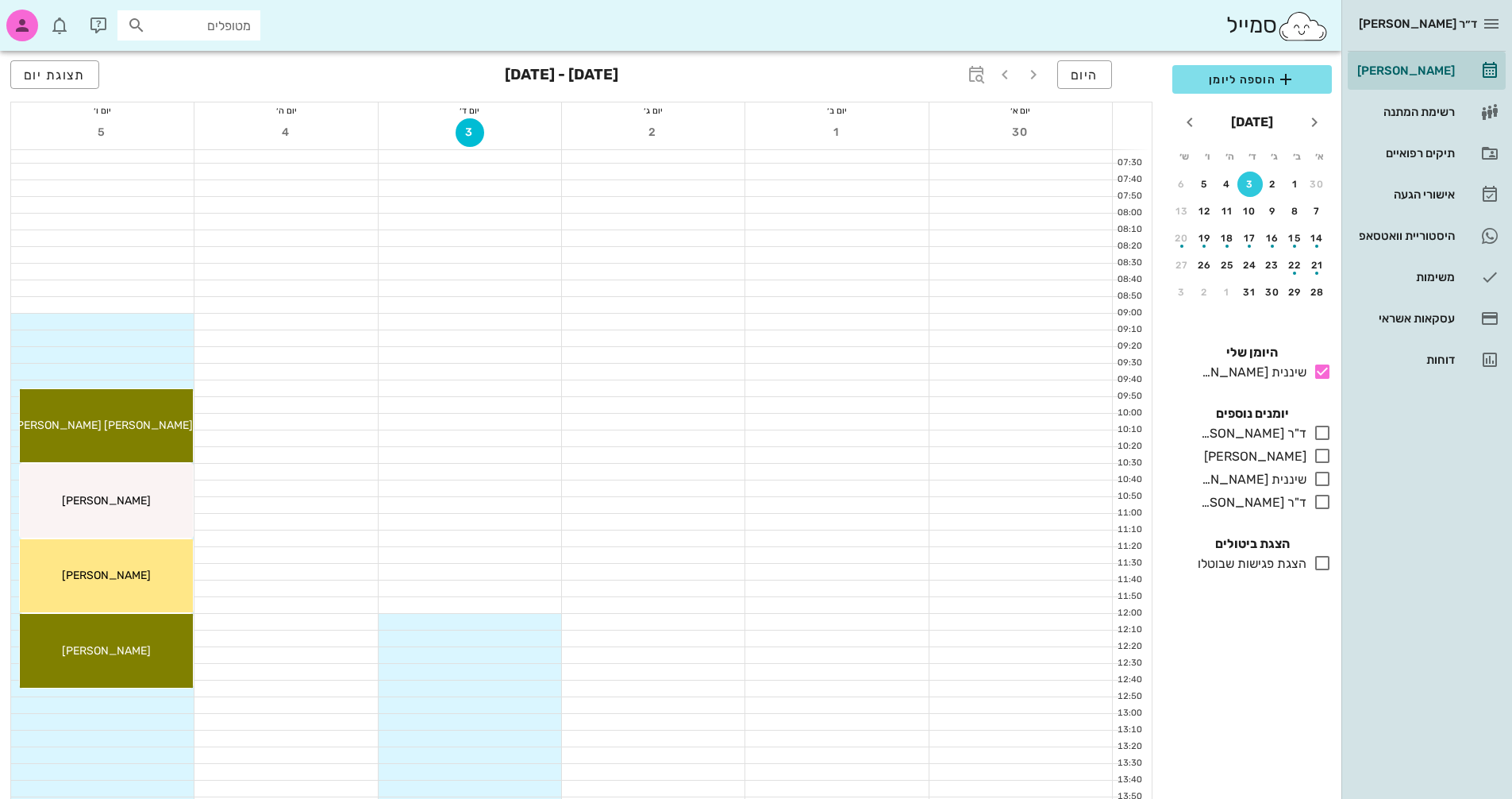
click at [720, 318] on div at bounding box center [653, 321] width 182 height 16
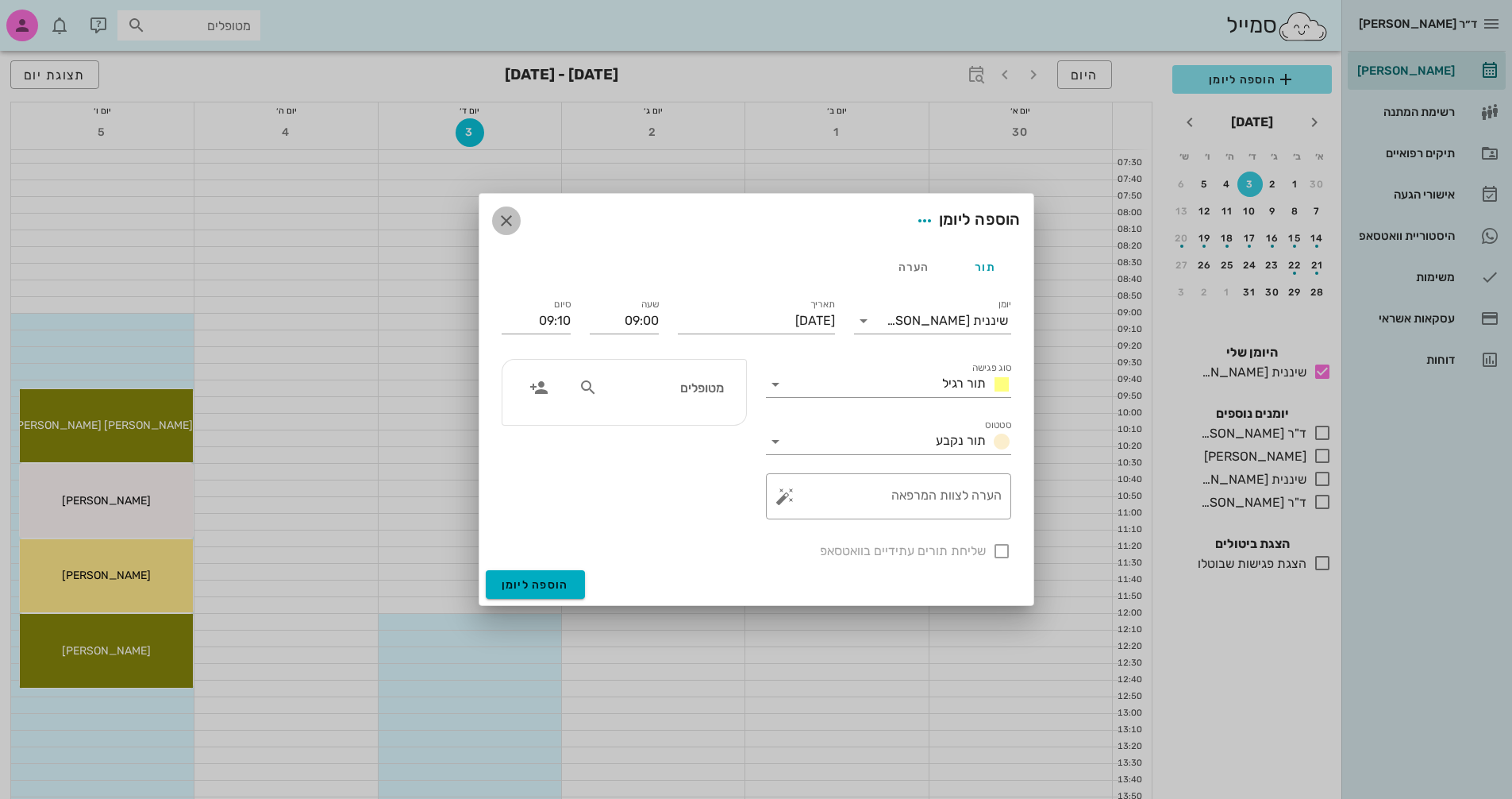
click at [506, 216] on icon "button" at bounding box center [506, 221] width 19 height 19
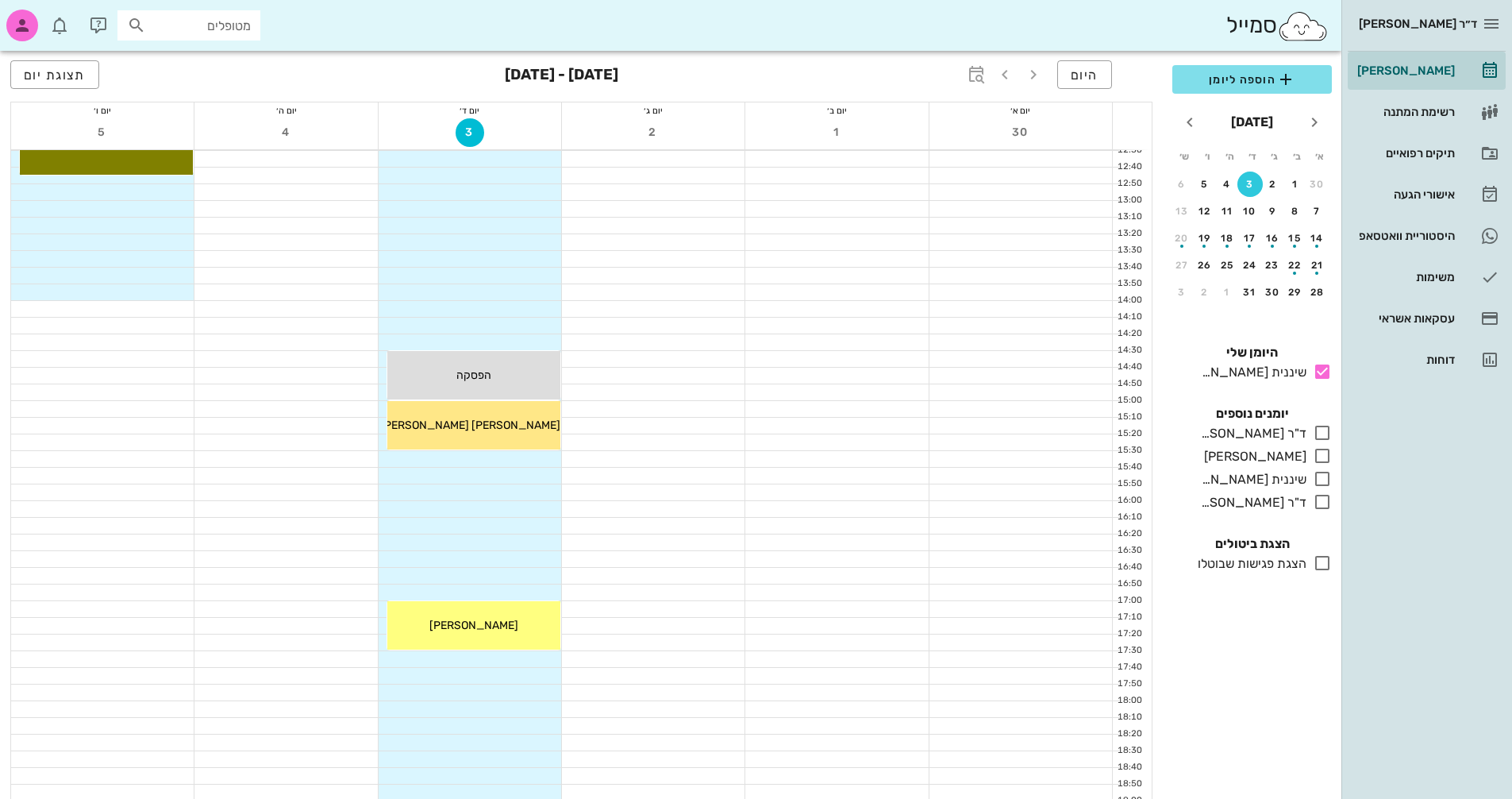
scroll to position [514, 0]
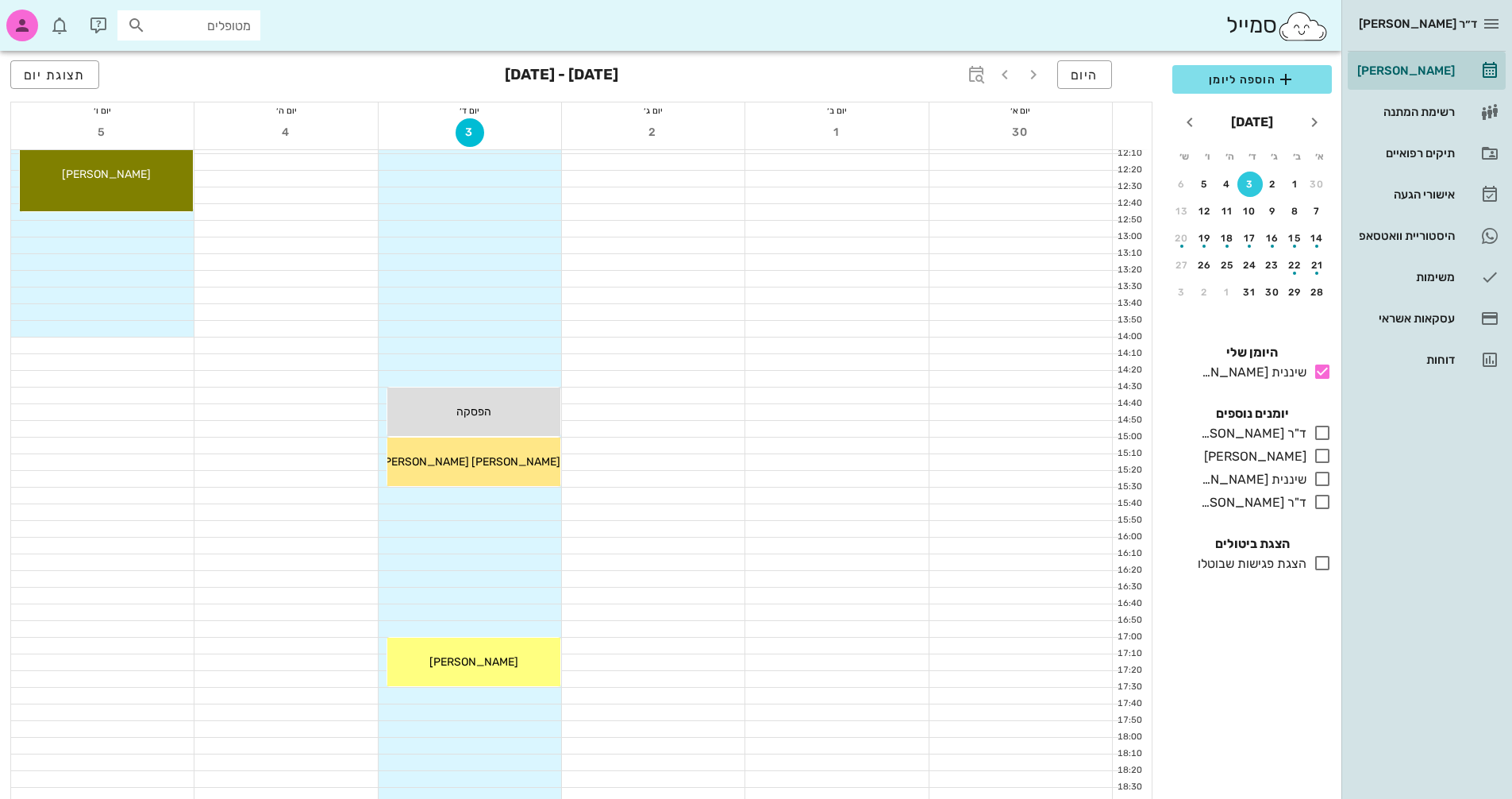
click at [489, 297] on div at bounding box center [470, 295] width 182 height 16
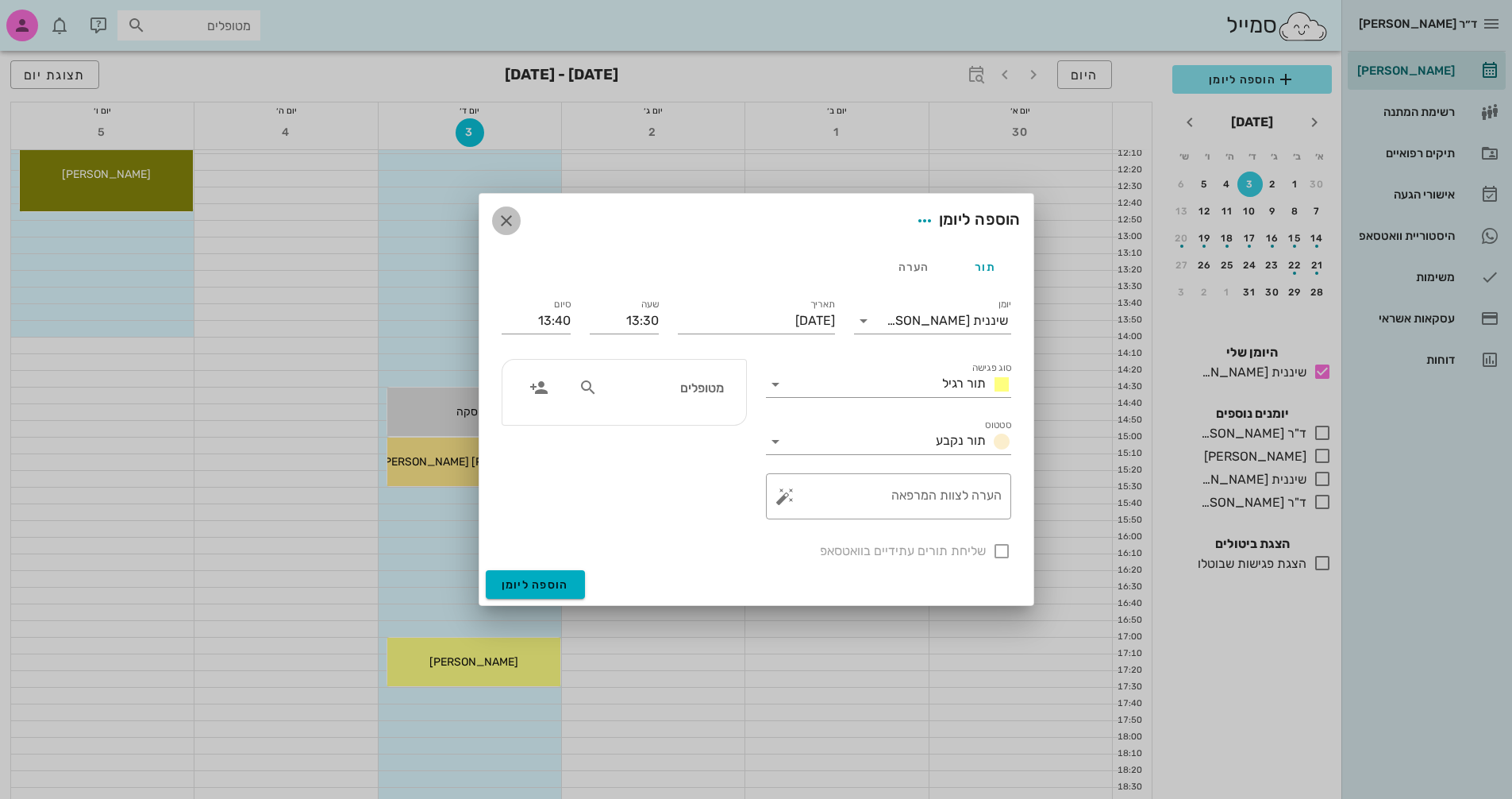
click at [505, 216] on icon "button" at bounding box center [506, 221] width 19 height 19
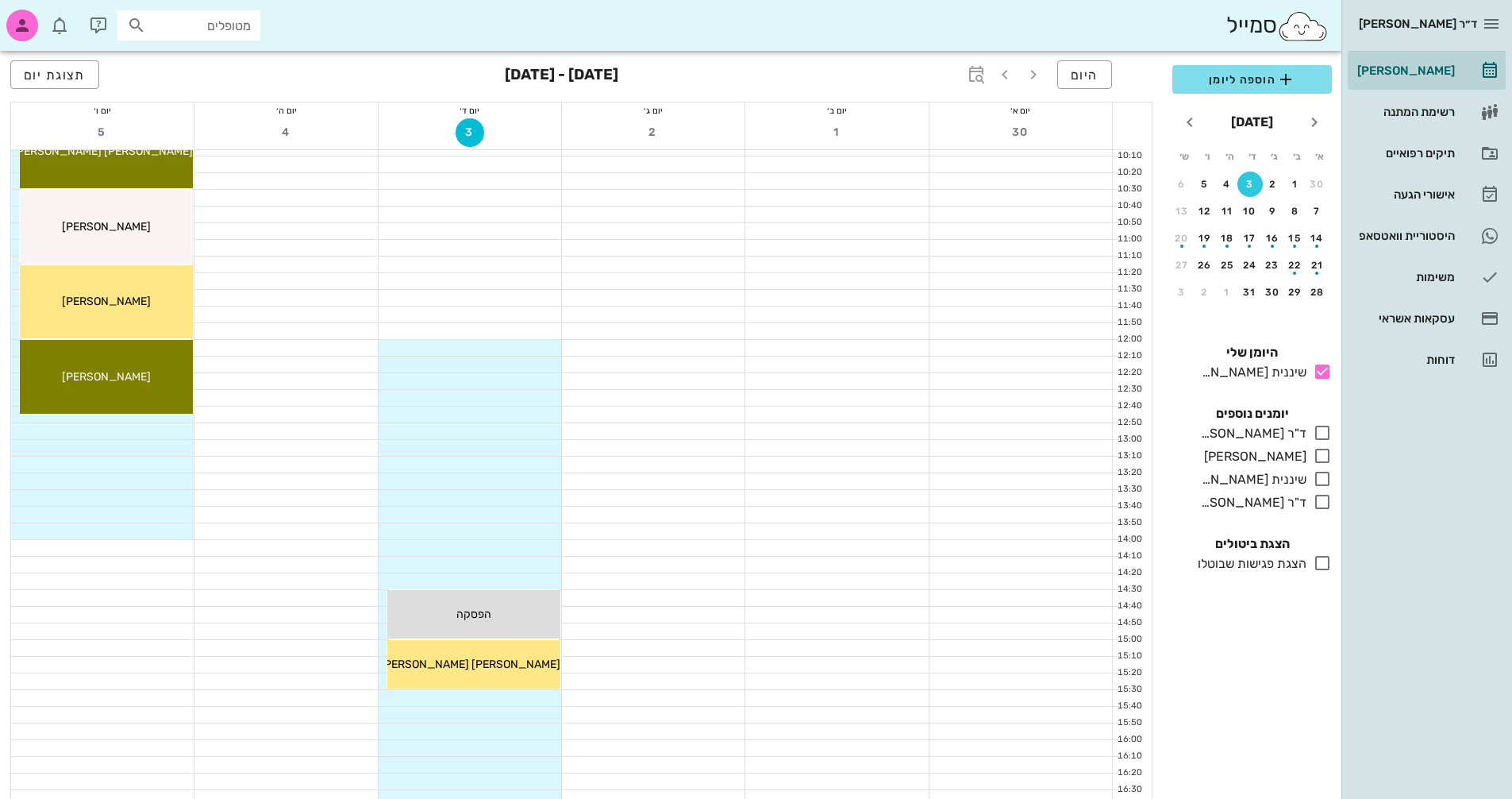
scroll to position [117, 0]
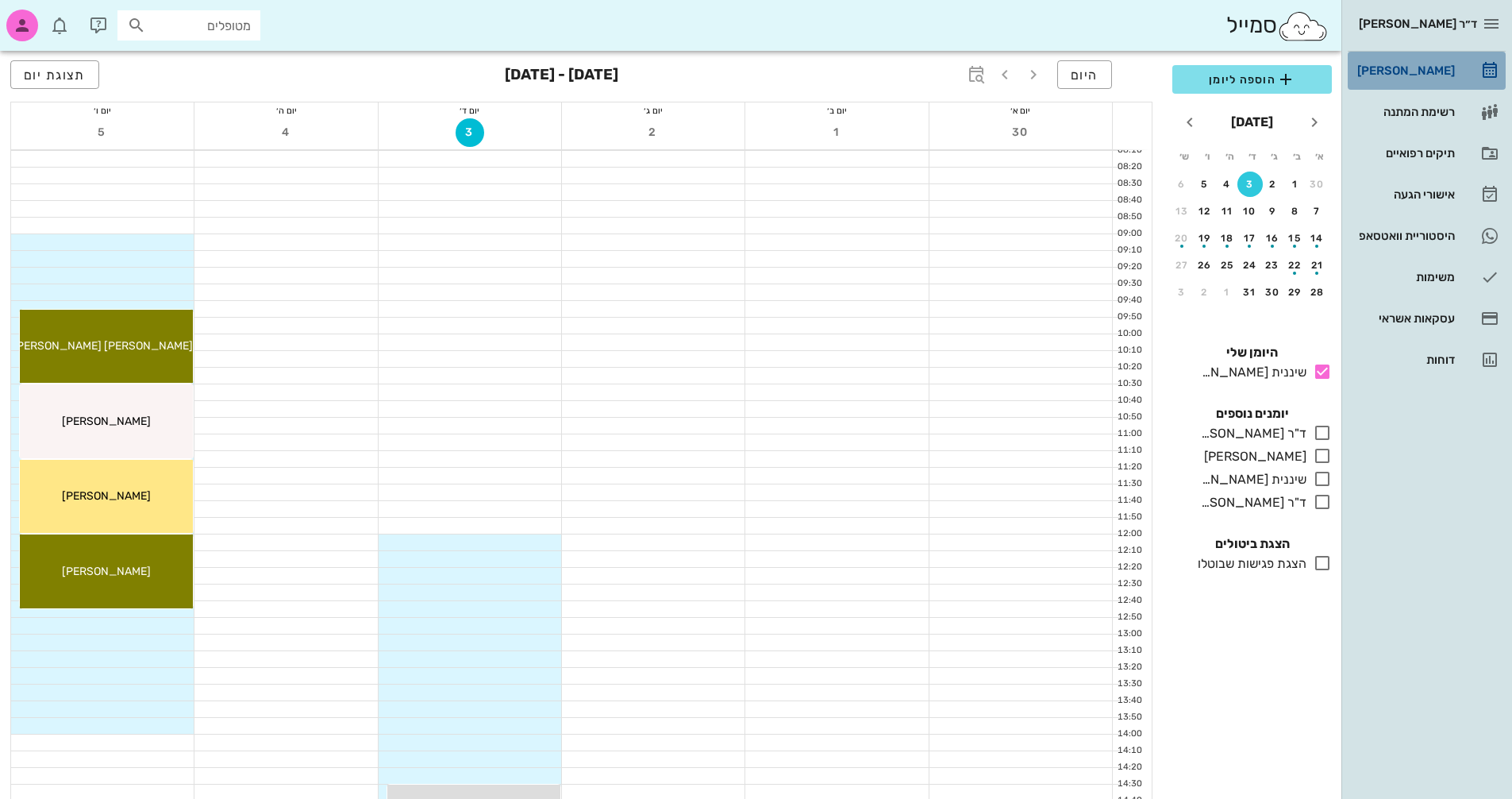
click at [1410, 58] on div "[PERSON_NAME]" at bounding box center [1405, 70] width 101 height 26
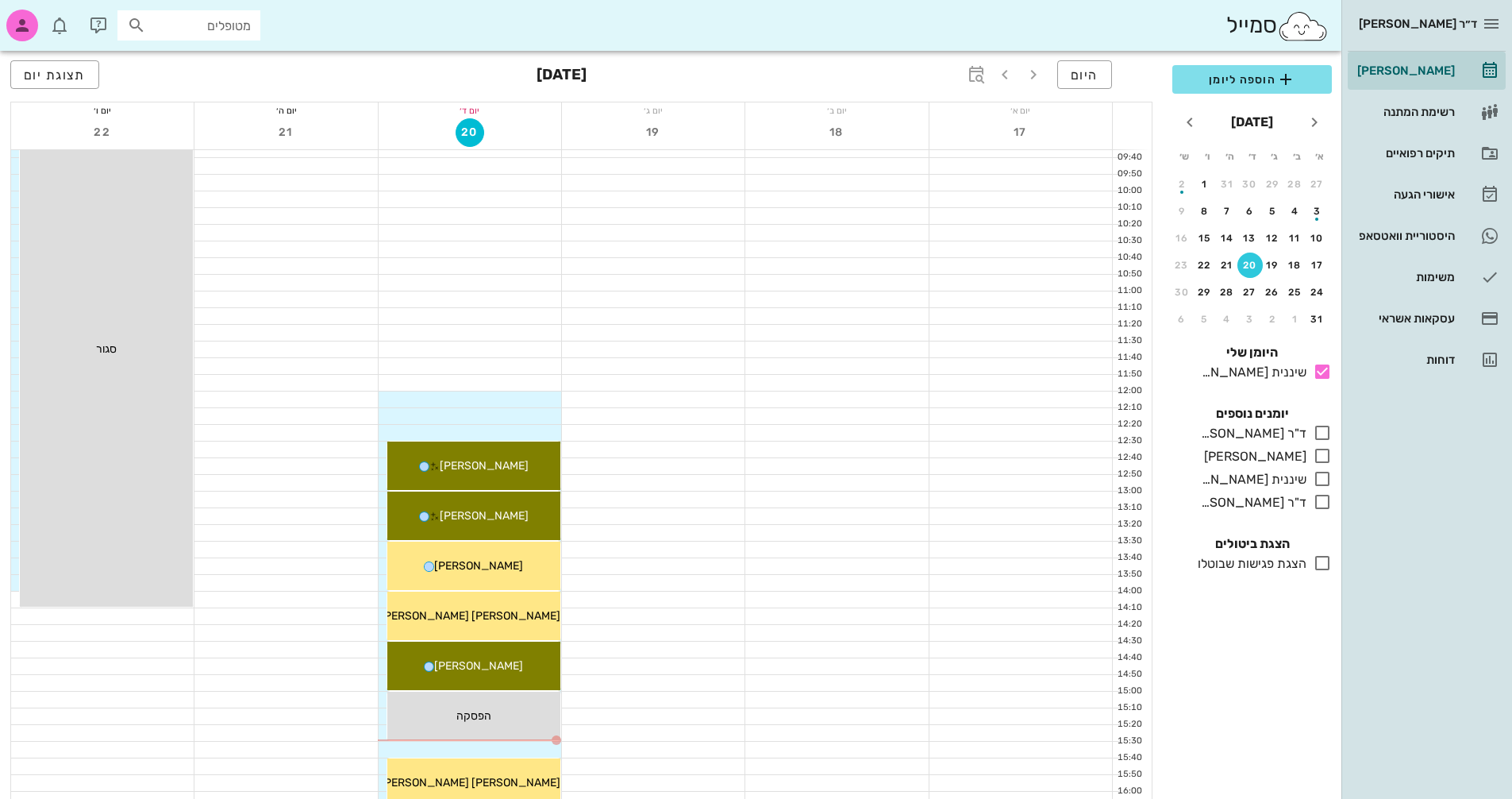
scroll to position [117, 0]
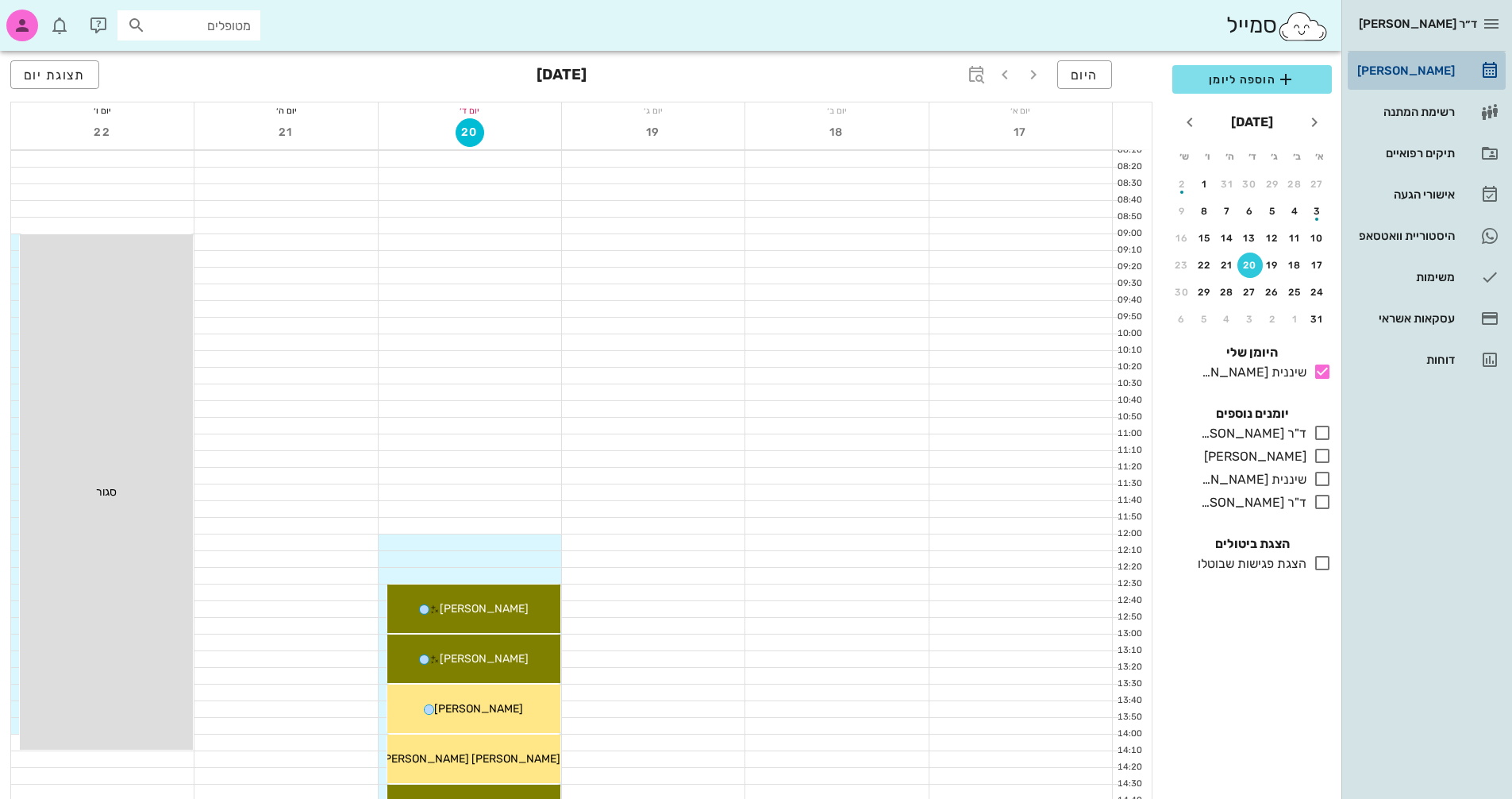
click at [1424, 68] on div "[PERSON_NAME]" at bounding box center [1405, 70] width 101 height 12
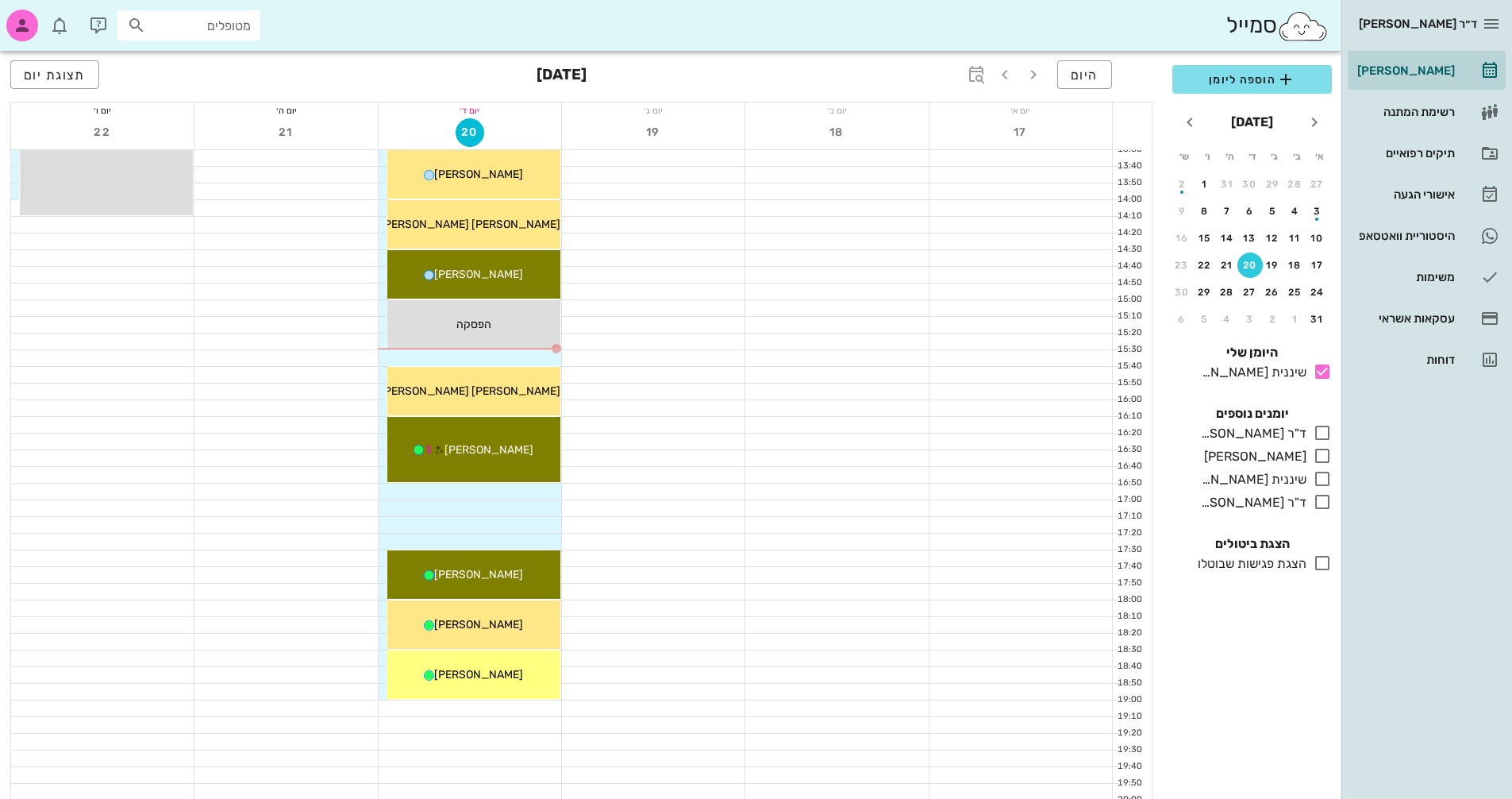
scroll to position [752, 0]
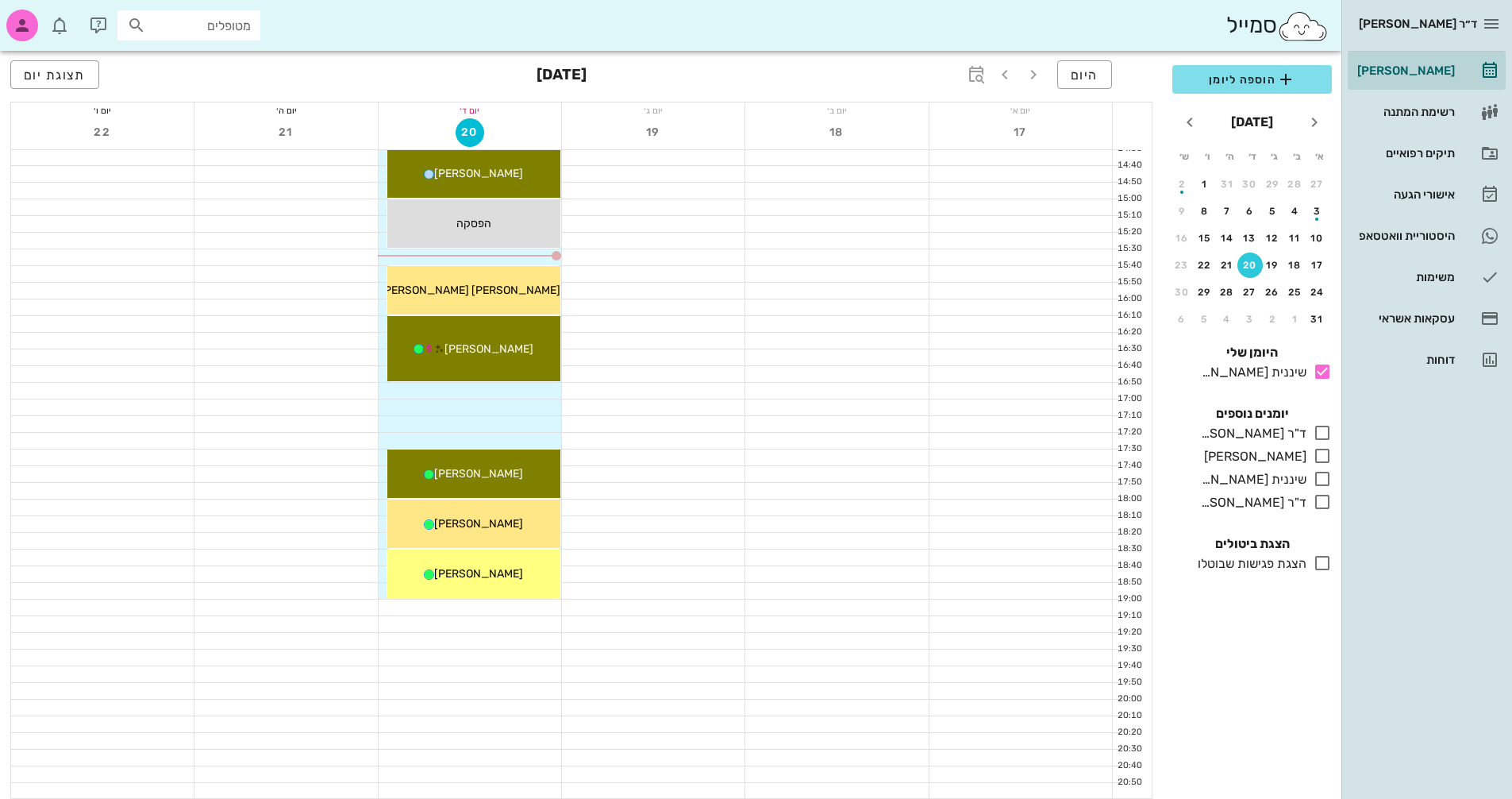
click at [525, 422] on div at bounding box center [470, 424] width 182 height 16
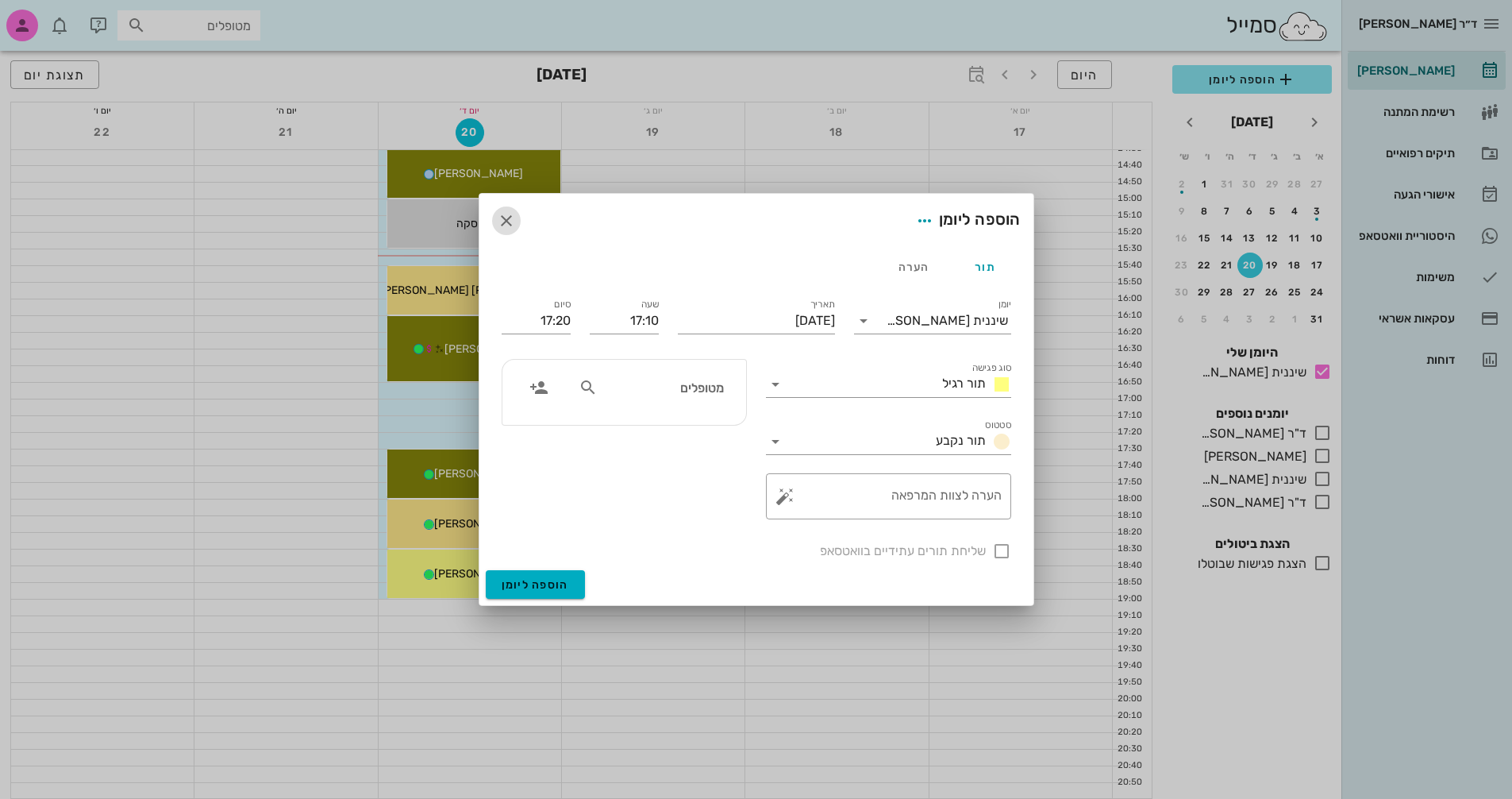
click at [500, 223] on icon "button" at bounding box center [506, 221] width 19 height 19
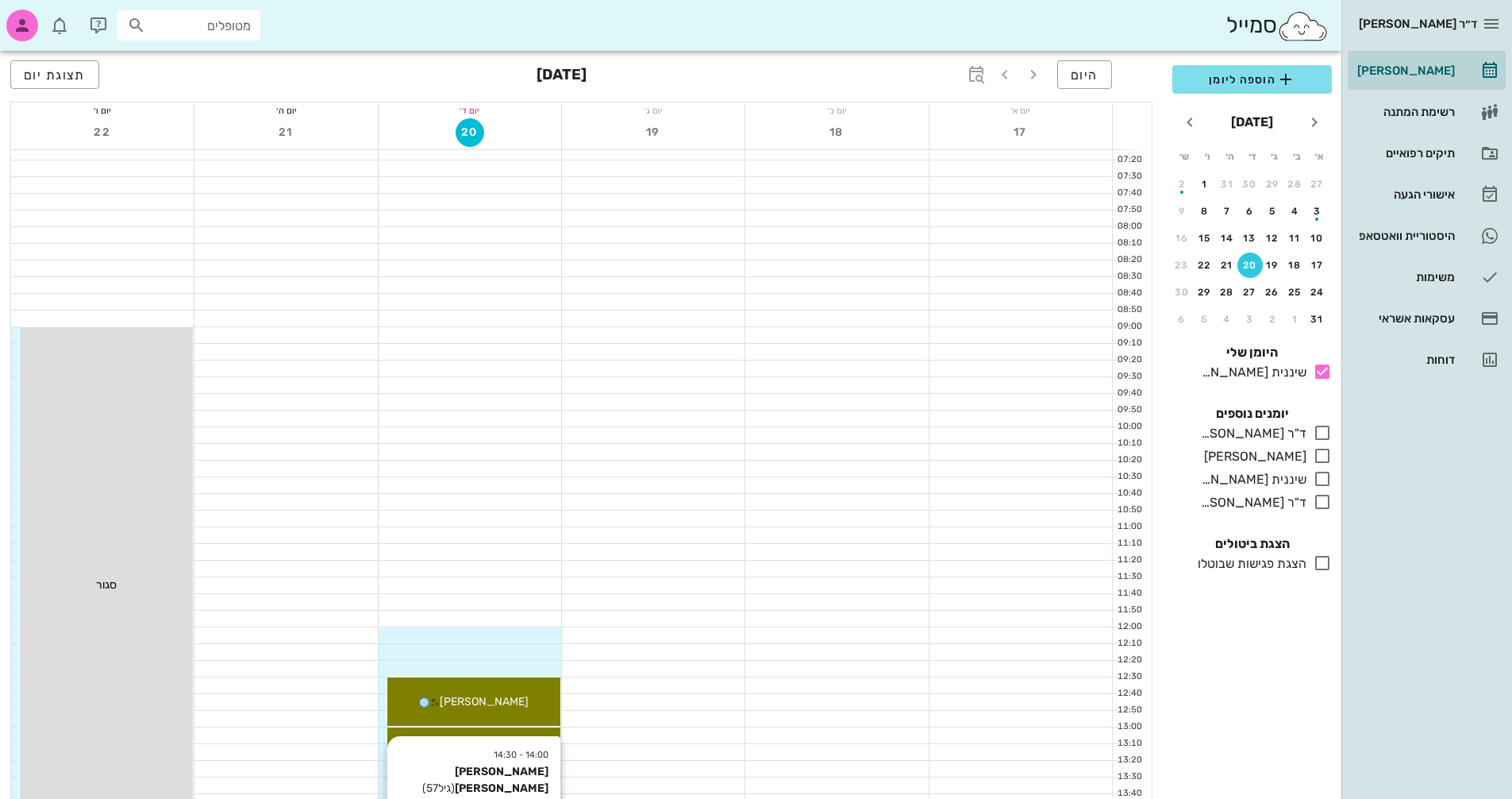
scroll to position [0, 0]
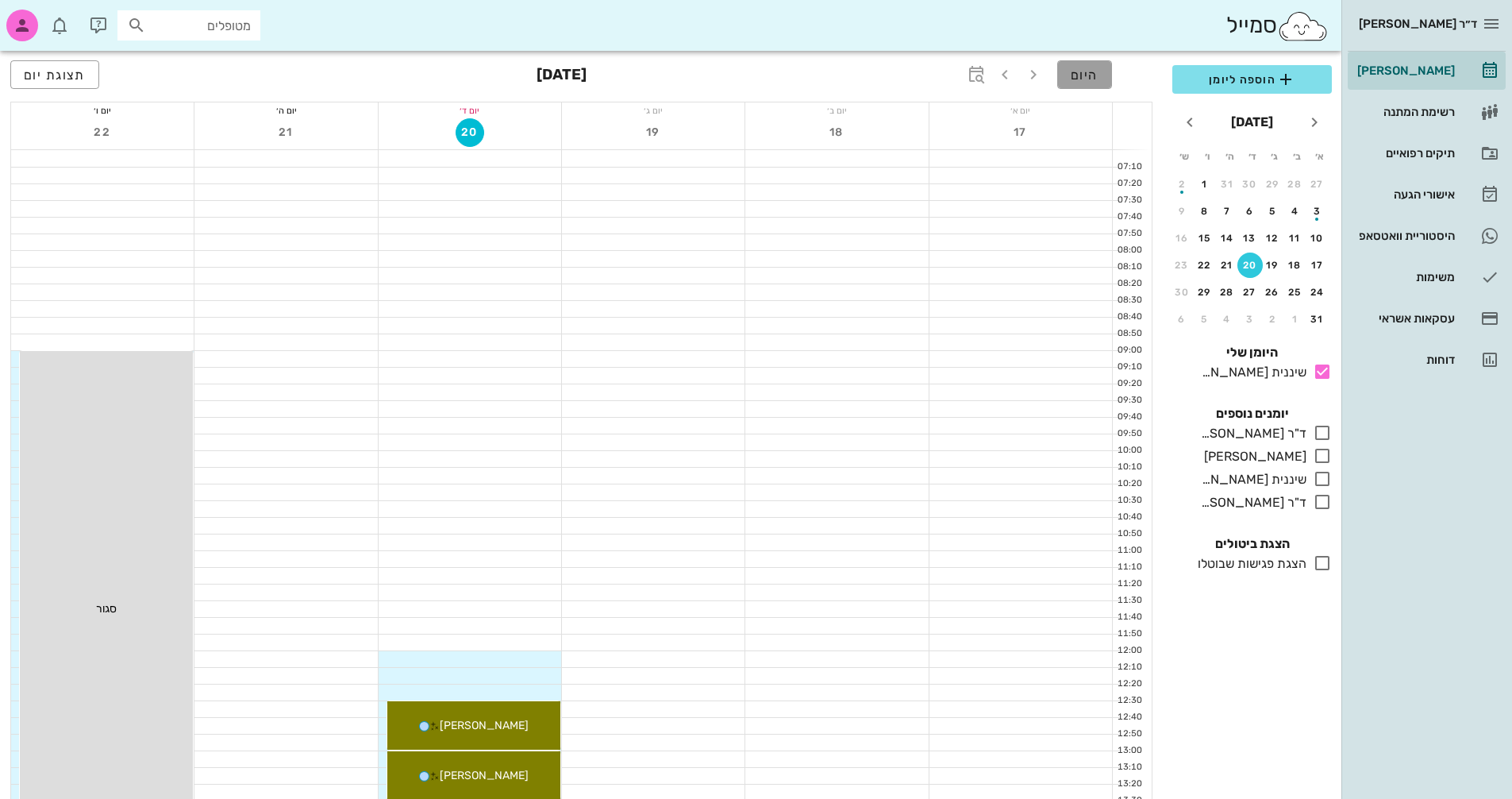
click at [1107, 75] on button "היום" at bounding box center [1085, 74] width 55 height 29
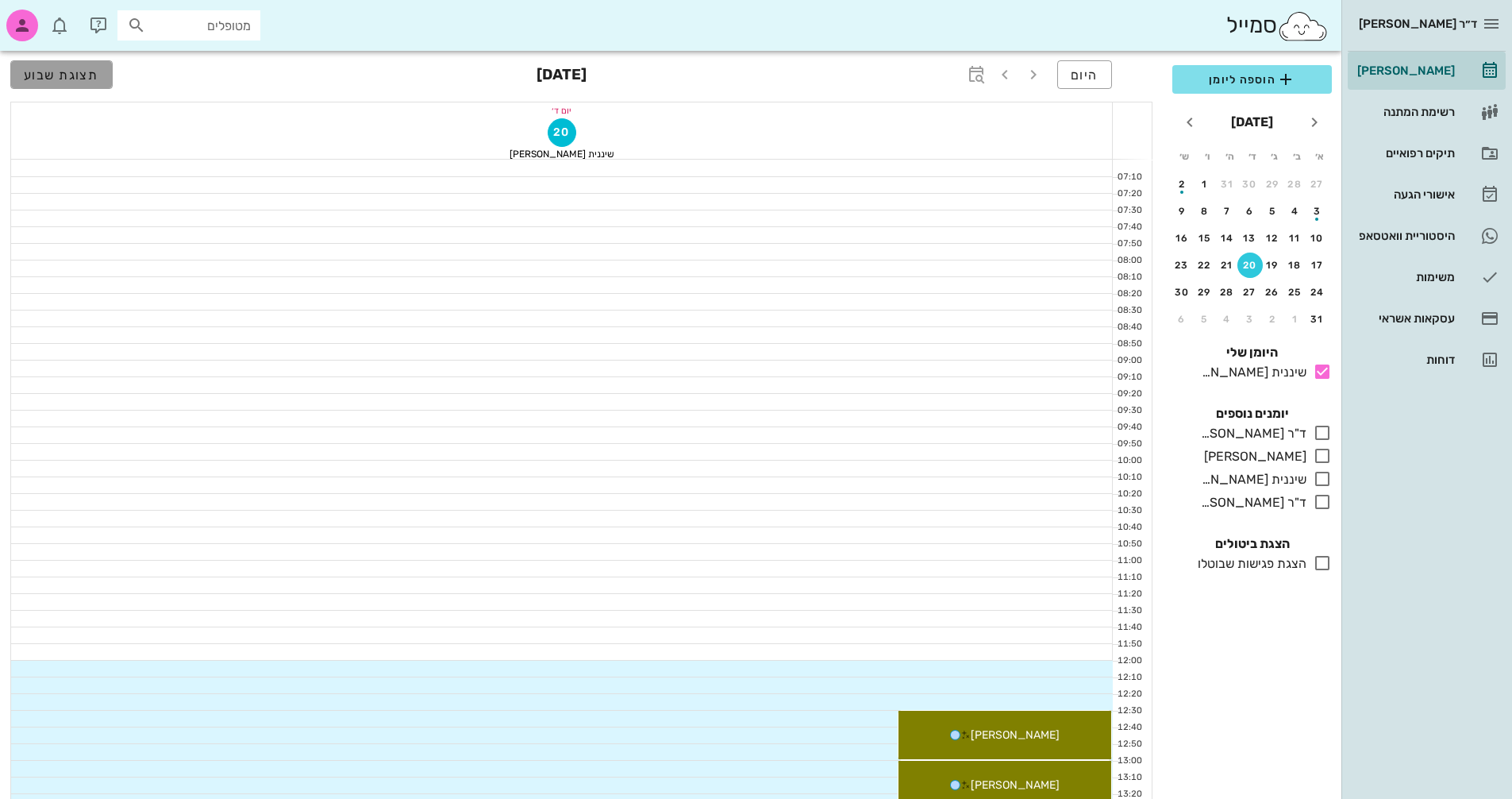
click at [95, 86] on button "תצוגת שבוע" at bounding box center [61, 74] width 102 height 29
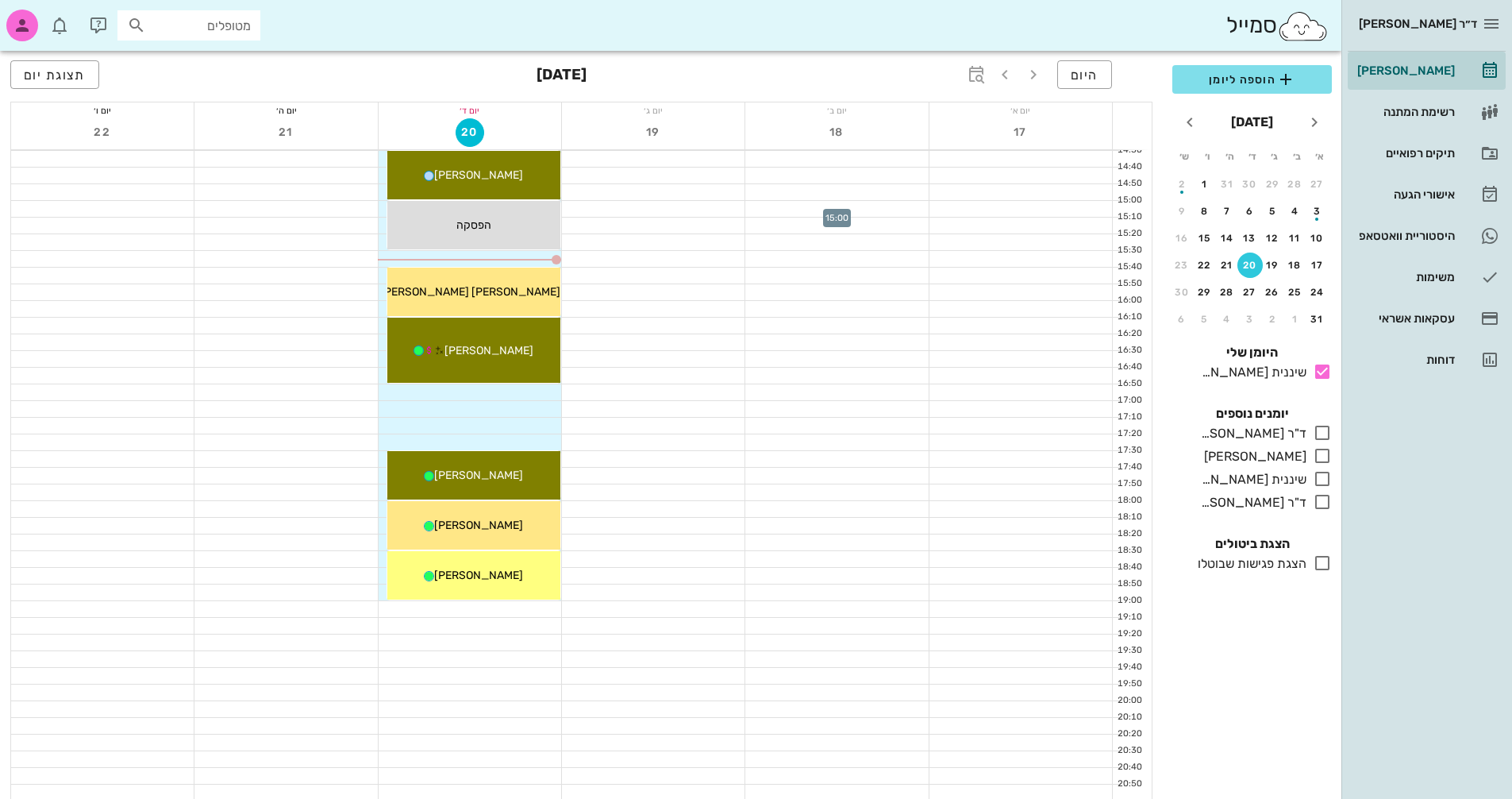
scroll to position [752, 0]
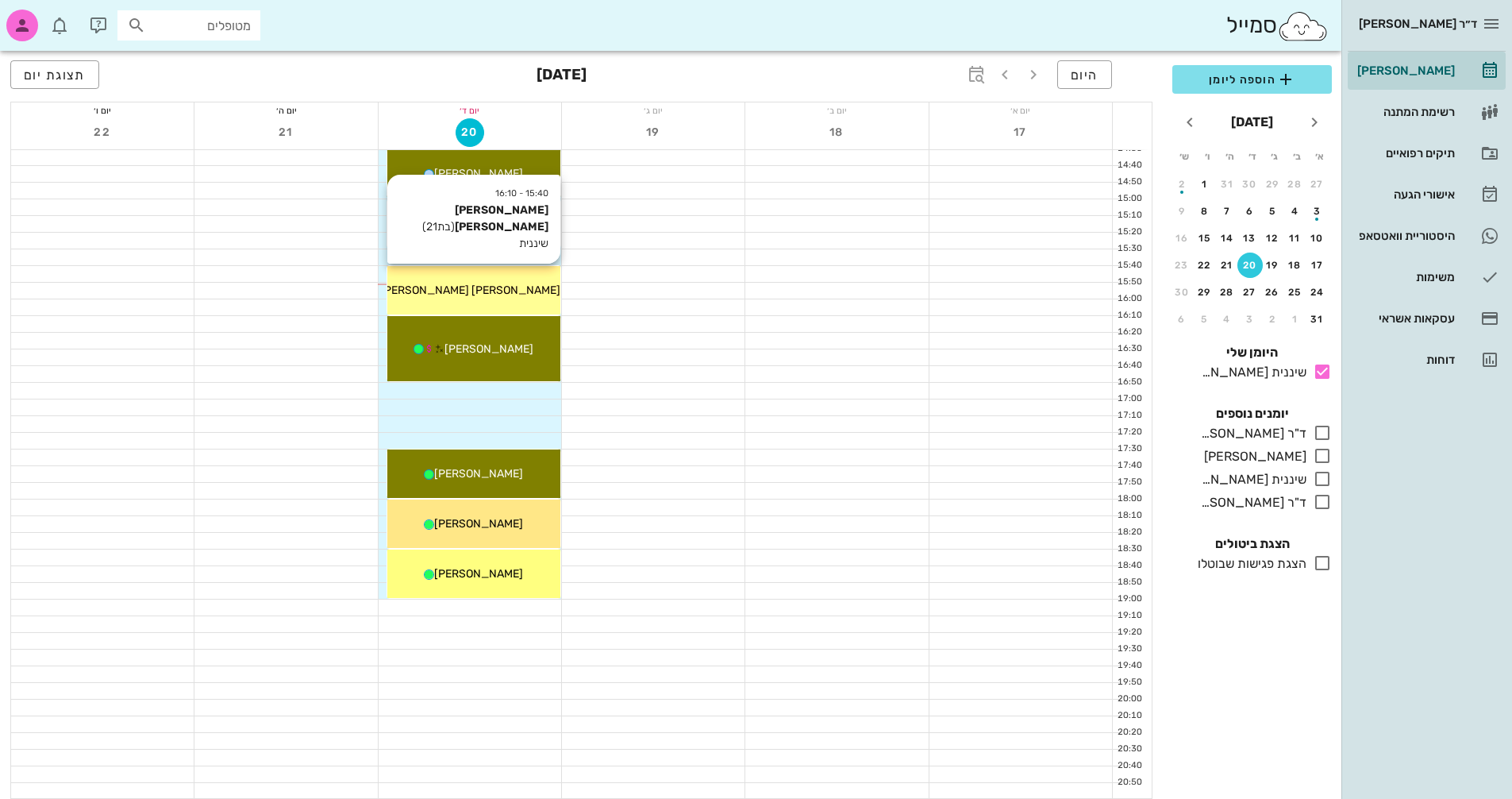
click at [524, 290] on div "[PERSON_NAME] [PERSON_NAME]" at bounding box center [474, 290] width 173 height 17
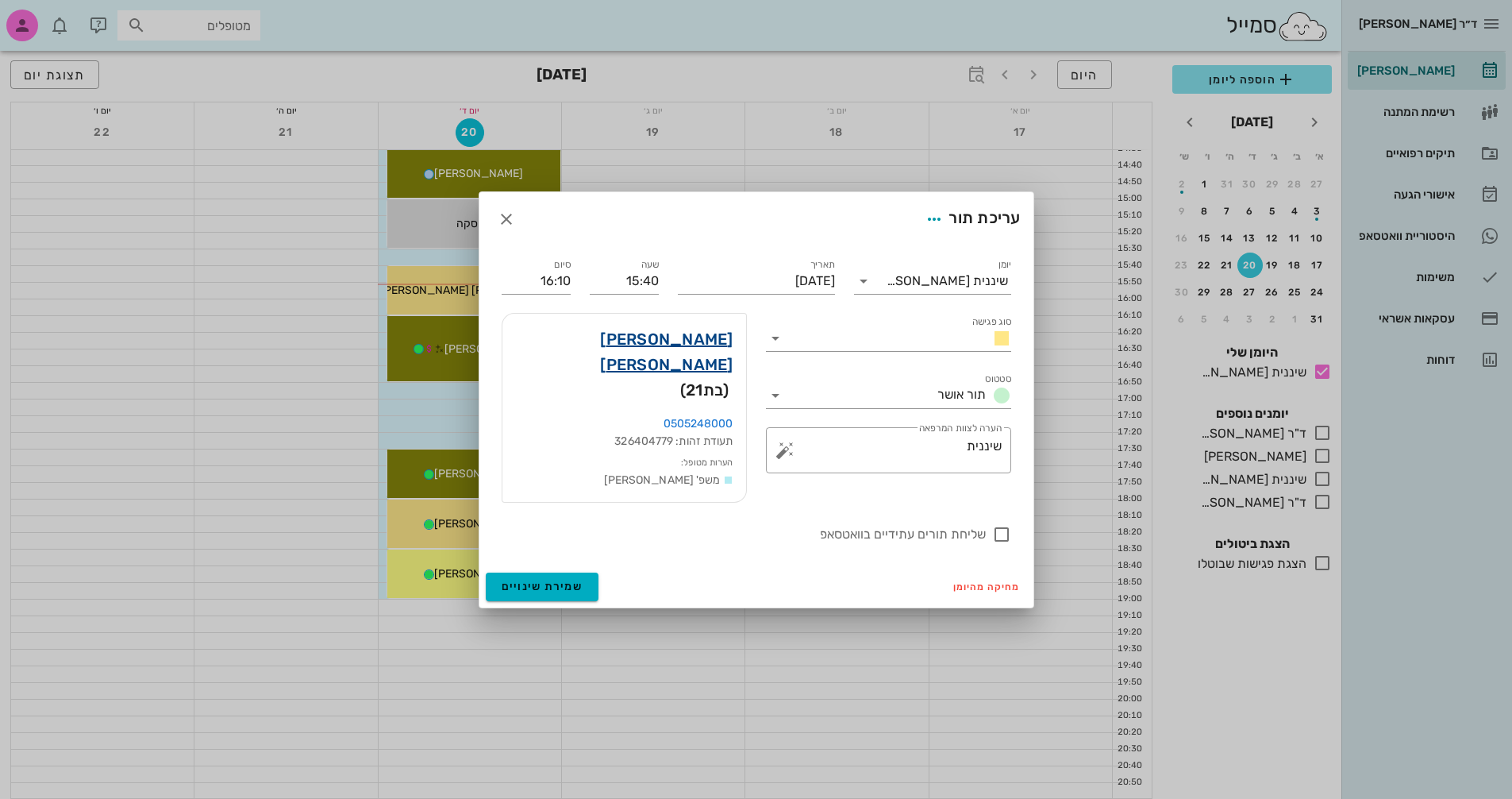
click at [682, 347] on link "[PERSON_NAME] [PERSON_NAME]" at bounding box center [624, 352] width 218 height 51
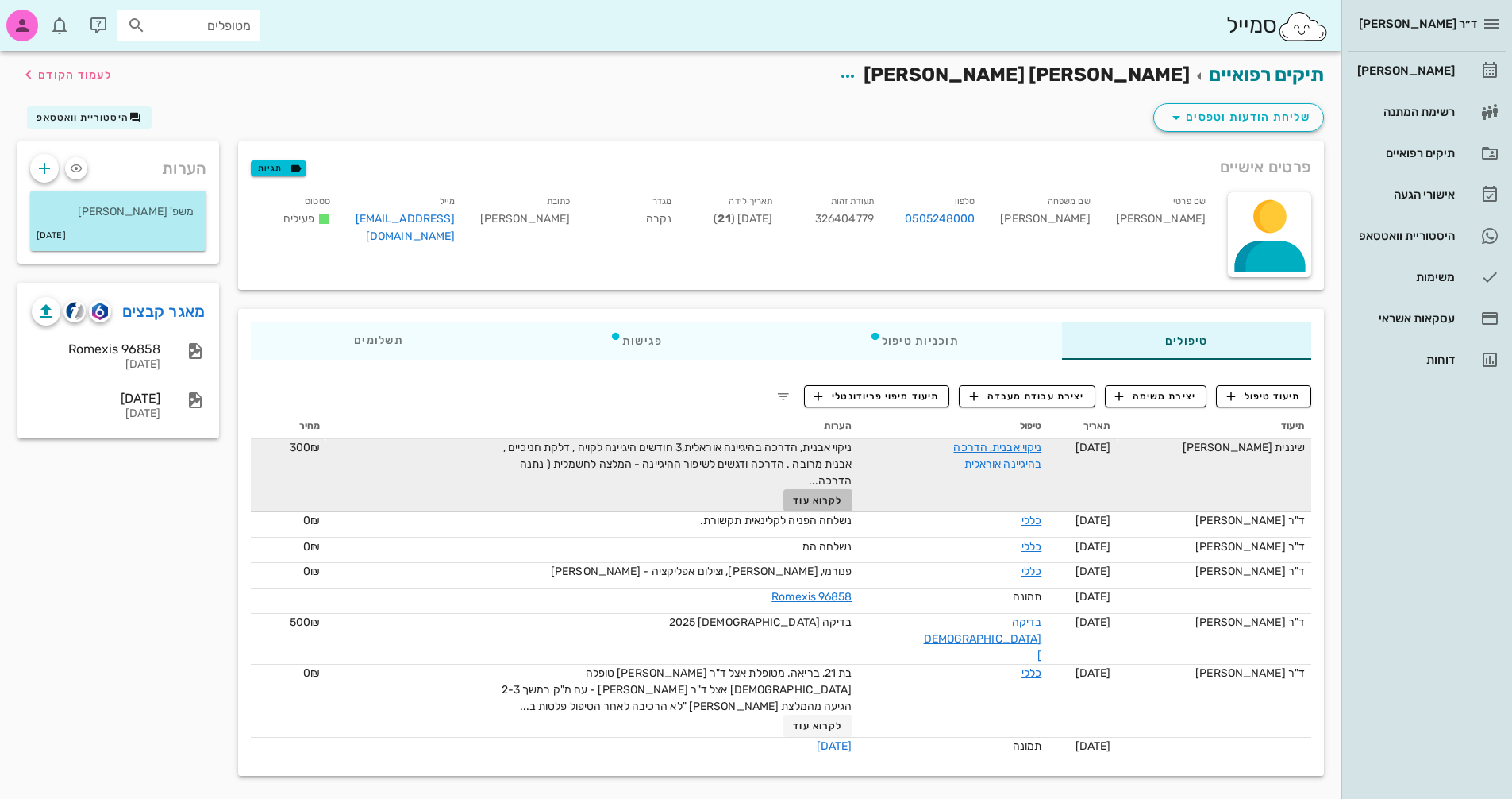
click at [831, 498] on span "לקרוא עוד" at bounding box center [818, 500] width 50 height 11
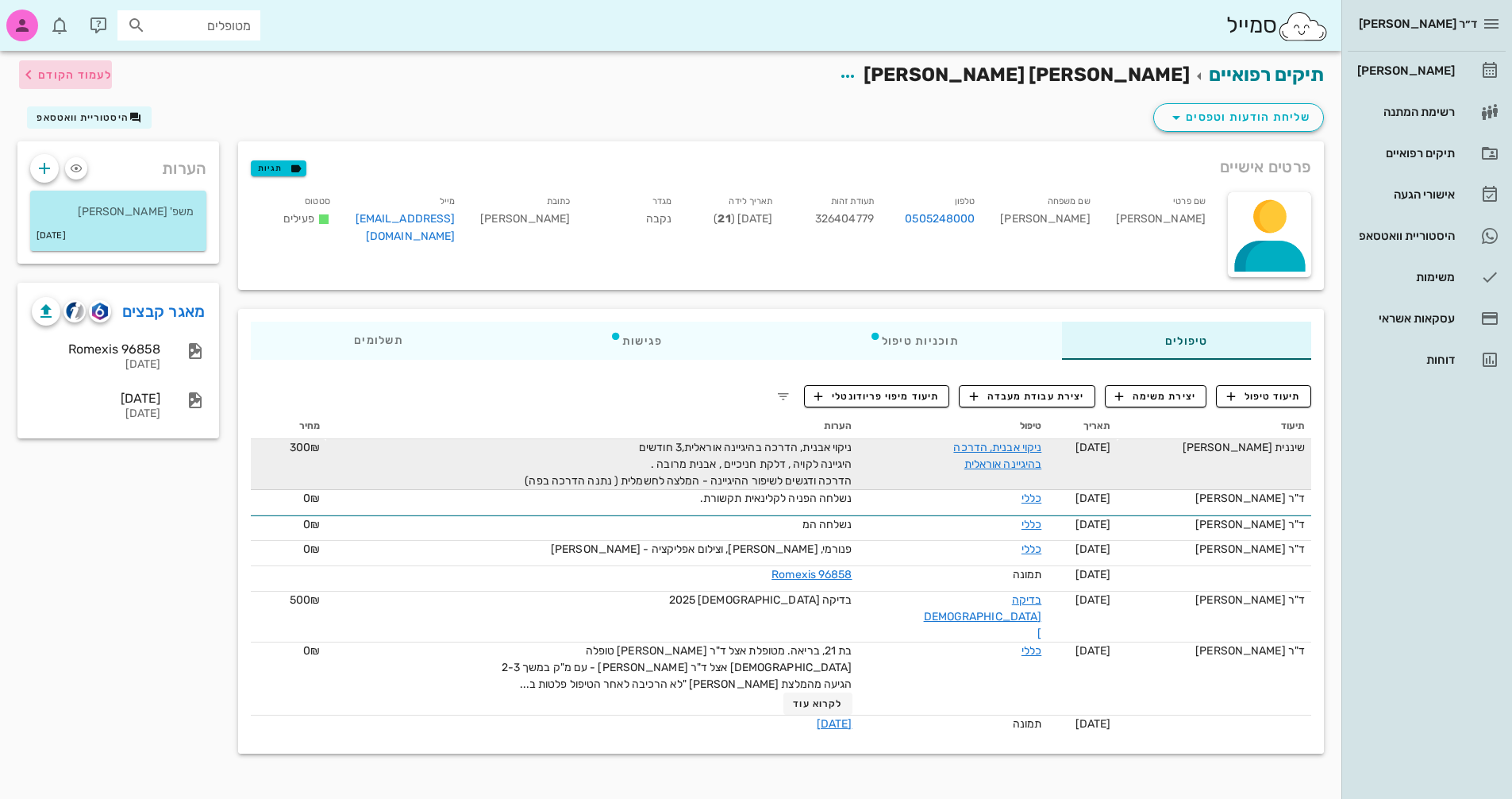
click at [74, 78] on span "לעמוד הקודם" at bounding box center [74, 75] width 73 height 13
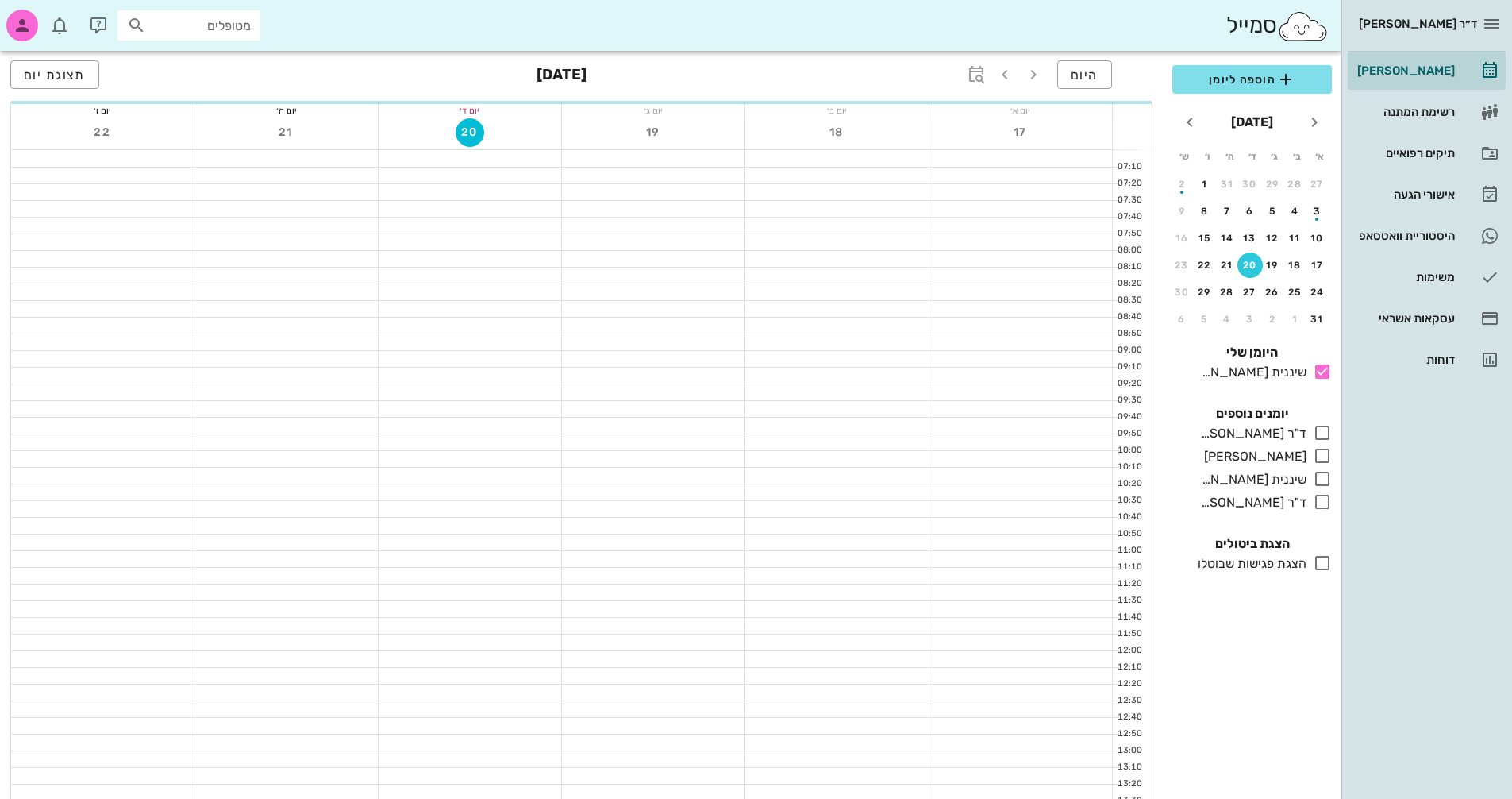
scroll to position [752, 0]
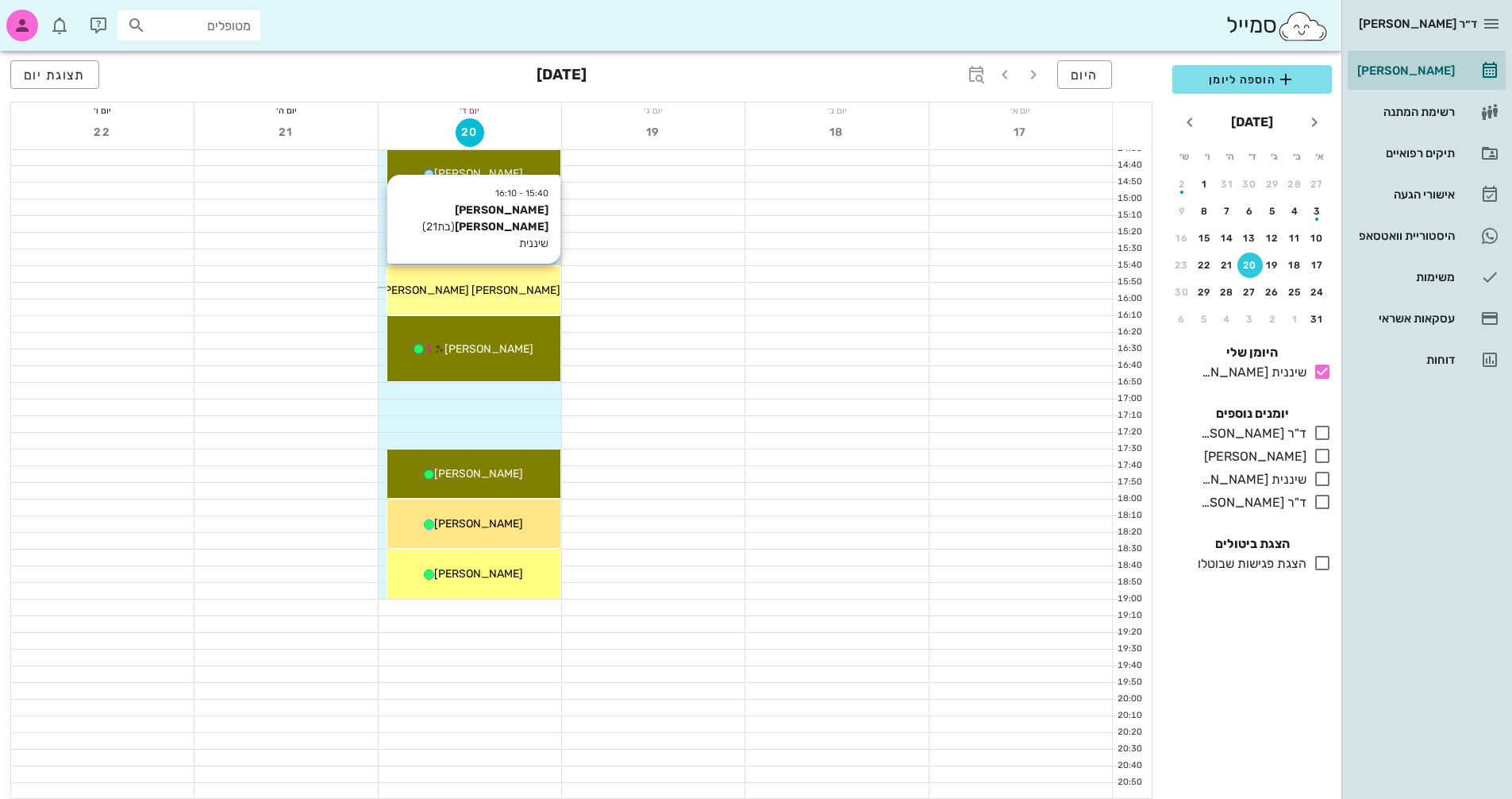
click at [505, 298] on div "15:40 - 16:10 [PERSON_NAME] [PERSON_NAME] (בת 21 ) שיננית [PERSON_NAME] [PERSON…" at bounding box center [474, 290] width 173 height 49
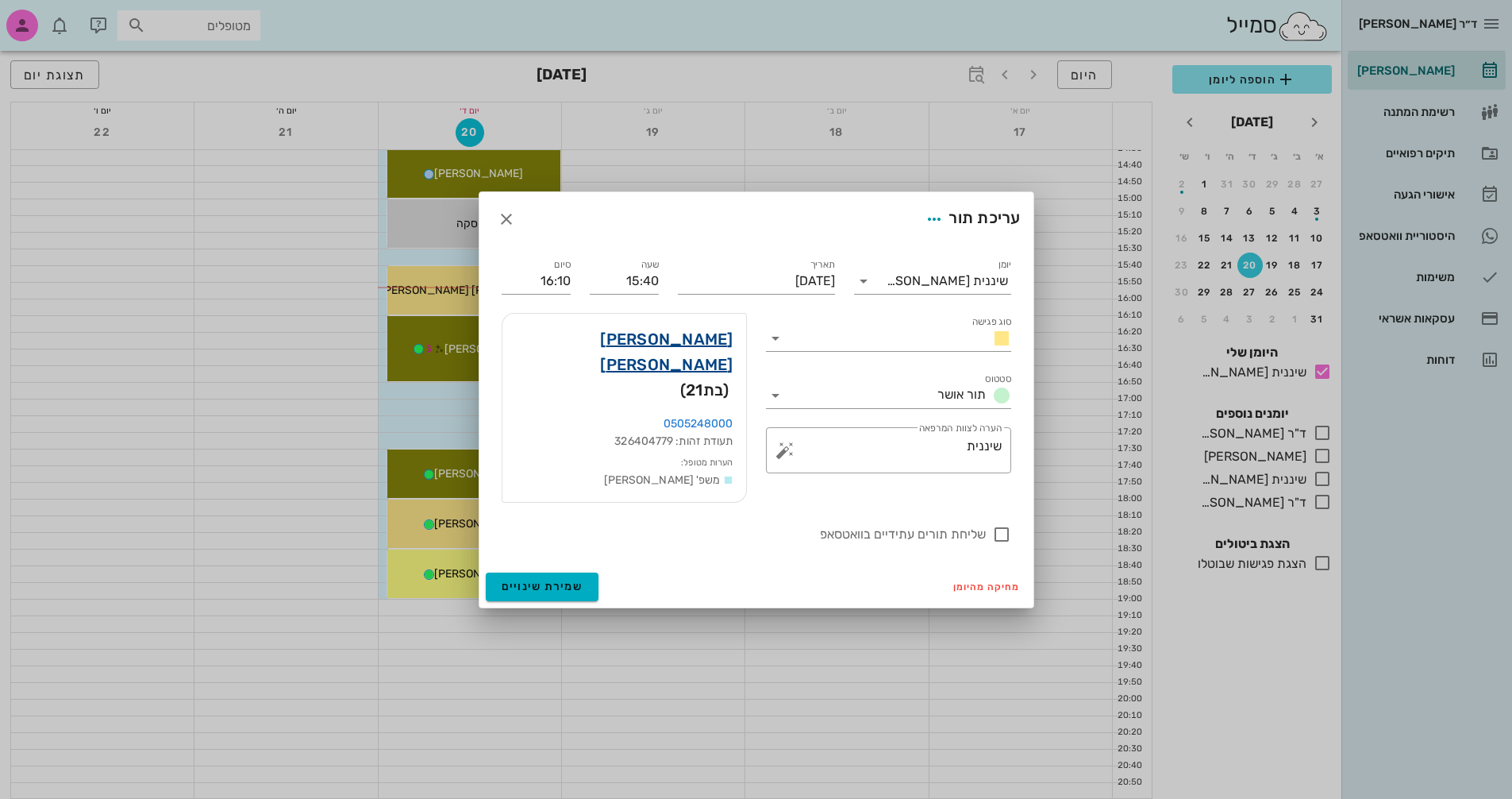
click at [716, 355] on link "[PERSON_NAME] [PERSON_NAME]" at bounding box center [624, 352] width 218 height 51
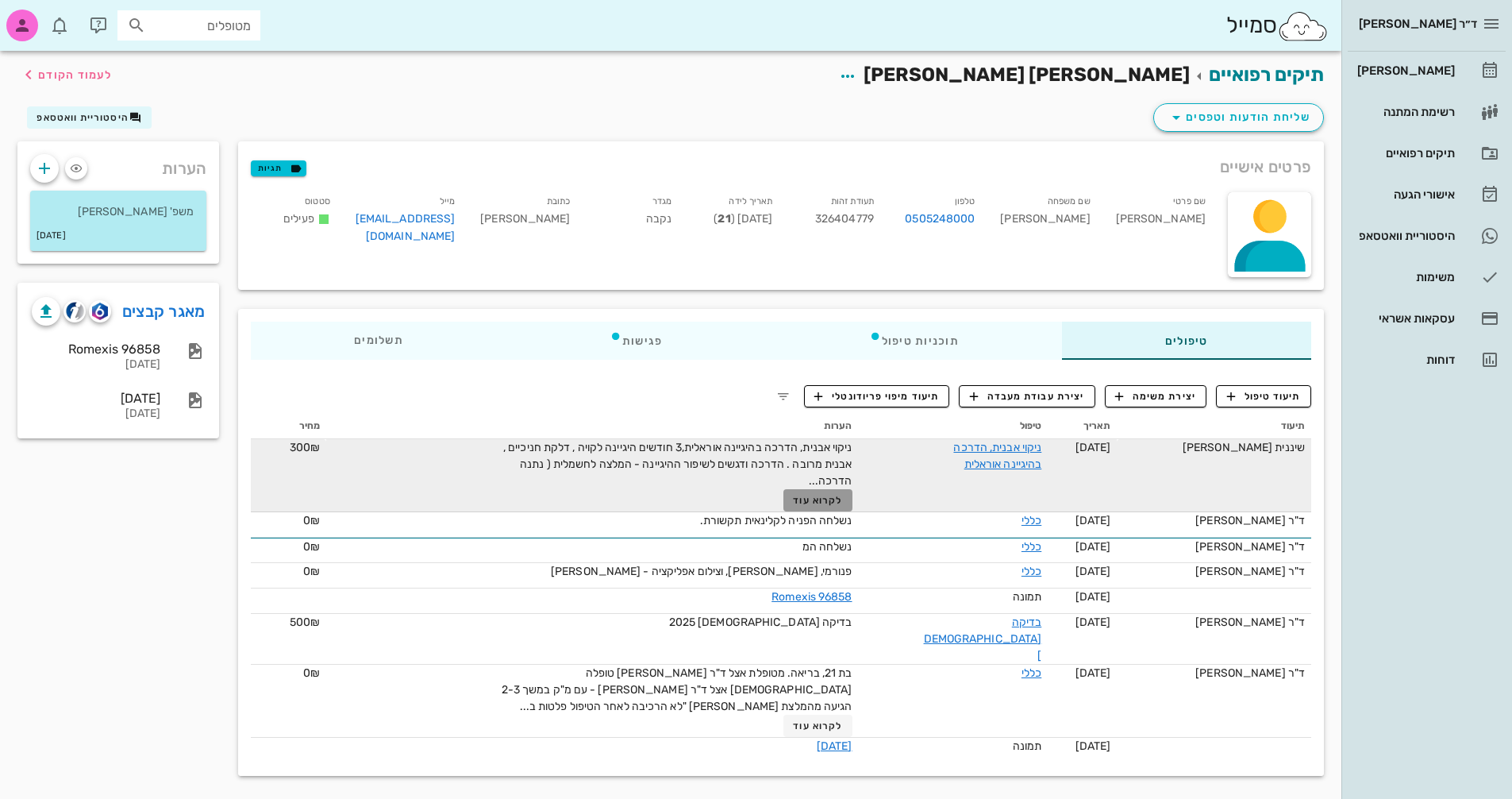
click at [833, 507] on button "לקרוא עוד" at bounding box center [818, 500] width 69 height 22
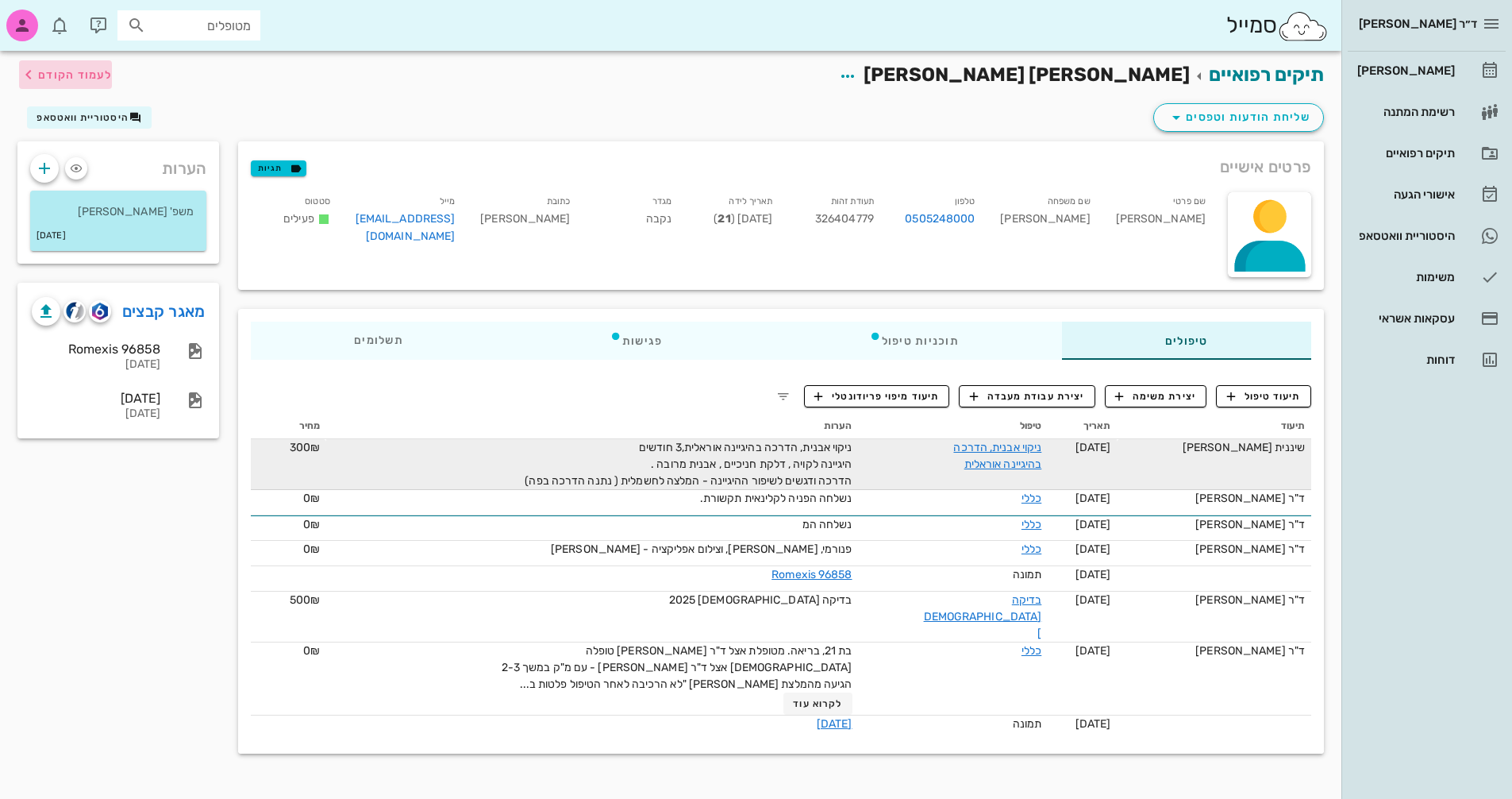
click at [86, 71] on span "לעמוד הקודם" at bounding box center [74, 75] width 73 height 13
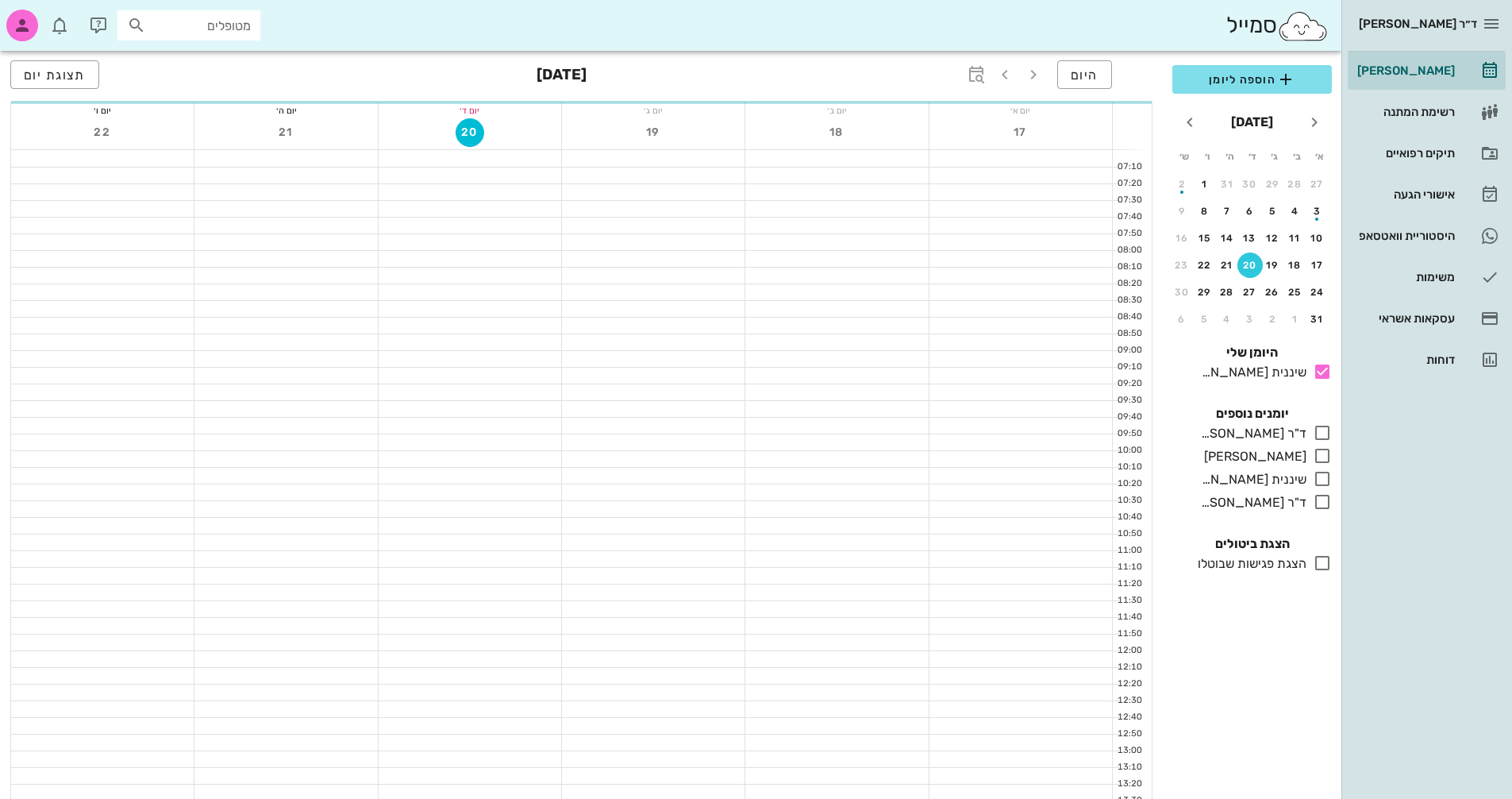
scroll to position [752, 0]
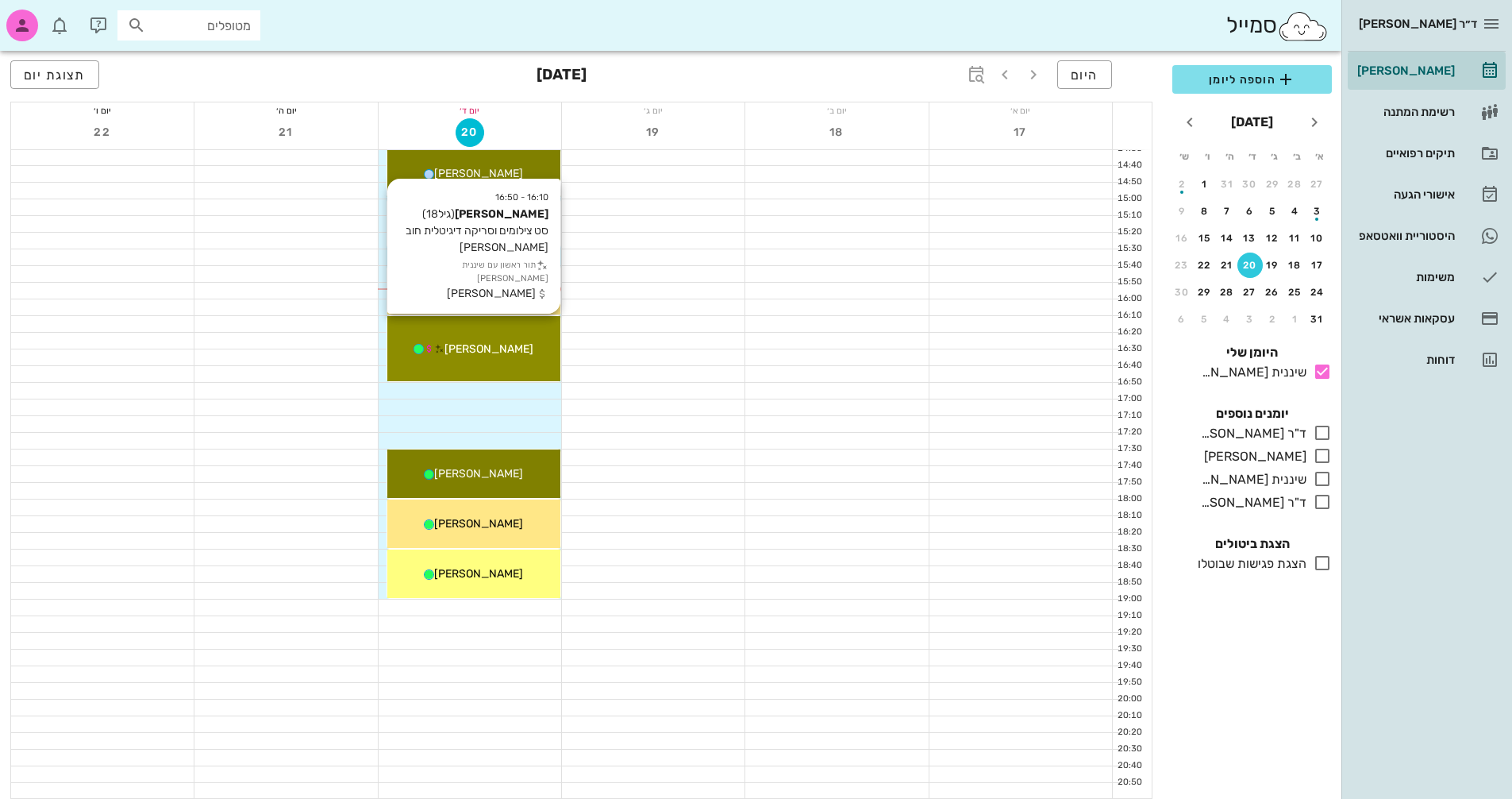
click at [505, 345] on span "[PERSON_NAME]" at bounding box center [489, 349] width 89 height 13
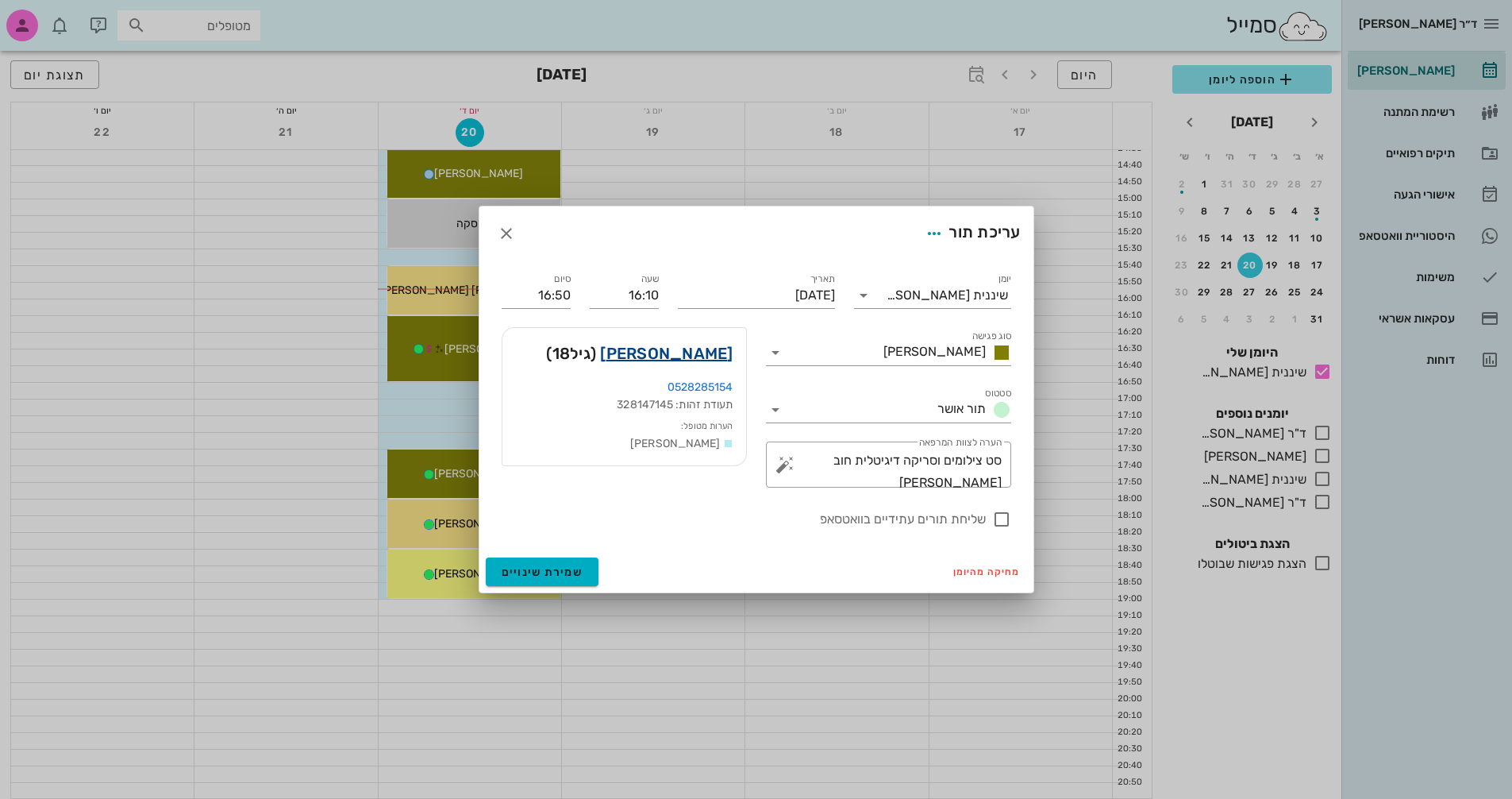
click at [717, 358] on link "[PERSON_NAME]" at bounding box center [666, 353] width 133 height 26
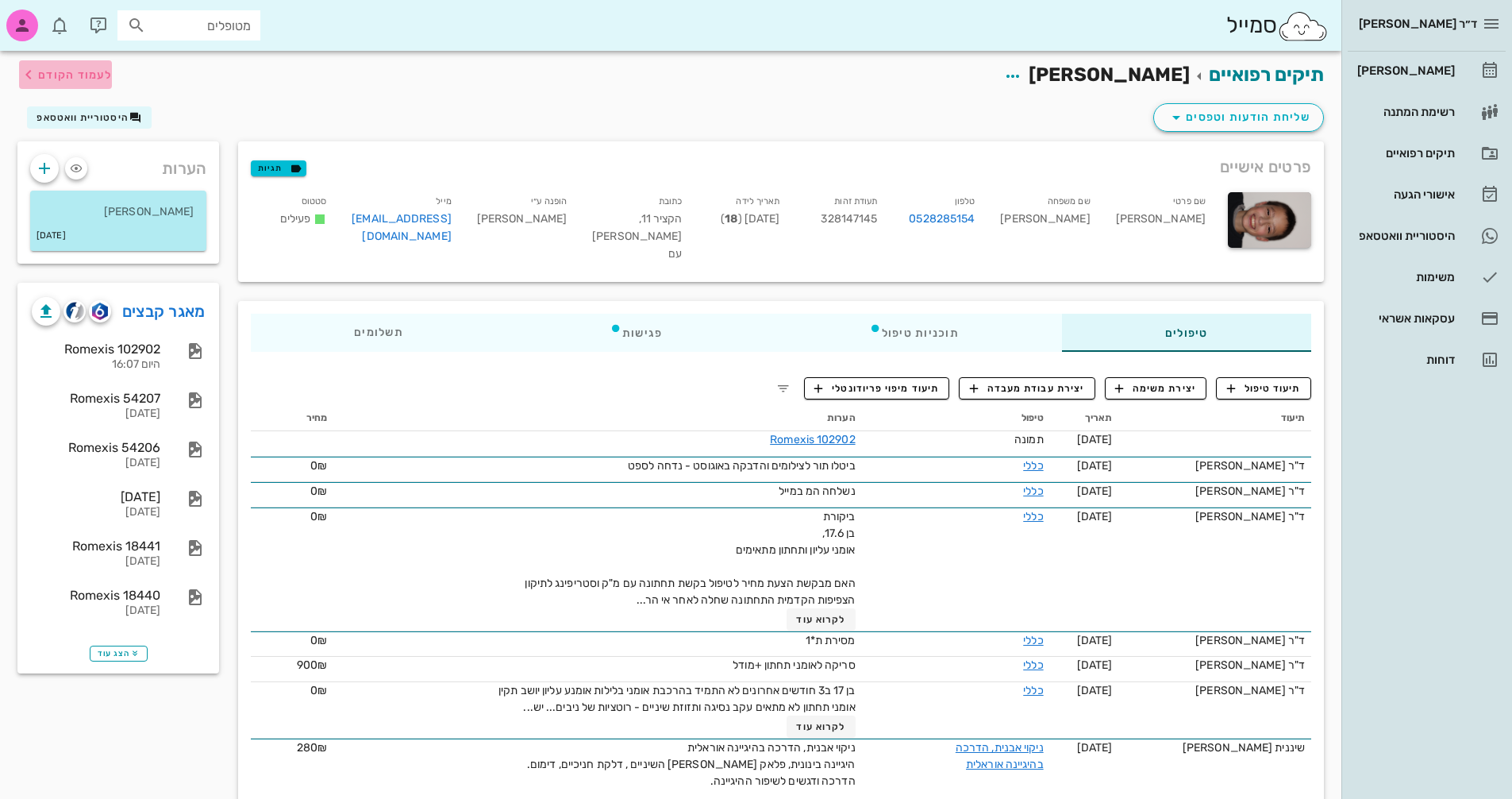
click at [90, 74] on span "לעמוד הקודם" at bounding box center [74, 75] width 73 height 13
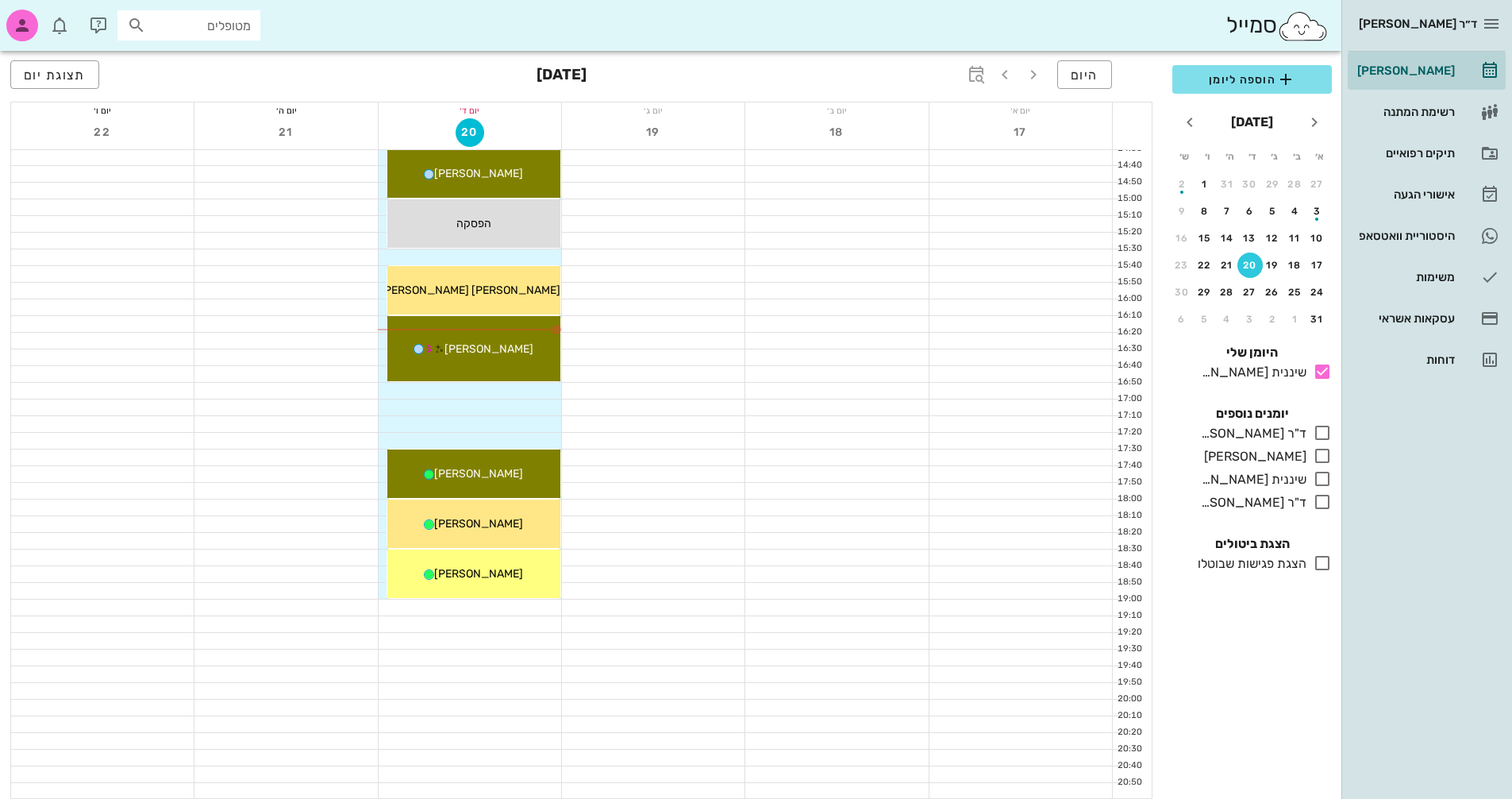
click at [531, 415] on div at bounding box center [470, 407] width 182 height 16
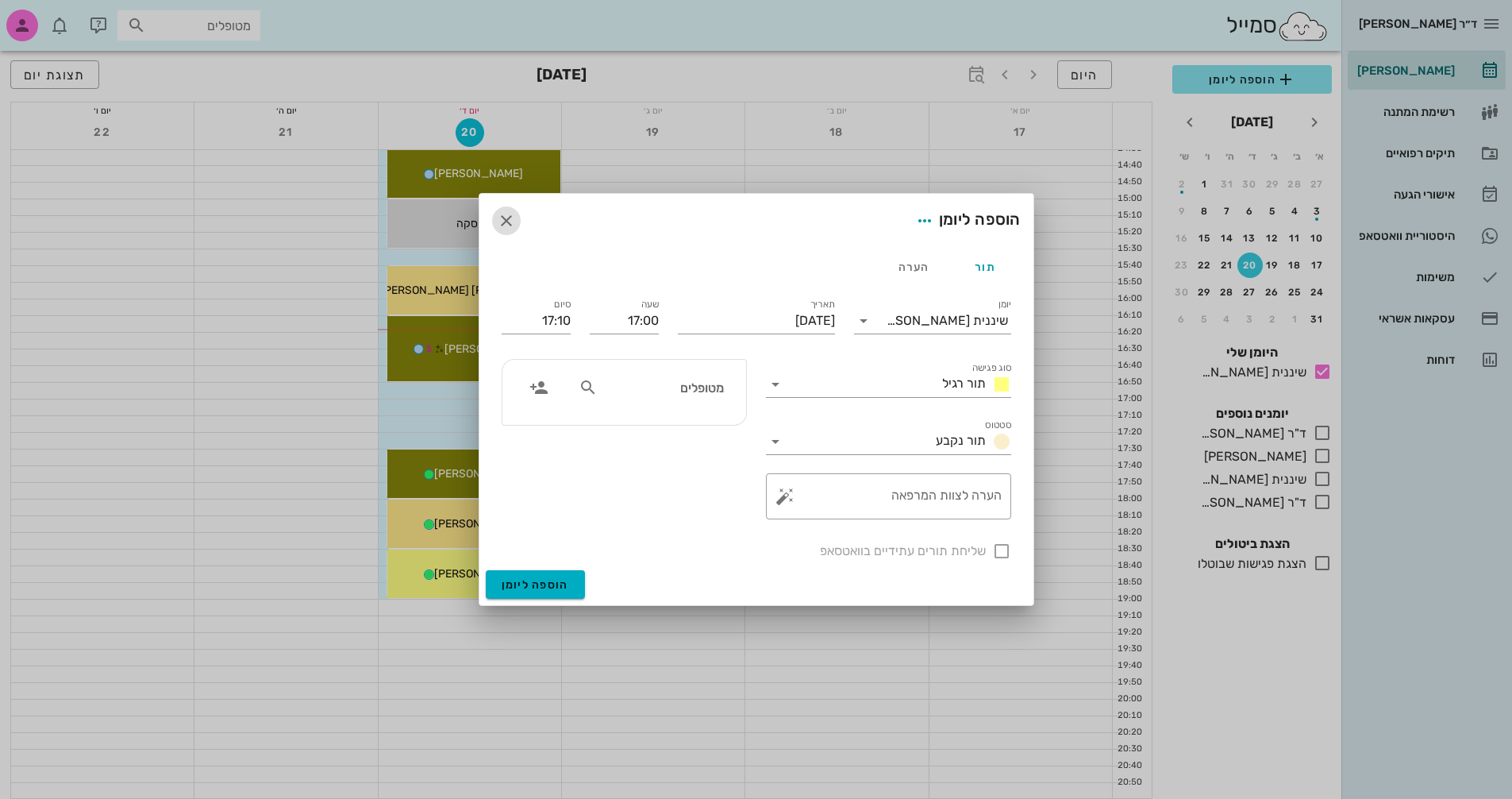
click at [506, 224] on icon "button" at bounding box center [506, 221] width 19 height 19
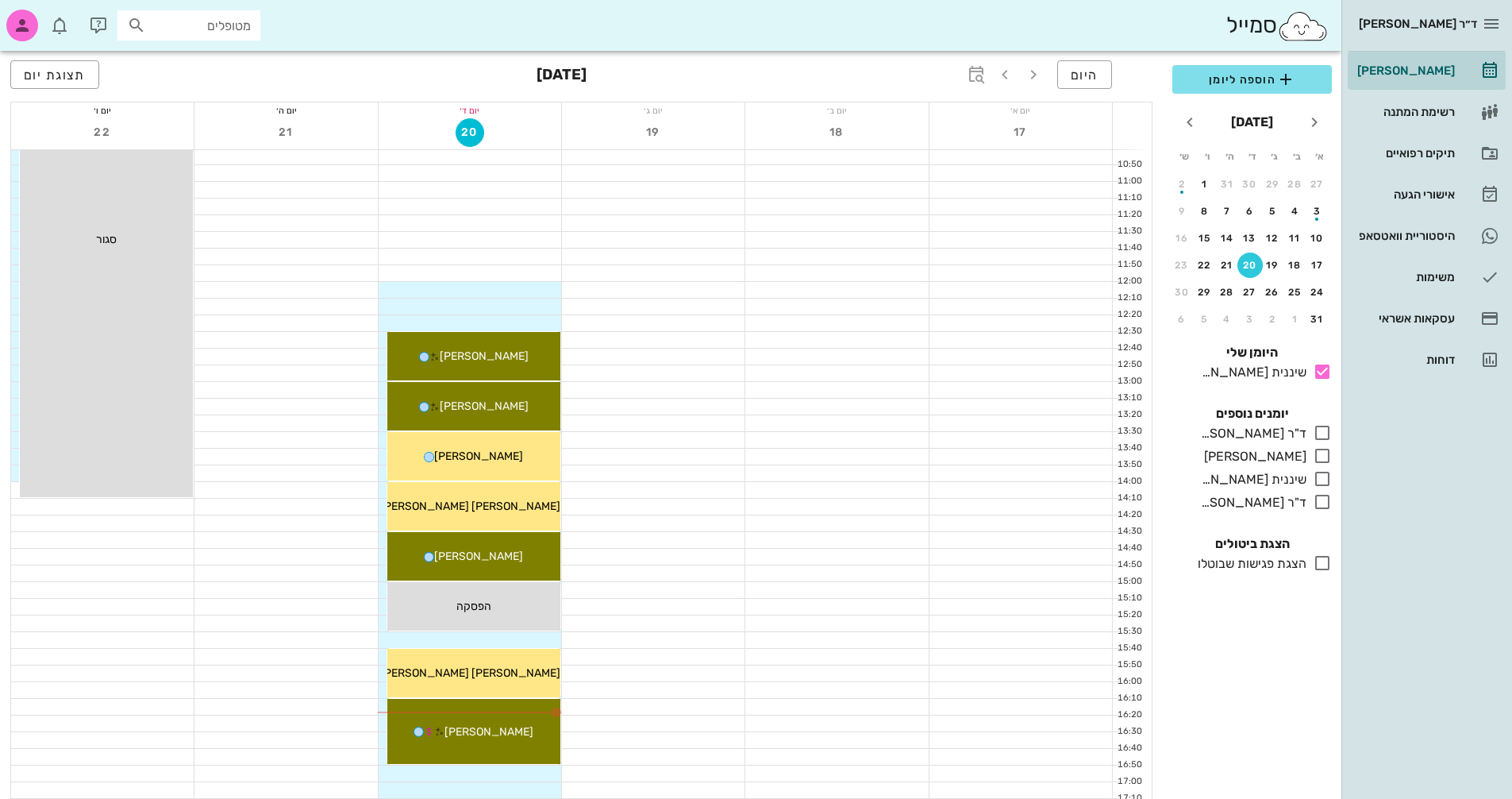
scroll to position [397, 0]
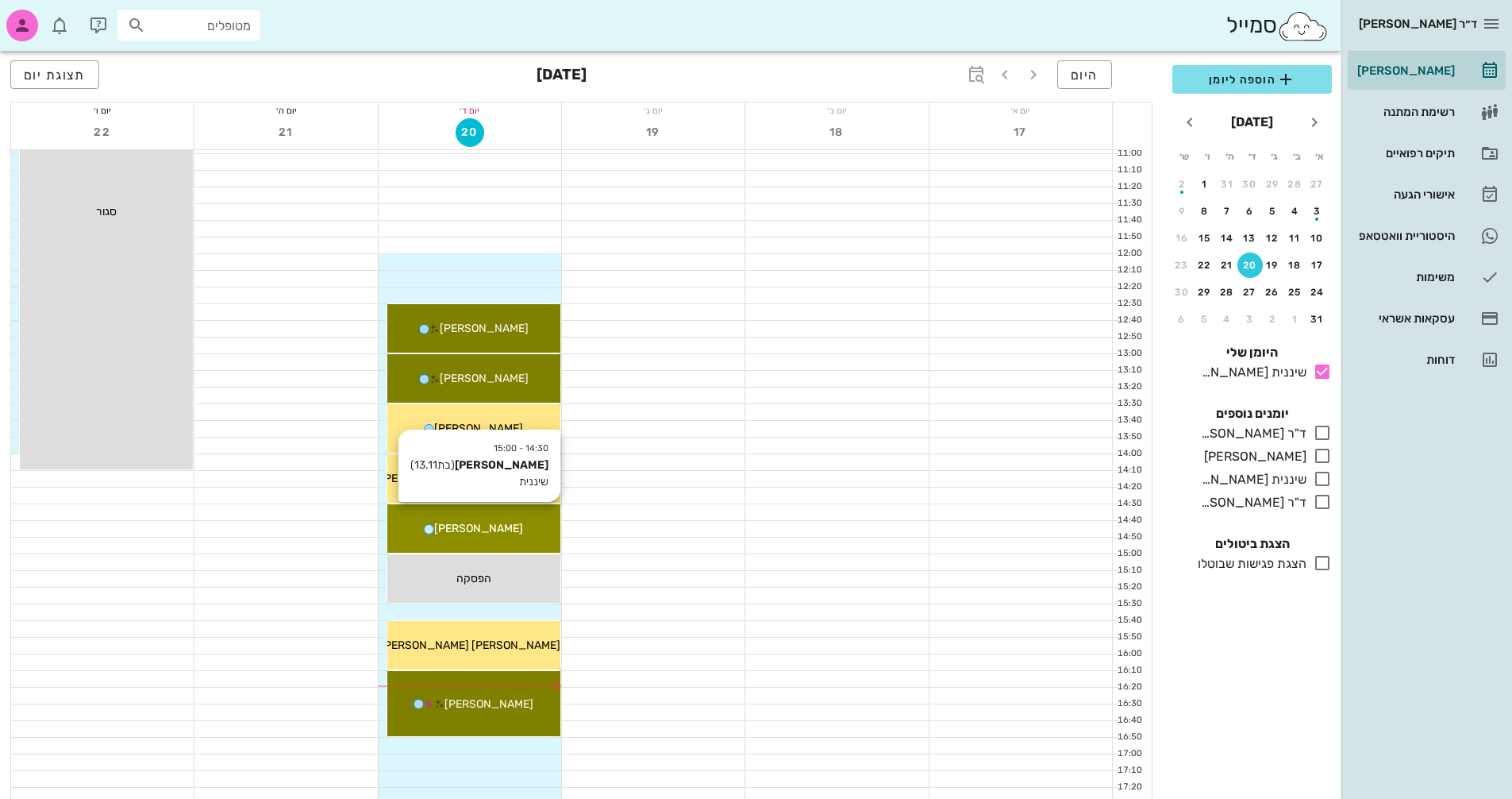
click at [538, 525] on div "[PERSON_NAME]" at bounding box center [474, 529] width 173 height 17
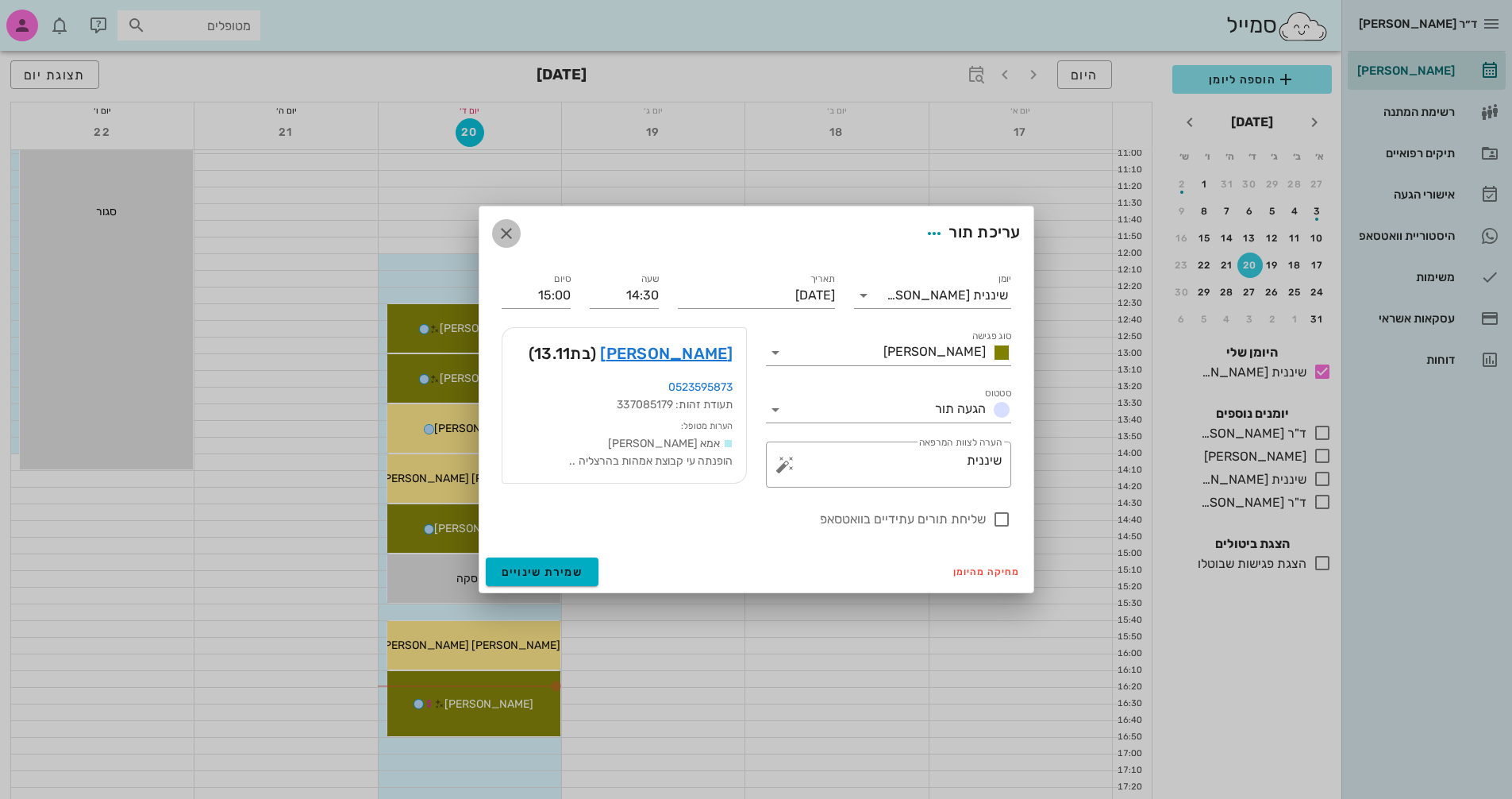
click at [504, 238] on icon "button" at bounding box center [506, 233] width 19 height 19
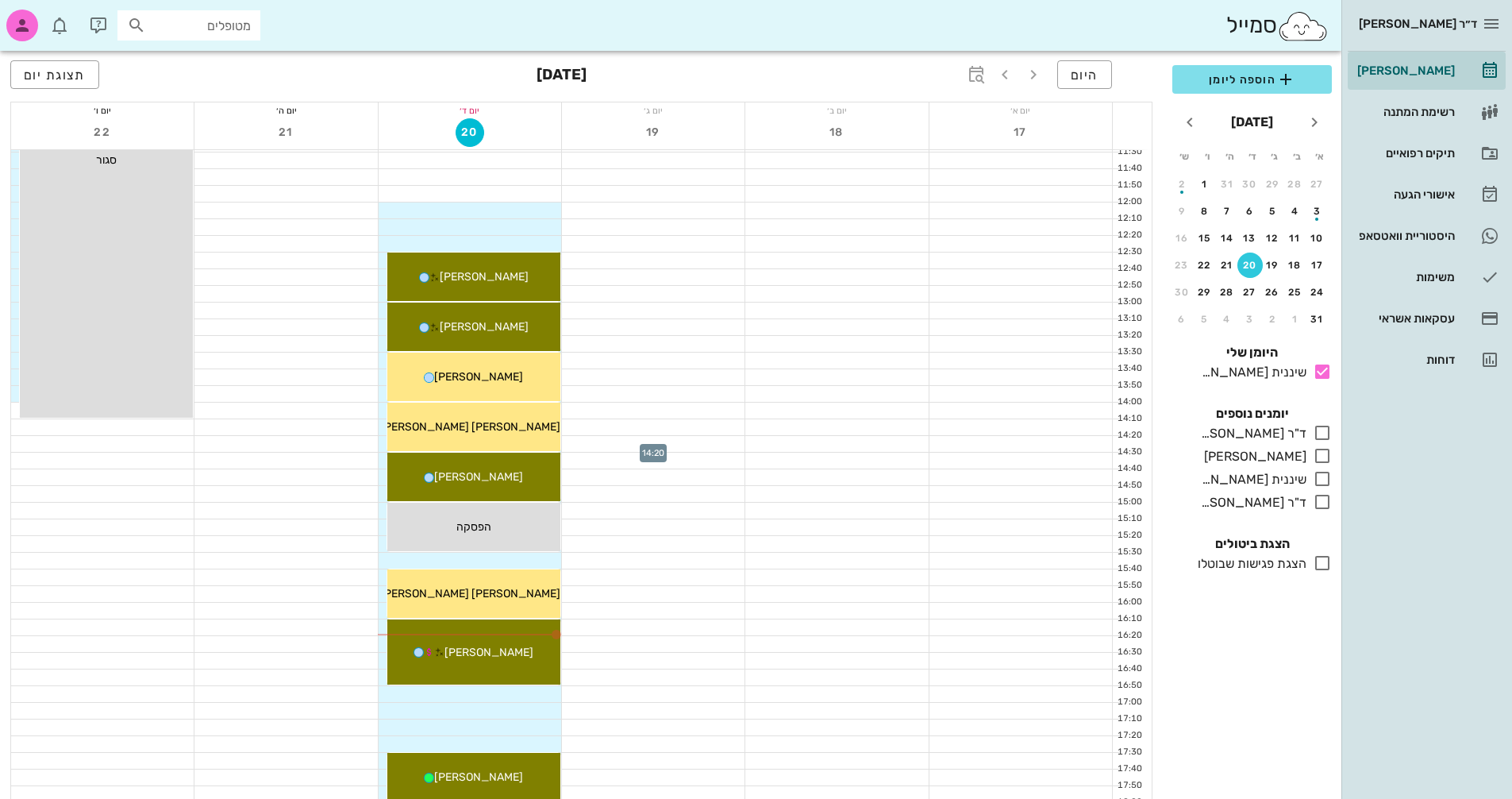
scroll to position [477, 0]
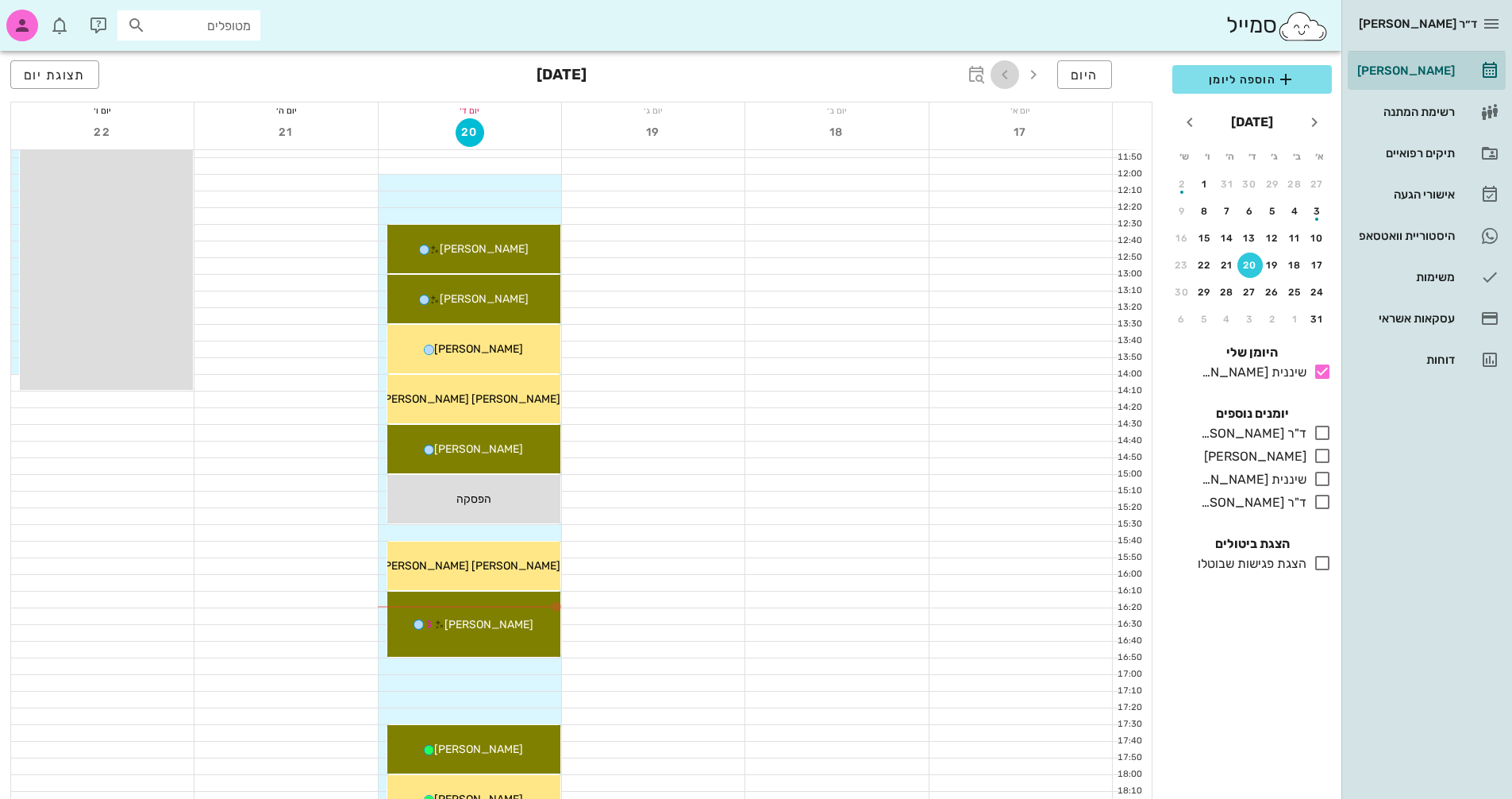
click at [1007, 77] on icon "button" at bounding box center [1005, 74] width 19 height 19
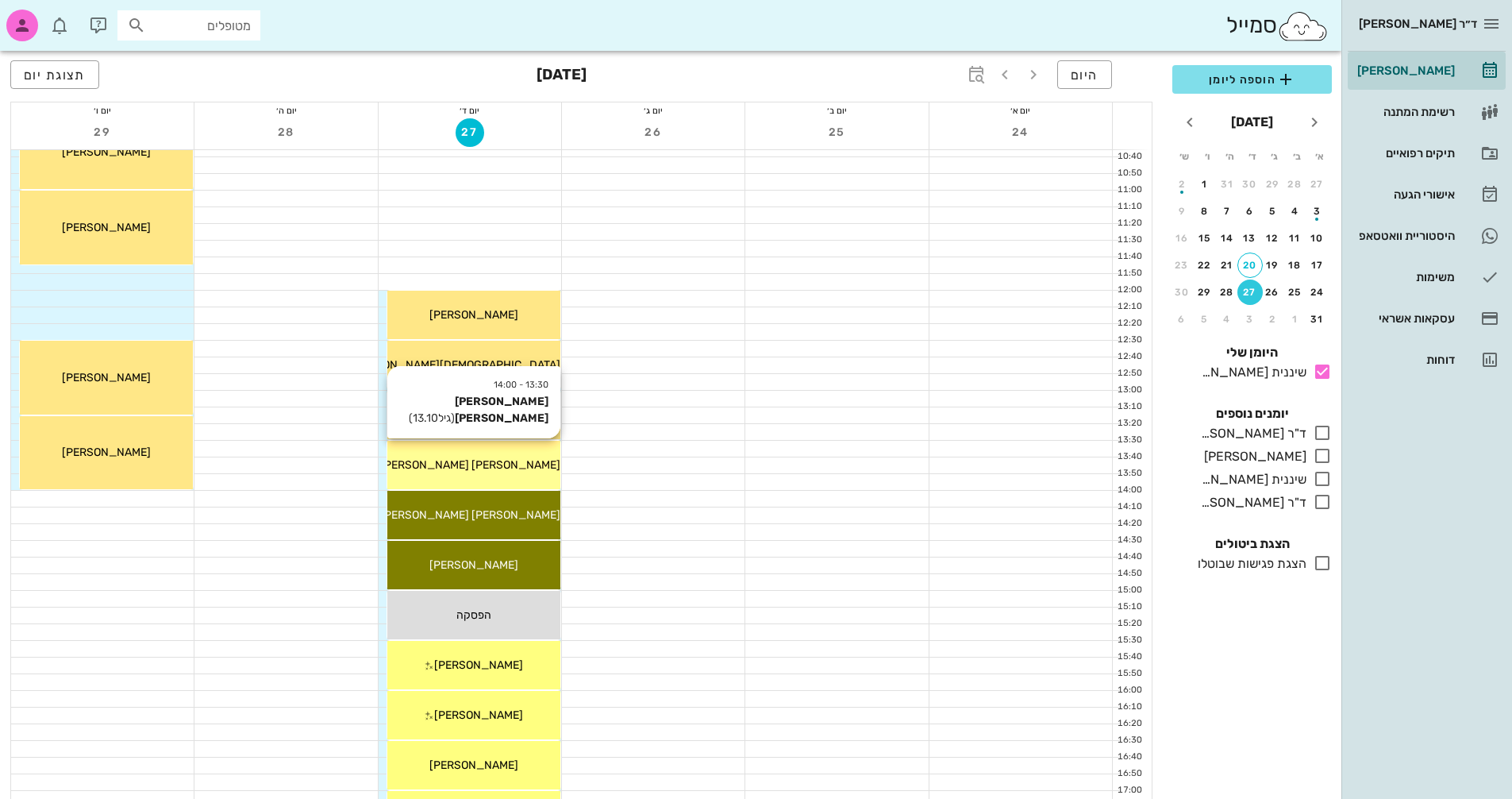
scroll to position [477, 0]
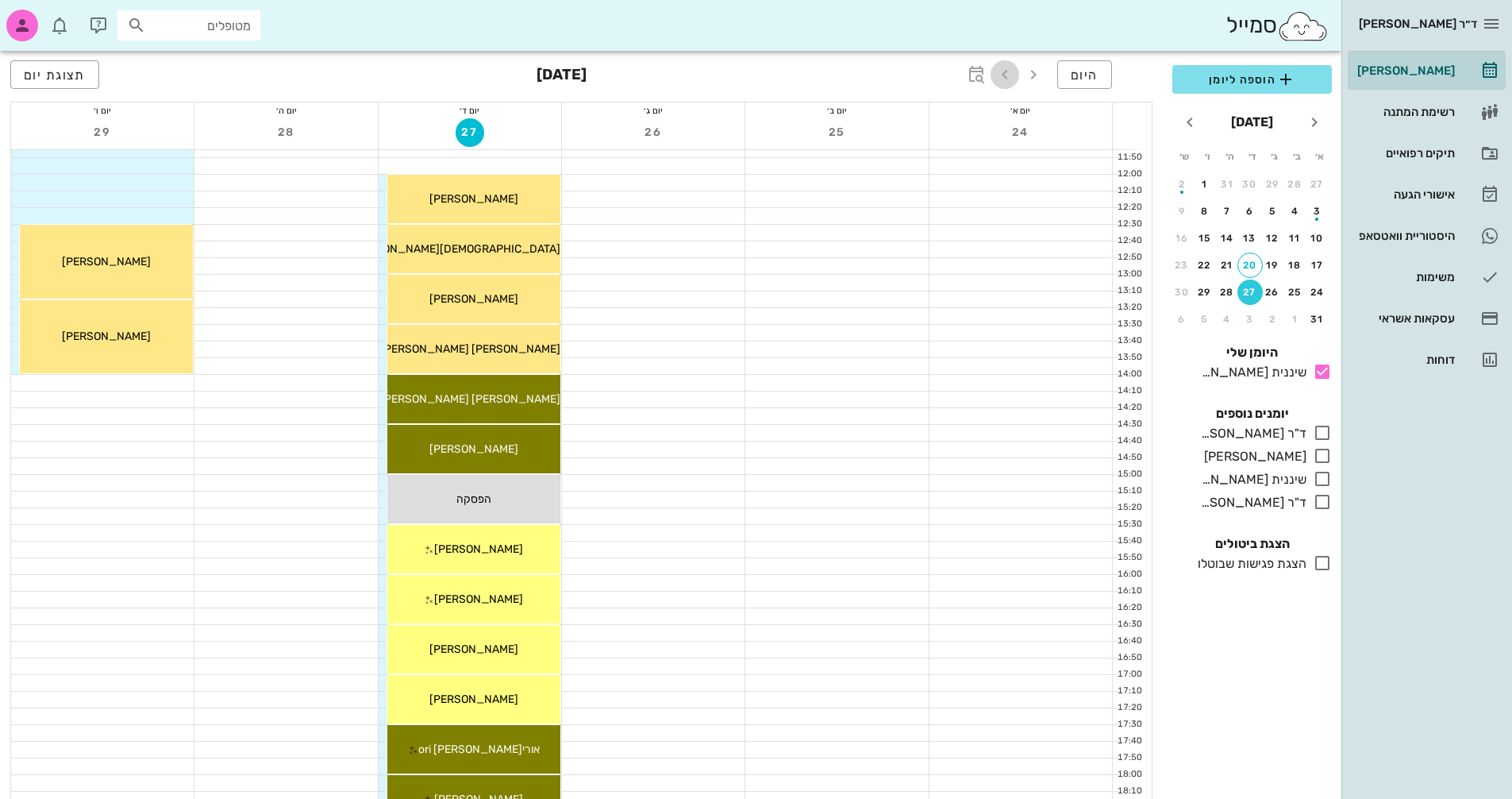
click at [1009, 71] on icon "button" at bounding box center [1005, 74] width 19 height 19
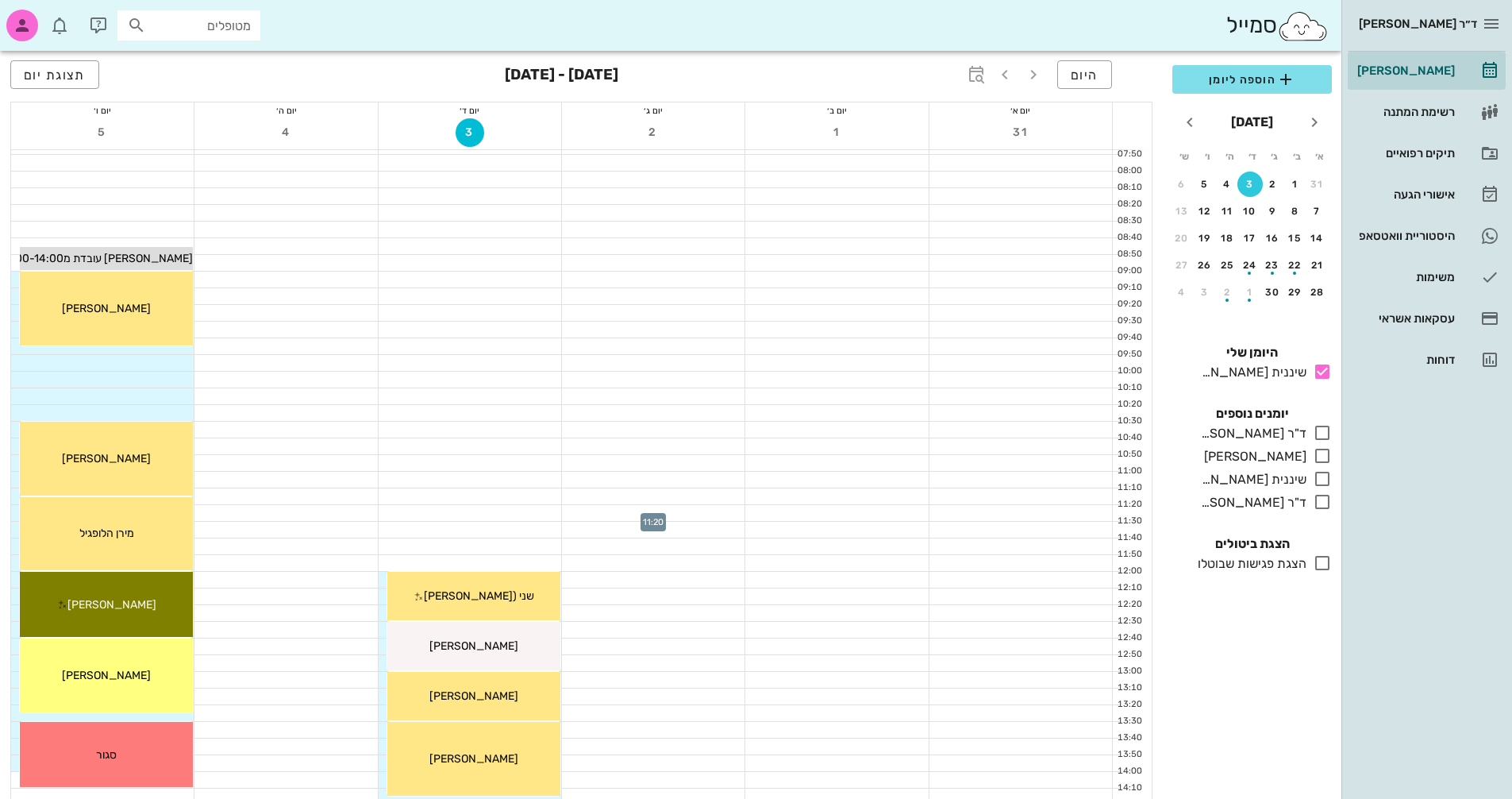
scroll to position [159, 0]
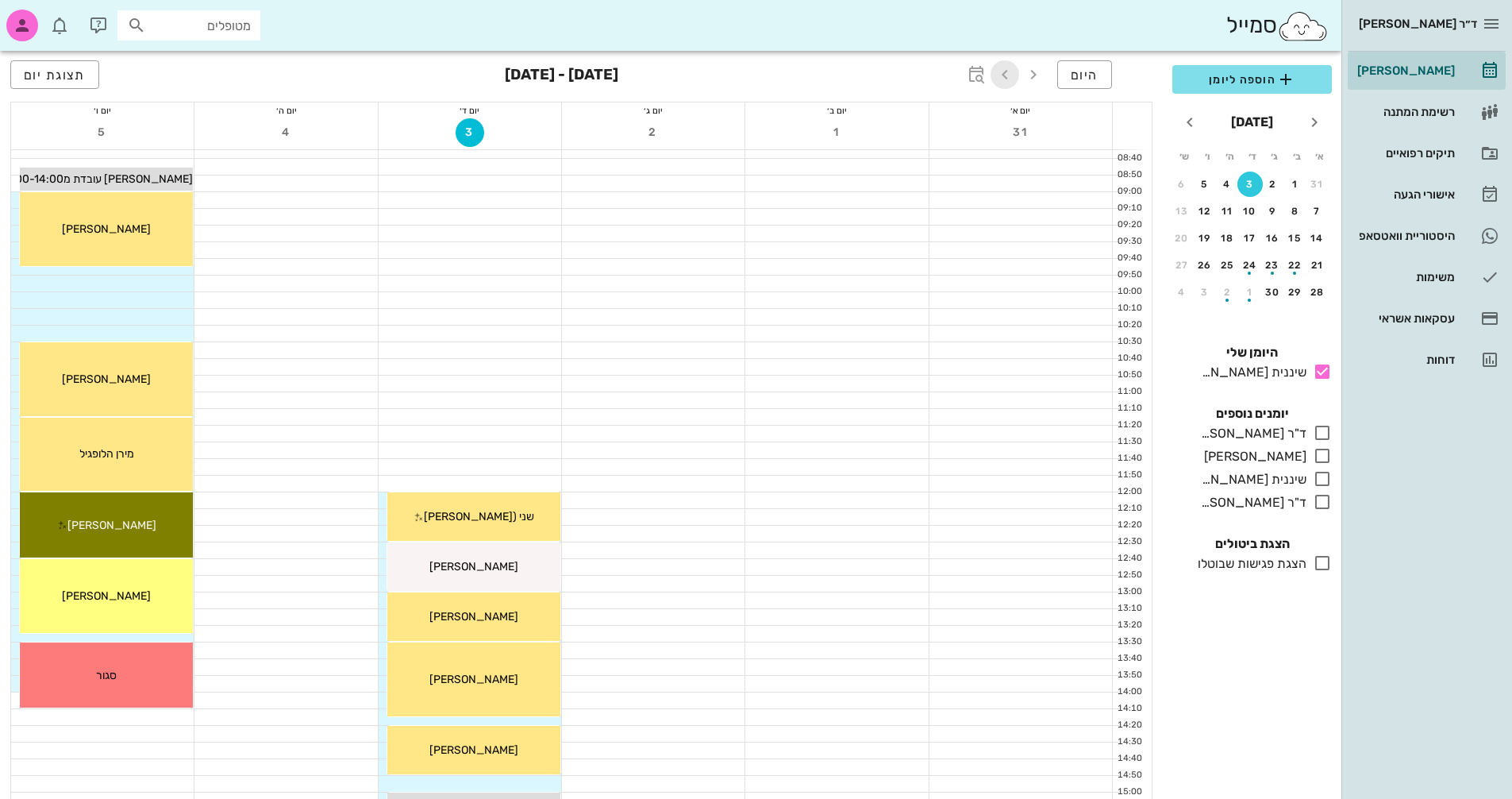
click at [1007, 76] on icon "button" at bounding box center [1005, 74] width 19 height 19
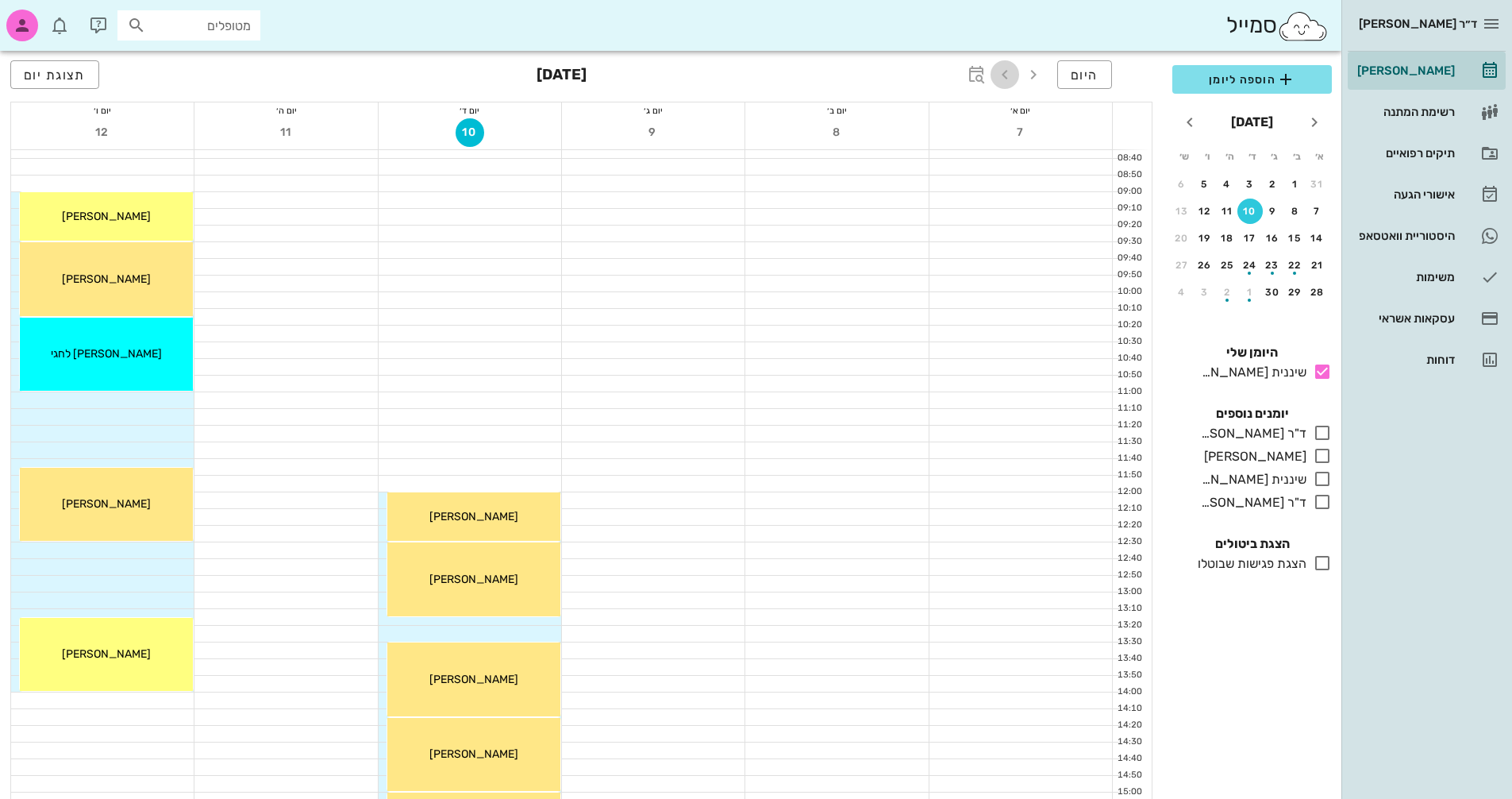
click at [1007, 76] on icon "button" at bounding box center [1005, 74] width 19 height 19
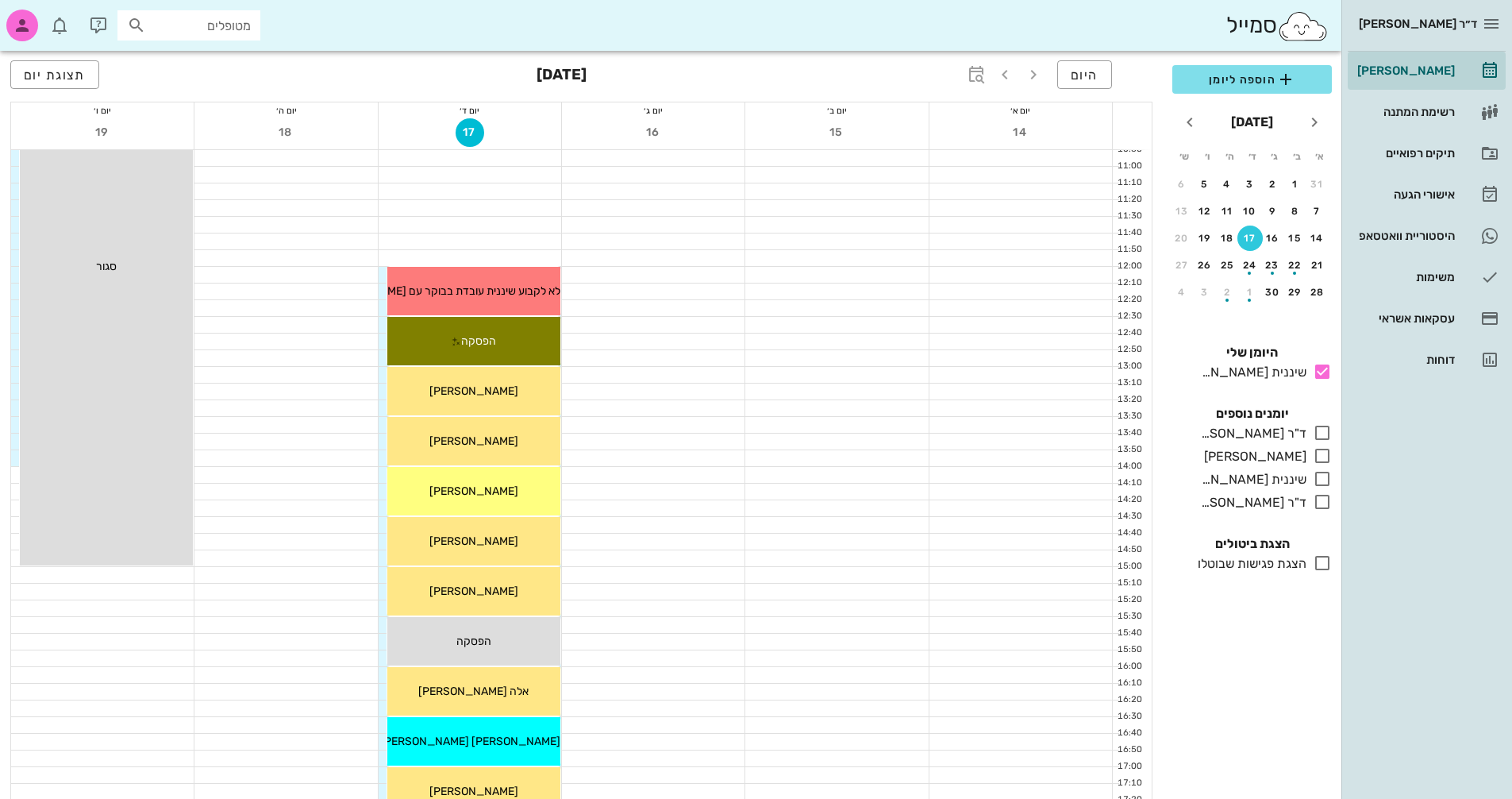
scroll to position [556, 0]
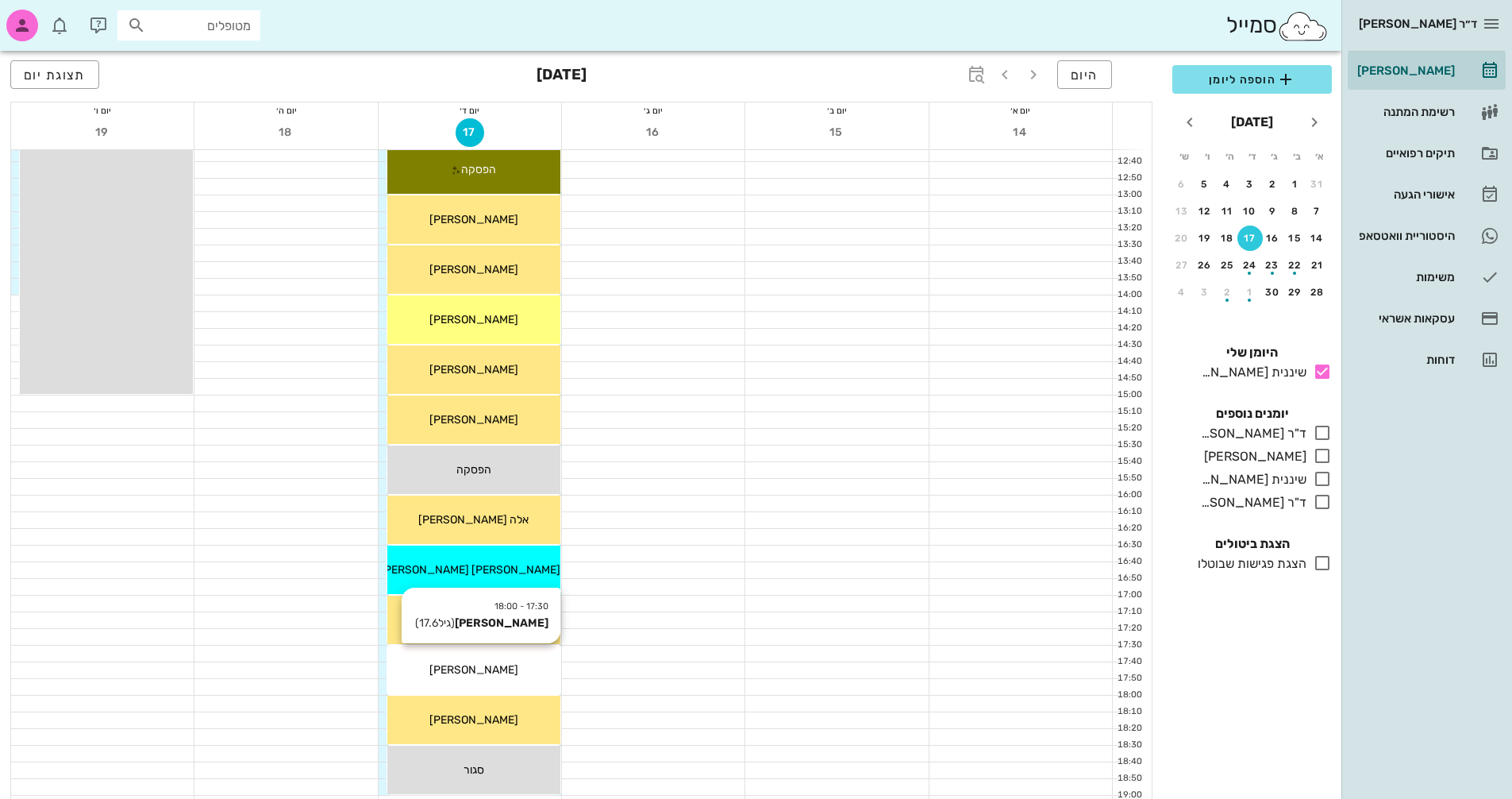
click at [511, 676] on div "[PERSON_NAME]" at bounding box center [474, 670] width 173 height 17
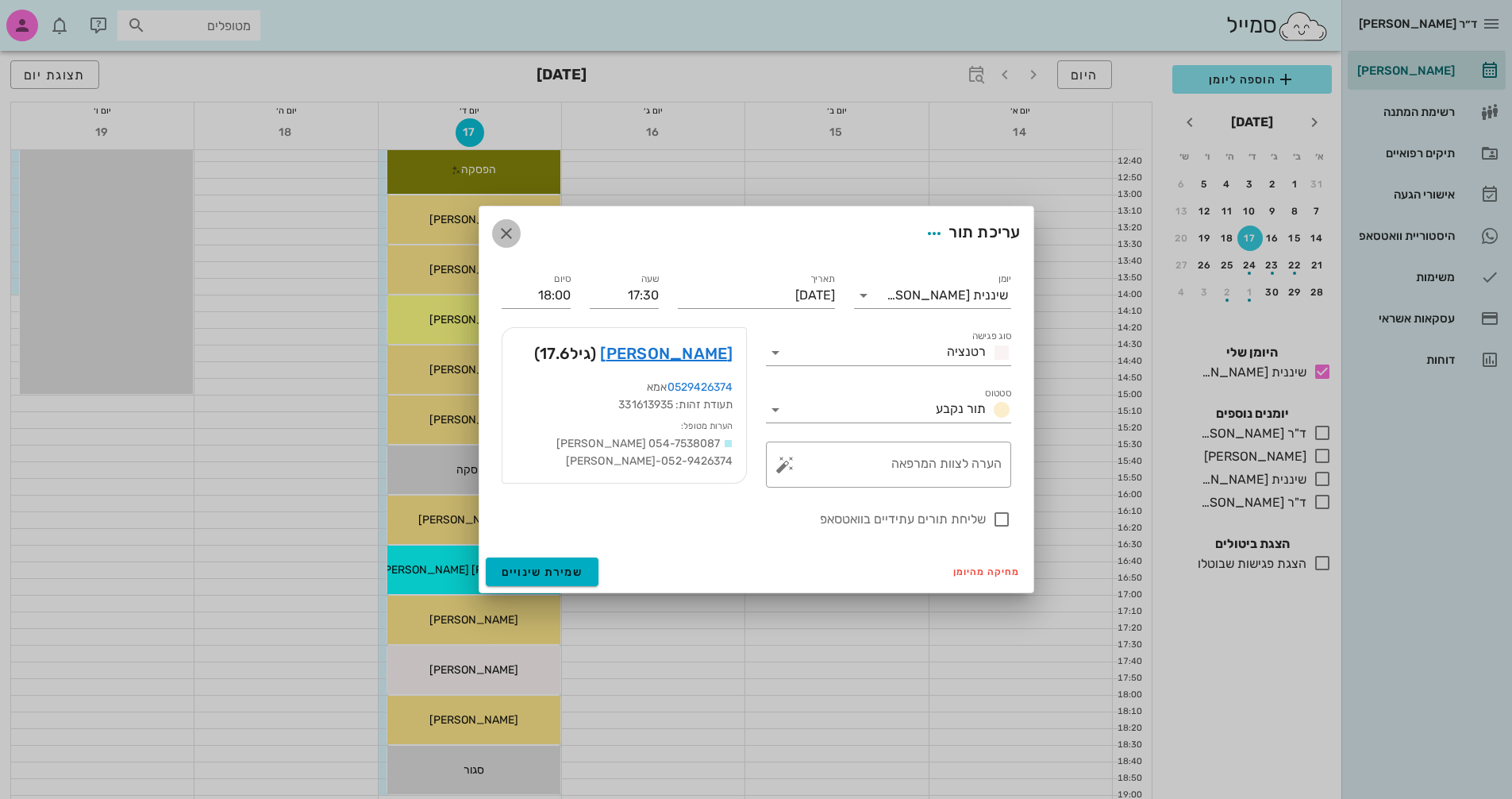
click at [501, 237] on icon "button" at bounding box center [506, 233] width 19 height 19
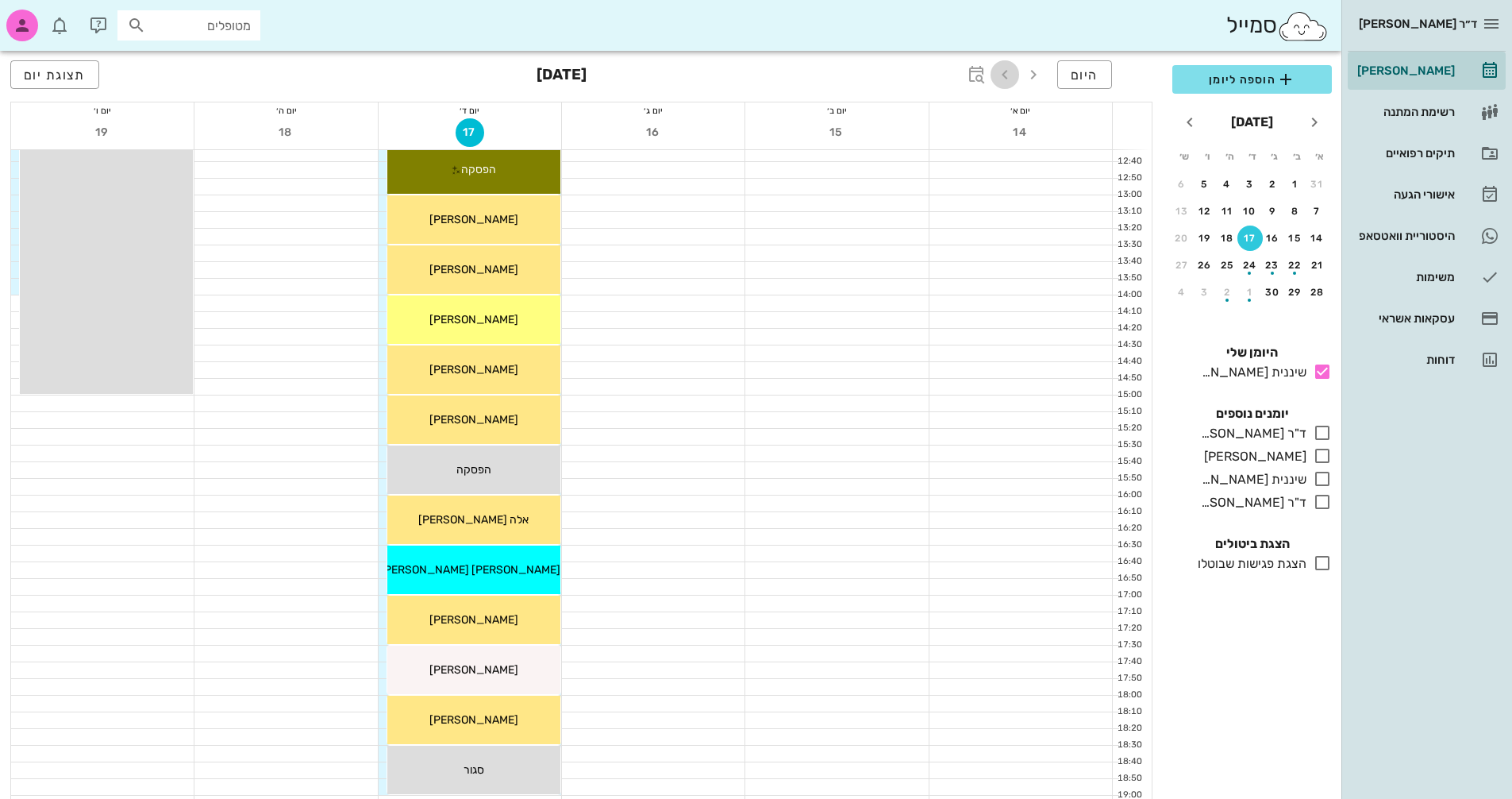
click at [1016, 74] on span "button" at bounding box center [1005, 74] width 29 height 19
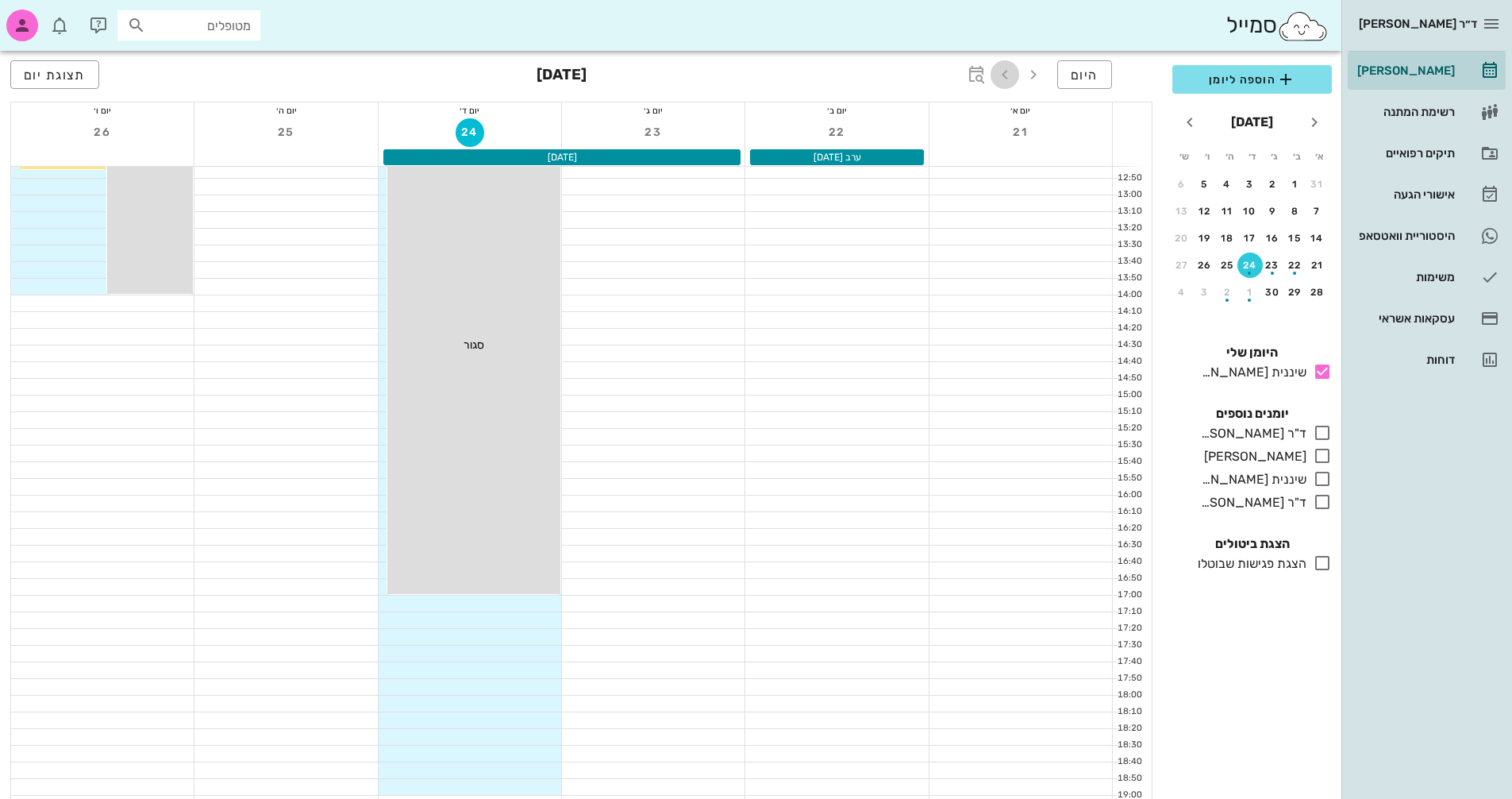
click at [1012, 74] on icon "button" at bounding box center [1005, 74] width 19 height 19
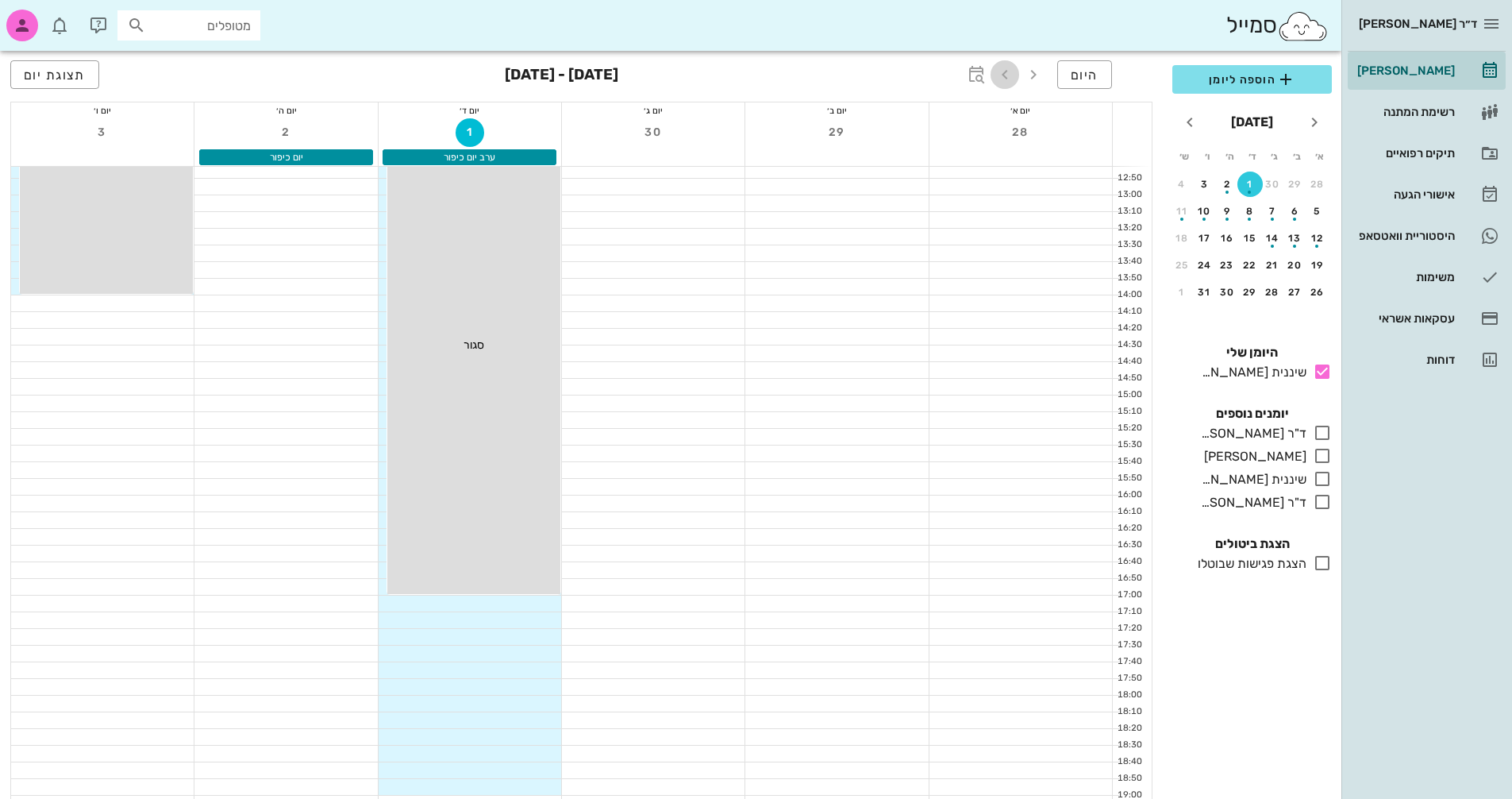
click at [1012, 74] on icon "button" at bounding box center [1005, 74] width 19 height 19
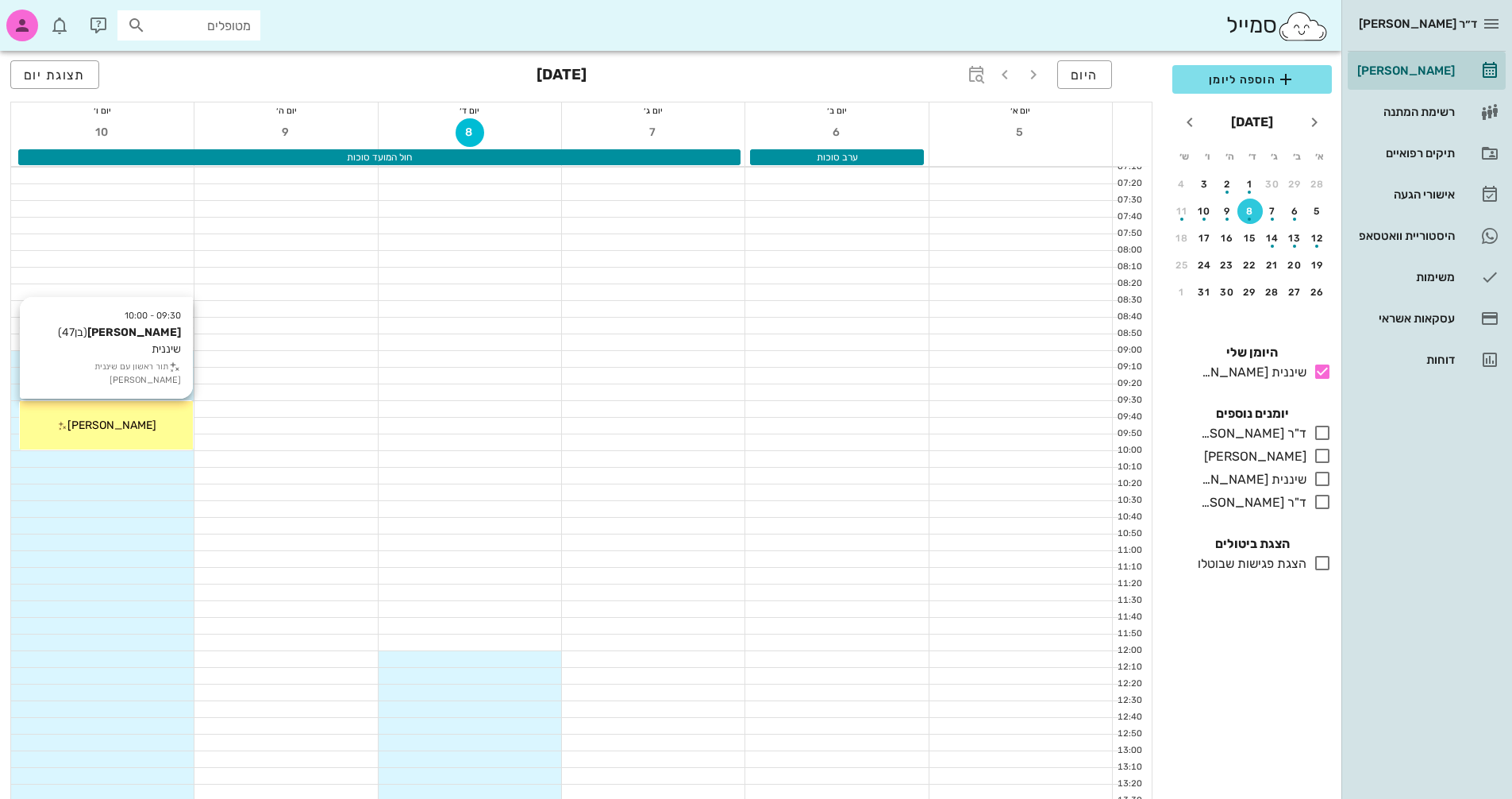
drag, startPoint x: 111, startPoint y: 429, endPoint x: 102, endPoint y: 429, distance: 9.0
click at [102, 429] on span "[PERSON_NAME]" at bounding box center [112, 426] width 89 height 13
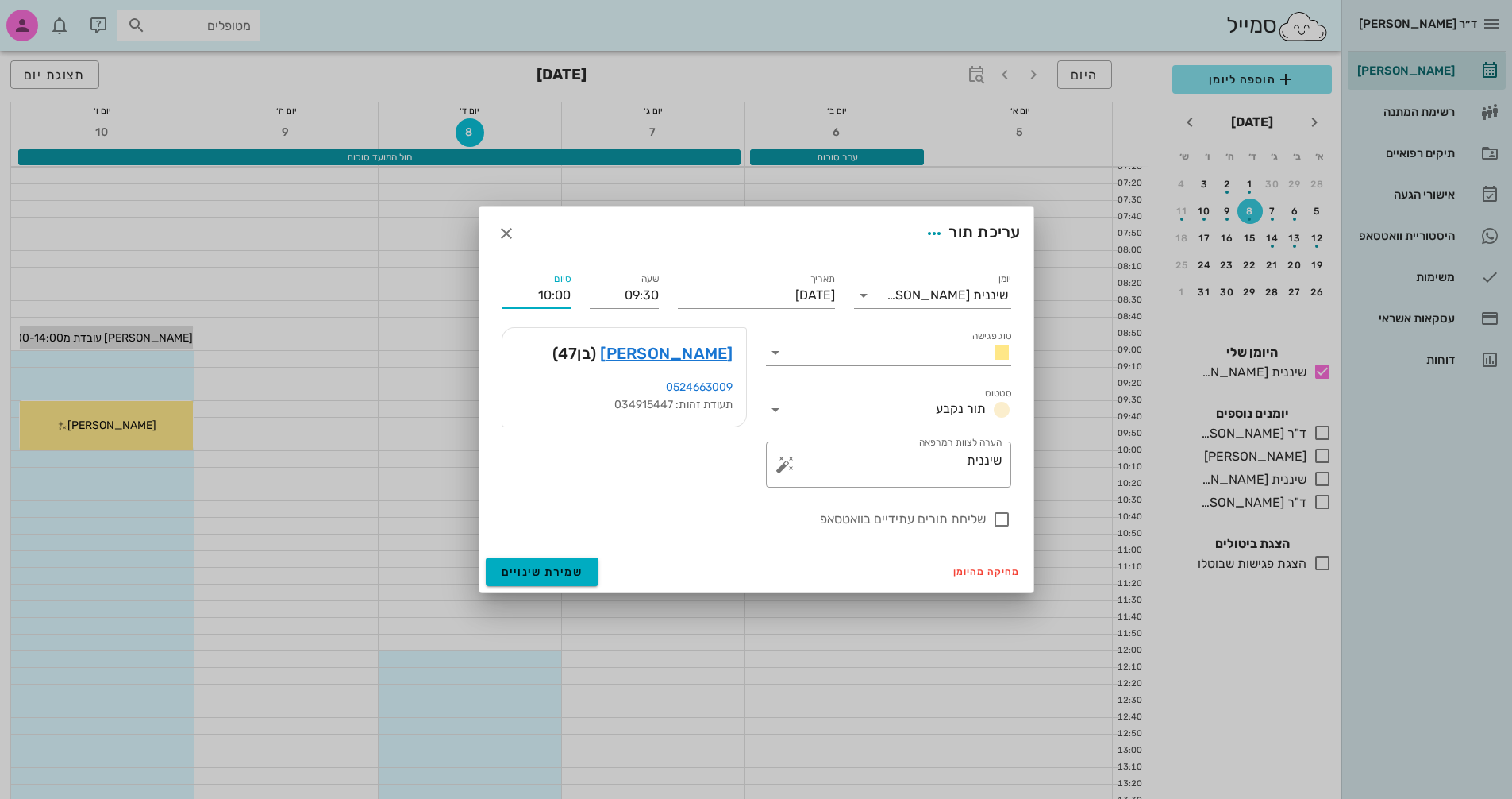
drag, startPoint x: 537, startPoint y: 290, endPoint x: 586, endPoint y: 291, distance: 49.0
click at [586, 291] on div "יומן שיננית [PERSON_NAME] סוג פגישה סטטוס תור נקבע תאריך [DATE] שעה 09:30 סיום …" at bounding box center [756, 399] width 528 height 278
type input "10:15"
click at [486, 558] on button "שמירת שינויים" at bounding box center [542, 572] width 113 height 29
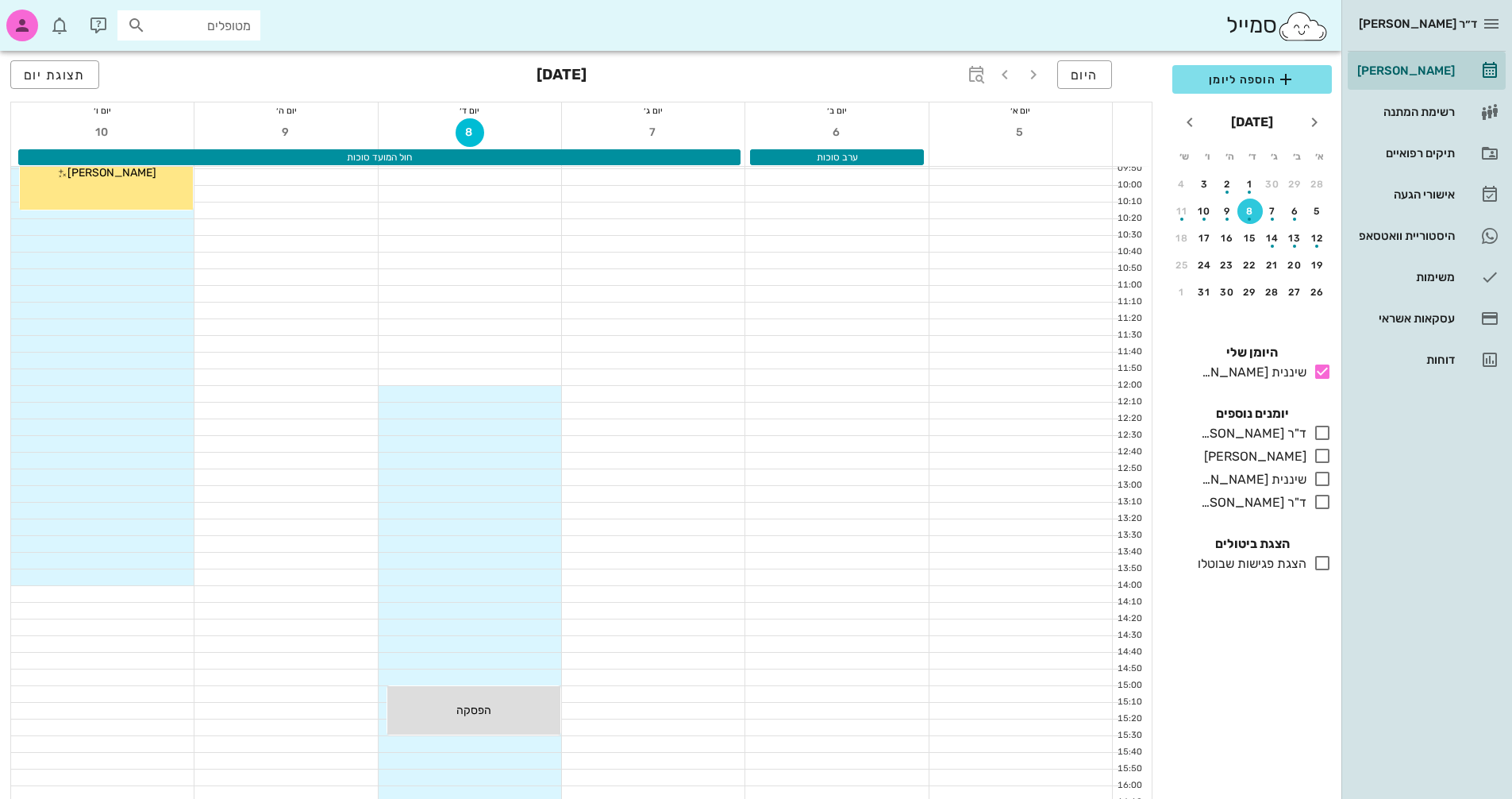
scroll to position [79, 0]
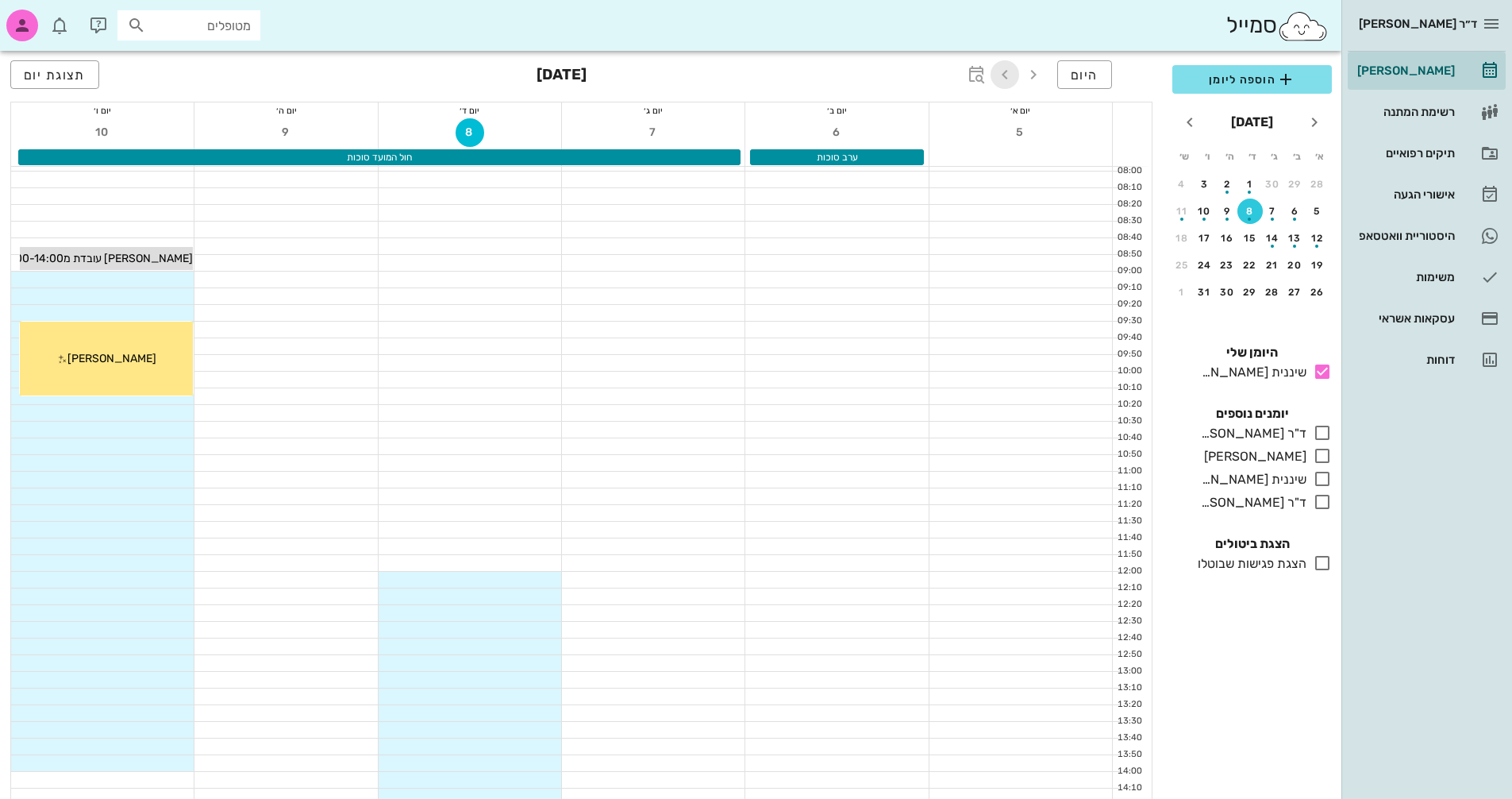
click at [1007, 73] on icon "button" at bounding box center [1005, 74] width 19 height 19
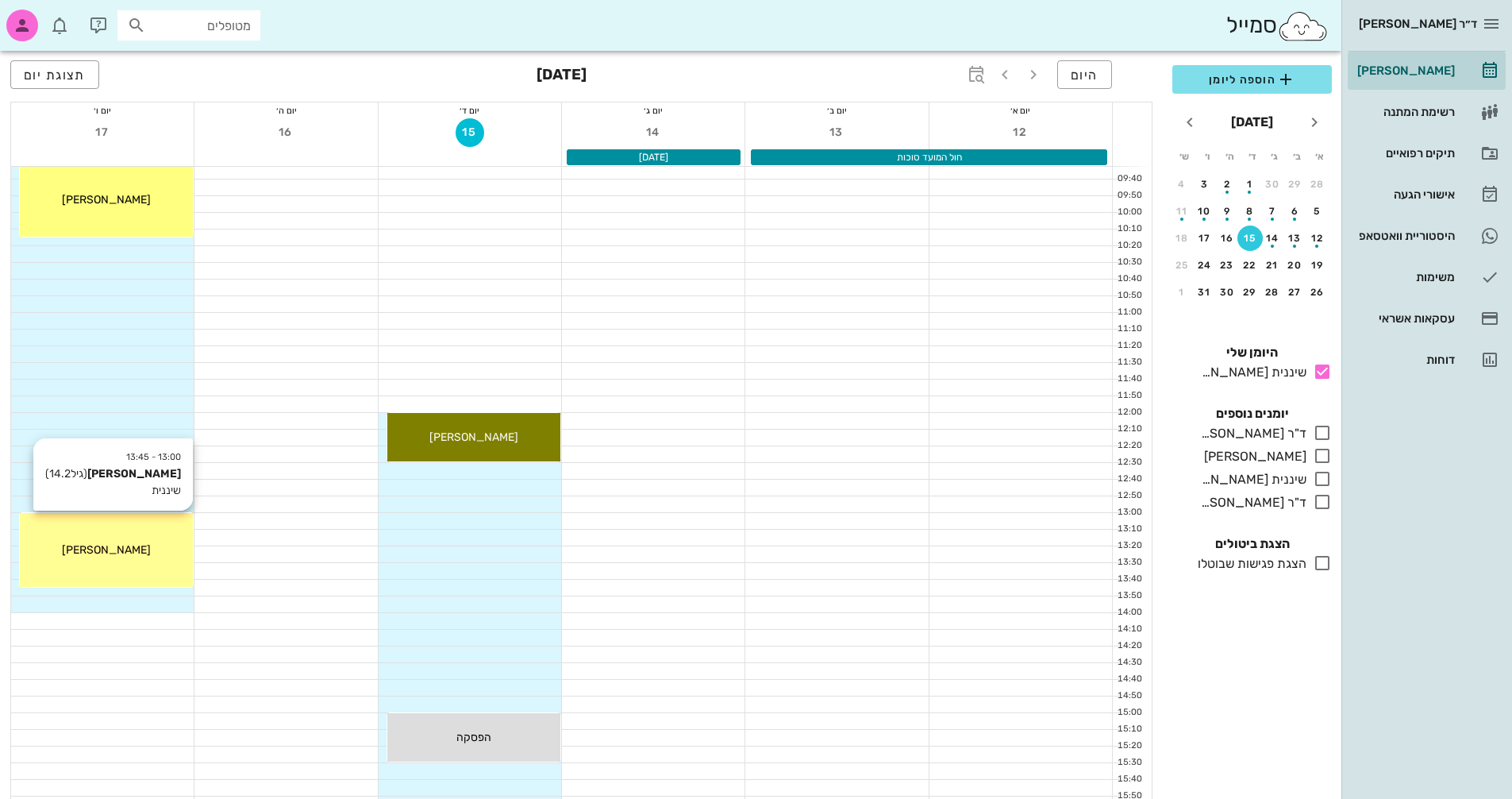
scroll to position [159, 0]
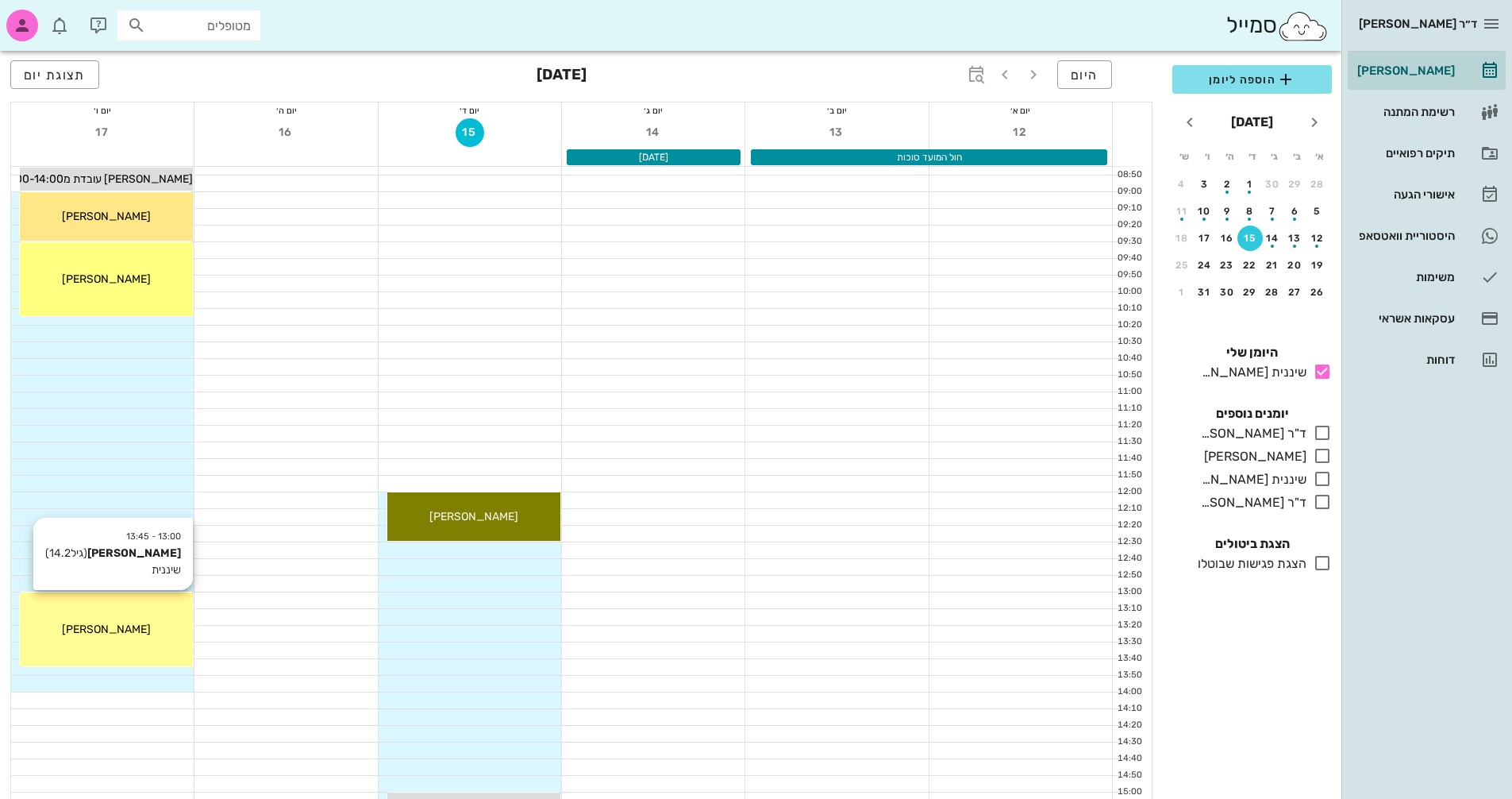
click at [139, 607] on div "13:00 - 13:45 [PERSON_NAME] (גיל 14.2 ) שיננית [PERSON_NAME]" at bounding box center [107, 629] width 173 height 74
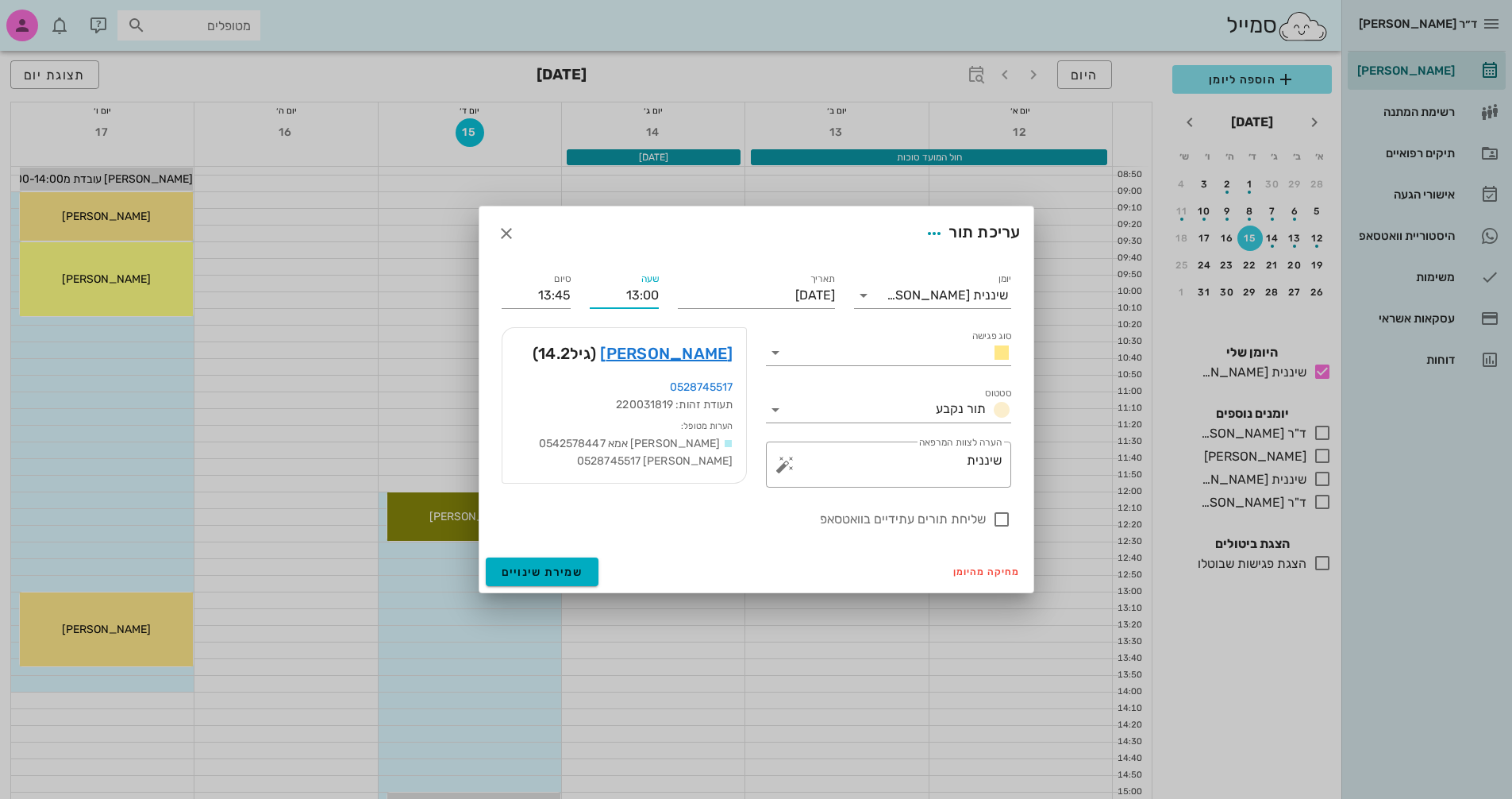
drag, startPoint x: 626, startPoint y: 292, endPoint x: 656, endPoint y: 287, distance: 30.4
click at [656, 287] on input "13:00" at bounding box center [624, 295] width 69 height 26
type input "12:30"
type input "13:15"
click at [548, 563] on button "שמירת שינויים" at bounding box center [542, 572] width 113 height 29
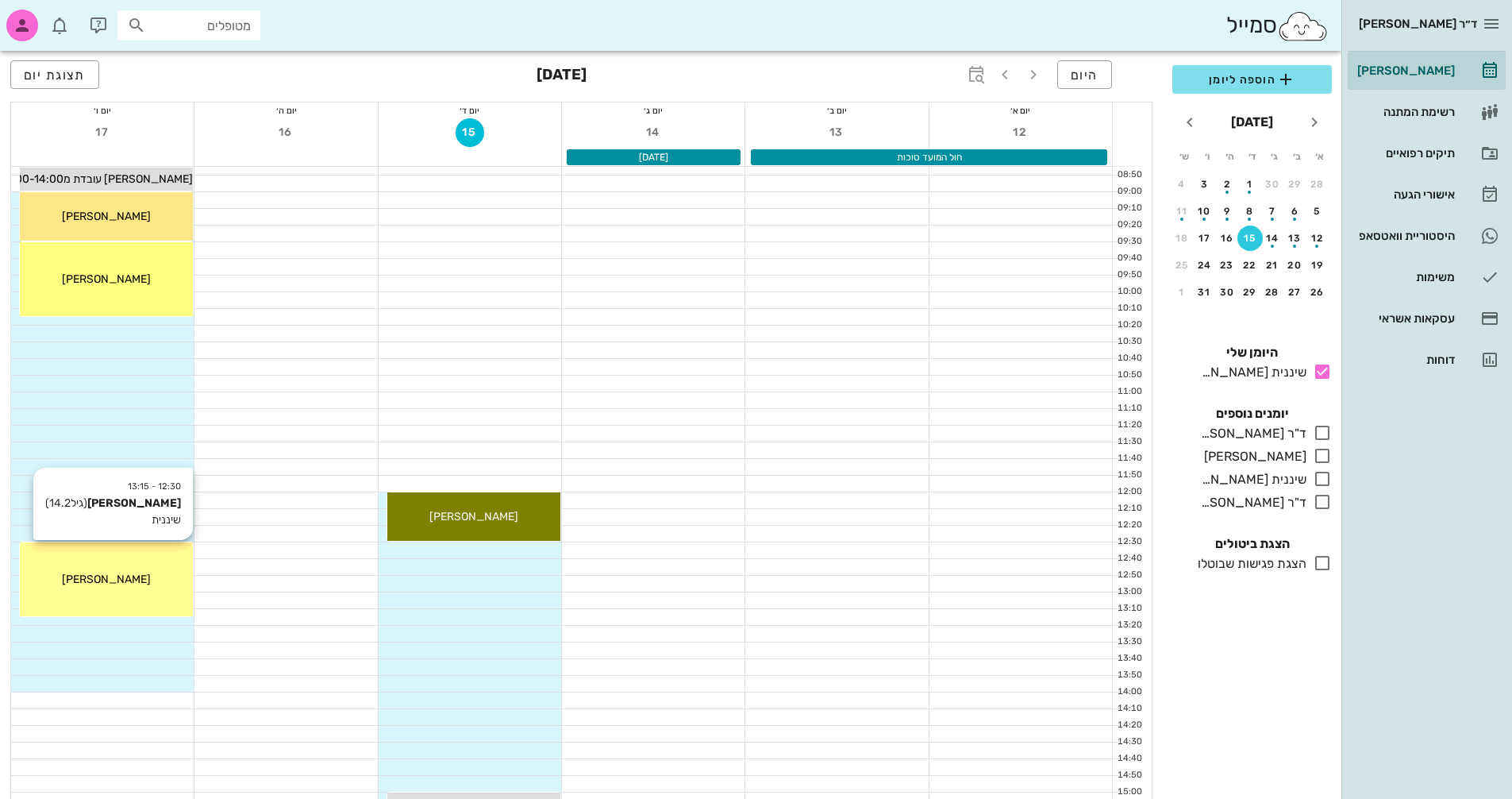
click at [118, 578] on span "[PERSON_NAME]" at bounding box center [107, 579] width 89 height 13
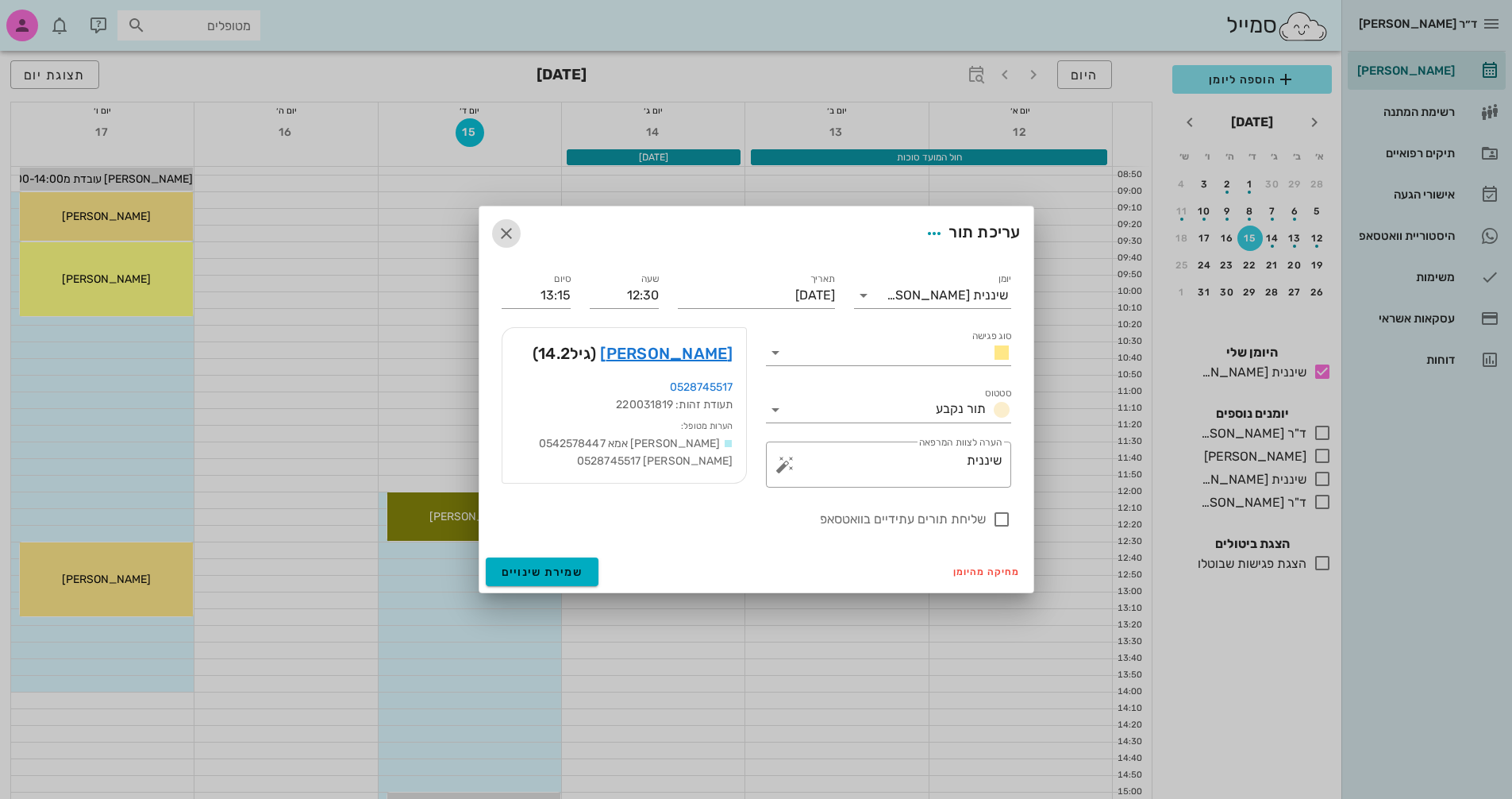
click at [513, 234] on icon "button" at bounding box center [506, 233] width 19 height 19
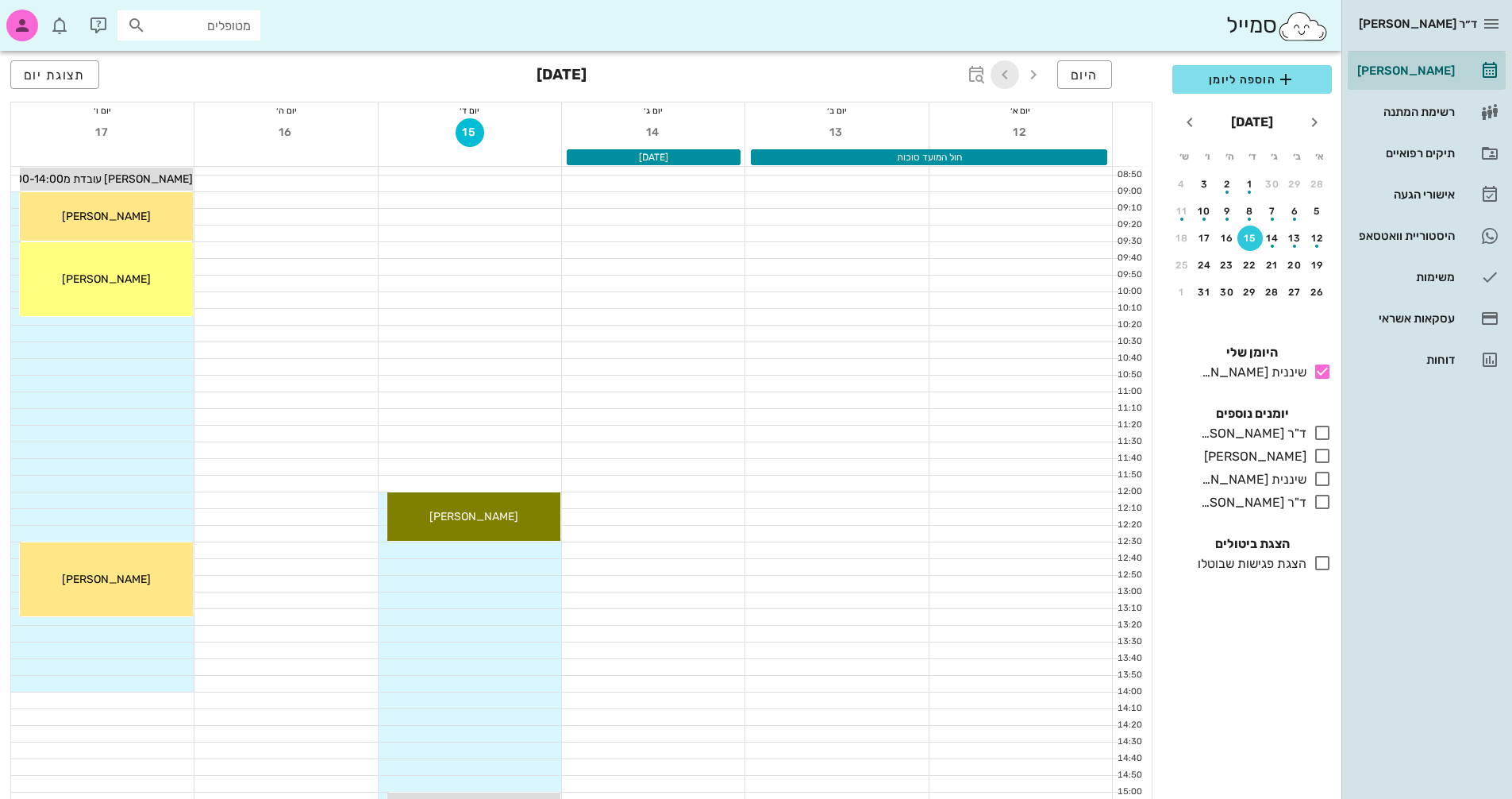
click at [1012, 74] on icon "button" at bounding box center [1005, 74] width 19 height 19
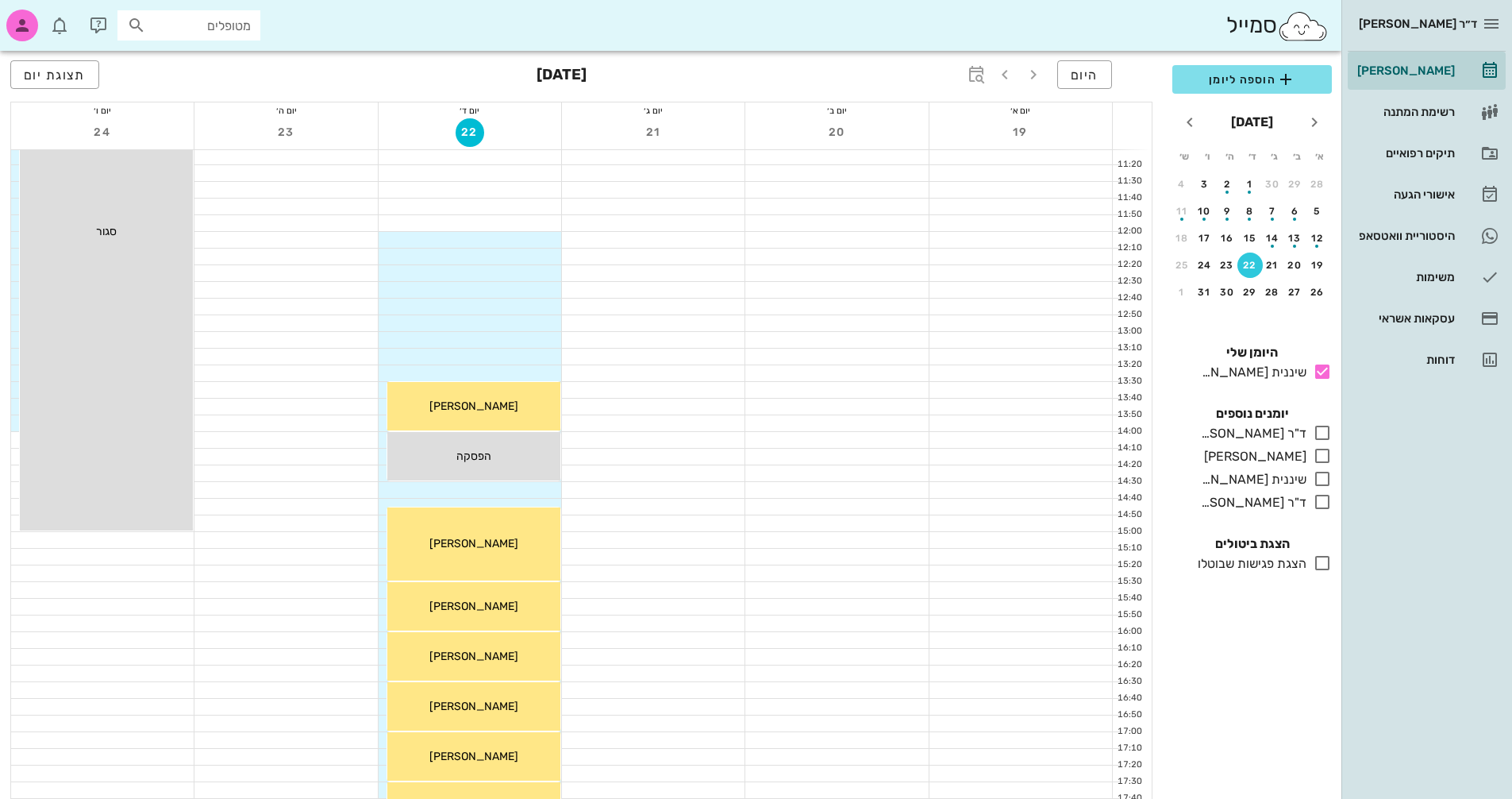
scroll to position [397, 0]
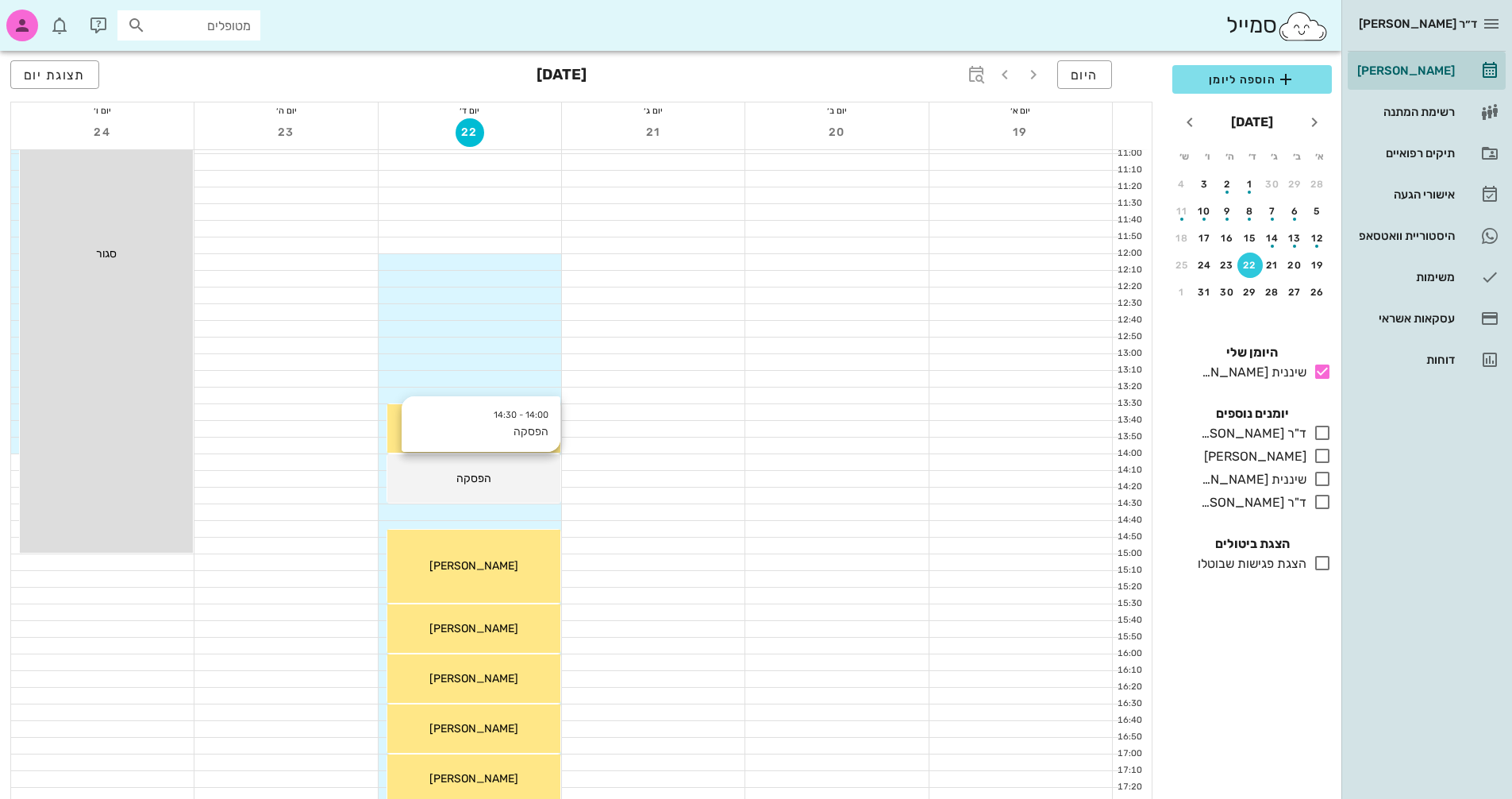
click at [500, 459] on div "14:00 - 14:30 הפסקה הפסקה" at bounding box center [474, 478] width 173 height 49
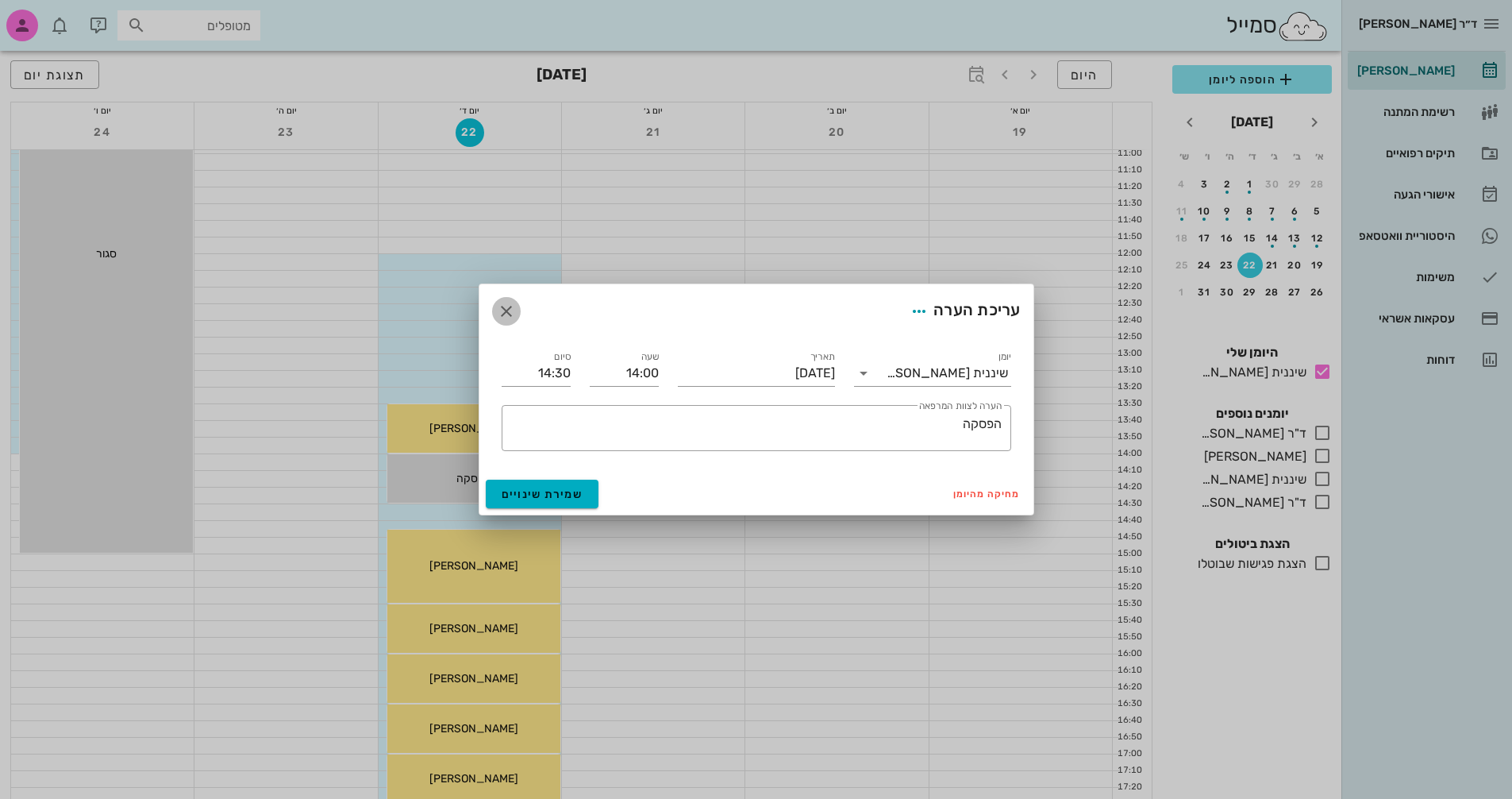
click at [510, 325] on button "button" at bounding box center [506, 312] width 29 height 29
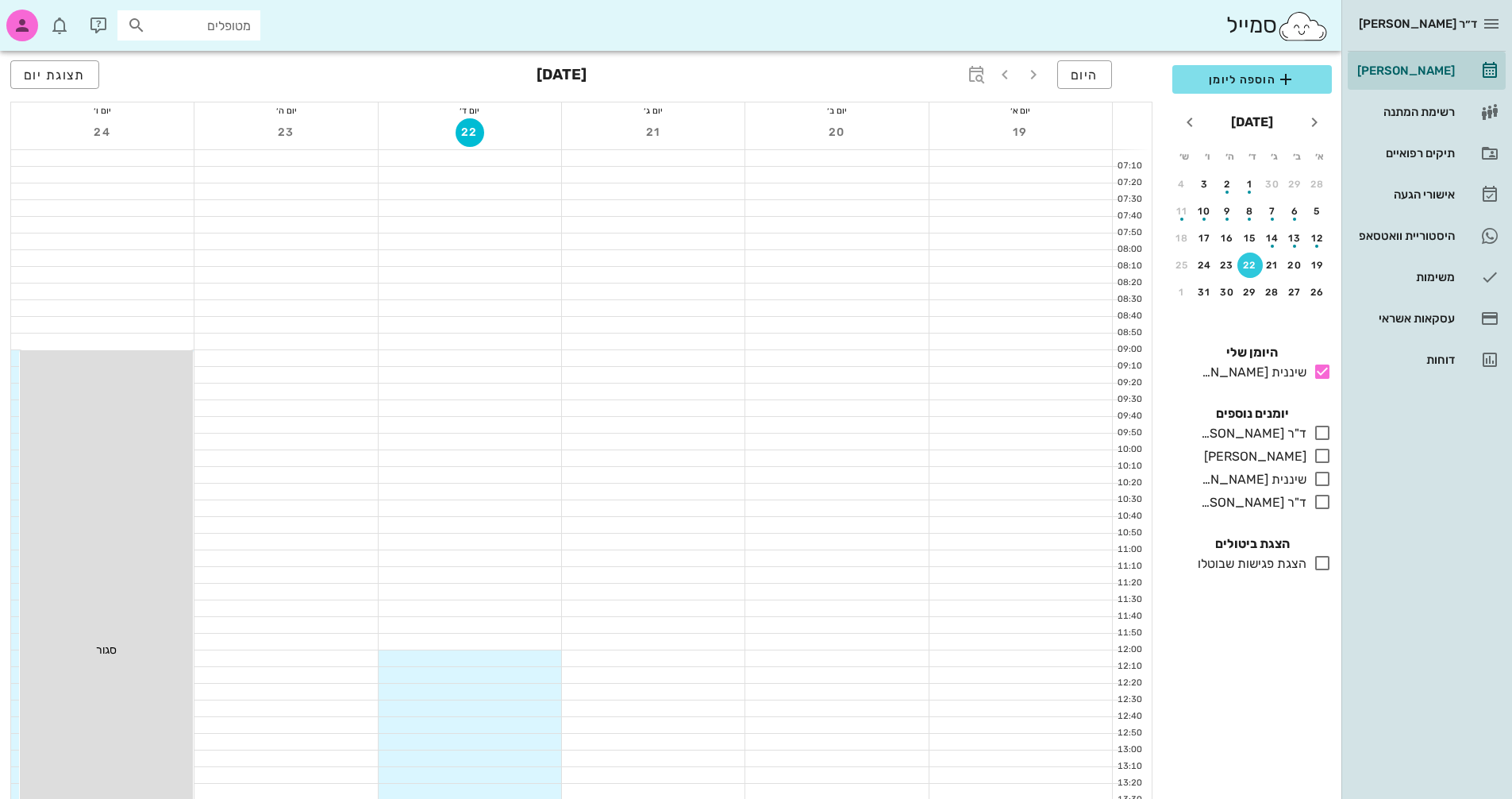
scroll to position [0, 0]
click at [1010, 68] on icon "button" at bounding box center [1005, 74] width 19 height 19
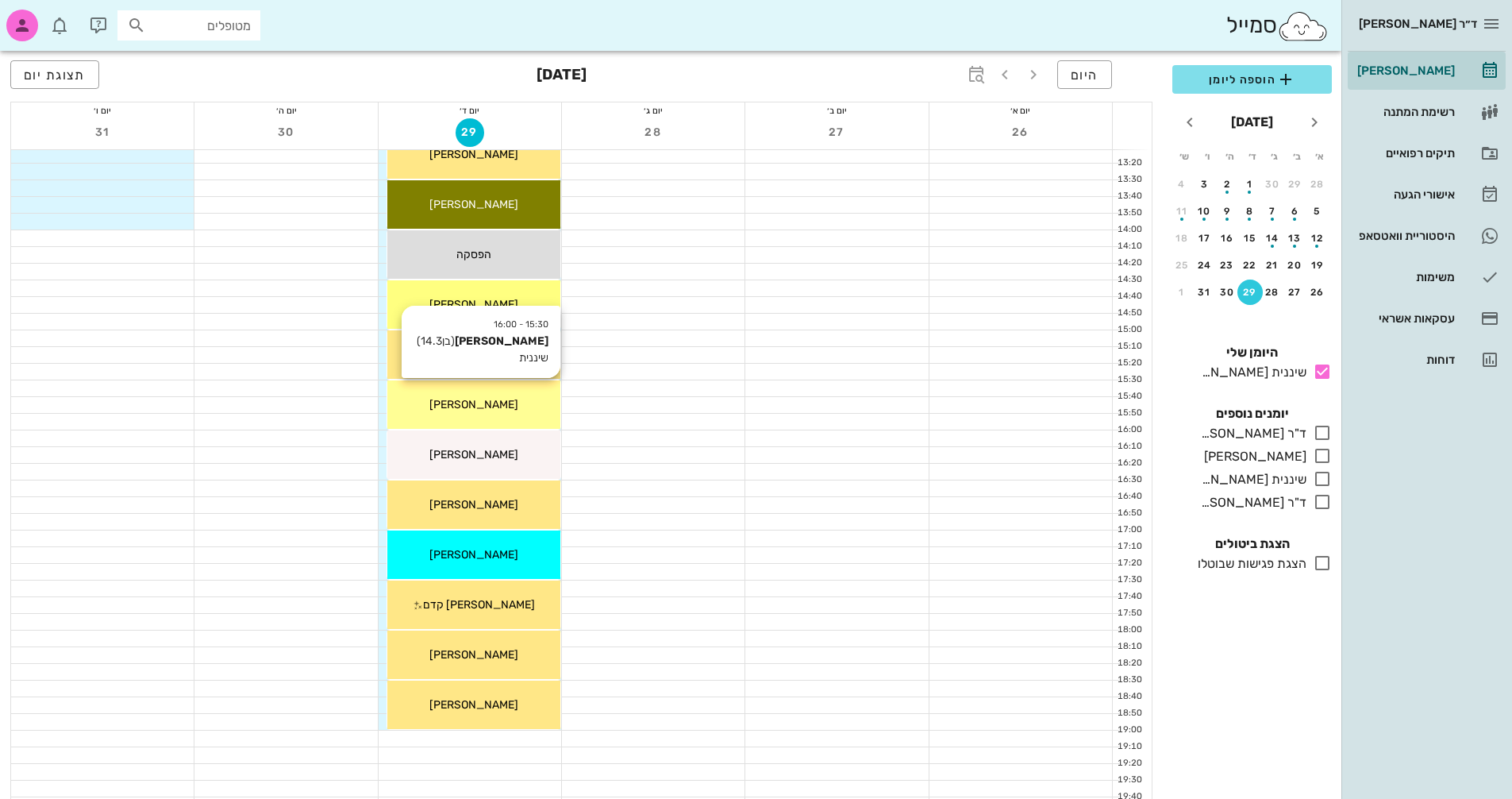
scroll to position [593, 0]
